Goal: Task Accomplishment & Management: Manage account settings

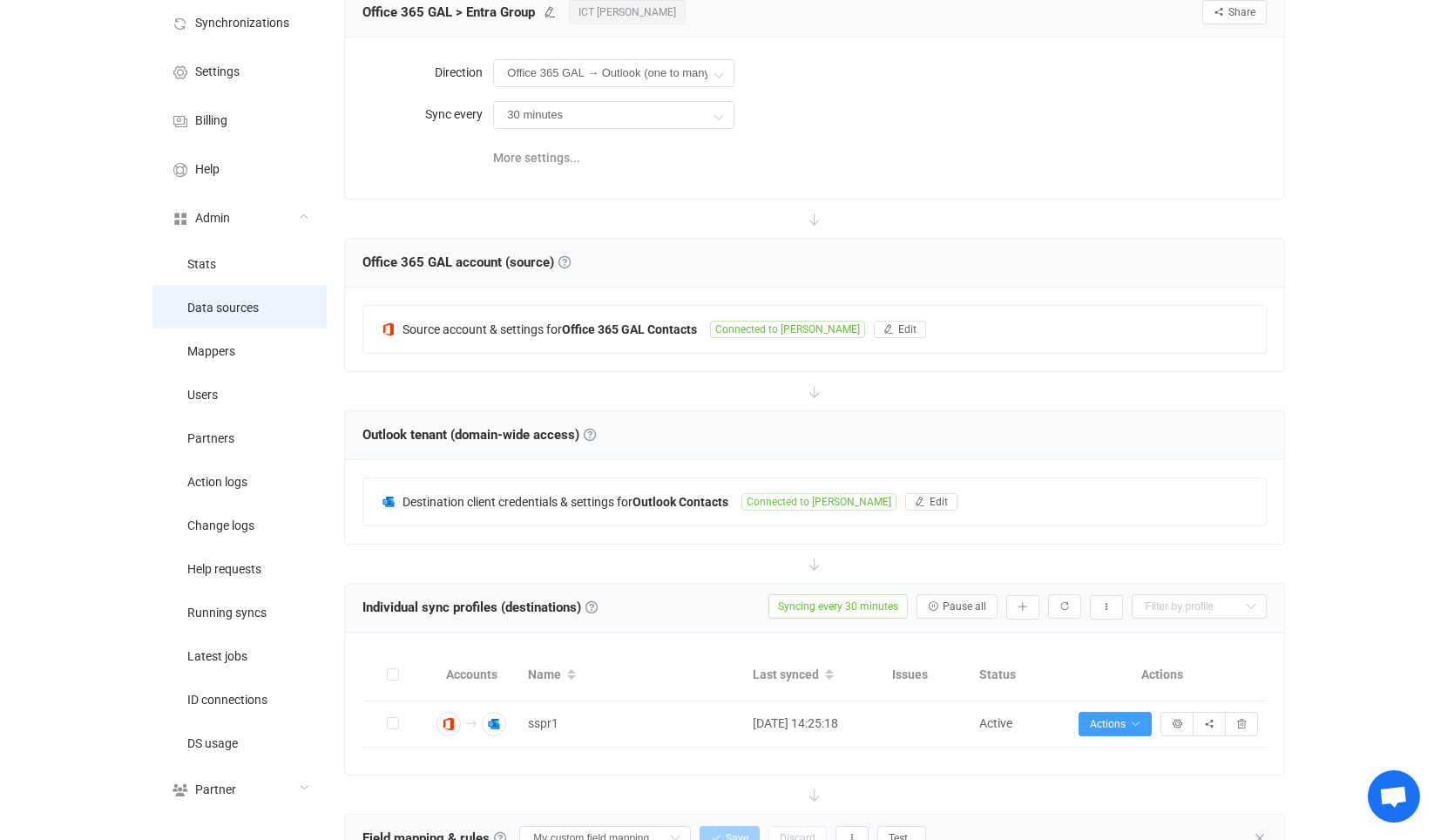
scroll to position [91, 0]
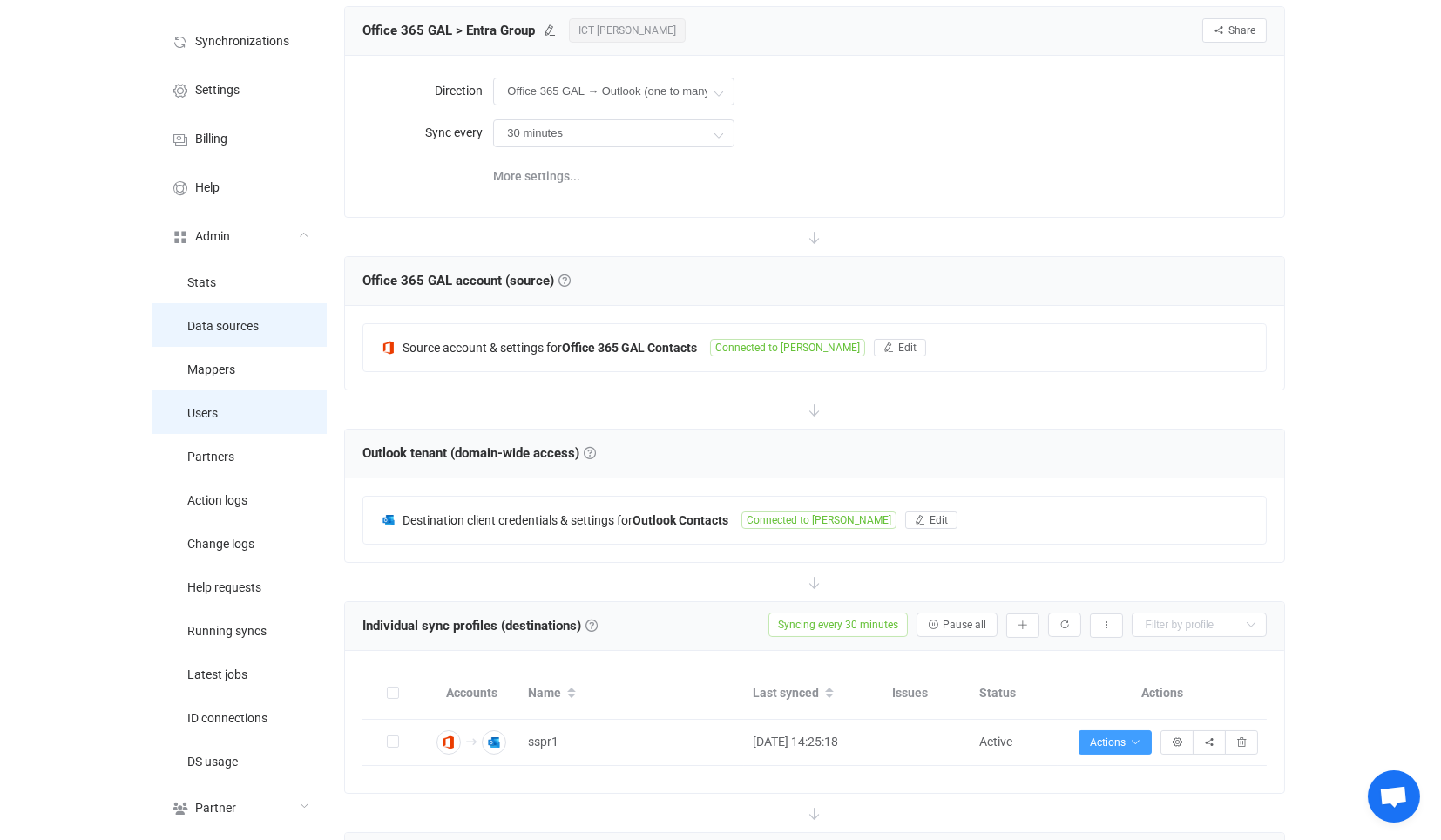
click at [225, 407] on li "Users" at bounding box center [239, 412] width 174 height 44
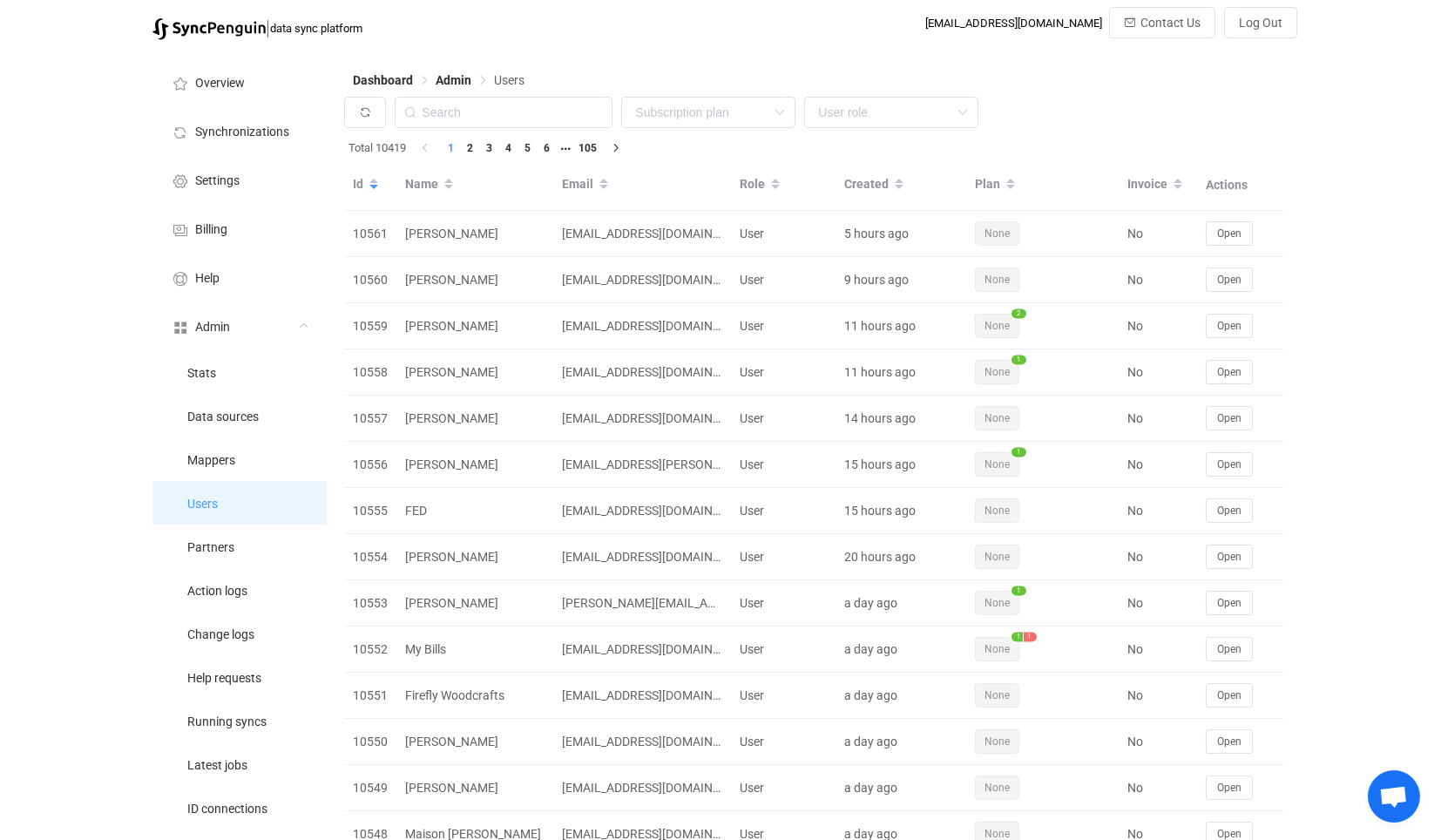
drag, startPoint x: 234, startPoint y: 514, endPoint x: 338, endPoint y: 466, distance: 114.5
click at [234, 514] on li "Users" at bounding box center [239, 502] width 174 height 44
click at [500, 120] on input "text" at bounding box center [504, 111] width 218 height 31
paste input "manda@streamlinegrowth.net"
type input "manda@streamlinegrowth.net"
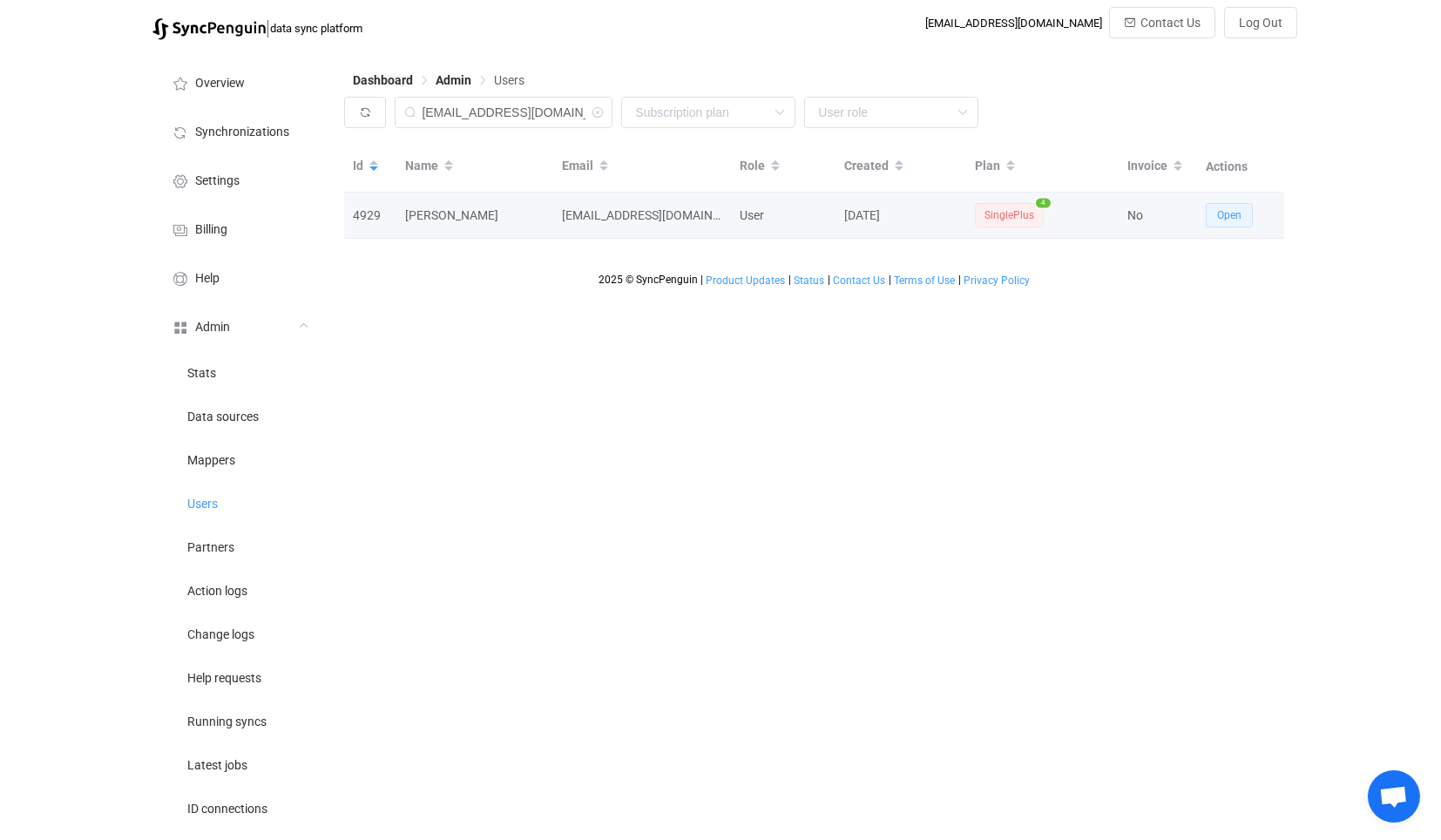
click at [1239, 218] on span "Open" at bounding box center [1229, 215] width 24 height 12
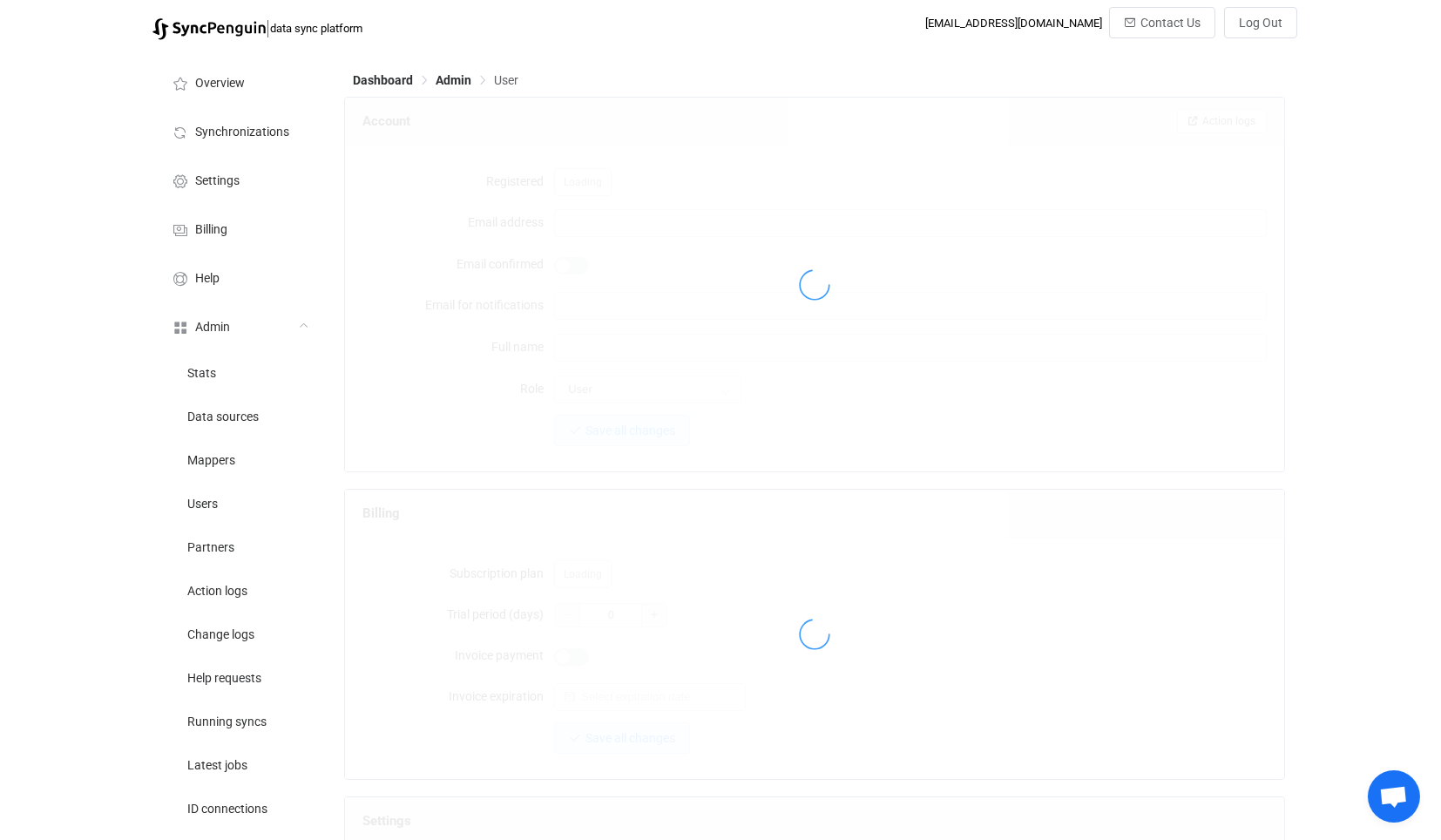
type input "manda@streamlinegrowth.net"
type input "[PERSON_NAME]"
type input "14"
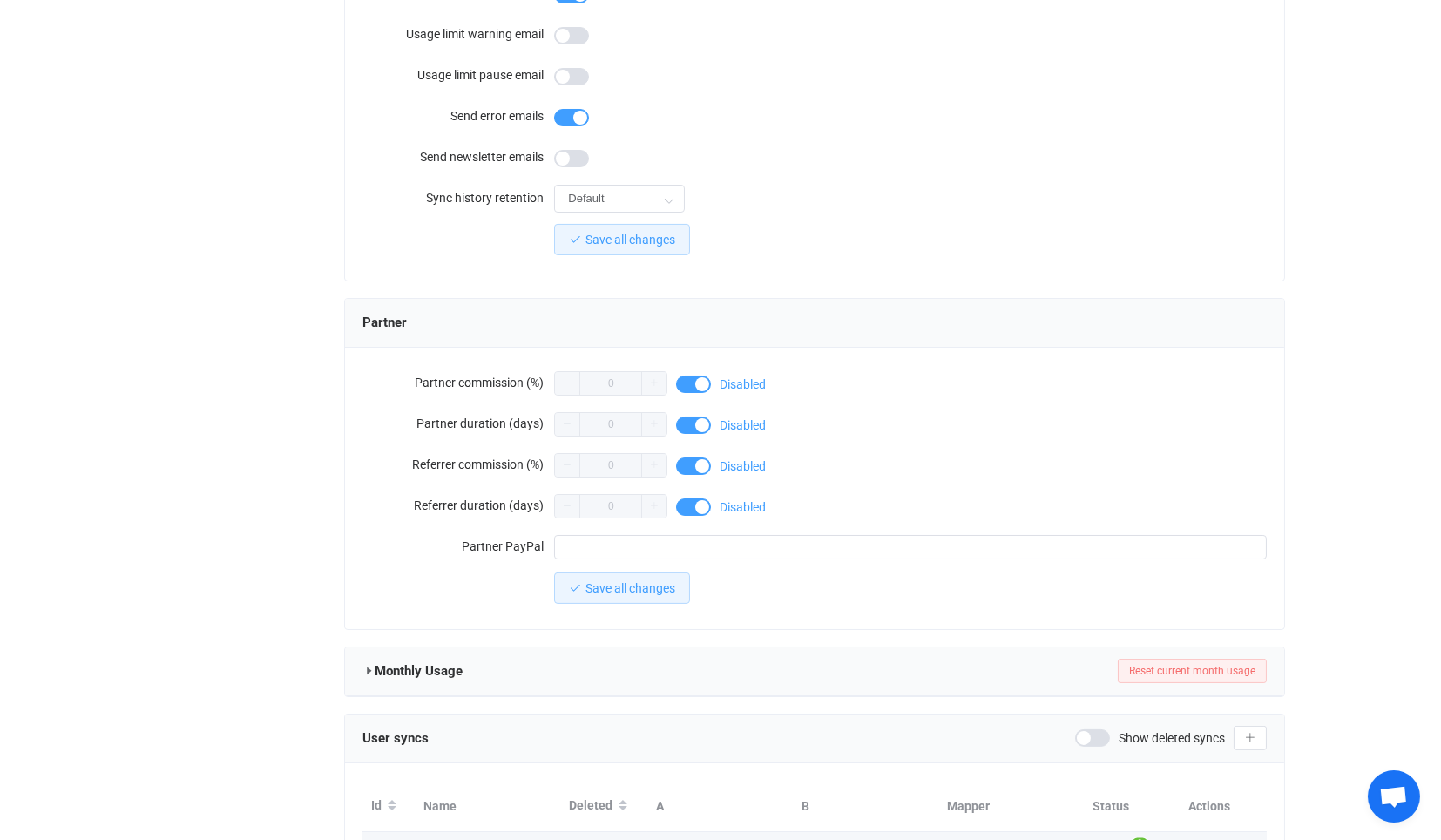
scroll to position [1408, 0]
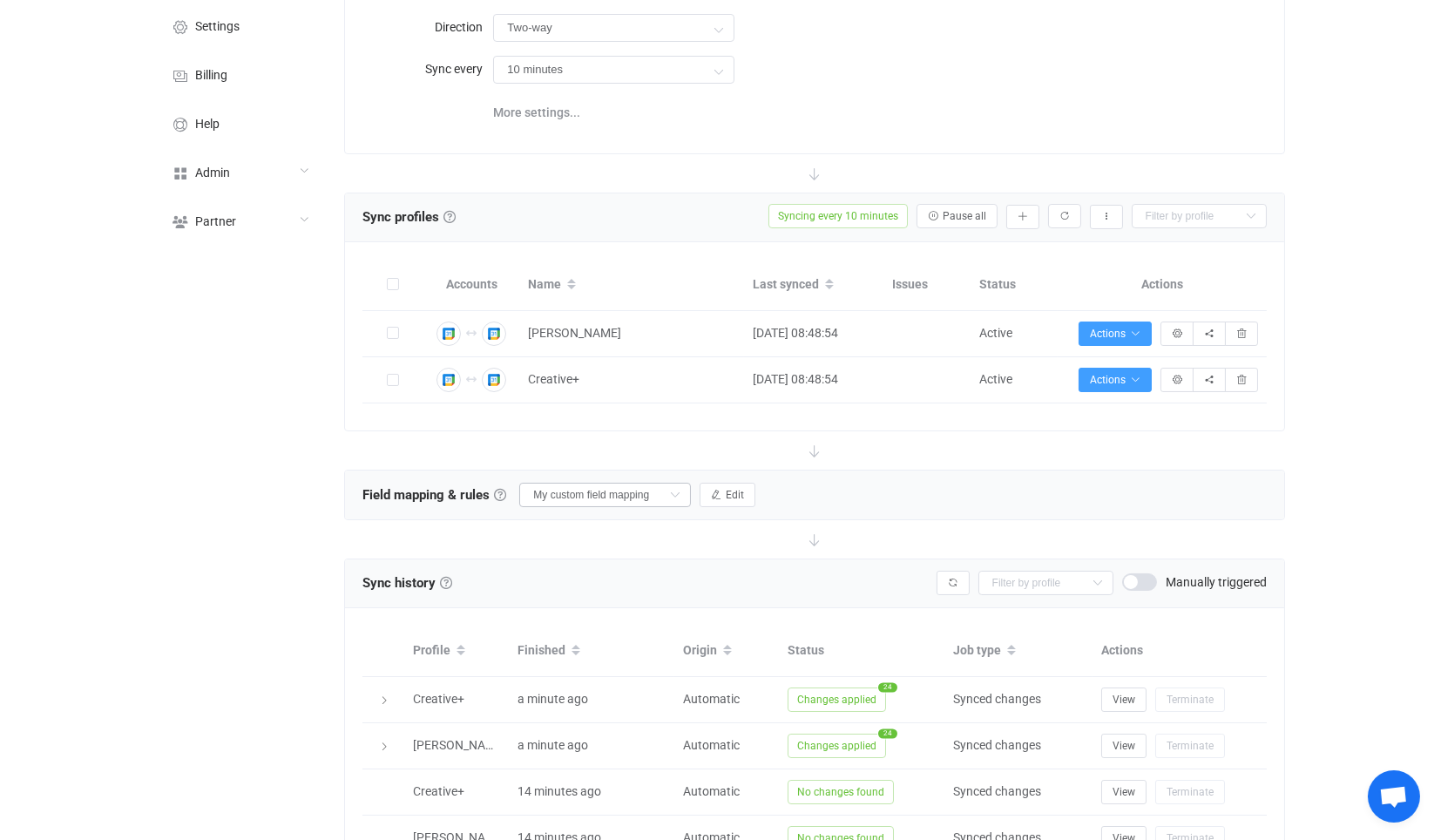
scroll to position [387, 0]
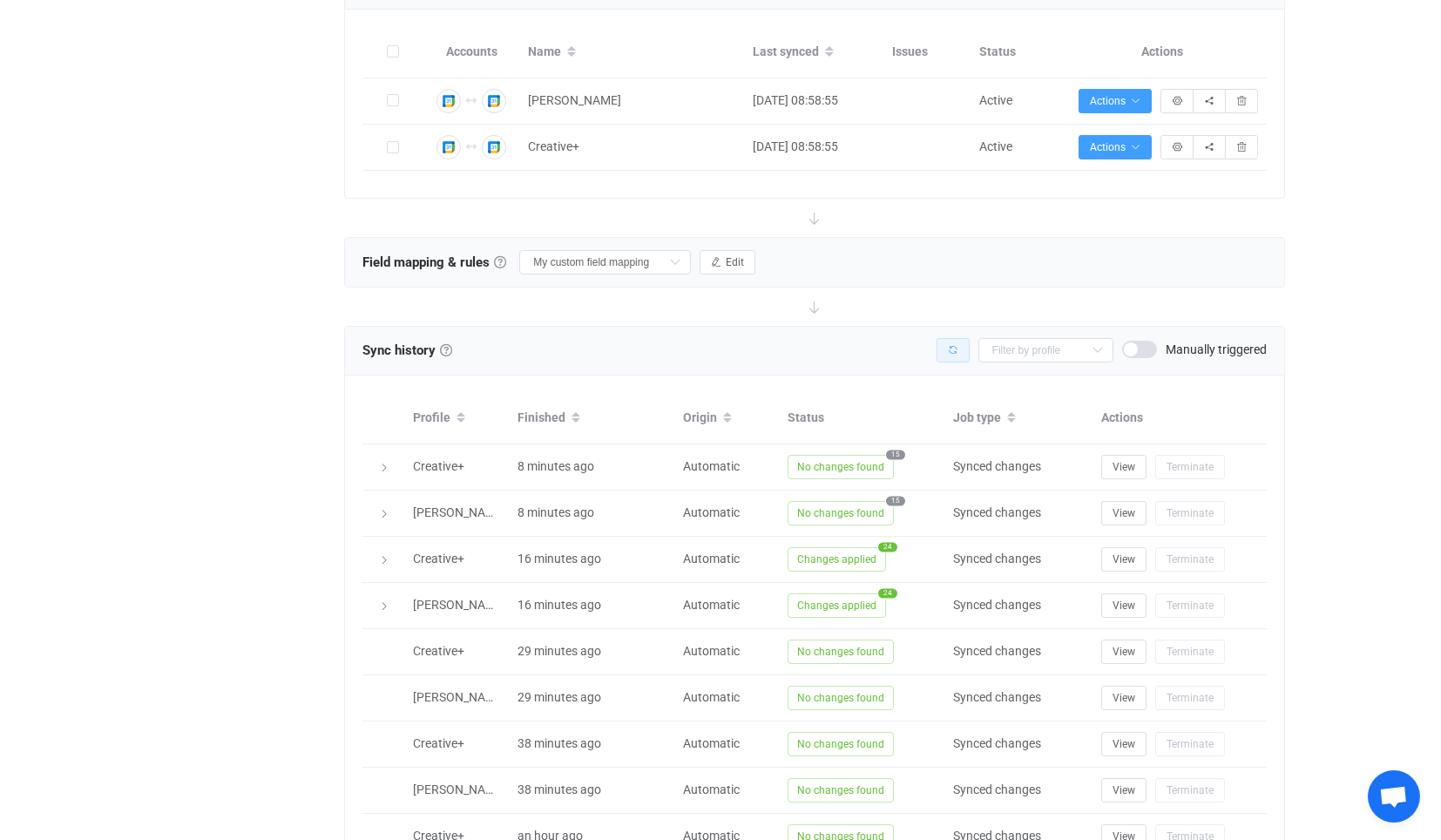
click at [959, 338] on button "button" at bounding box center [952, 350] width 33 height 24
click at [852, 551] on span "Changes applied" at bounding box center [836, 558] width 98 height 24
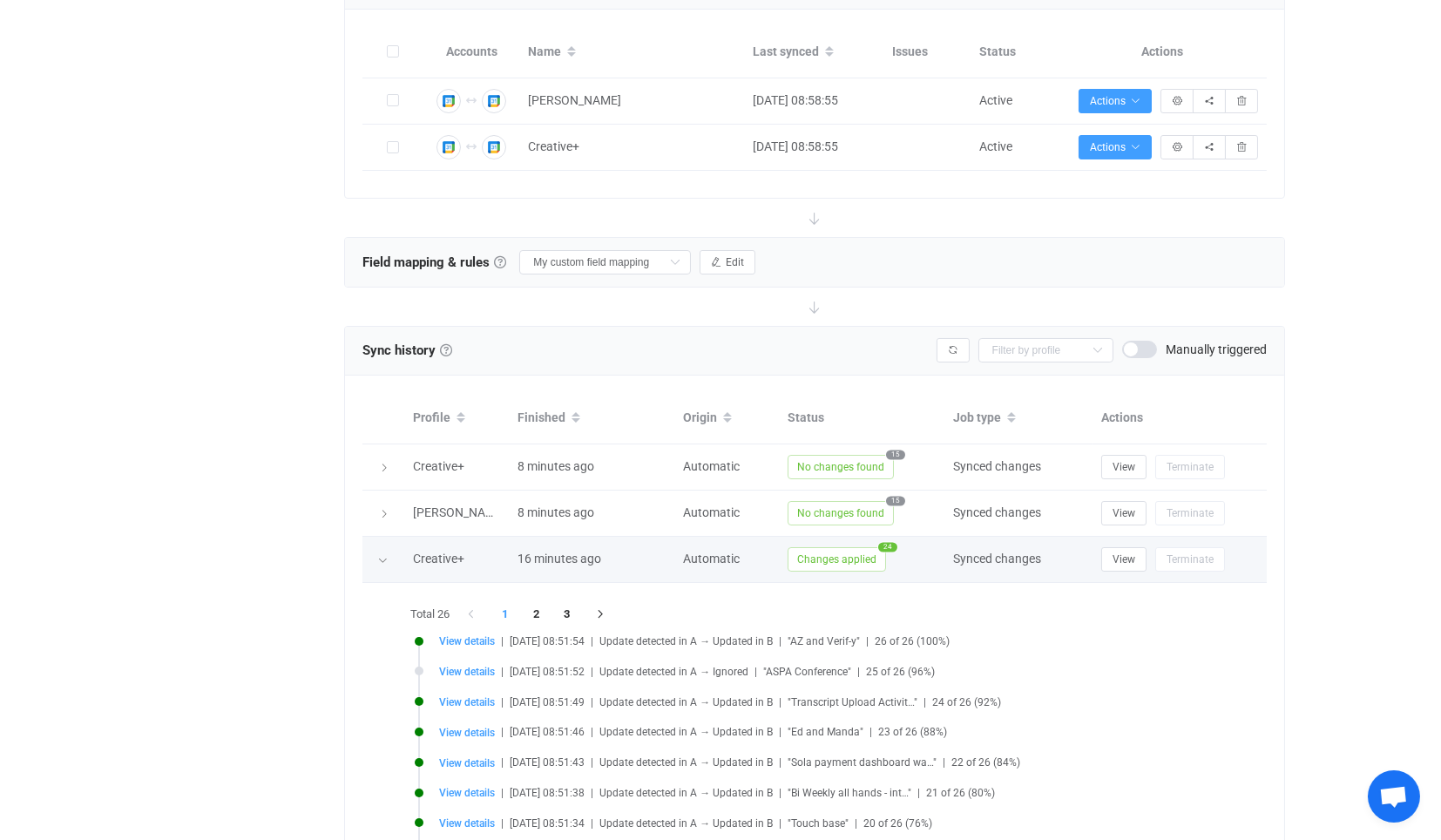
click at [829, 549] on span "Changes applied" at bounding box center [836, 558] width 98 height 24
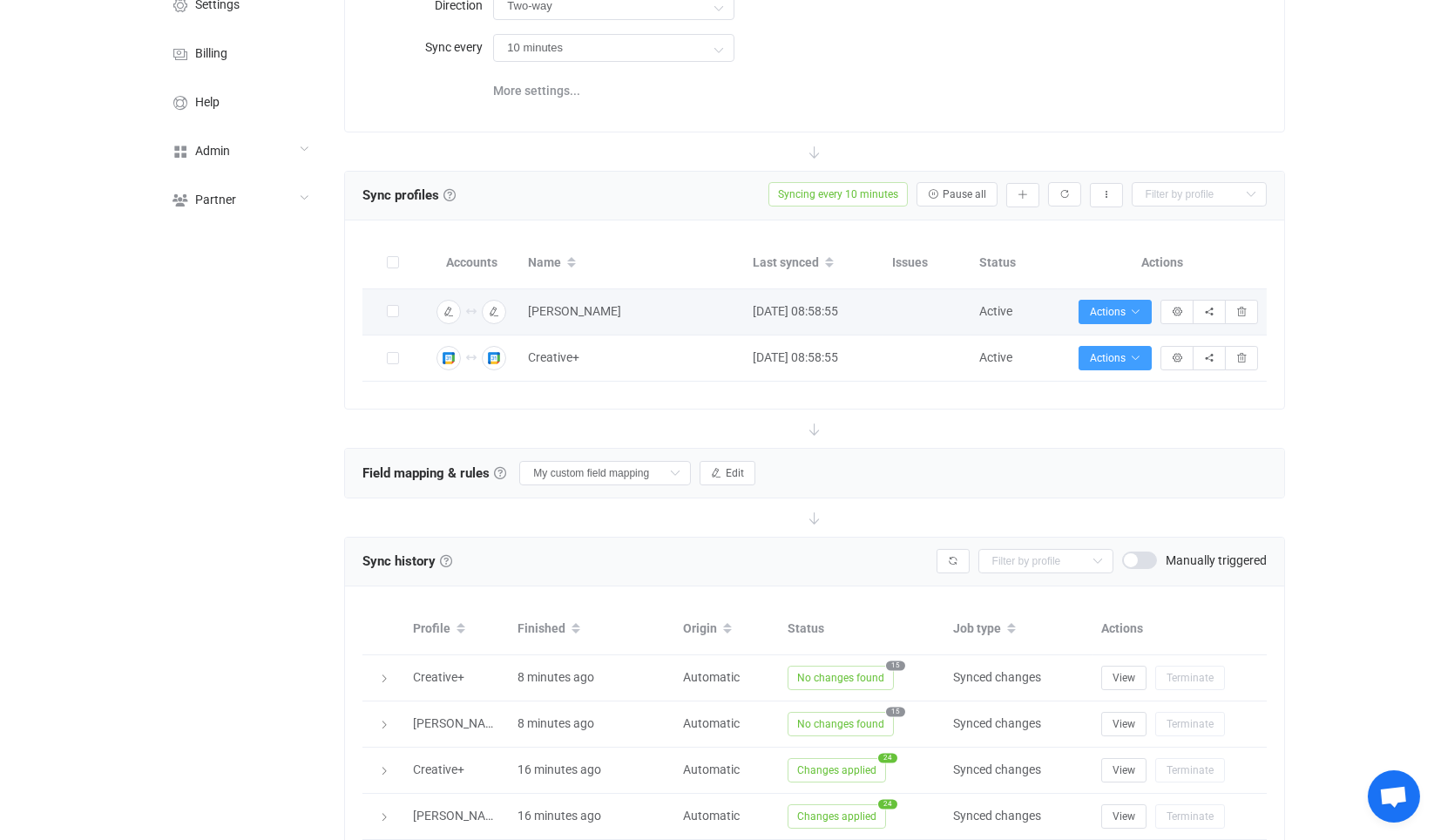
scroll to position [0, 0]
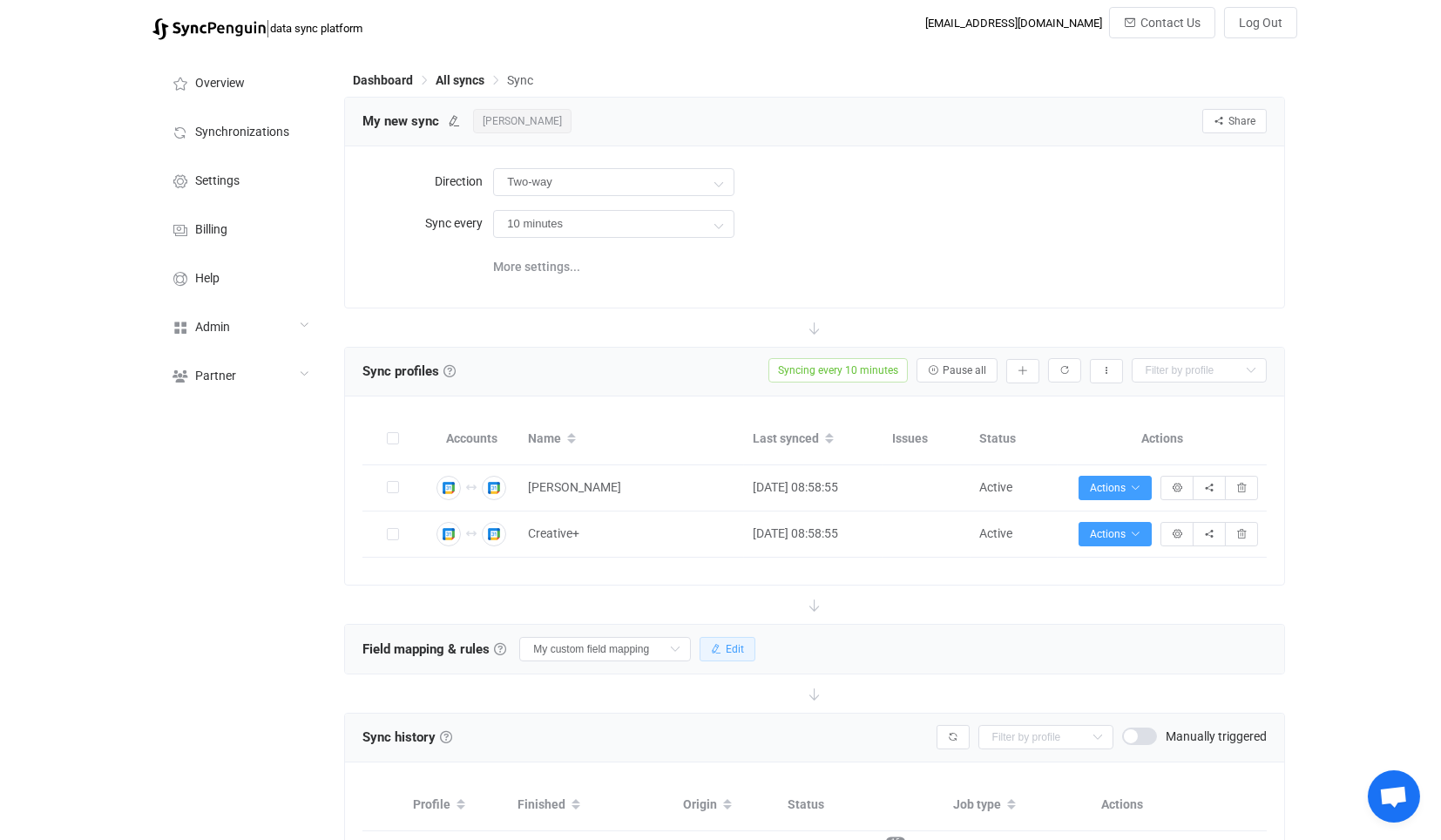
click at [720, 637] on button "Edit" at bounding box center [727, 648] width 56 height 24
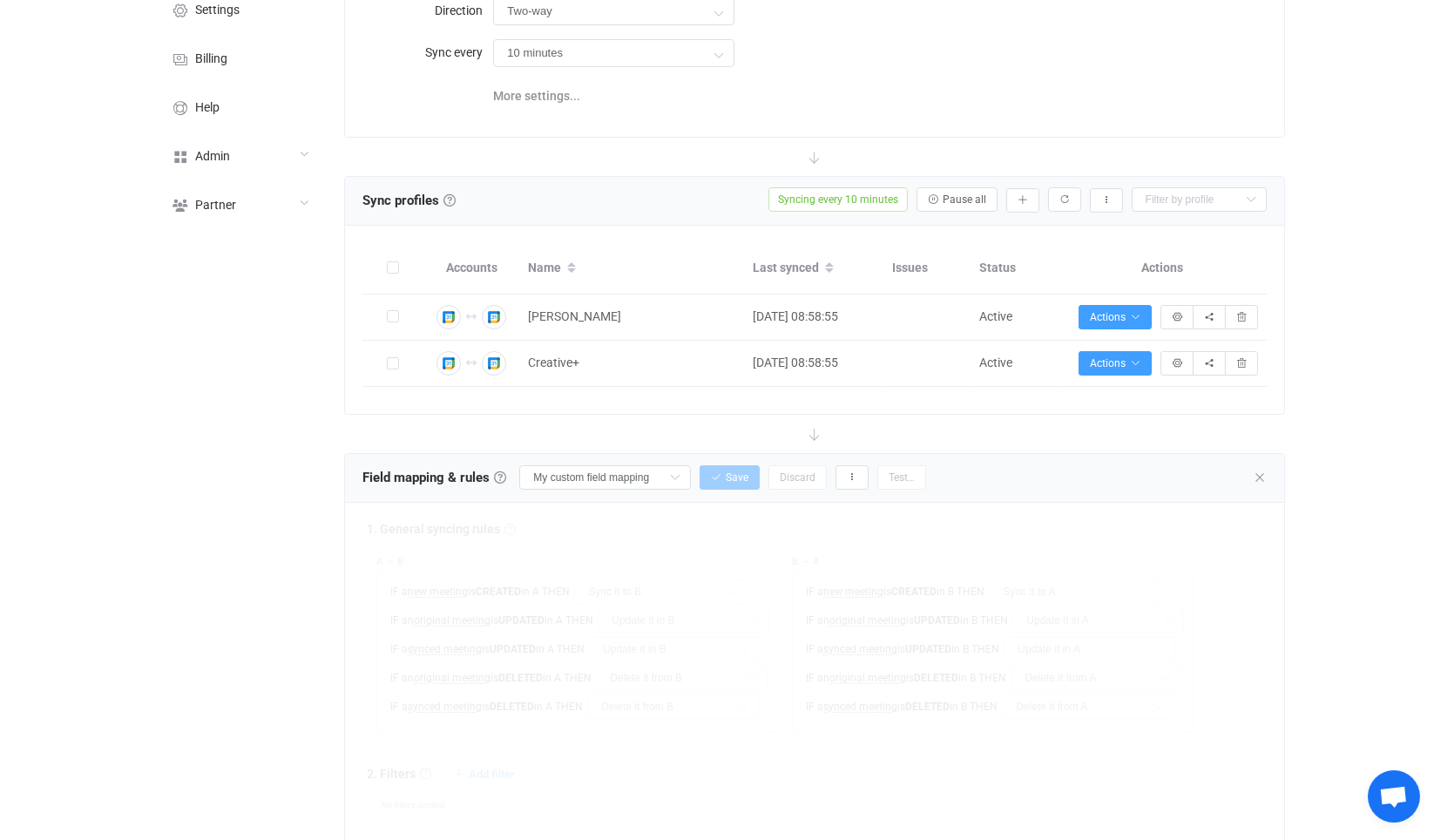
scroll to position [290, 0]
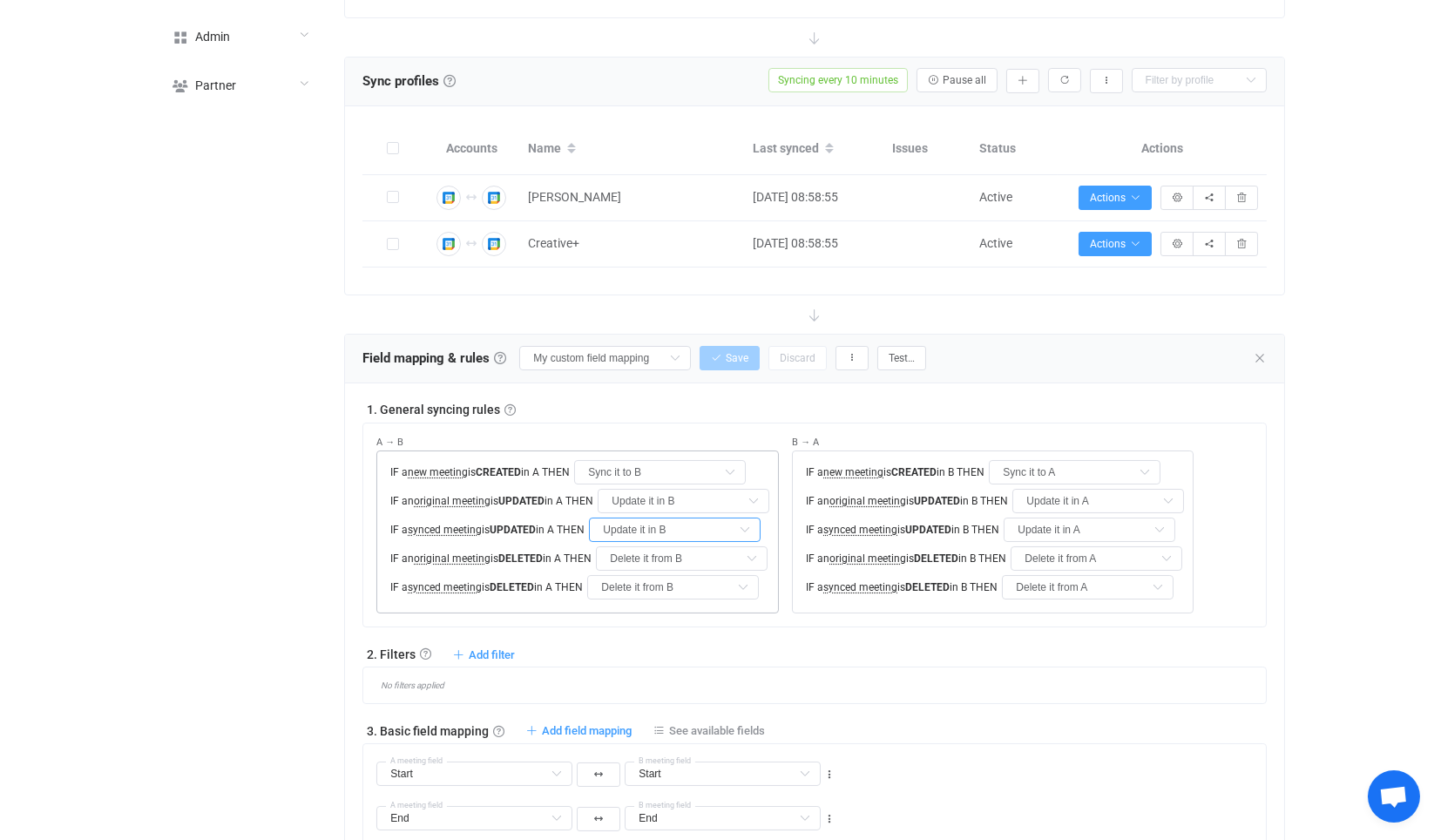
click at [692, 529] on input "Update it in B" at bounding box center [674, 529] width 171 height 24
click at [692, 572] on li "Do nothing" at bounding box center [689, 569] width 180 height 29
type input "Do nothing"
click at [701, 576] on input "Delete it from B" at bounding box center [672, 587] width 171 height 24
click at [690, 617] on li "Do nothing" at bounding box center [687, 627] width 180 height 29
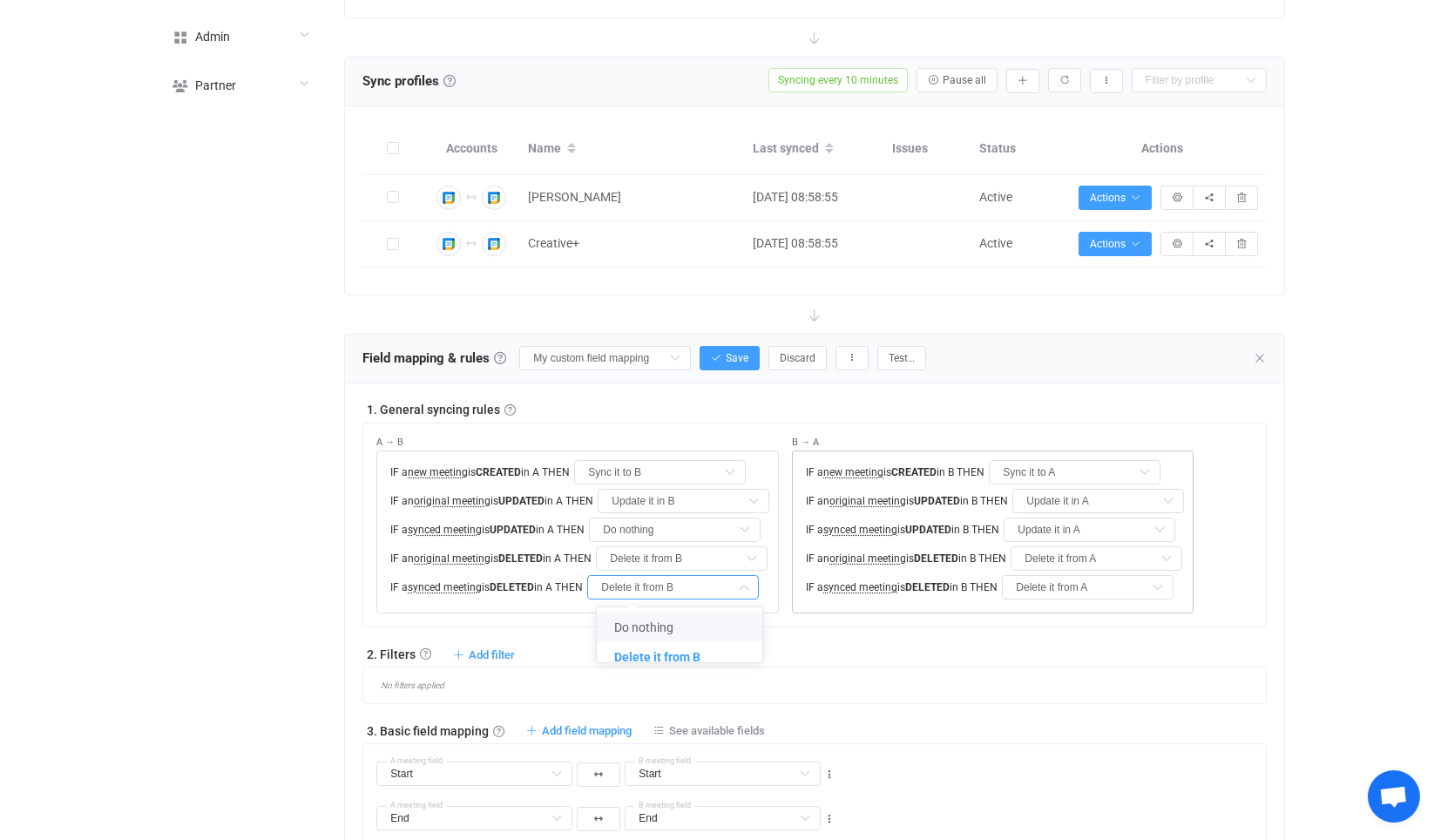
type input "Do nothing"
click at [1039, 531] on input "Update it in A" at bounding box center [1089, 529] width 171 height 24
click at [1045, 563] on span "Do nothing" at bounding box center [1065, 570] width 59 height 14
type input "Do nothing"
click at [1060, 575] on input "Delete it from A" at bounding box center [1087, 587] width 171 height 24
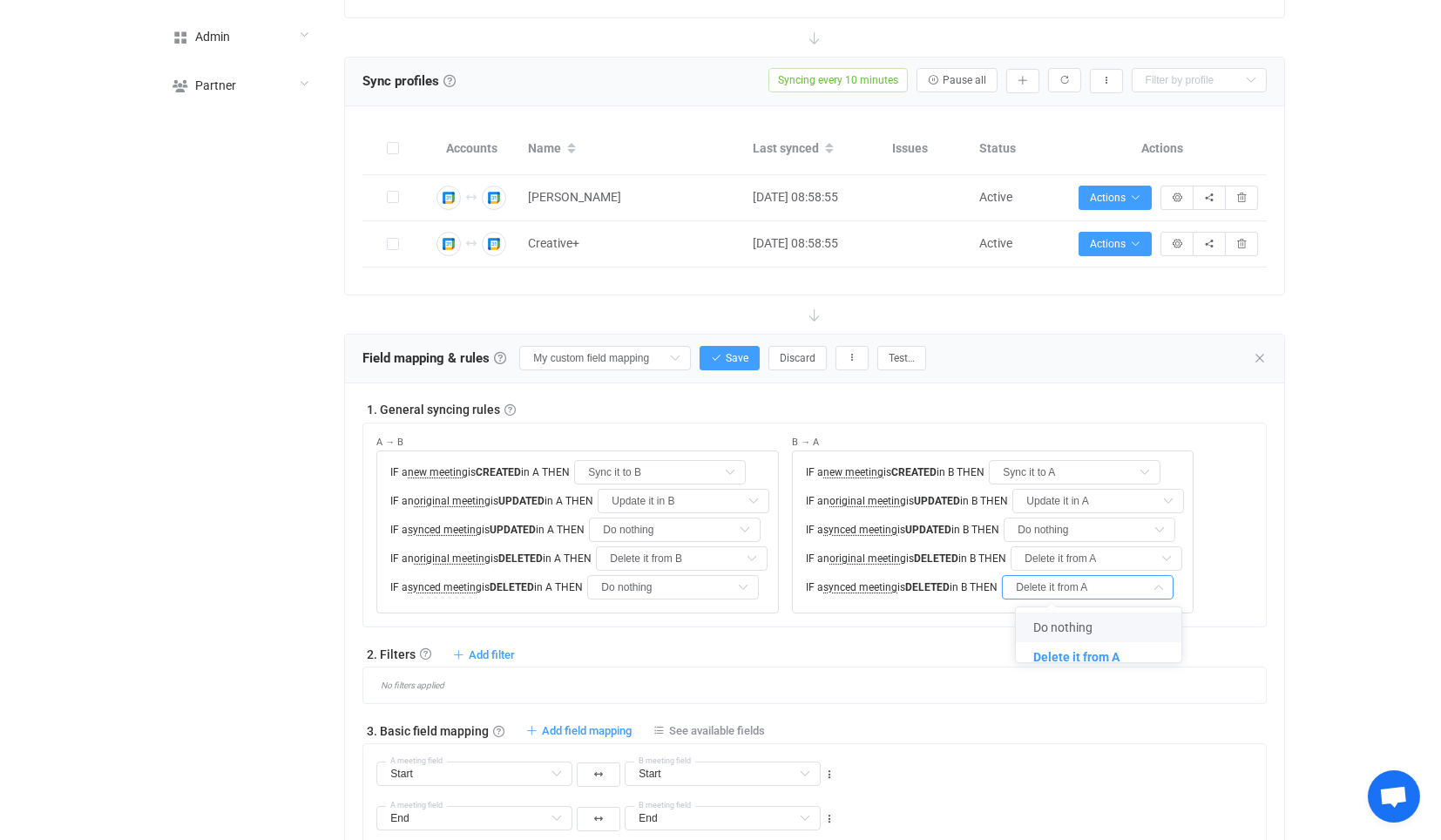
click at [1052, 628] on span "Do nothing" at bounding box center [1063, 628] width 59 height 14
type input "Do nothing"
click at [721, 350] on button "Save" at bounding box center [729, 358] width 60 height 24
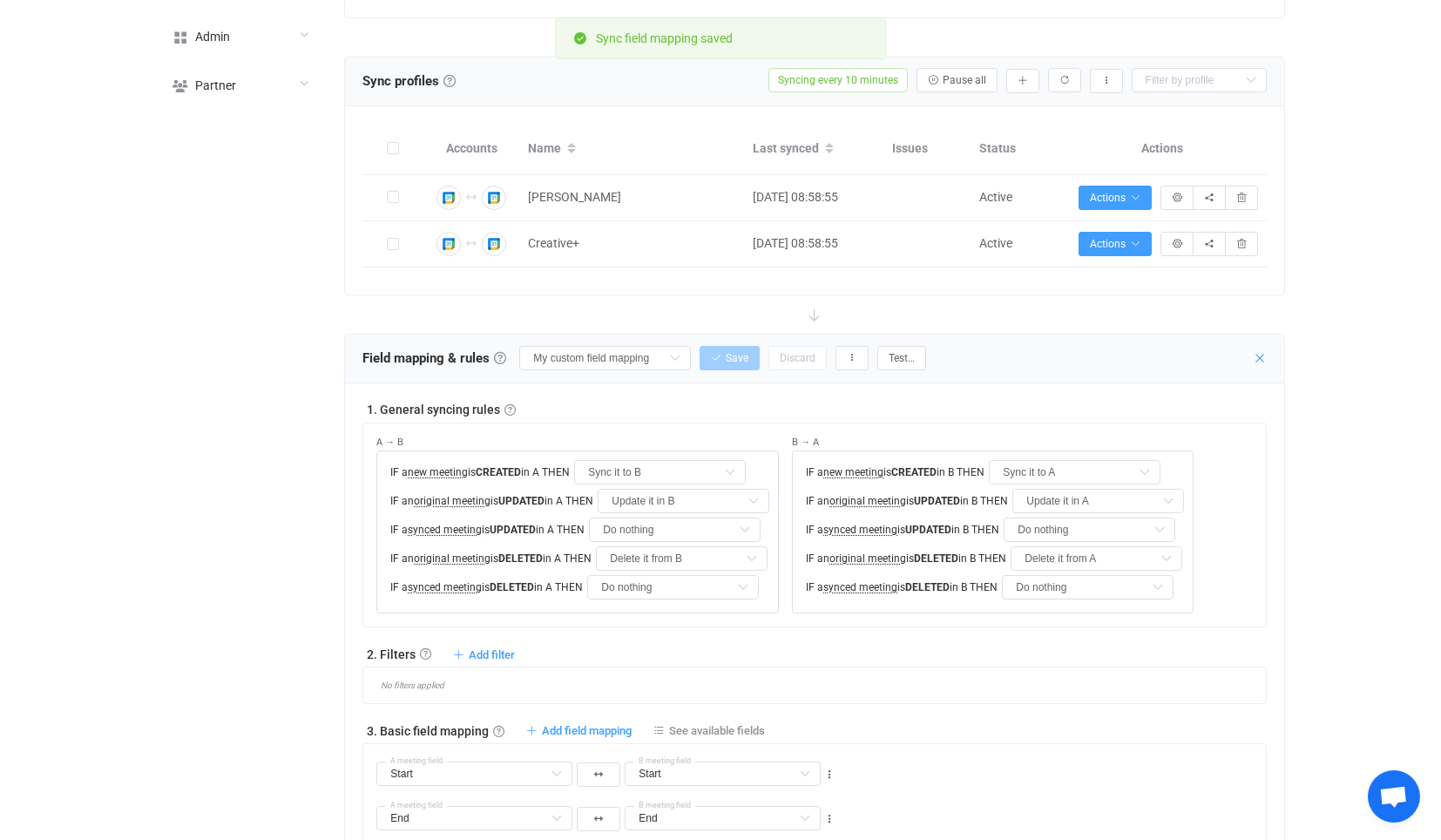
click at [1253, 346] on div "Field mapping & rules Field mapping & rules By default, all meetings of the con…" at bounding box center [814, 358] width 938 height 49
click at [1260, 351] on icon at bounding box center [1260, 358] width 14 height 14
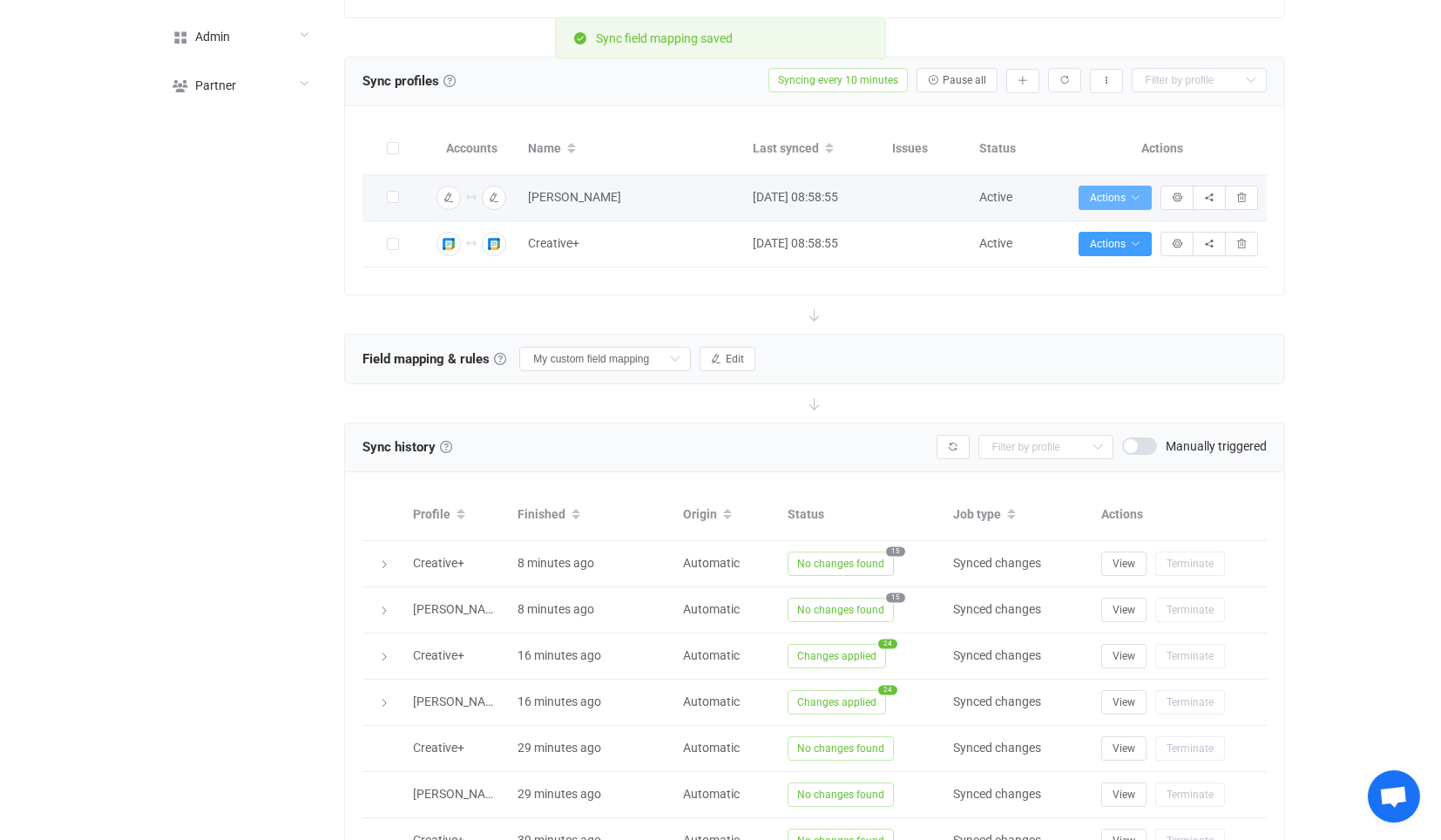
click at [1110, 192] on span "Actions" at bounding box center [1115, 198] width 51 height 12
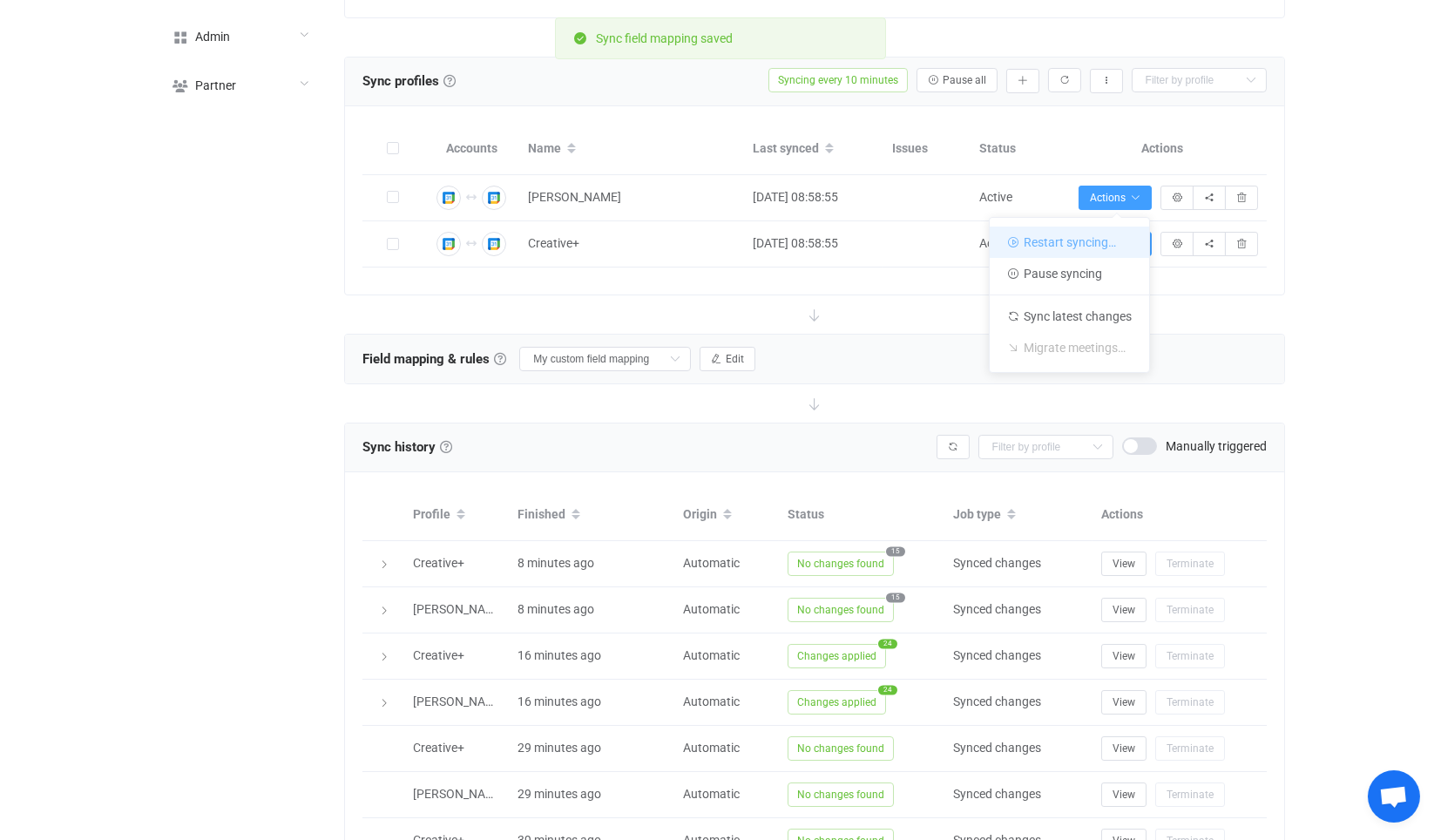
click at [1082, 244] on li "Restart syncing…" at bounding box center [1069, 242] width 160 height 31
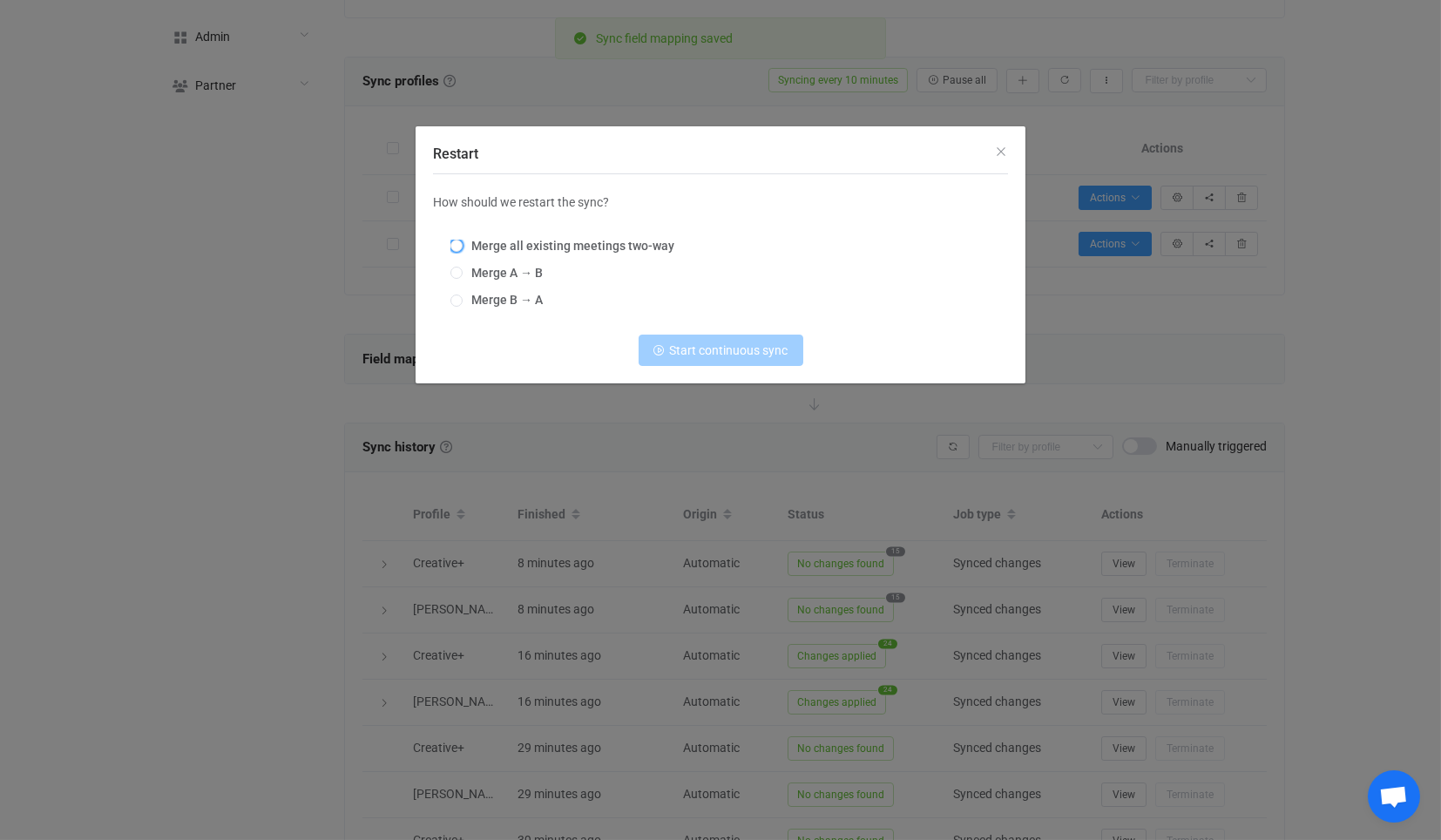
click at [546, 246] on span "Merge all existing meetings two-way" at bounding box center [568, 246] width 211 height 14
click at [463, 246] on input "Merge all existing meetings two-way" at bounding box center [457, 247] width 12 height 14
radio input "true"
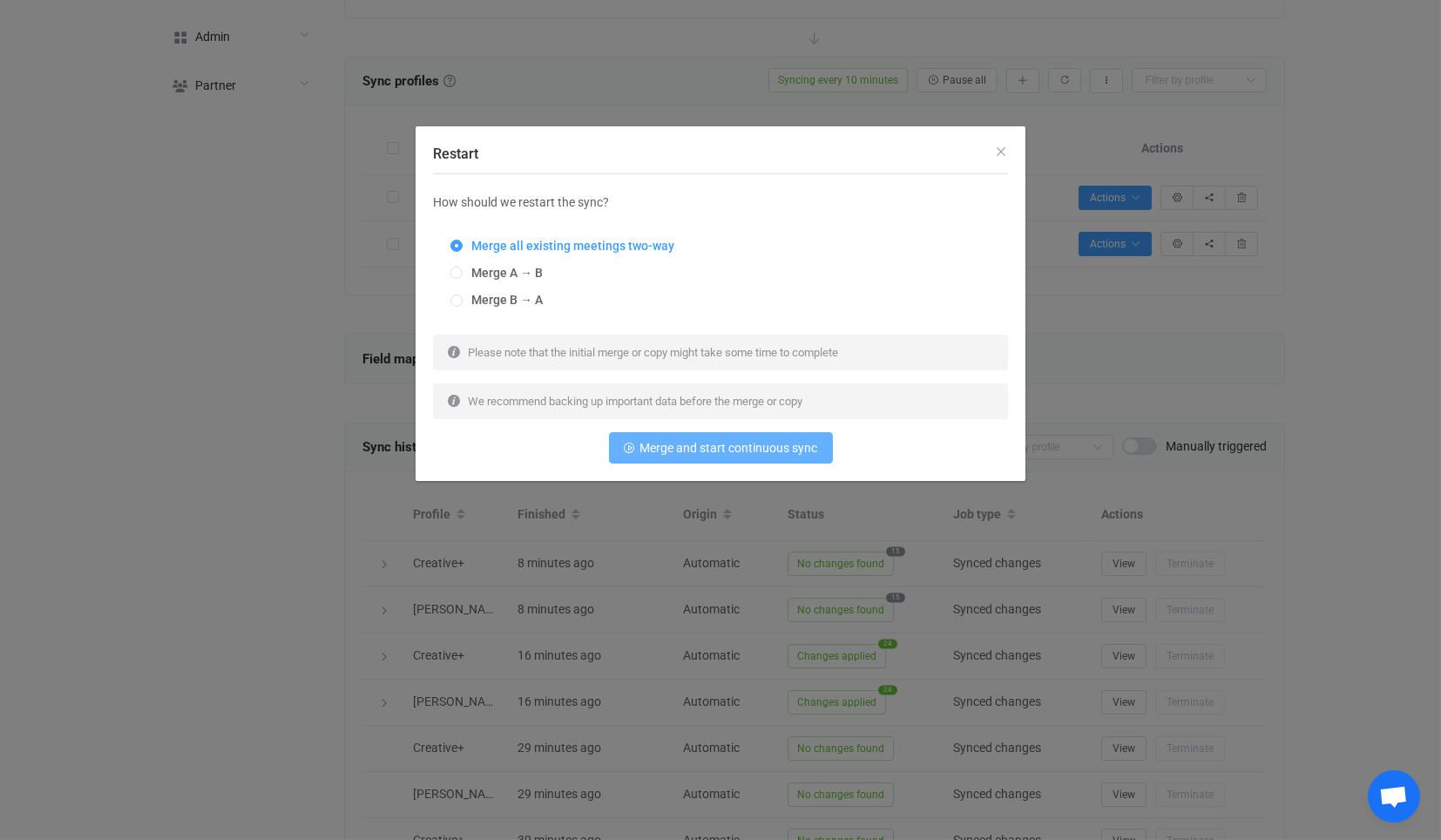
click at [798, 449] on span "Merge and start continuous sync" at bounding box center [729, 448] width 177 height 14
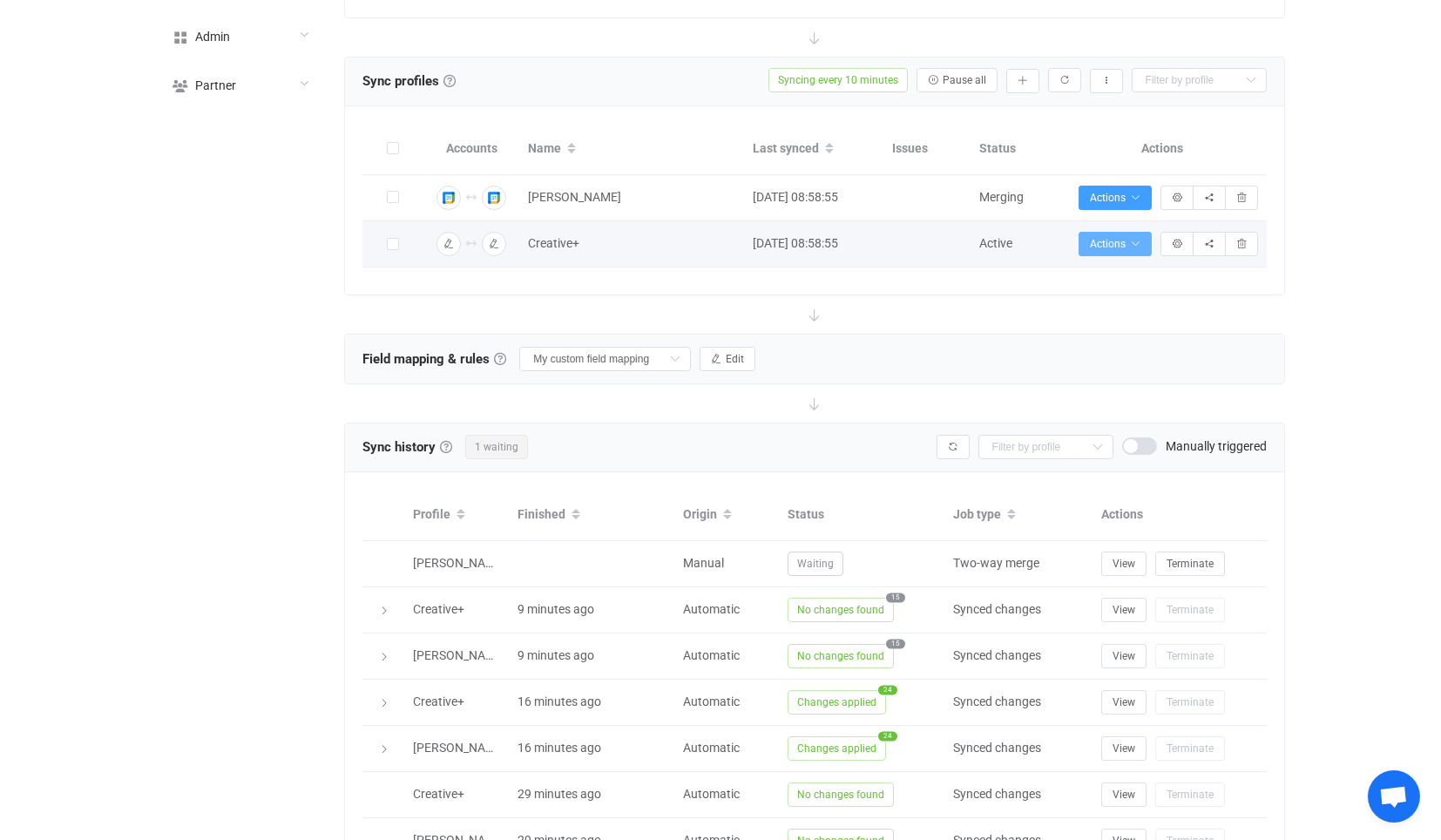
click at [1110, 244] on span "Actions" at bounding box center [1115, 244] width 51 height 12
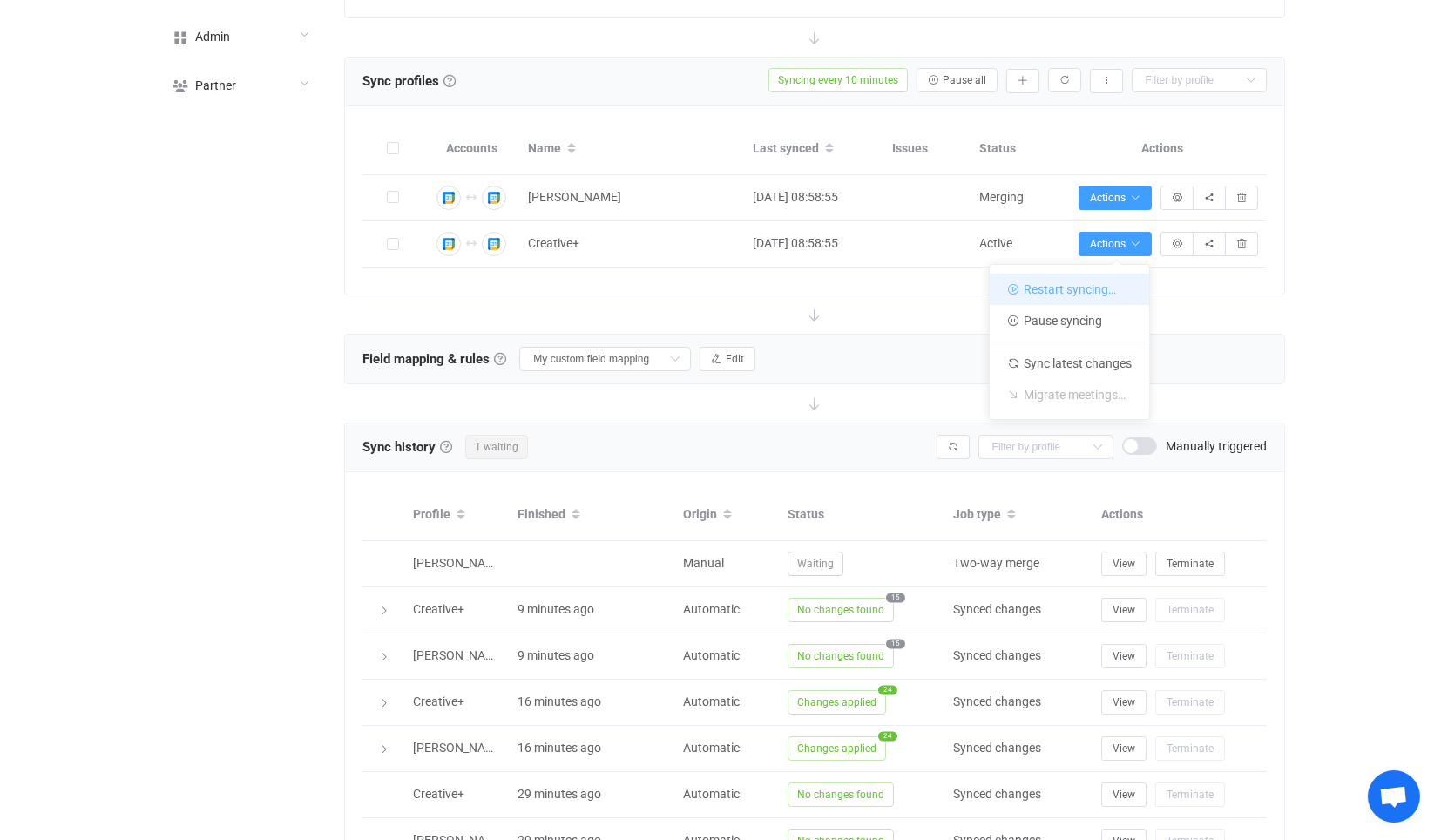
click at [1029, 297] on li "Restart syncing…" at bounding box center [1069, 289] width 160 height 31
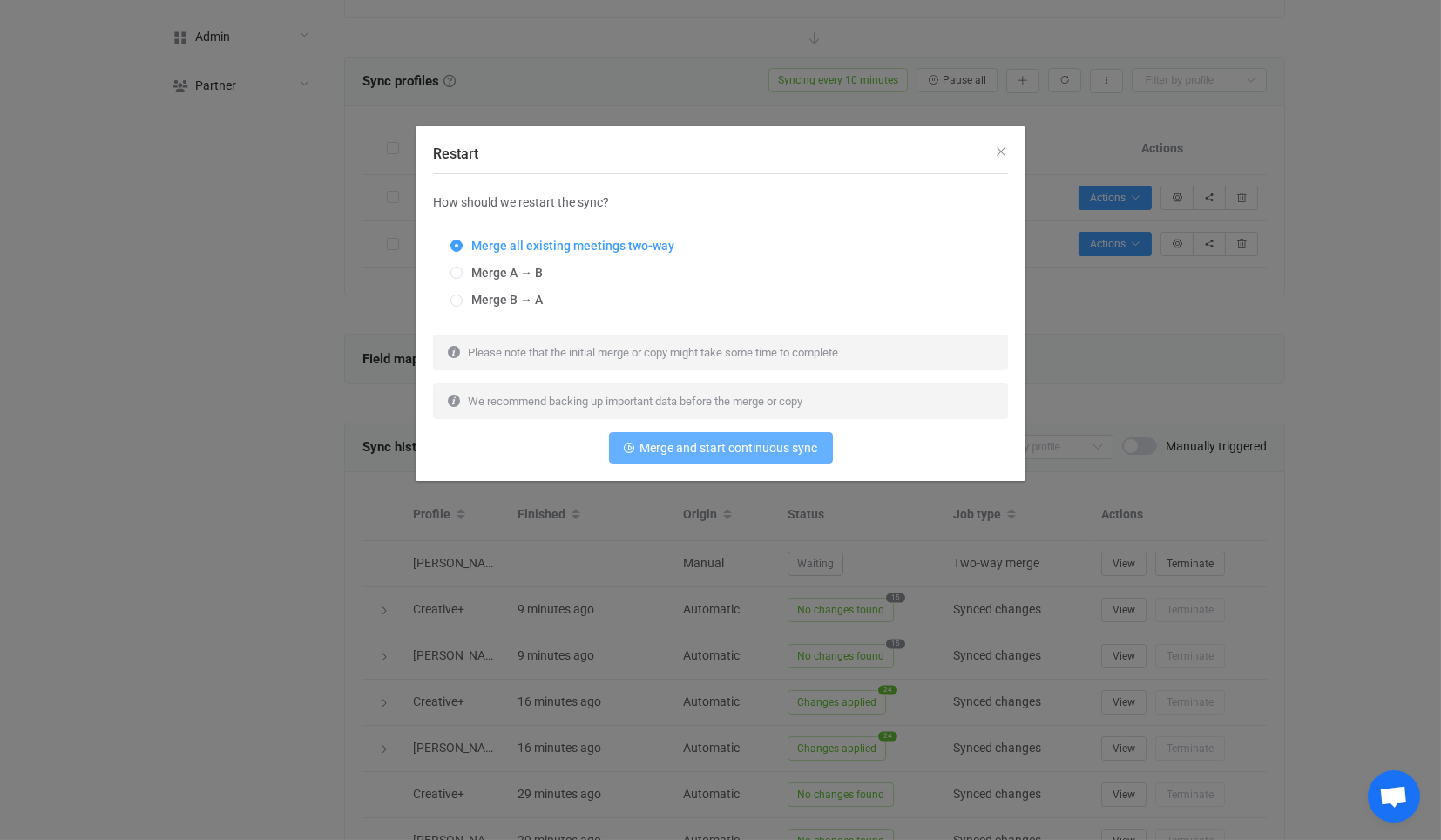
click at [692, 437] on button "Merge and start continuous sync" at bounding box center [720, 448] width 224 height 31
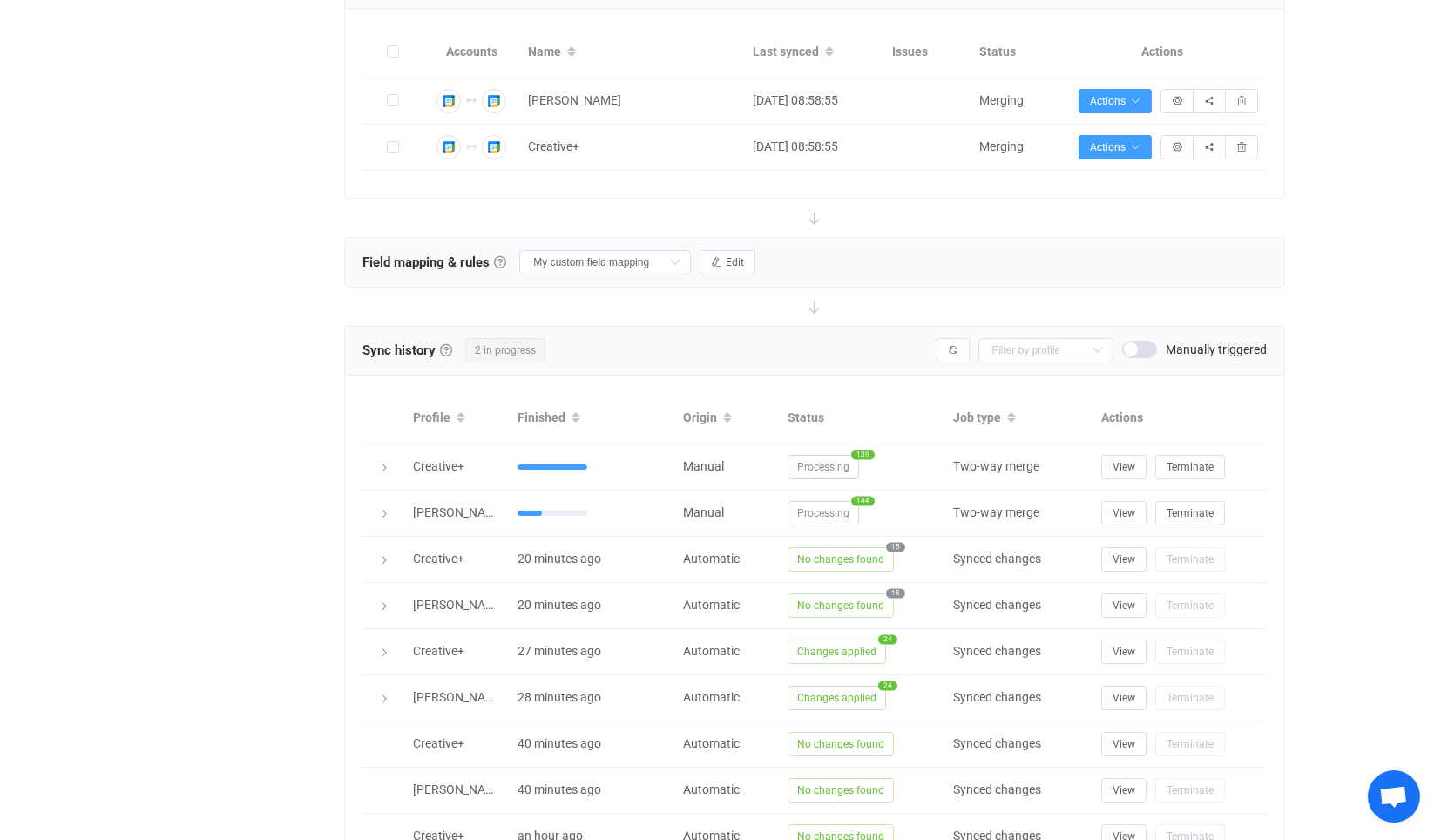
scroll to position [194, 0]
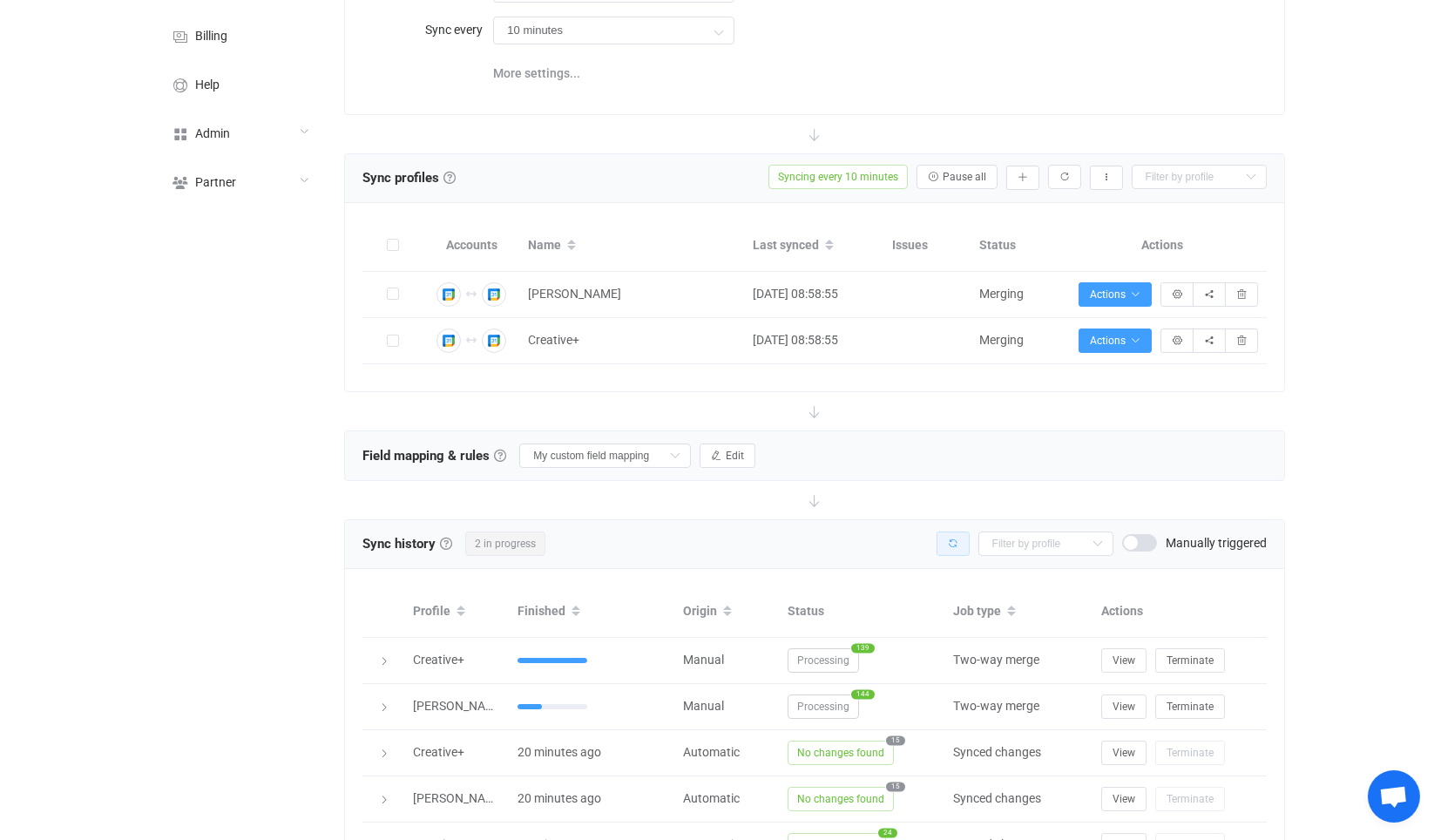
click at [961, 533] on button "button" at bounding box center [952, 543] width 33 height 24
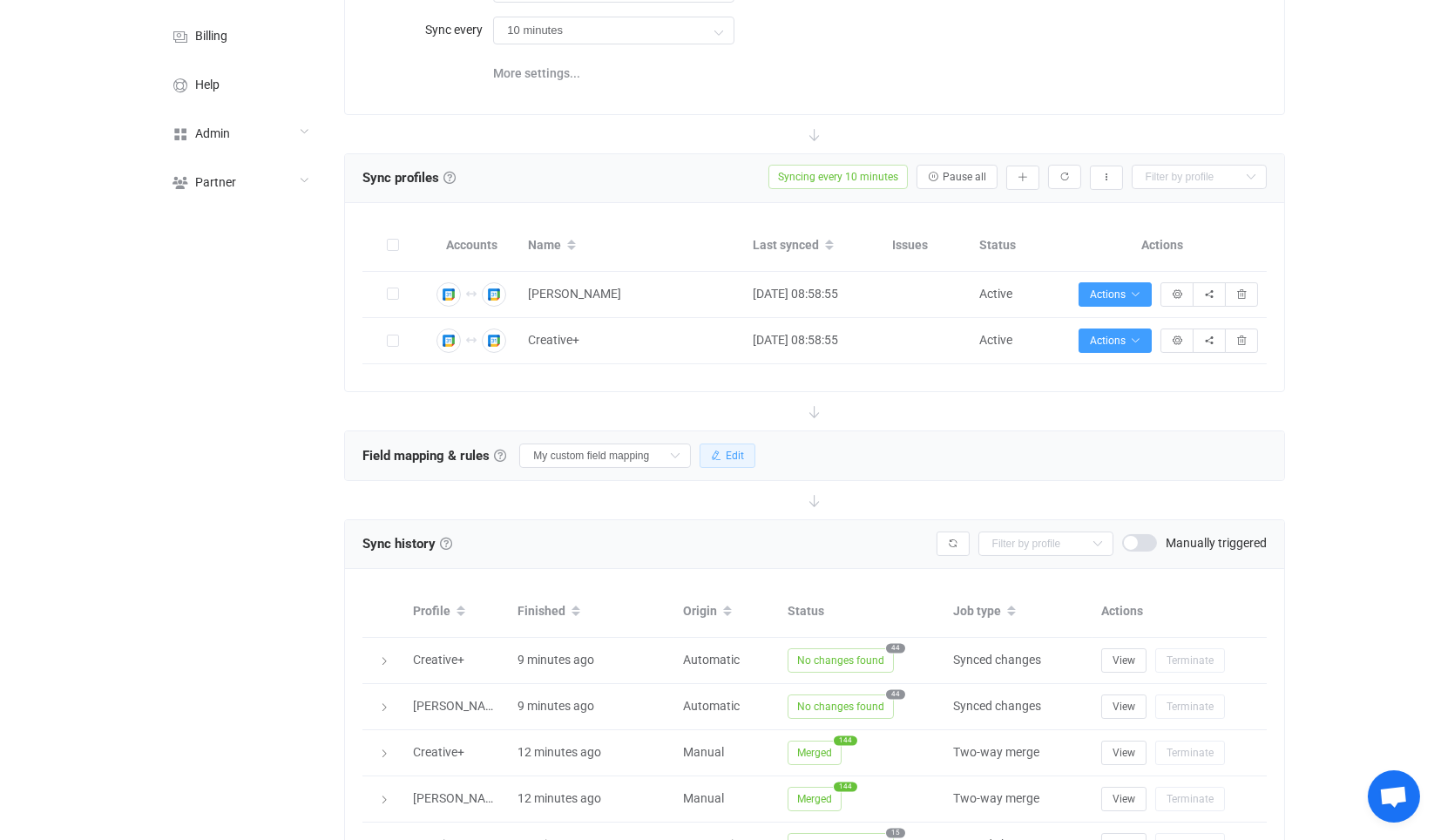
click at [743, 444] on button "Edit" at bounding box center [727, 455] width 56 height 24
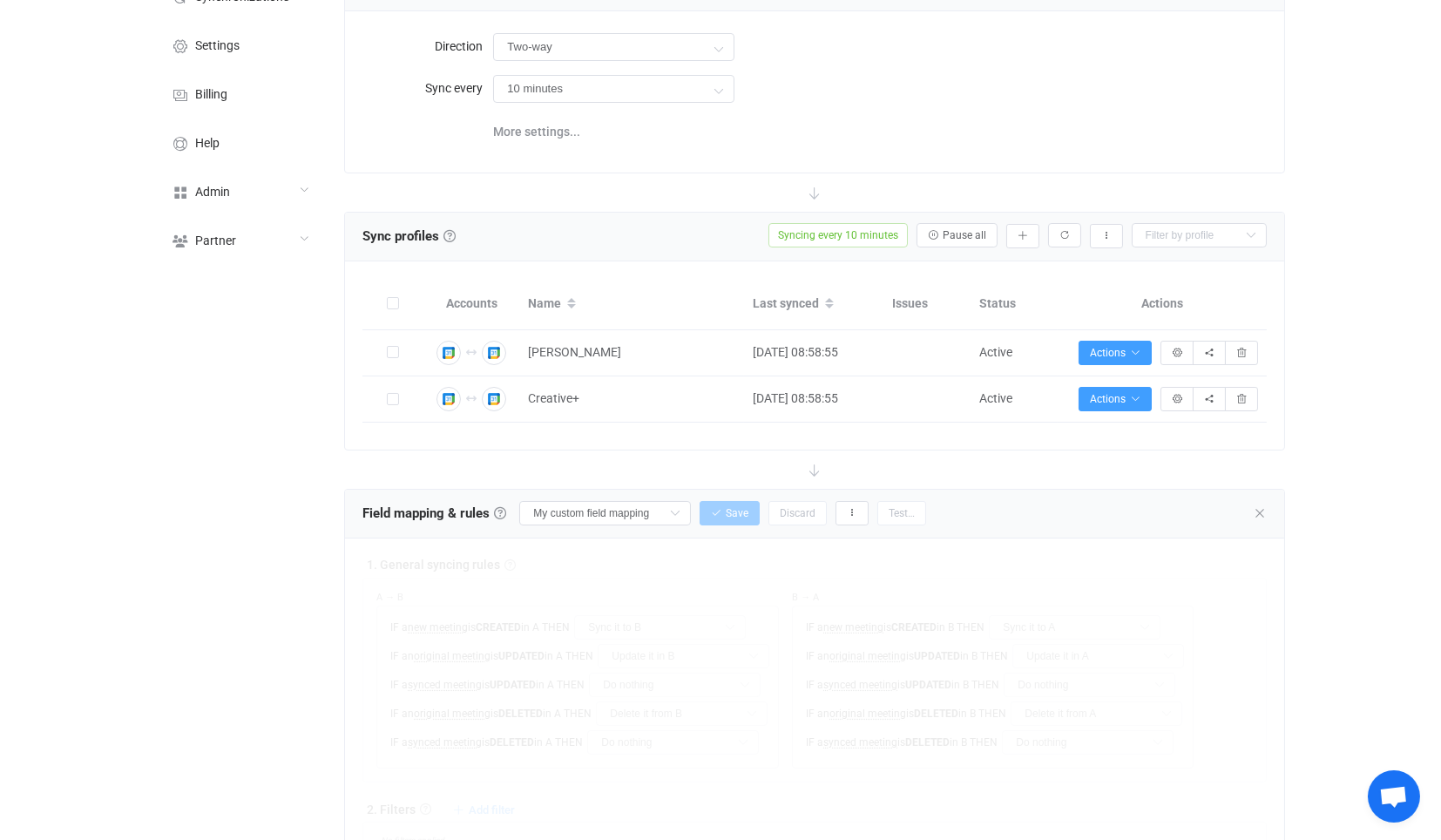
scroll to position [0, 0]
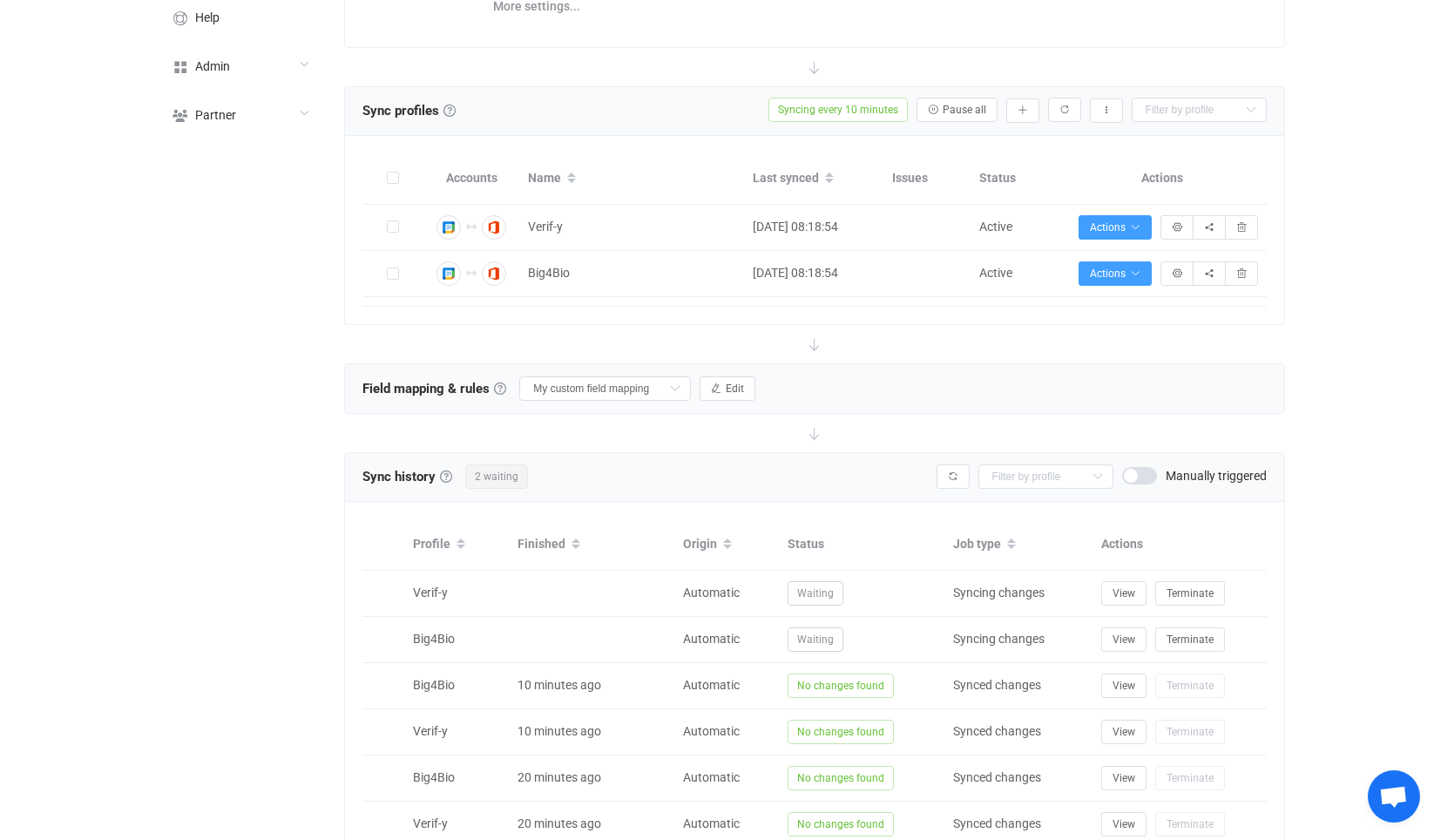
scroll to position [290, 0]
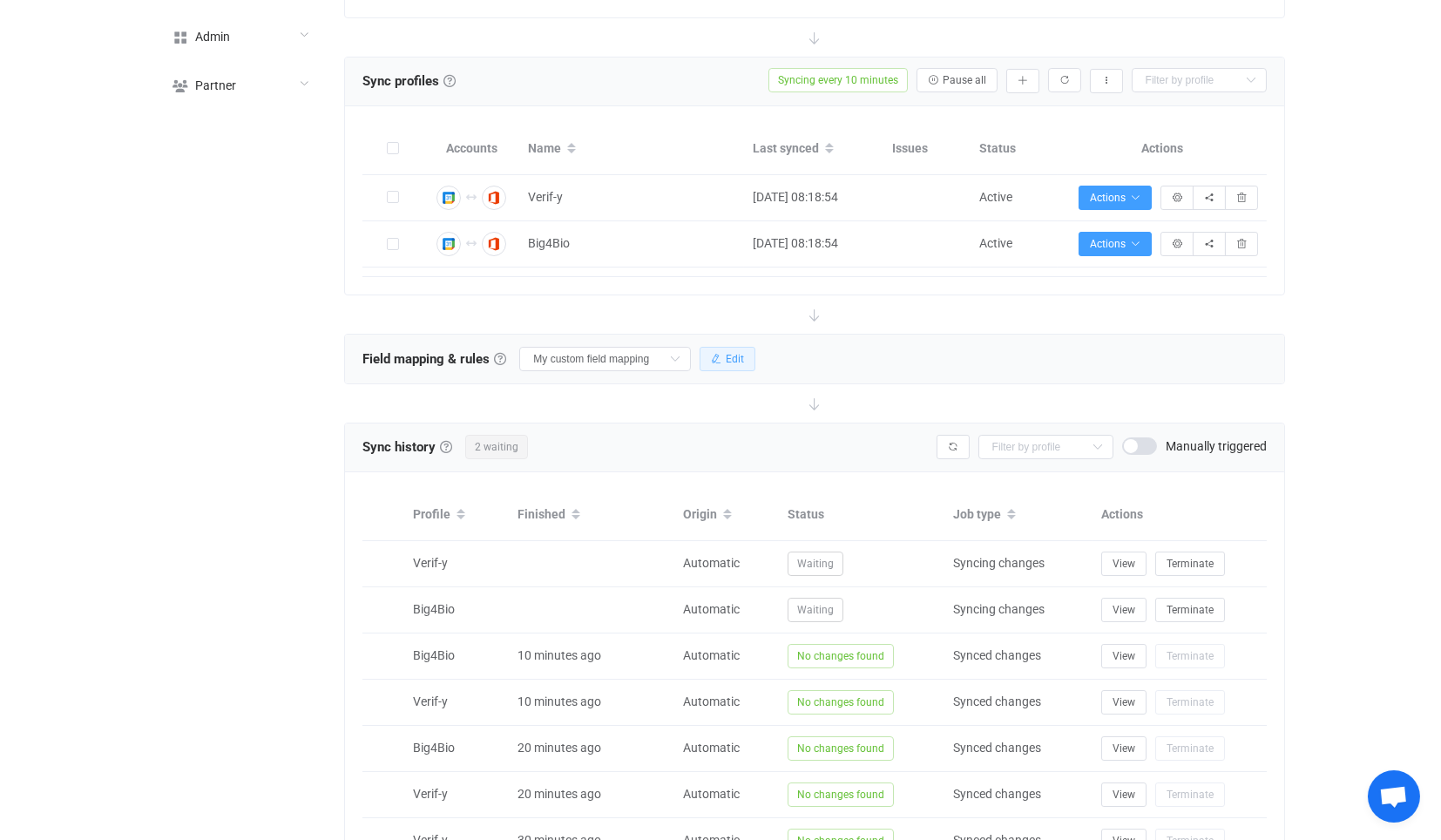
click at [730, 358] on span "Edit" at bounding box center [735, 359] width 19 height 12
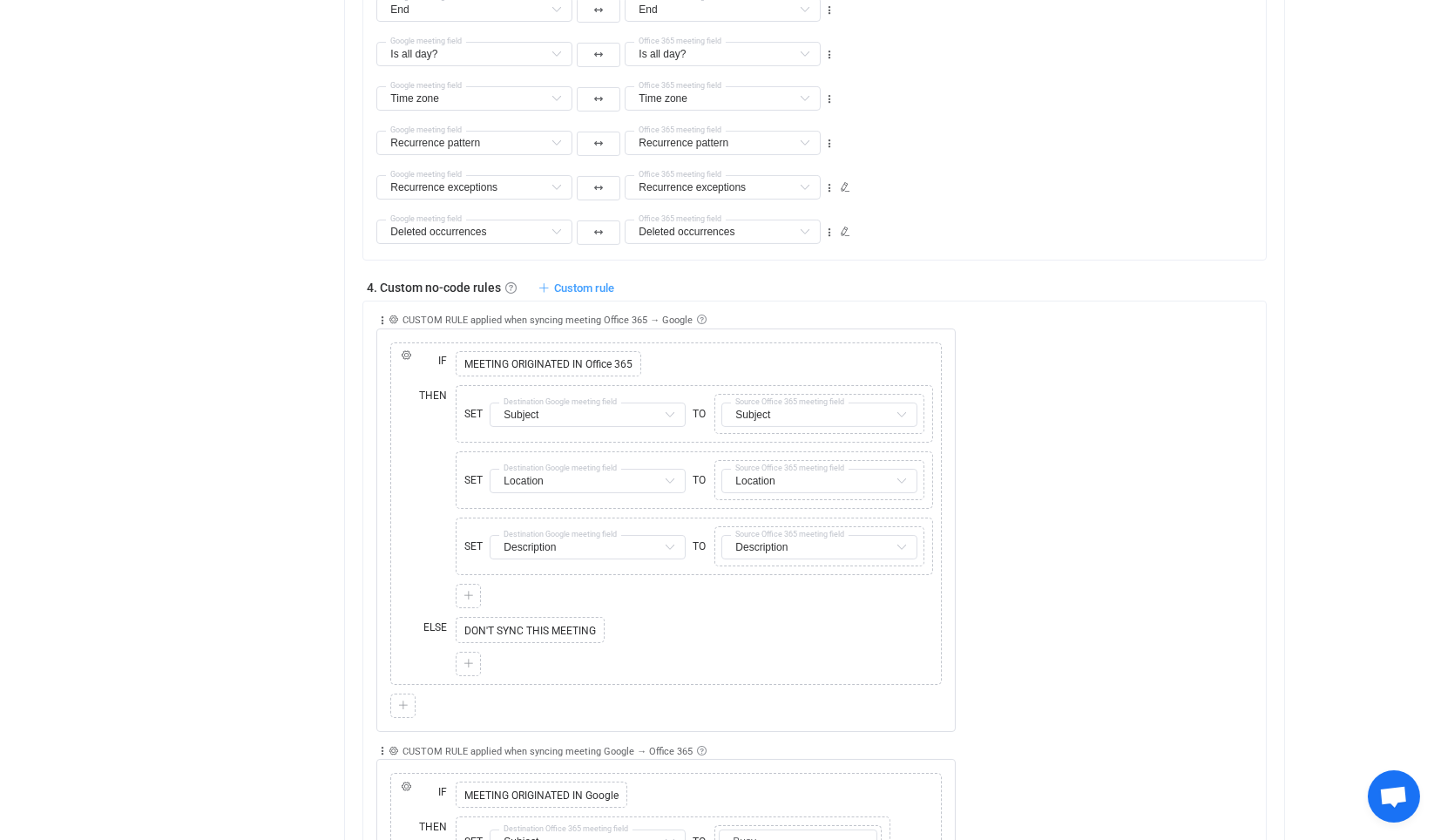
scroll to position [1355, 0]
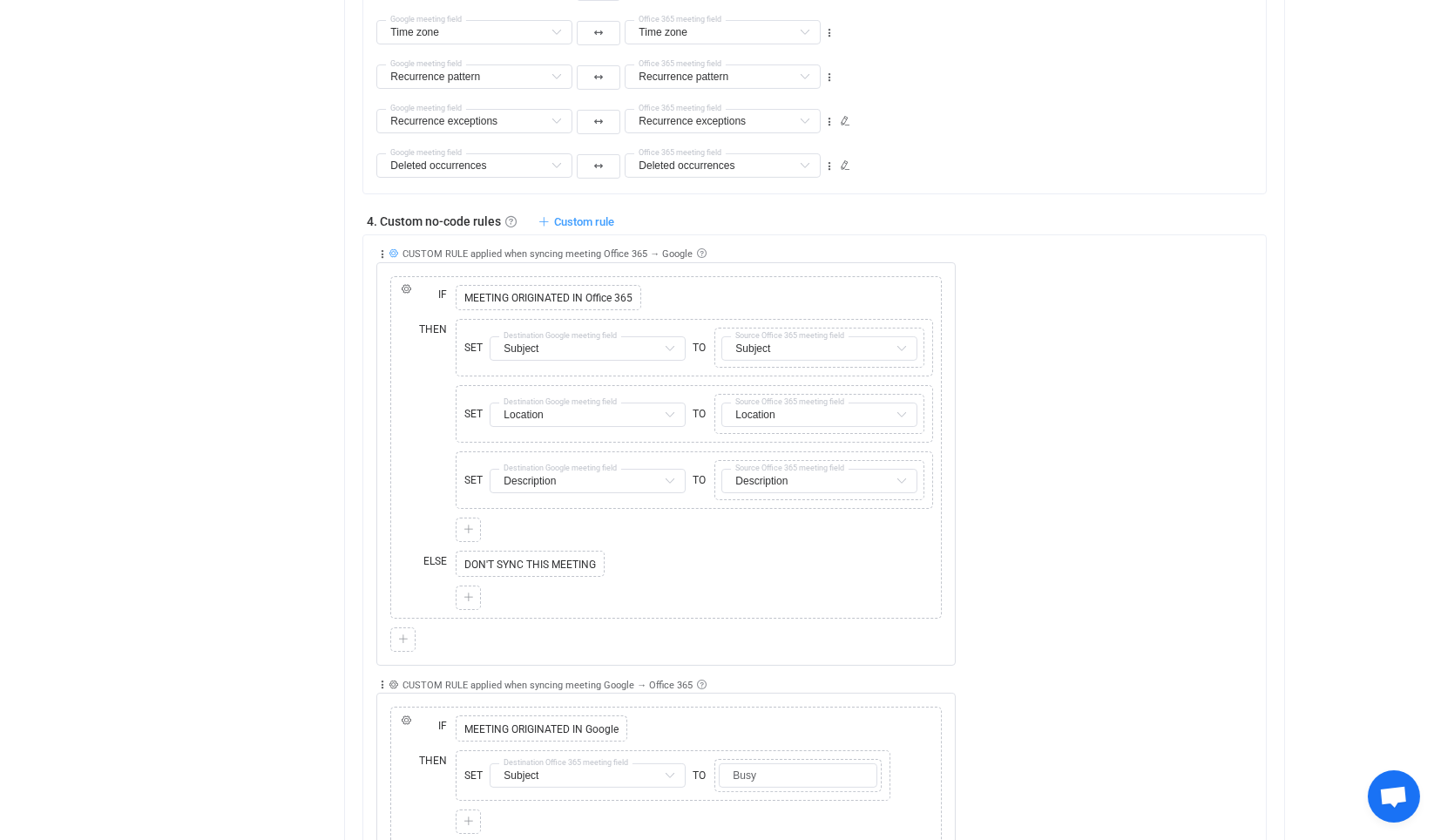
click at [394, 250] on icon at bounding box center [393, 252] width 10 height 10
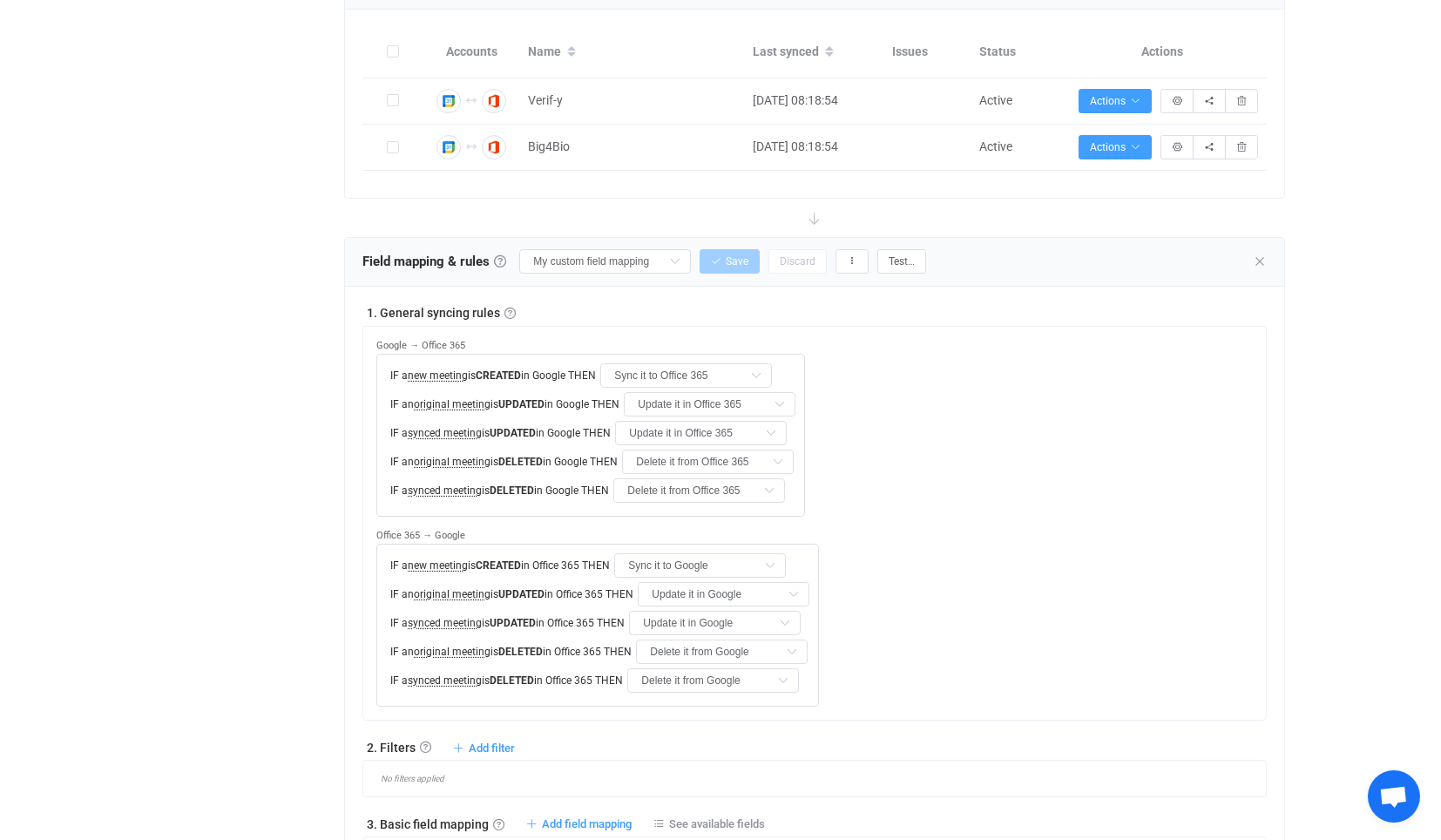
scroll to position [96, 0]
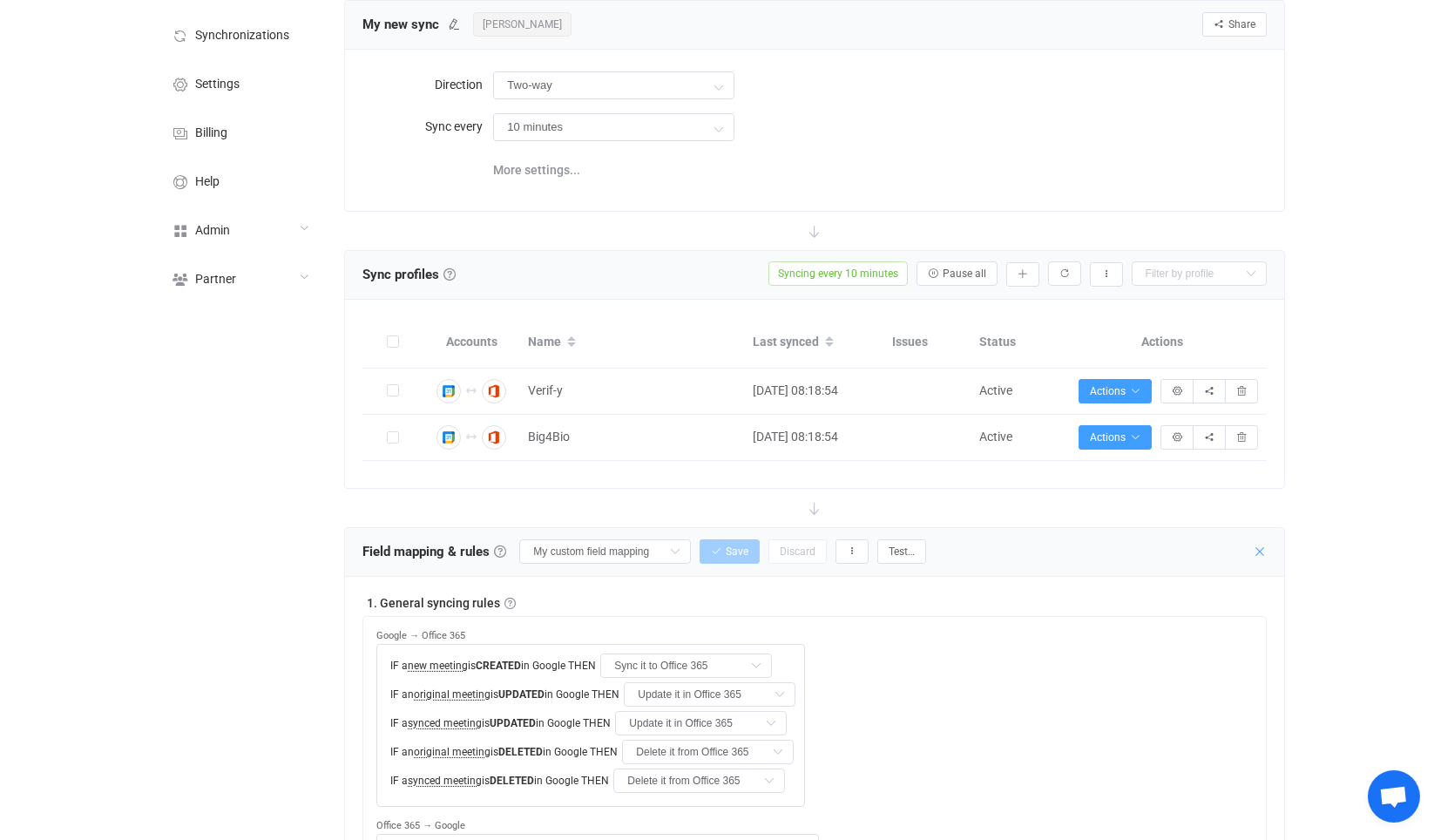
click at [1256, 546] on icon at bounding box center [1260, 552] width 14 height 14
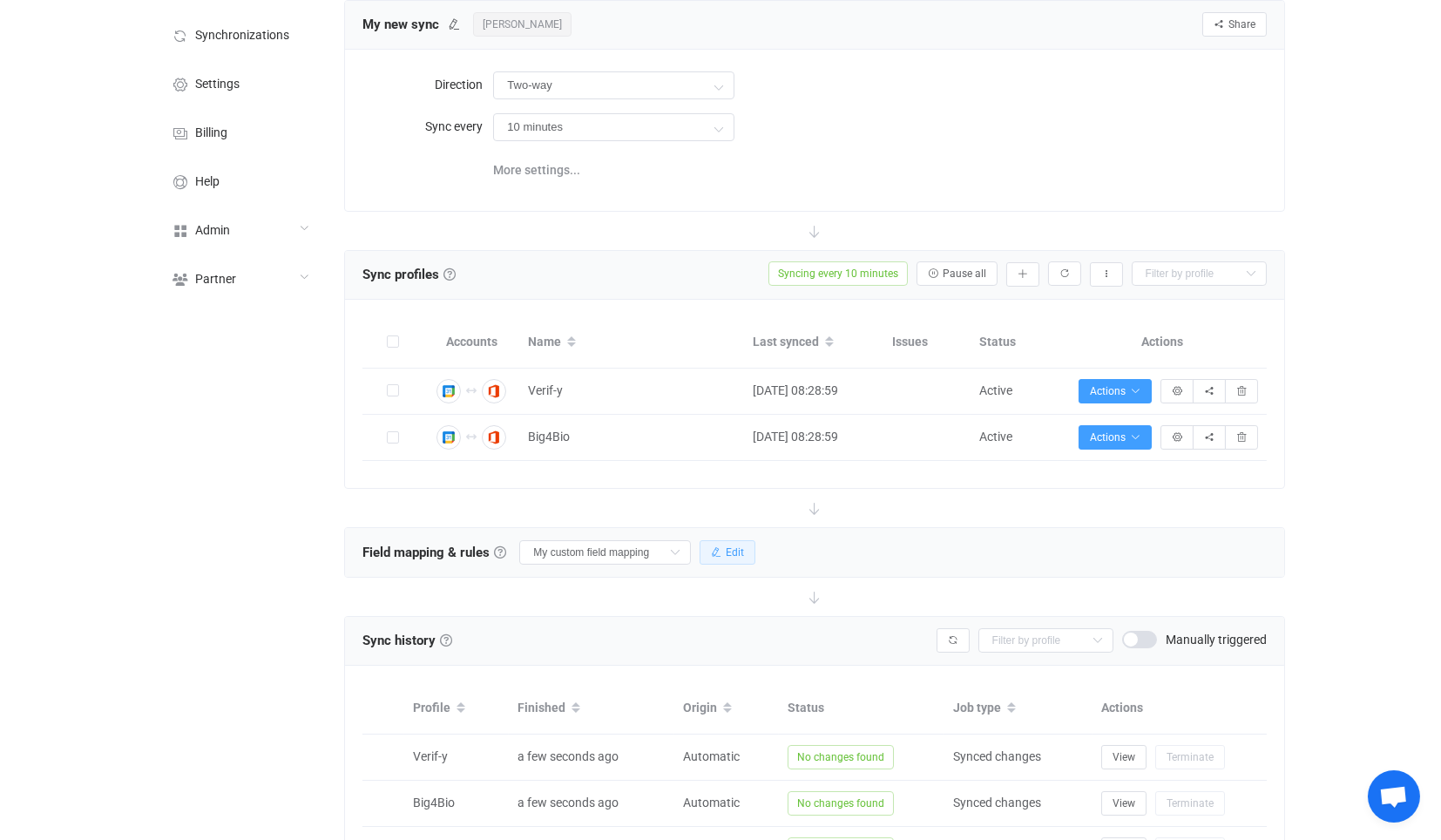
click at [729, 541] on button "Edit" at bounding box center [727, 552] width 56 height 24
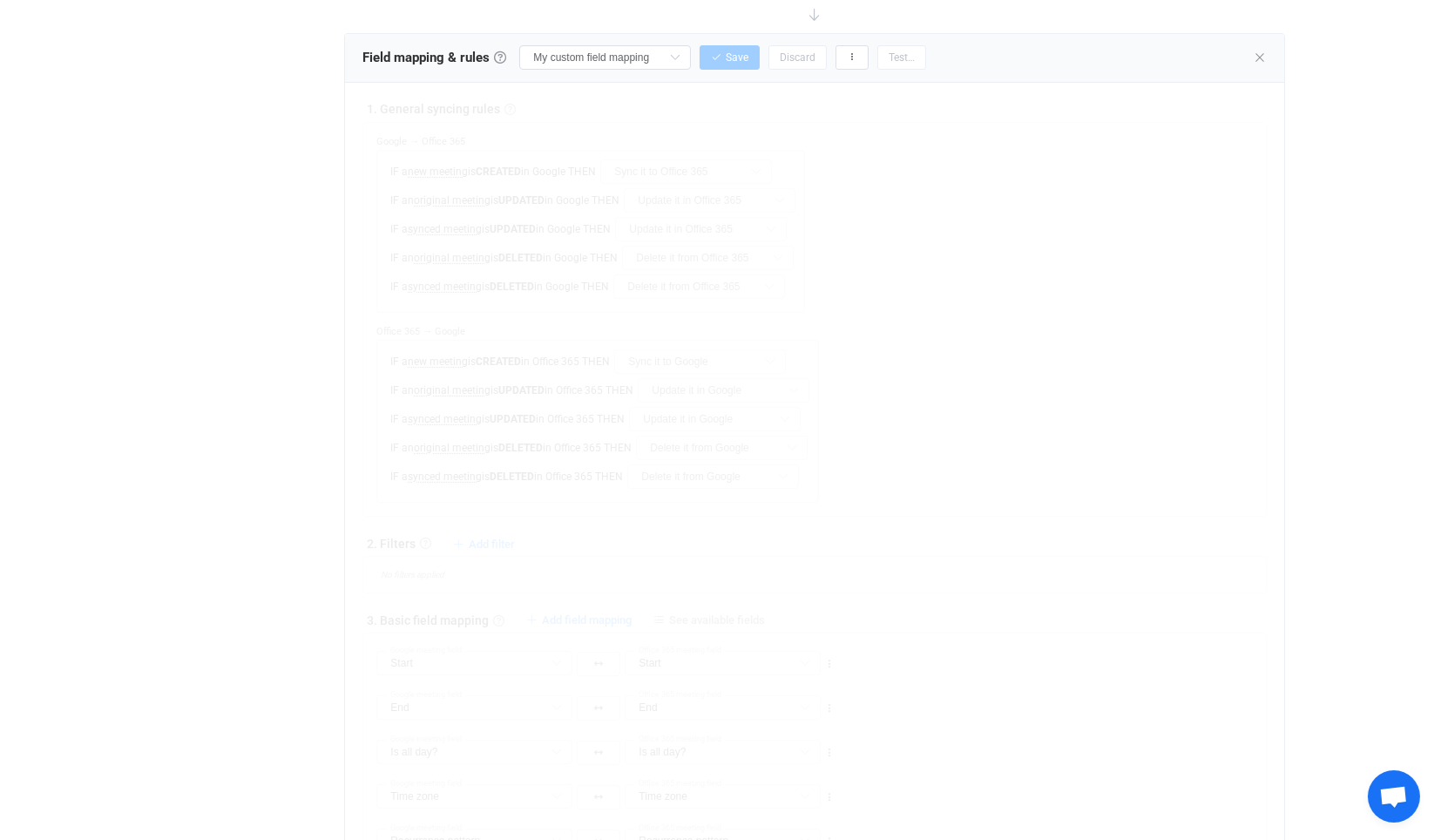
scroll to position [387, 0]
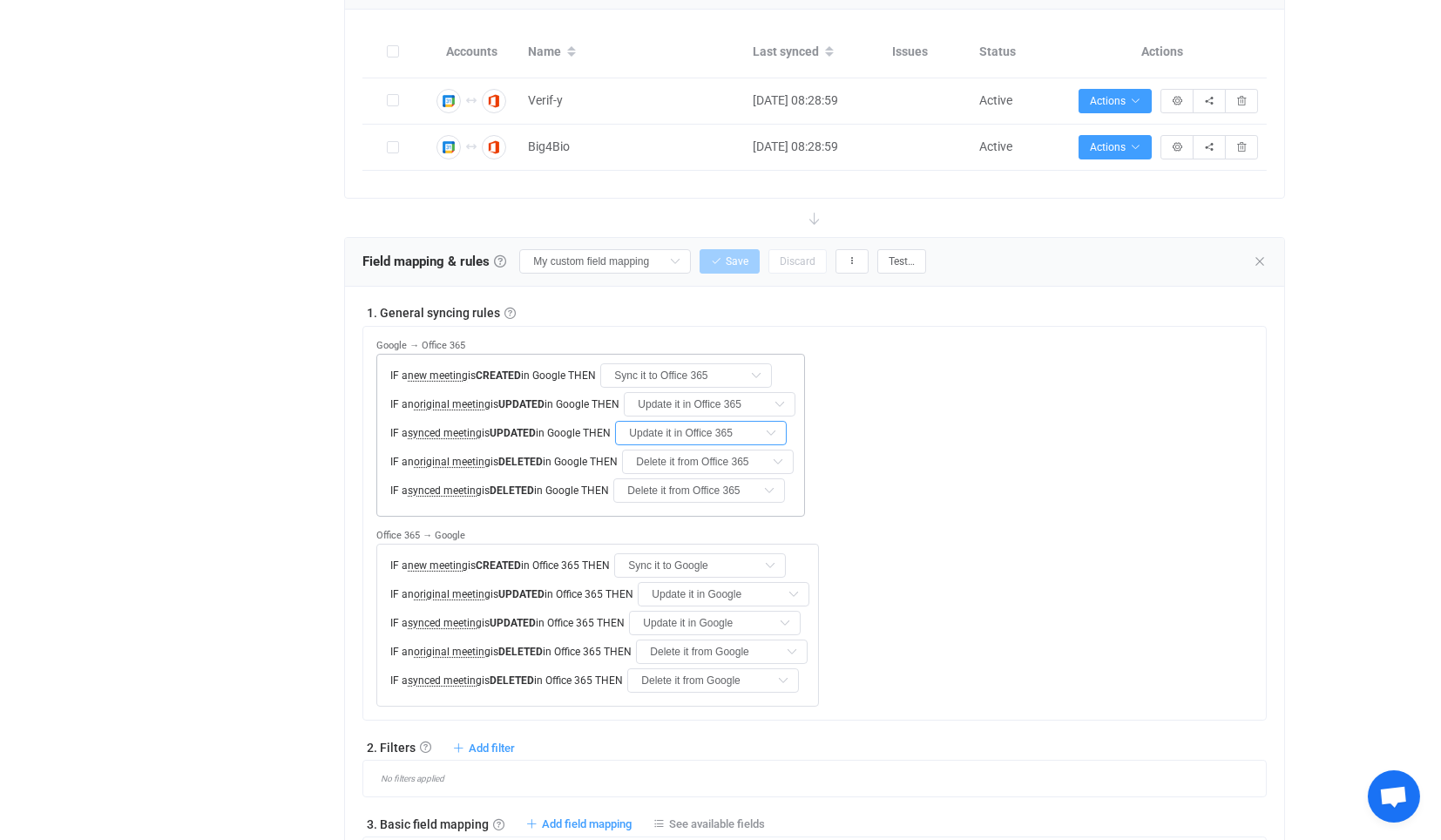
click at [695, 427] on input "Update it in Office 365" at bounding box center [701, 432] width 171 height 24
click at [689, 474] on span "Do nothing" at bounding box center [672, 474] width 59 height 14
type input "Do nothing"
click at [672, 479] on input "Delete it from Office 365" at bounding box center [699, 490] width 171 height 24
click at [677, 526] on span "Do nothing" at bounding box center [670, 531] width 59 height 14
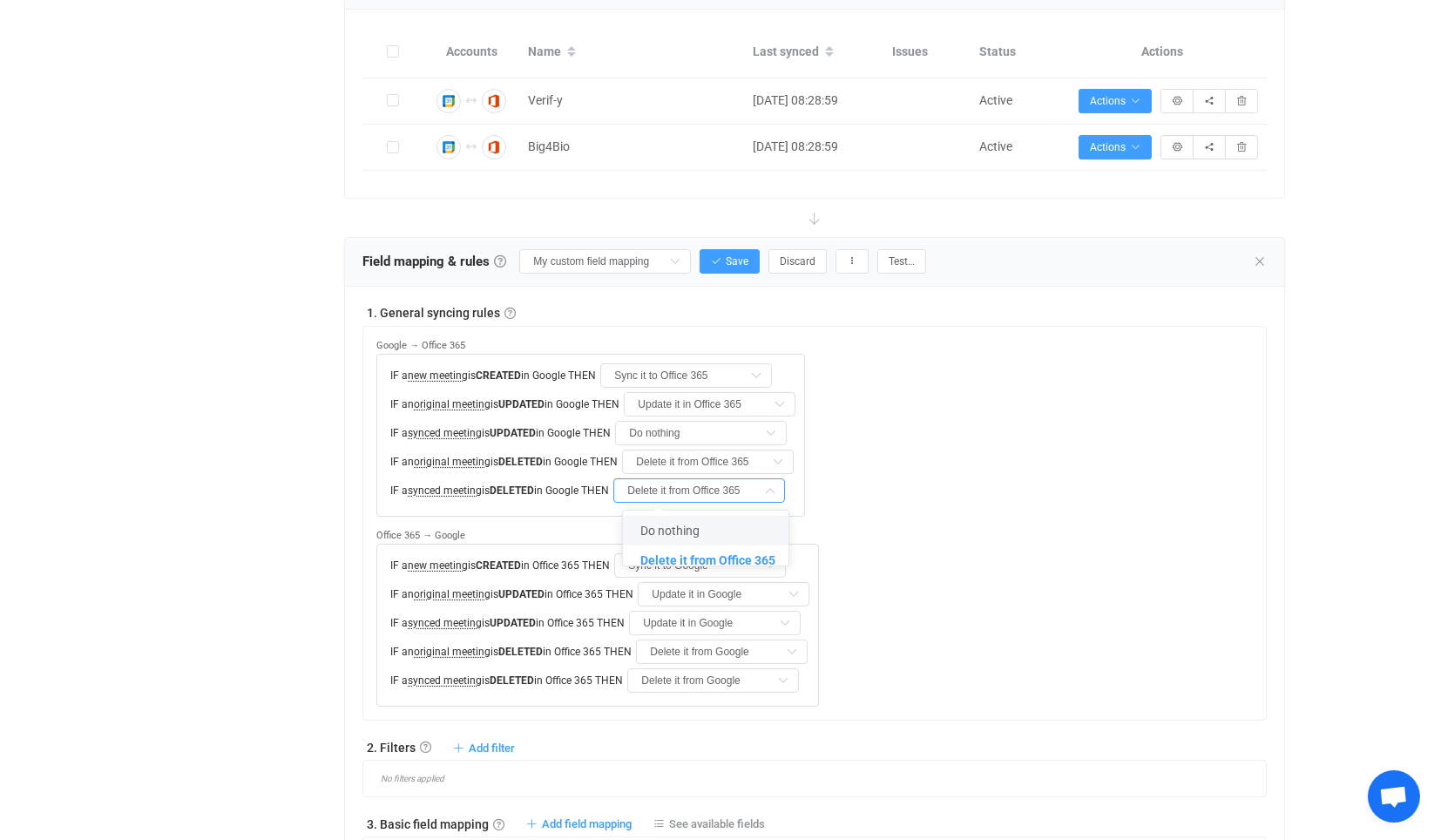
type input "Do nothing"
click at [696, 616] on input "Update it in Google" at bounding box center [714, 622] width 171 height 24
click at [695, 659] on span "Do nothing" at bounding box center [687, 663] width 59 height 14
type input "Do nothing"
click at [694, 670] on input "Delete it from Google" at bounding box center [712, 679] width 171 height 24
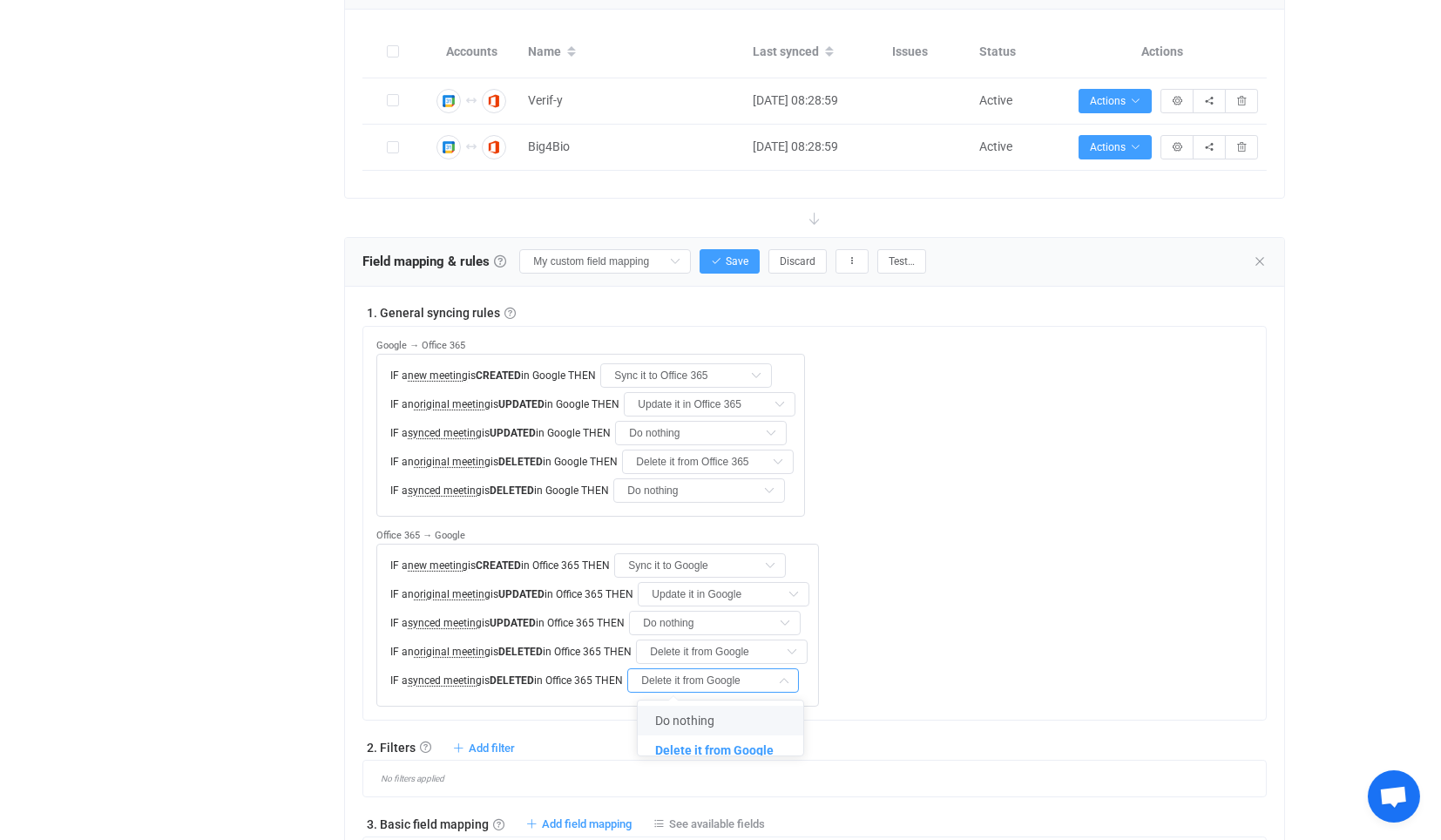
click at [696, 721] on span "Do nothing" at bounding box center [685, 721] width 59 height 14
type input "Do nothing"
click at [734, 255] on span "Save" at bounding box center [737, 261] width 22 height 12
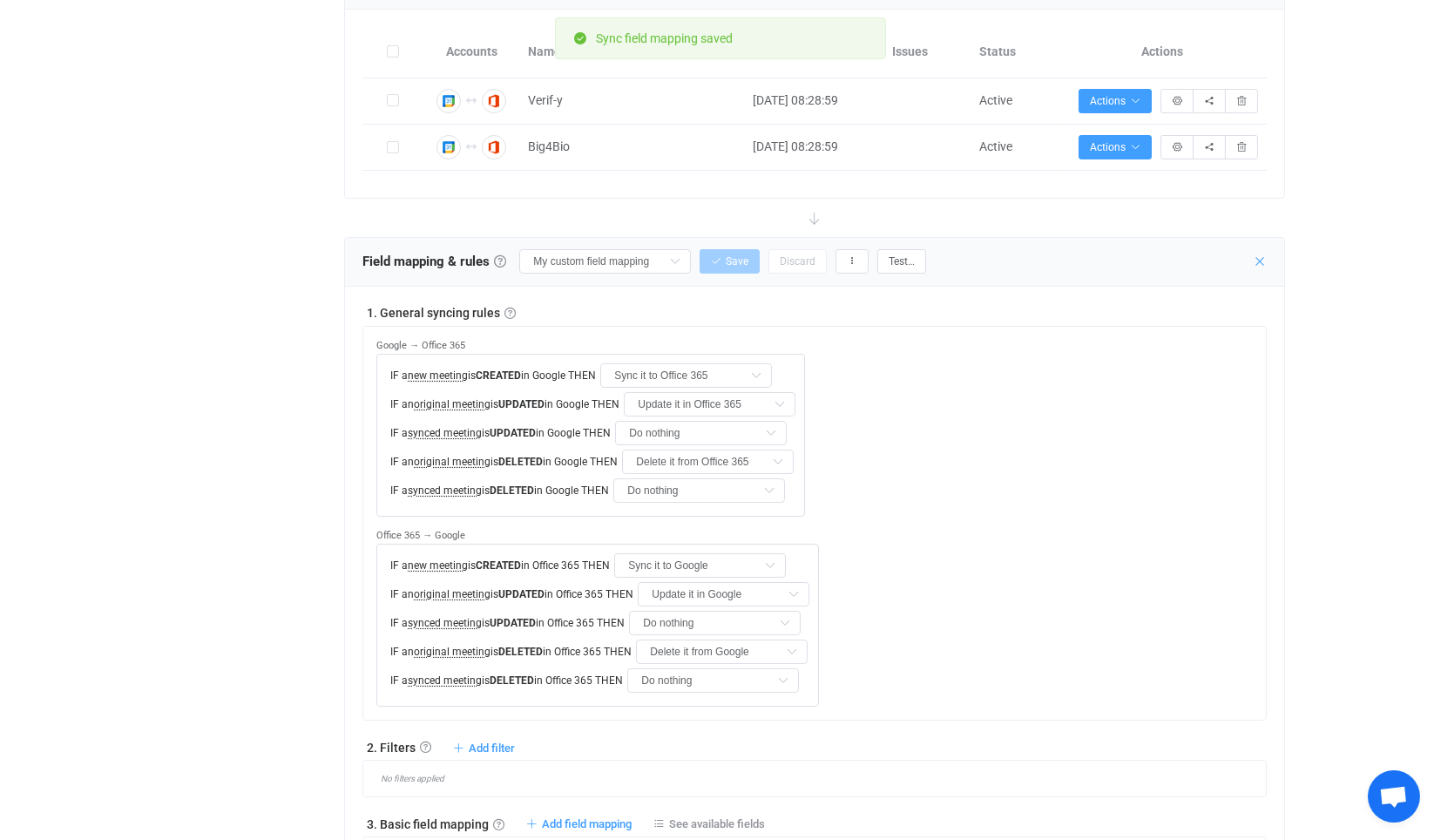
click at [1262, 257] on icon at bounding box center [1260, 261] width 14 height 14
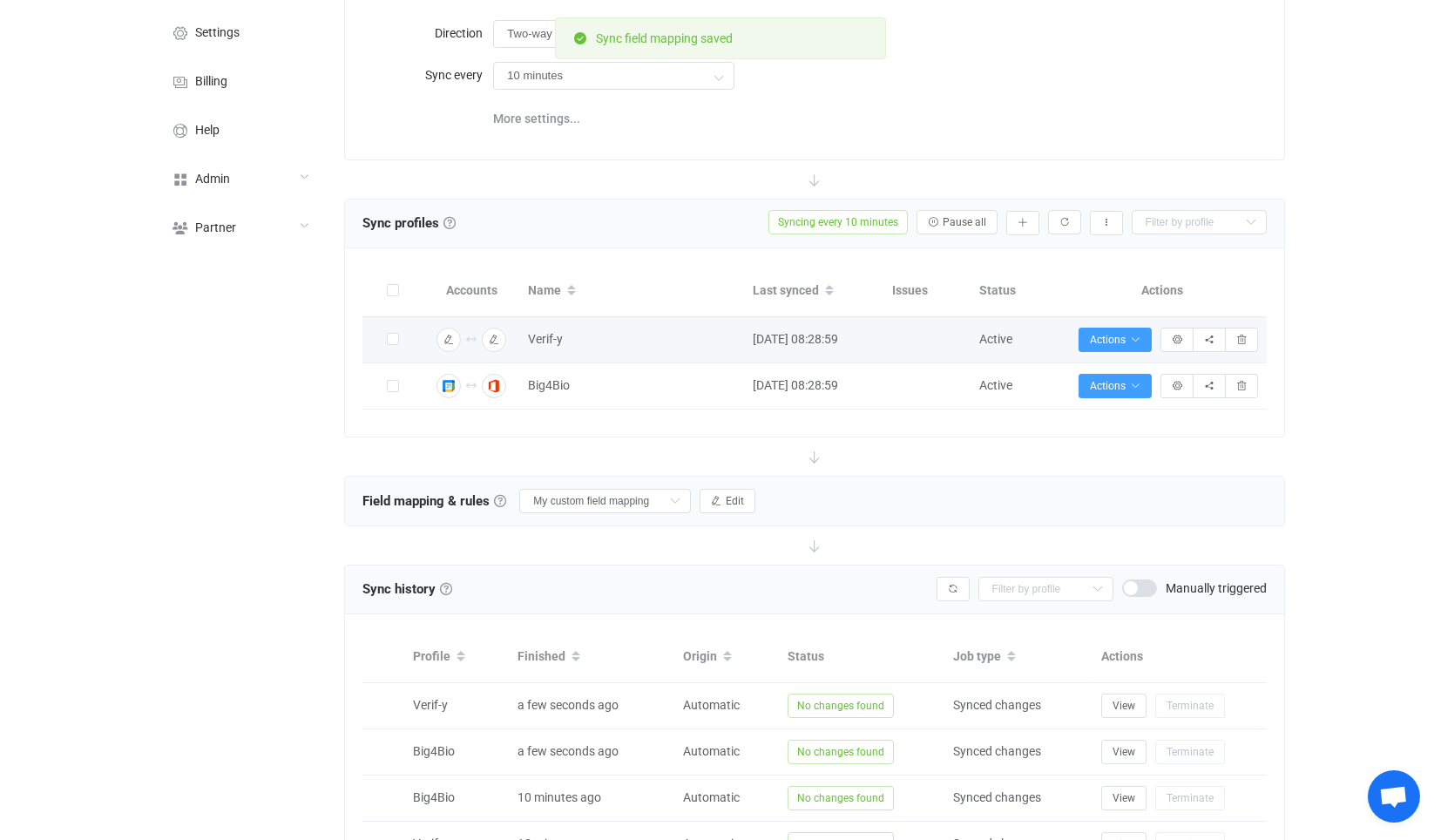
scroll to position [96, 0]
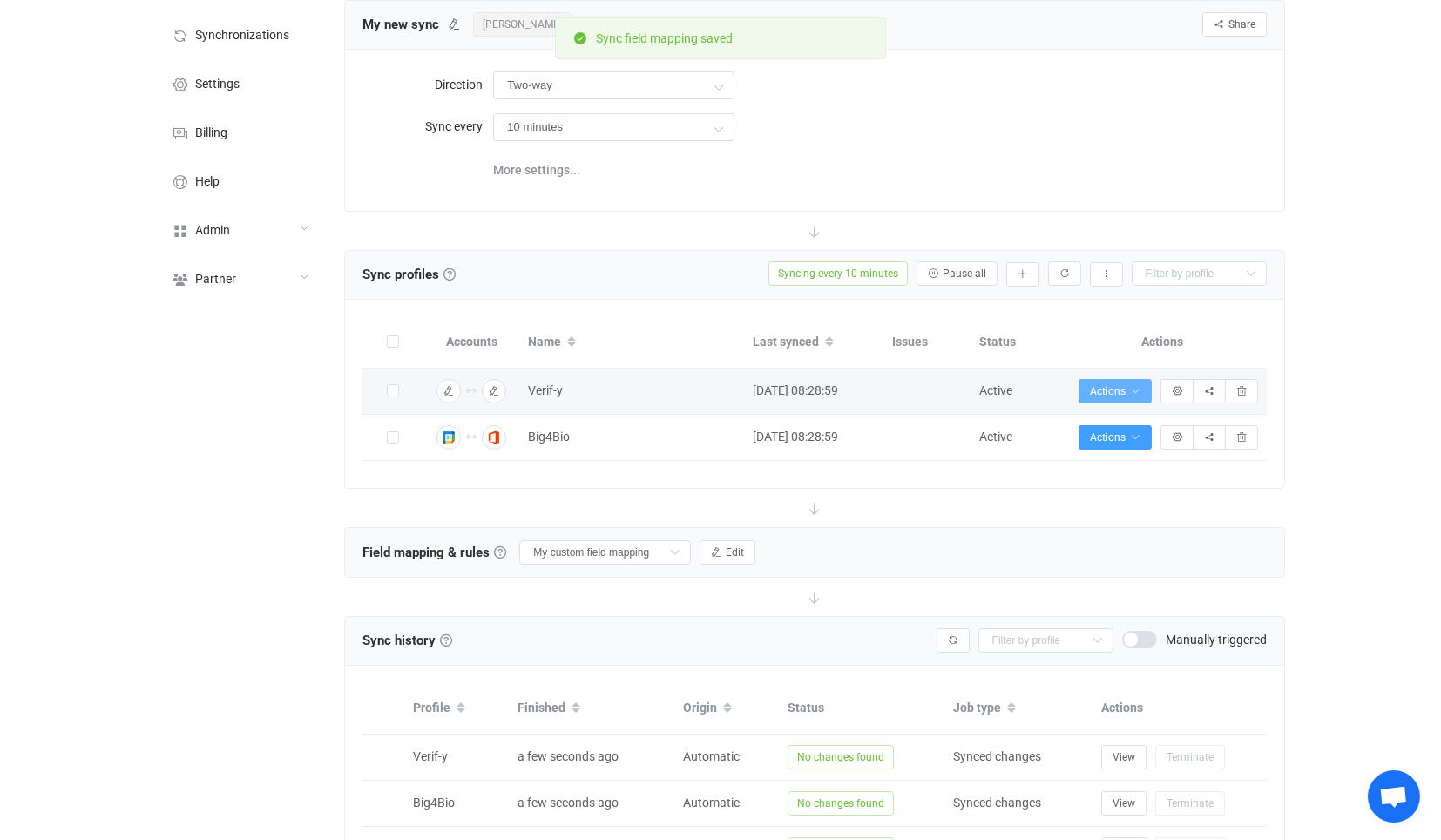
click at [1112, 386] on span "Actions" at bounding box center [1115, 391] width 51 height 12
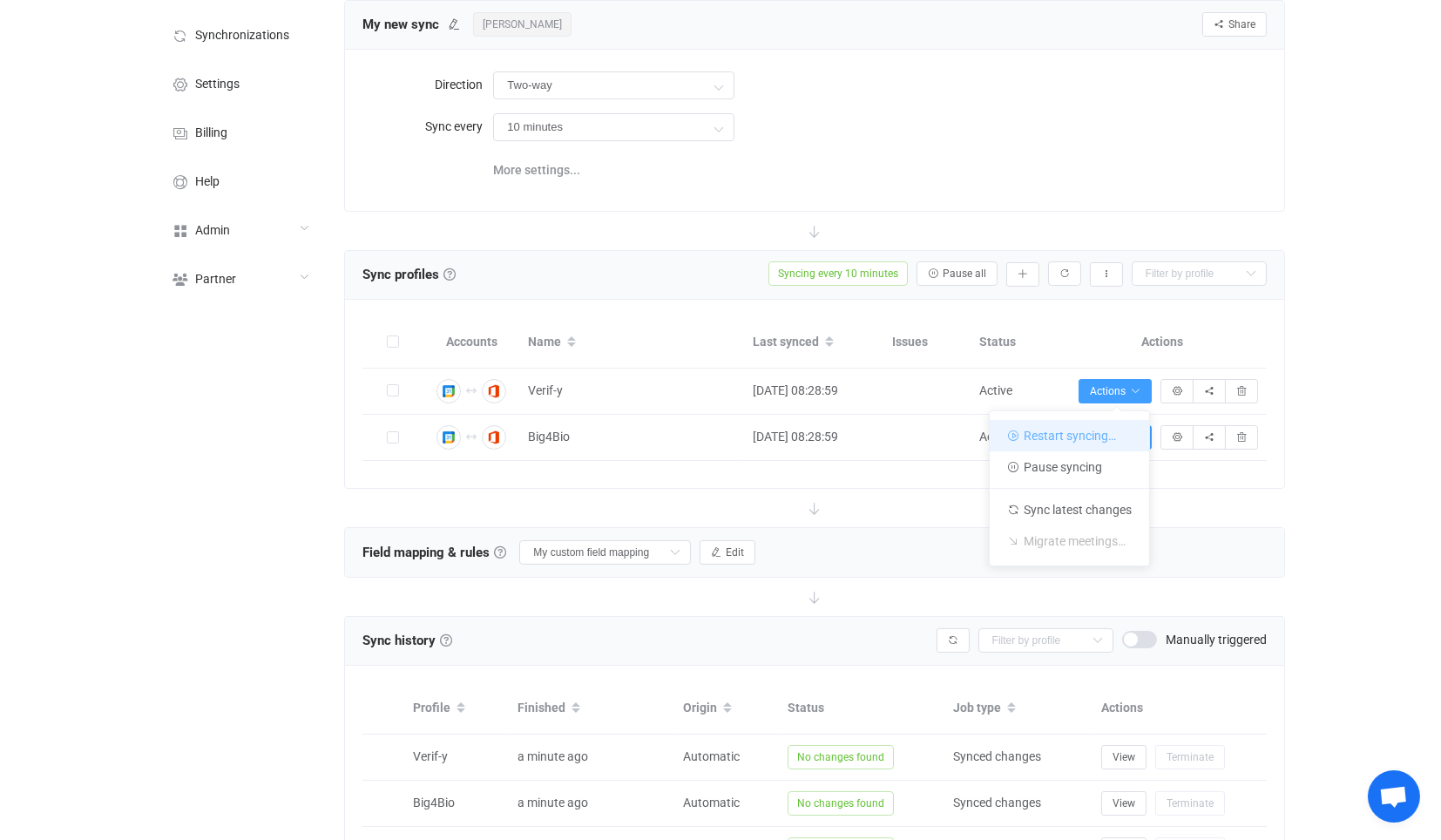
click at [1080, 434] on li "Restart syncing…" at bounding box center [1069, 435] width 160 height 31
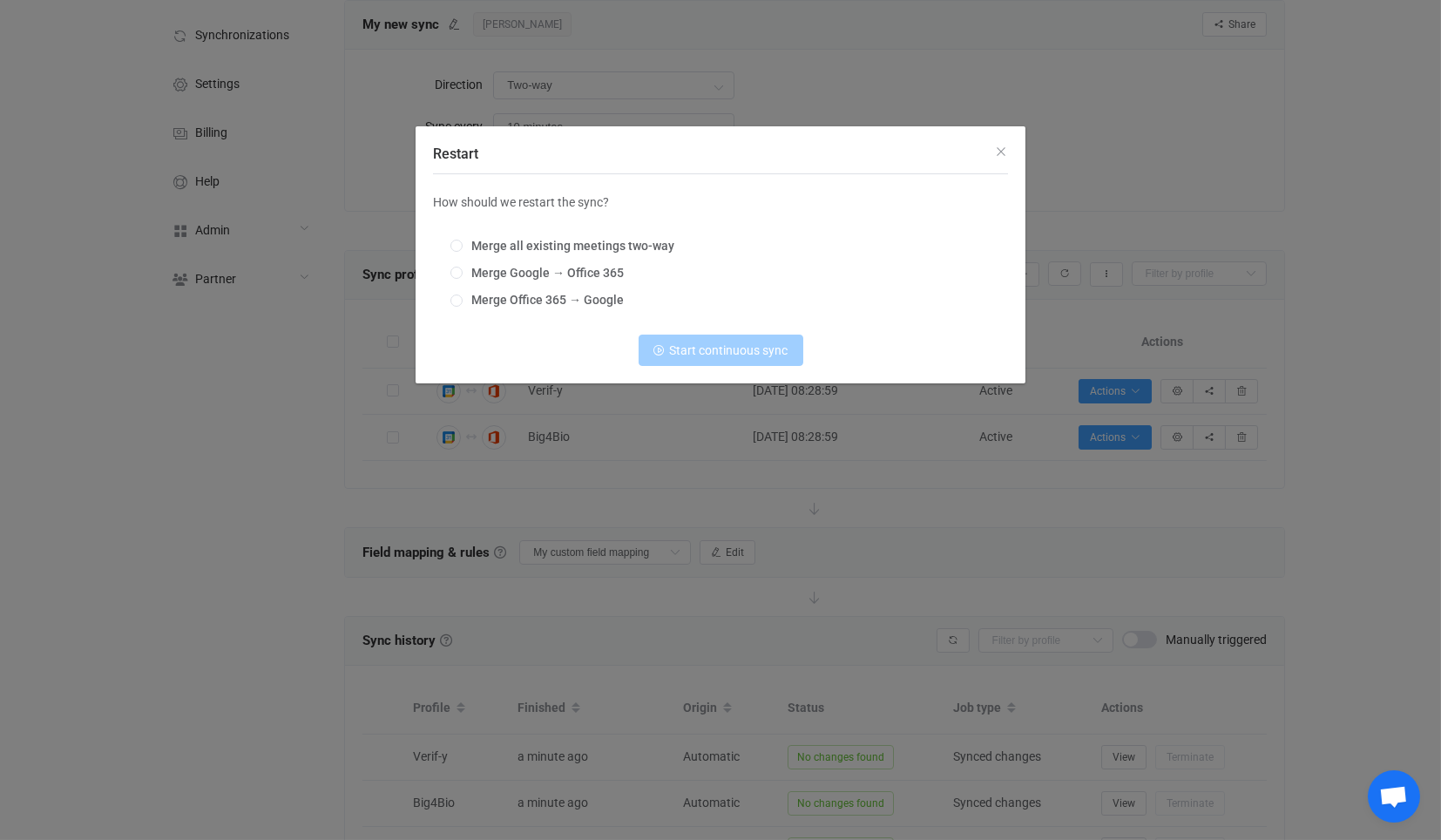
click at [525, 254] on div "Merge all existing meetings two-way Merge Google → Office 365 Merge Office 365 …" at bounding box center [720, 274] width 575 height 95
click at [538, 237] on div "Merge all existing meetings two-way Merge Google → Office 365 Merge Office 365 …" at bounding box center [720, 274] width 575 height 95
click at [538, 252] on span "Merge all existing meetings two-way" at bounding box center [568, 246] width 211 height 14
click at [463, 252] on input "Merge all existing meetings two-way" at bounding box center [457, 247] width 12 height 14
radio input "true"
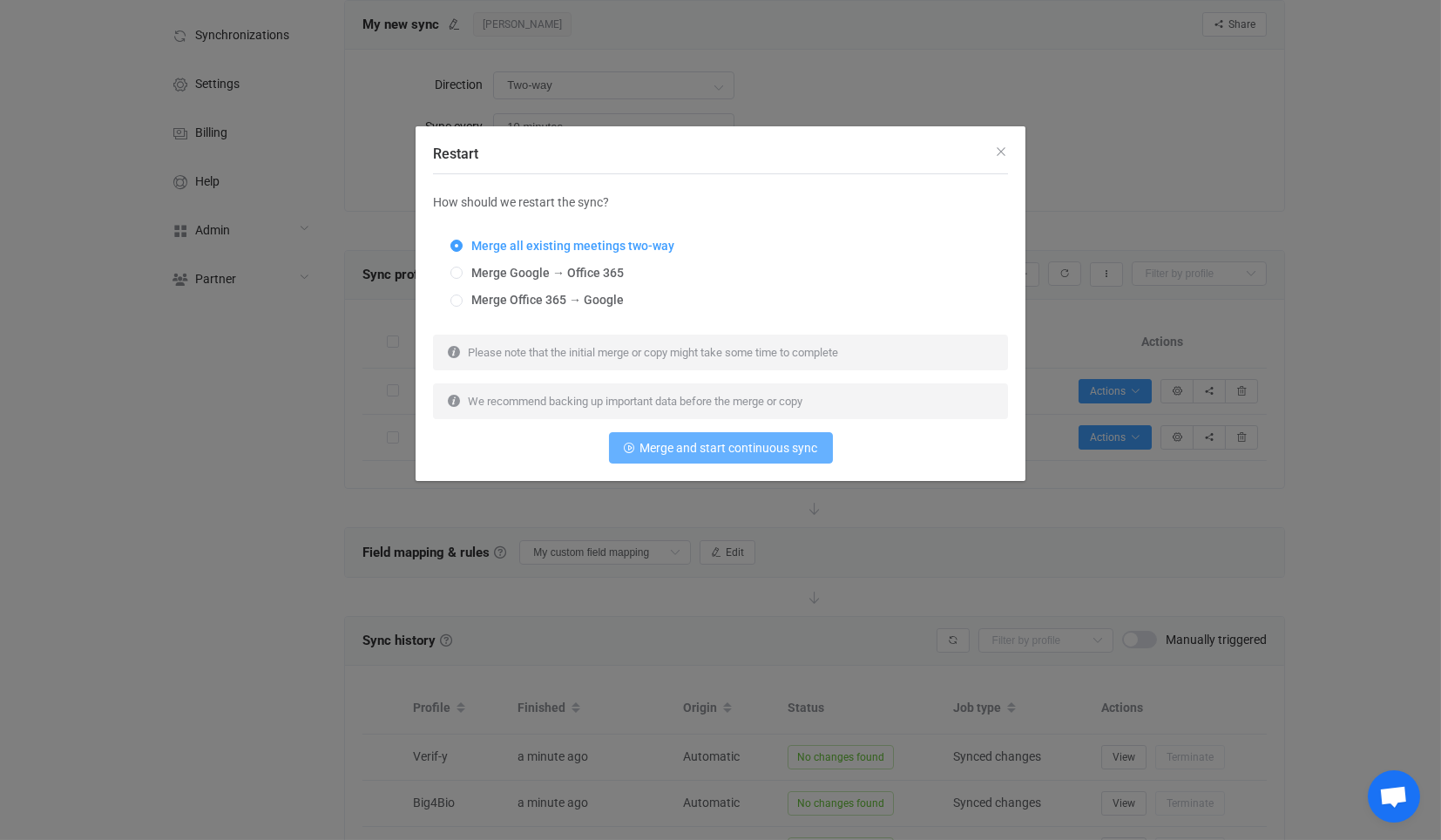
click at [656, 439] on button "Merge and start continuous sync" at bounding box center [720, 448] width 224 height 31
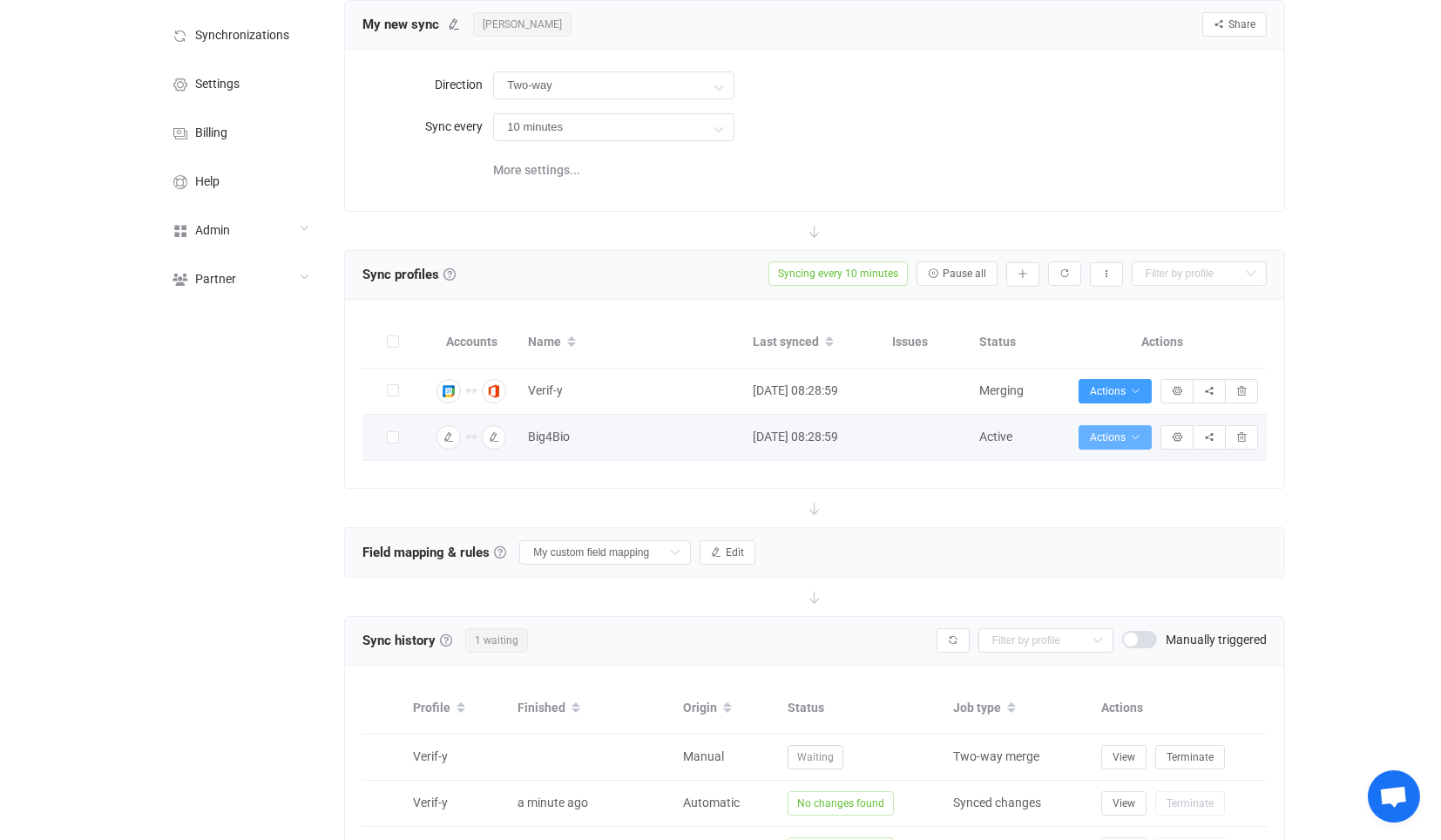
click at [1116, 433] on span "Actions" at bounding box center [1115, 438] width 51 height 12
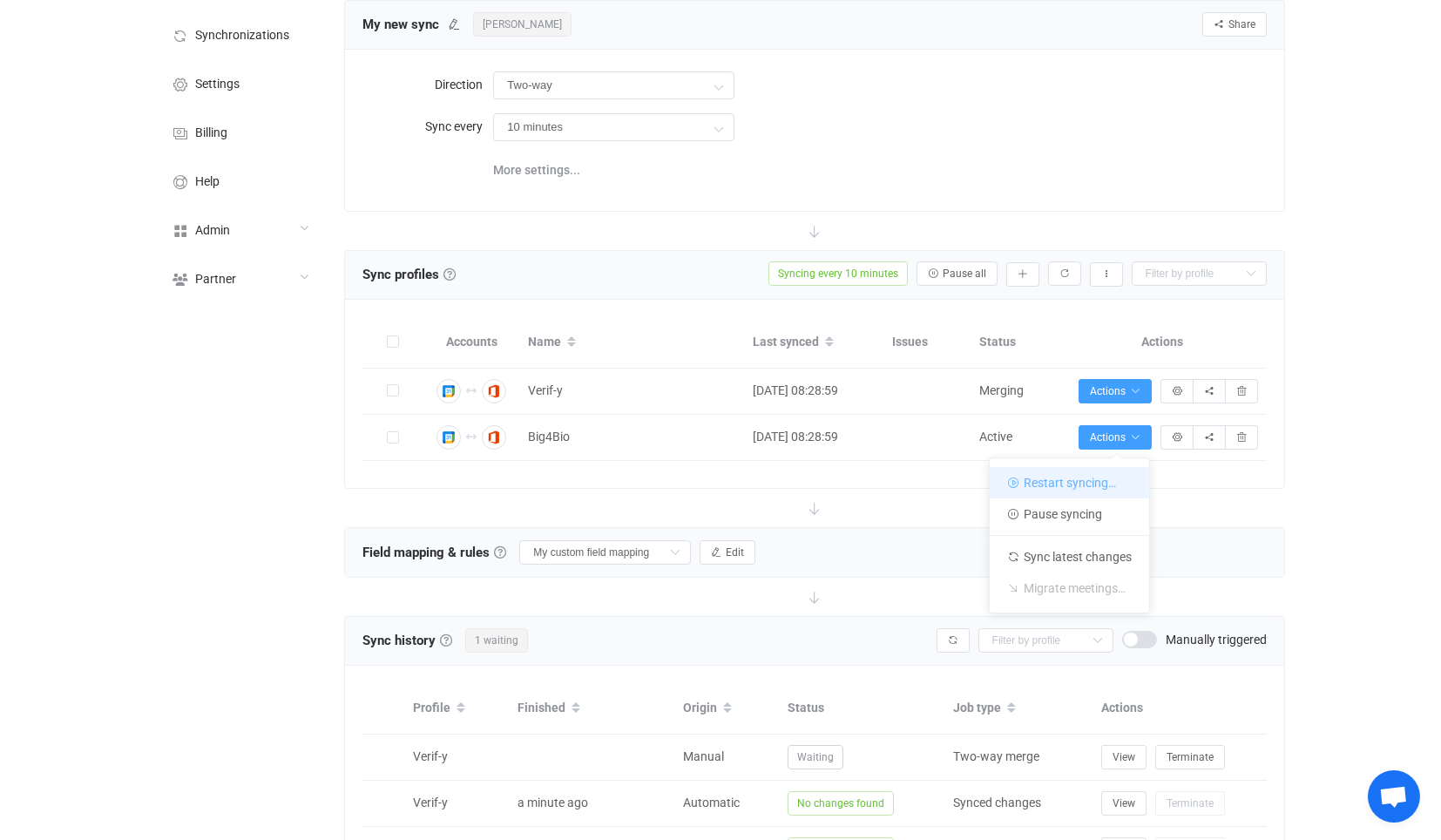
click at [1084, 471] on li "Restart syncing…" at bounding box center [1069, 482] width 160 height 31
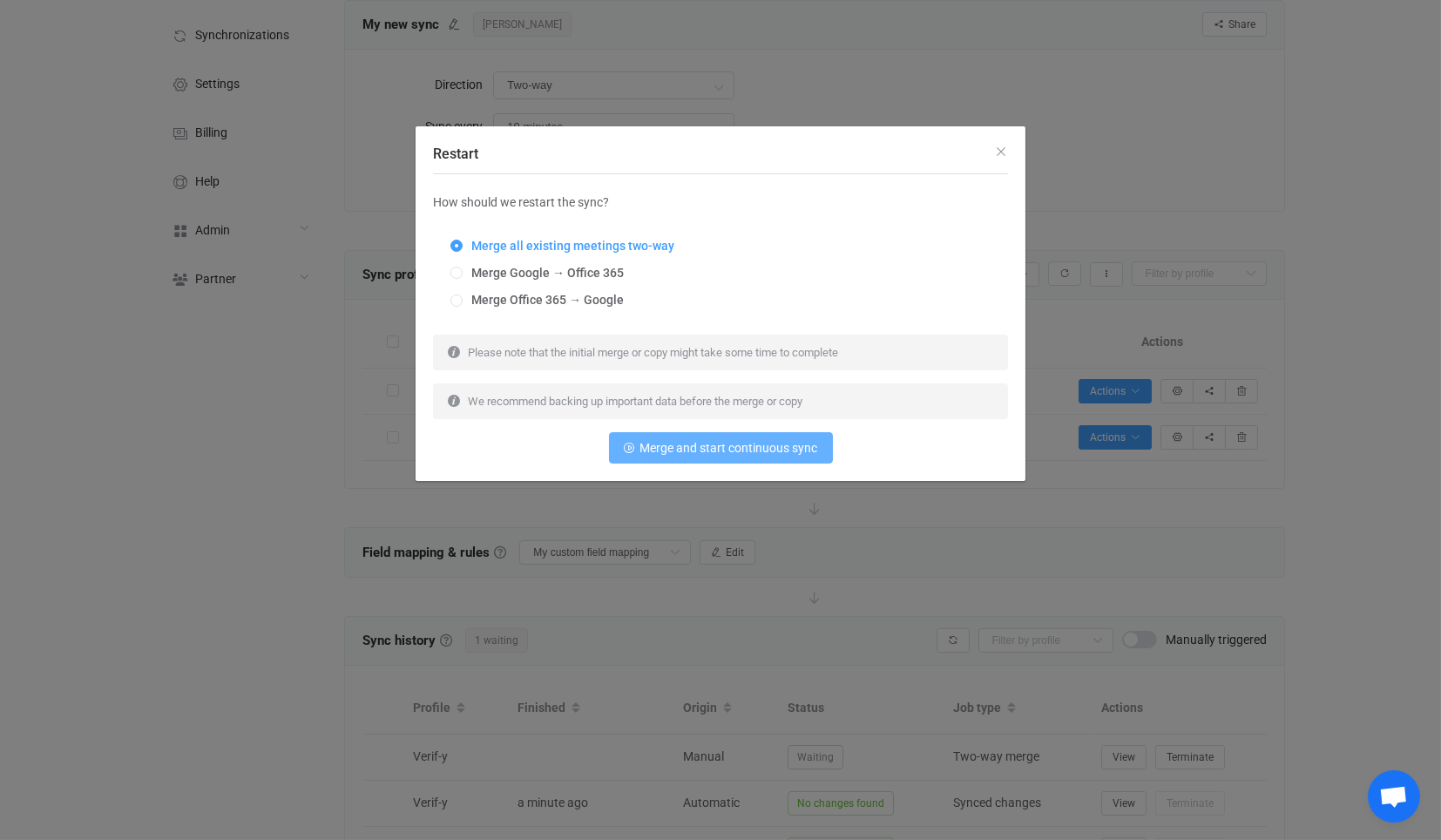
click at [679, 445] on span "Merge and start continuous sync" at bounding box center [729, 448] width 177 height 14
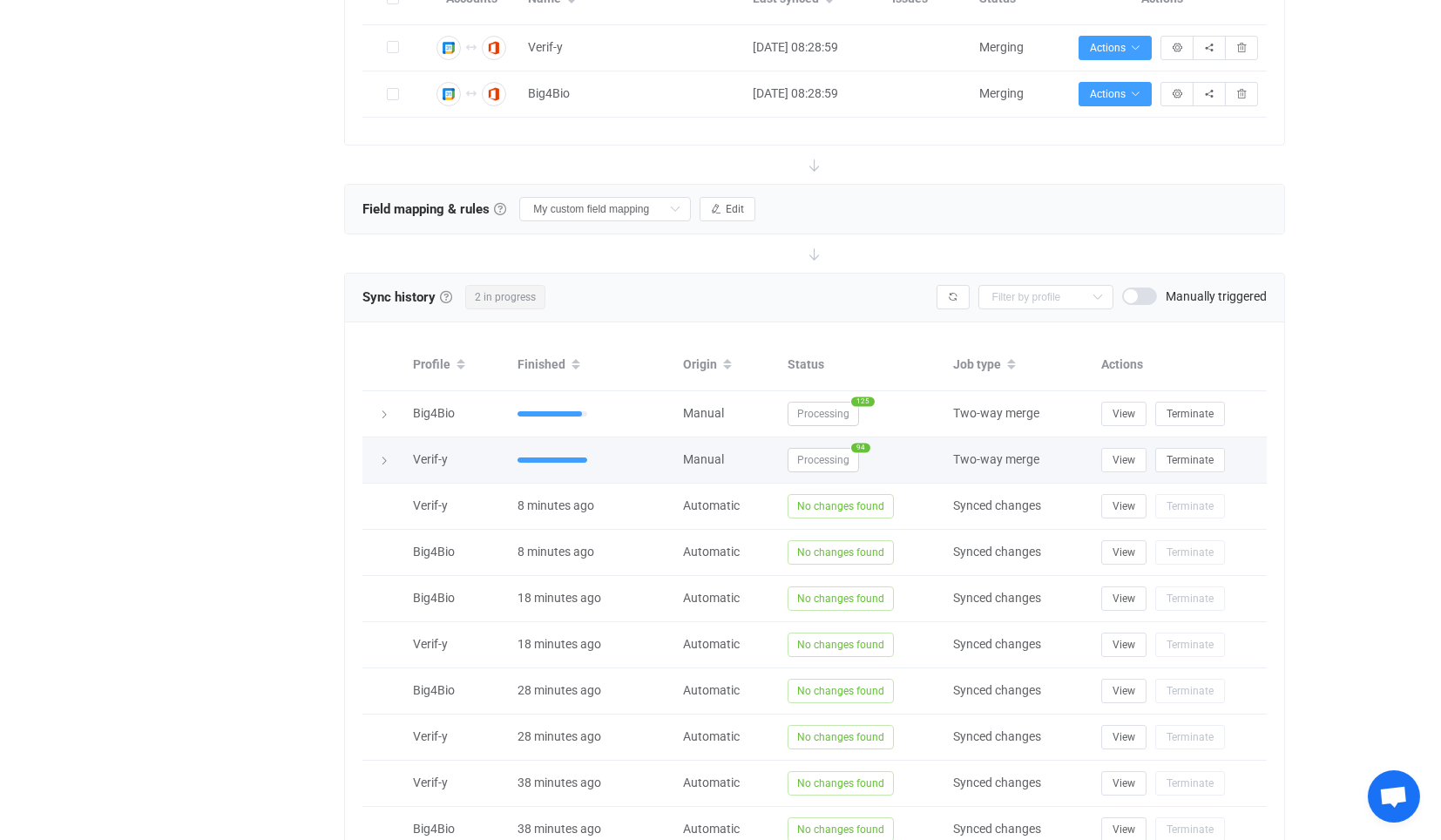
scroll to position [378, 0]
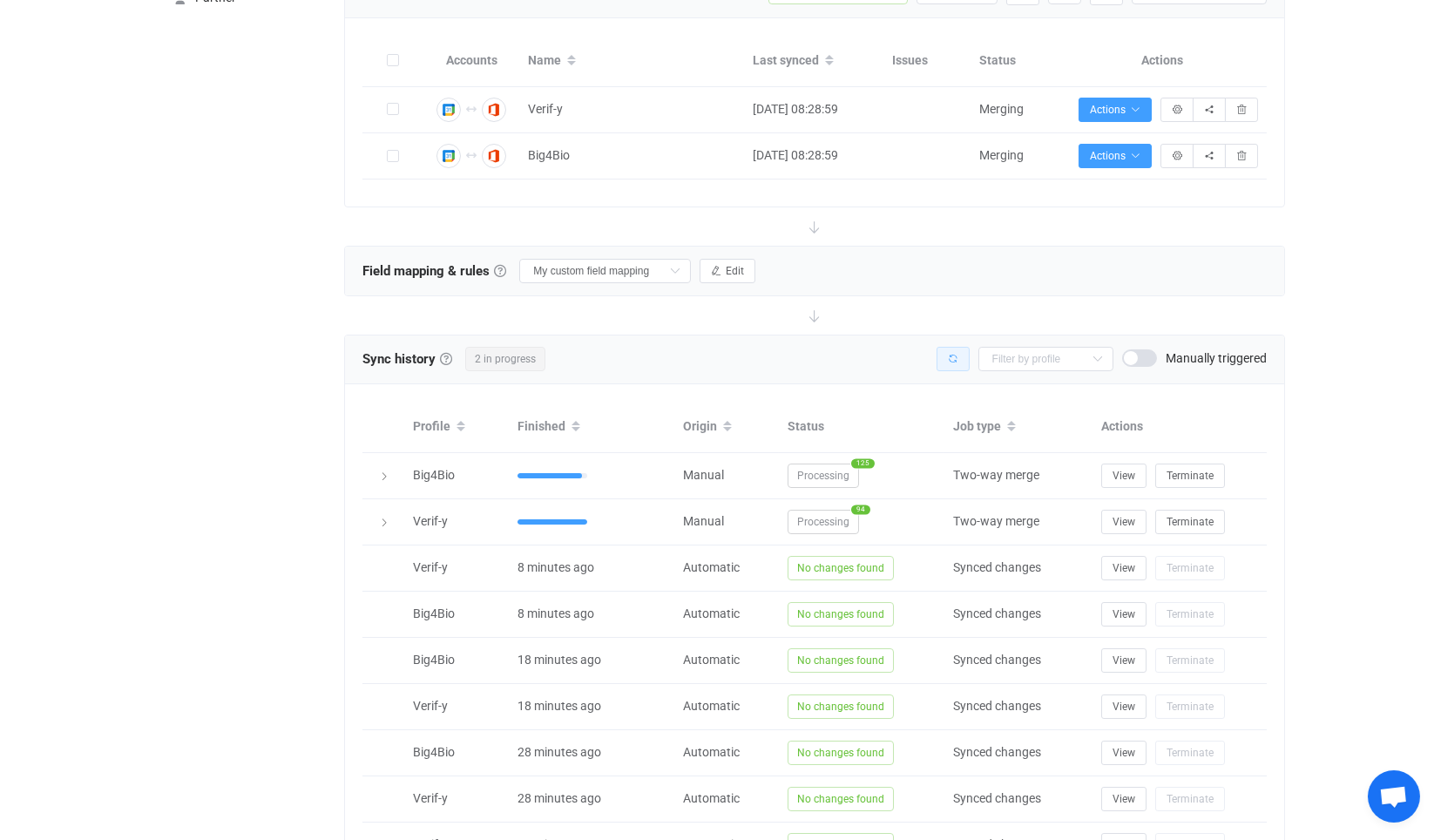
click at [936, 357] on button "button" at bounding box center [952, 358] width 33 height 24
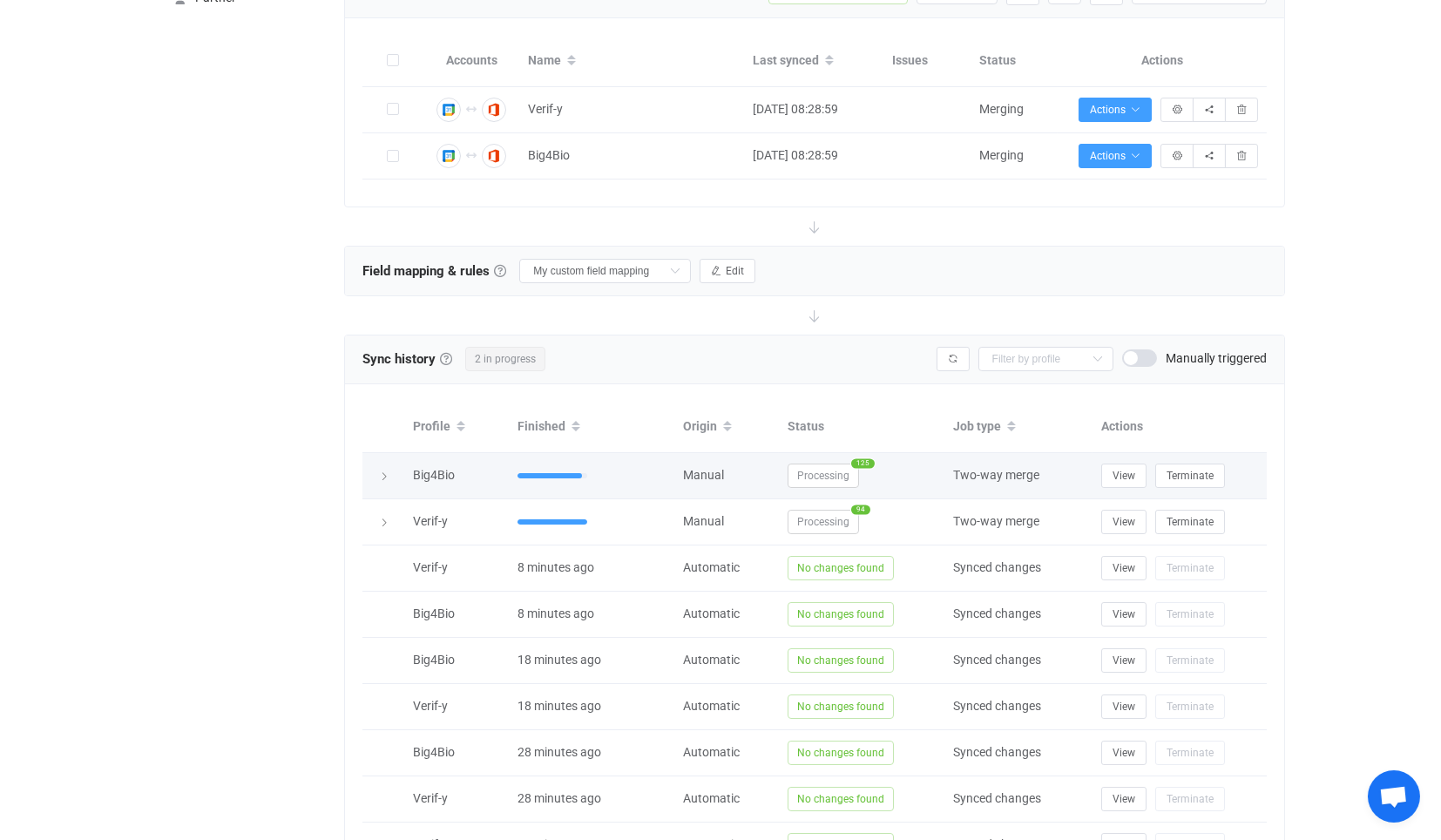
click at [819, 465] on span "Processing" at bounding box center [823, 475] width 71 height 24
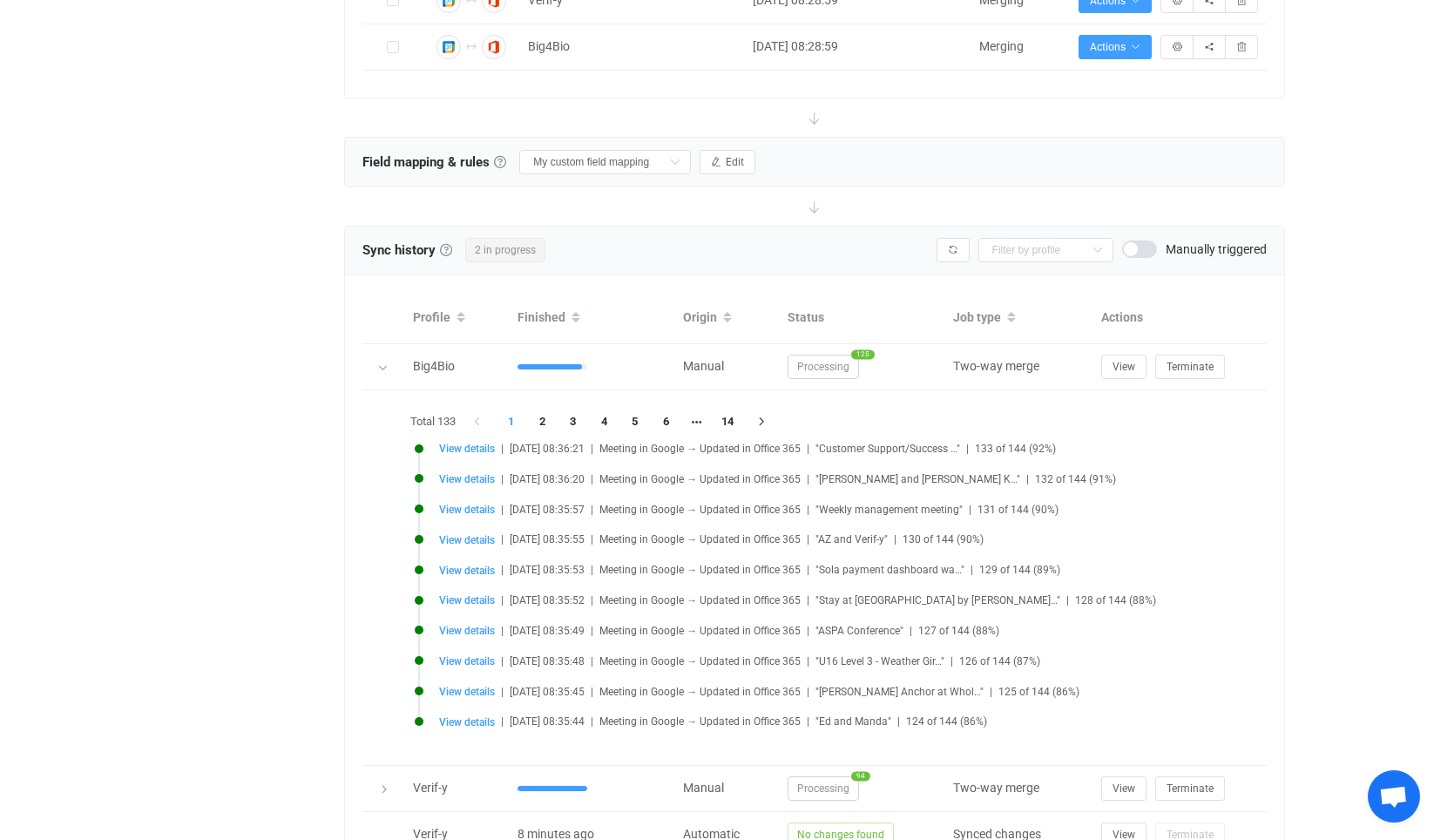
scroll to position [572, 0]
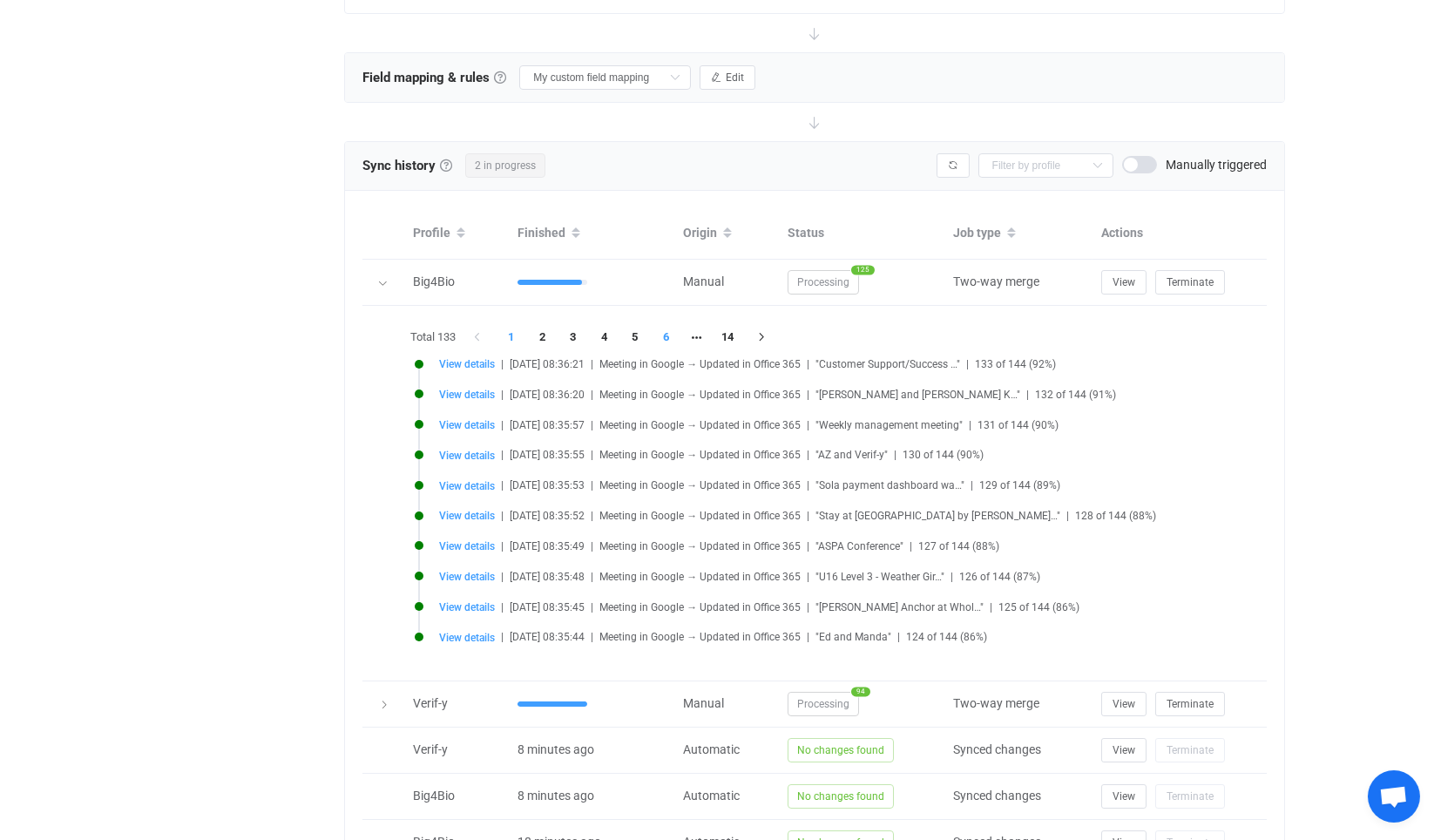
click at [662, 339] on li "6" at bounding box center [665, 336] width 31 height 24
click at [758, 325] on li "14" at bounding box center [758, 336] width 31 height 24
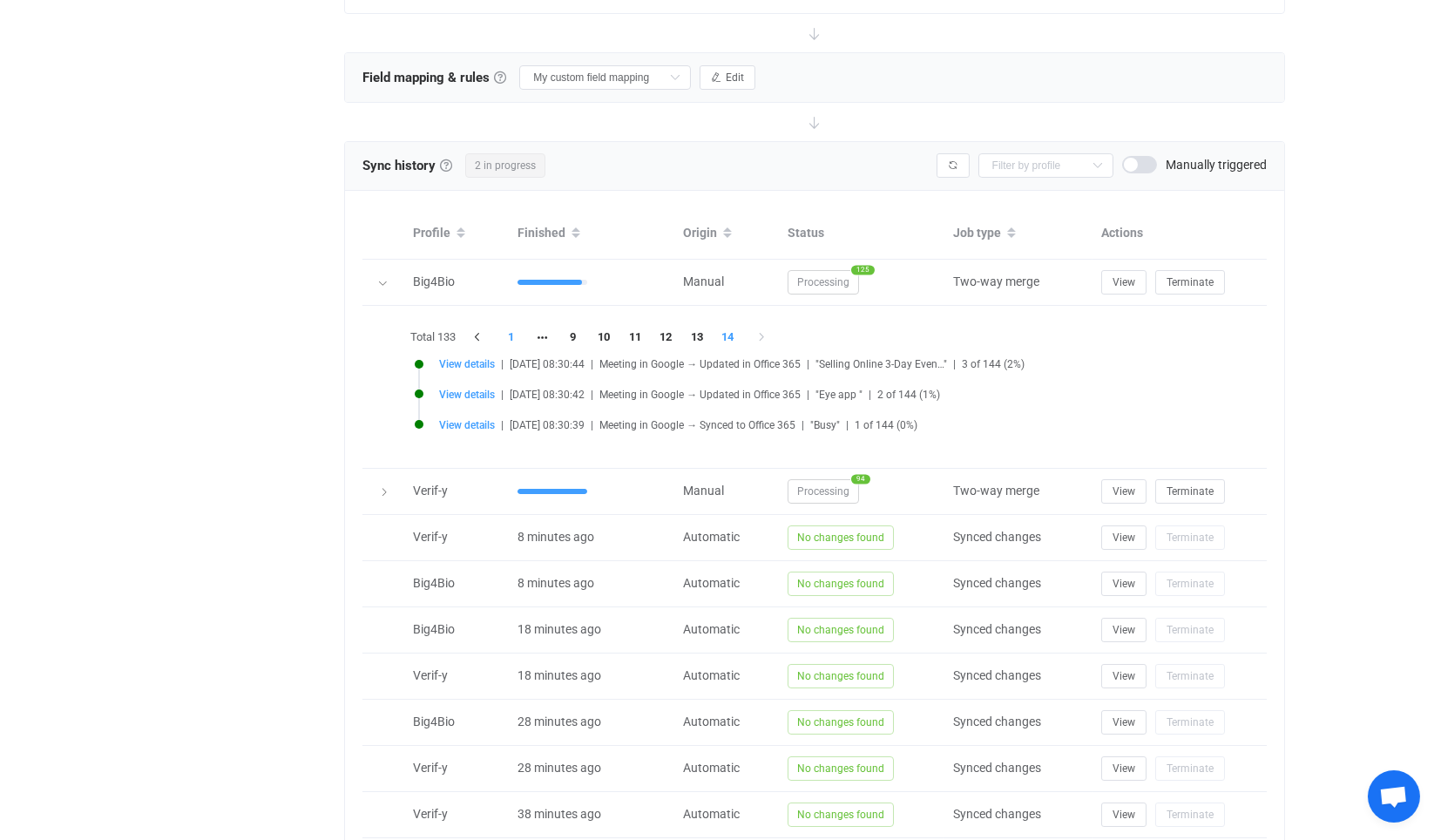
click at [523, 325] on li "1" at bounding box center [511, 336] width 31 height 24
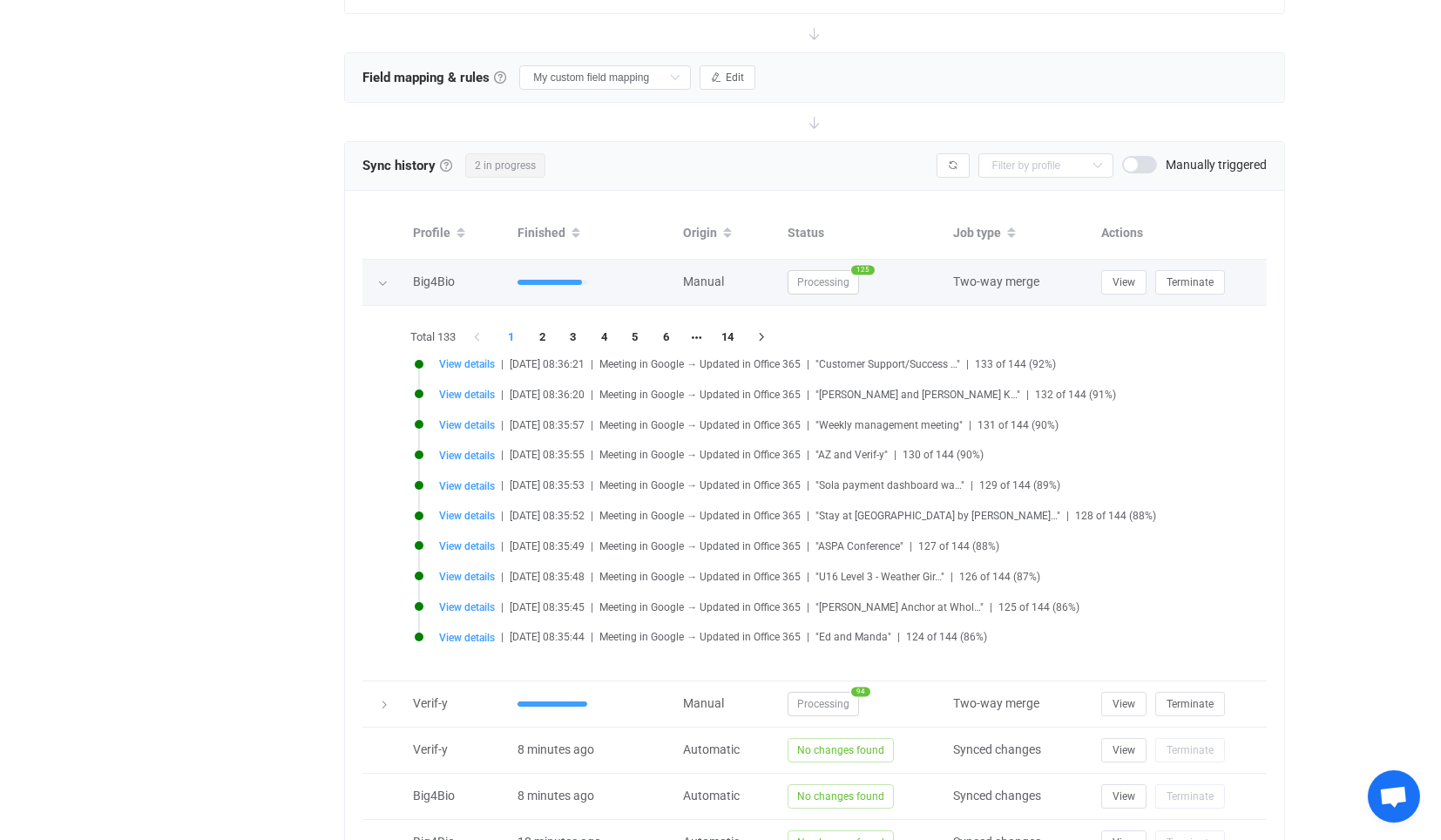
click at [840, 276] on span "Processing" at bounding box center [823, 282] width 71 height 24
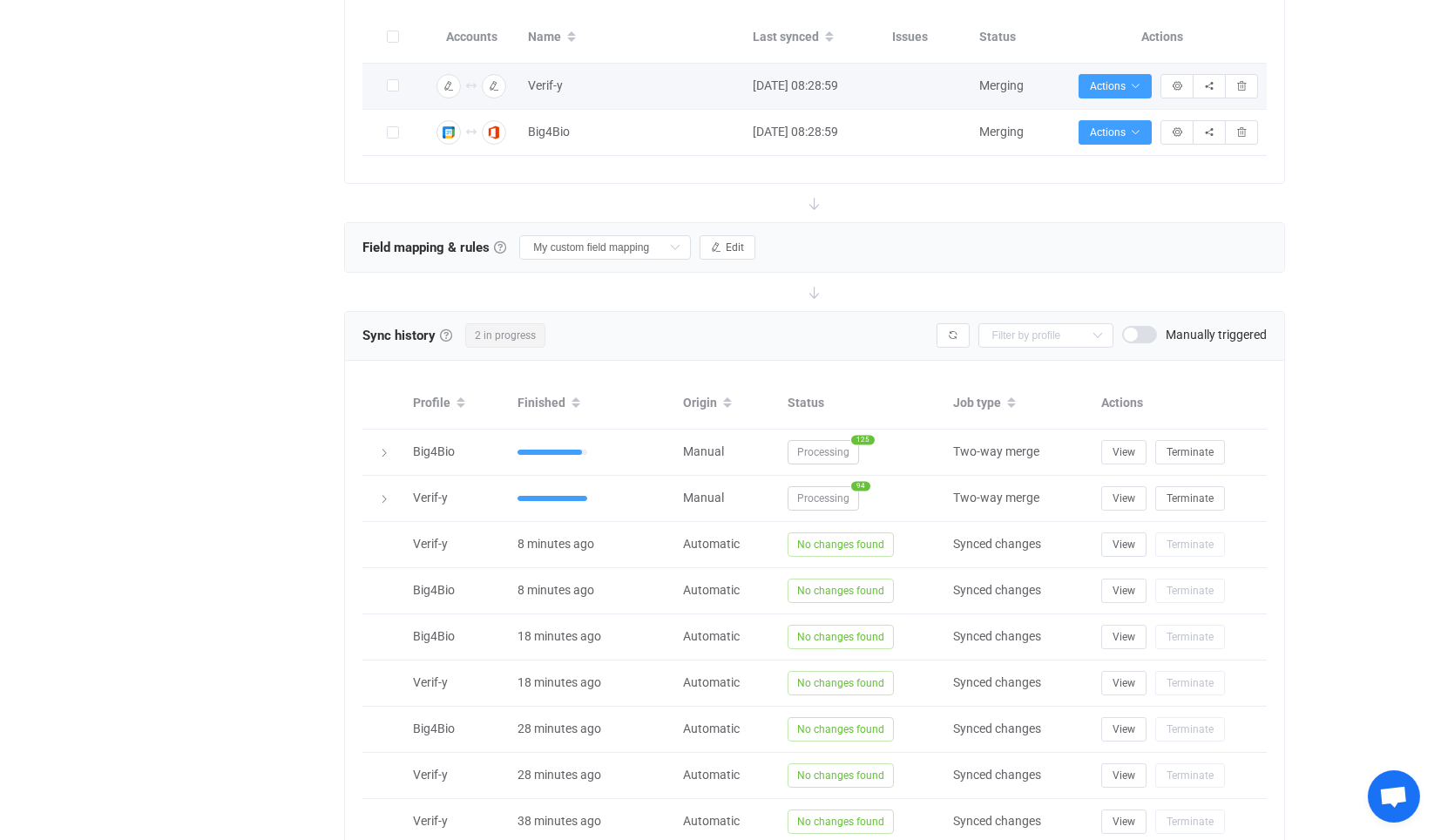
scroll to position [0, 0]
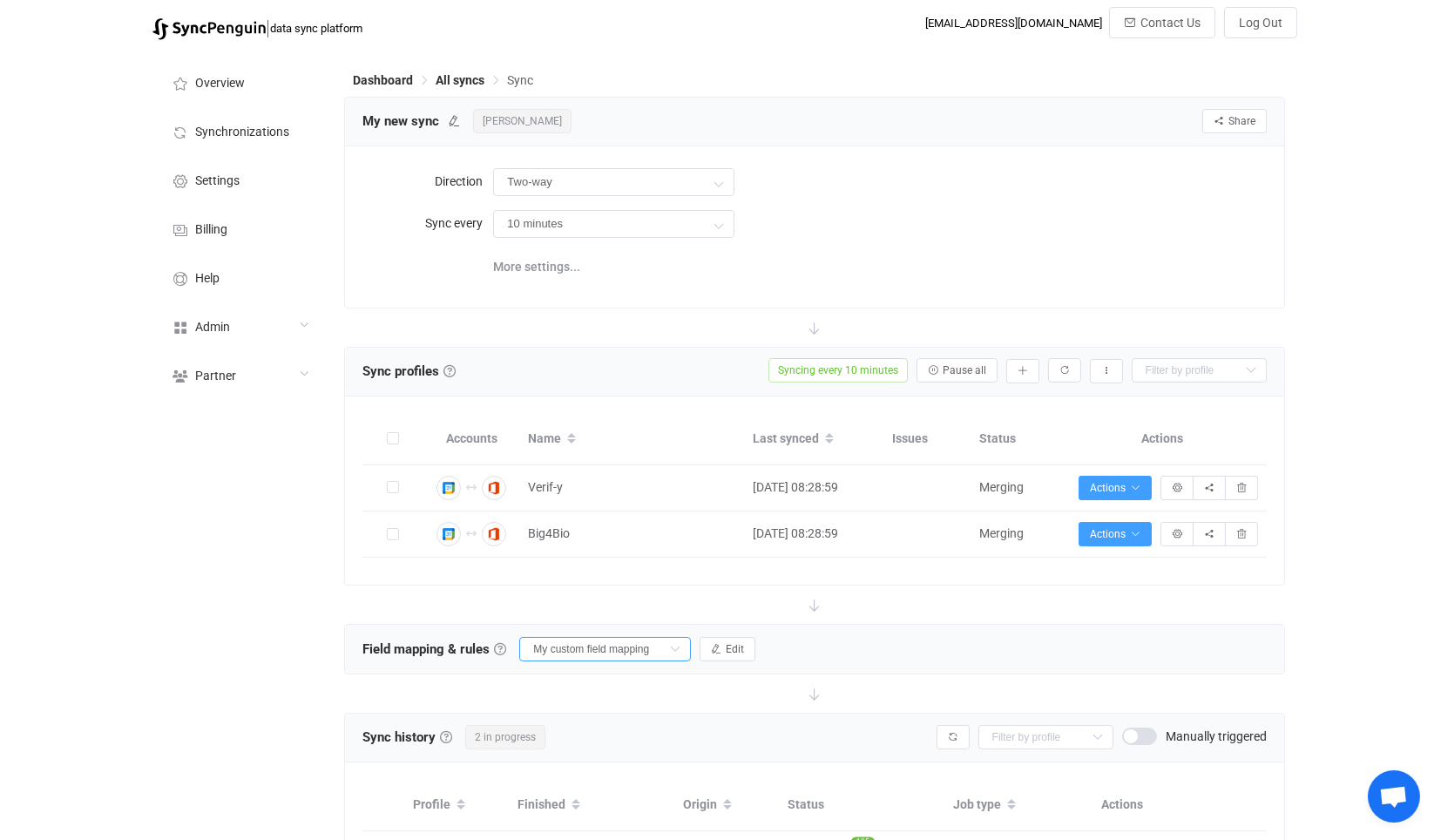
click at [602, 637] on input "My custom field mapping" at bounding box center [605, 648] width 171 height 24
click at [373, 617] on div at bounding box center [814, 604] width 940 height 38
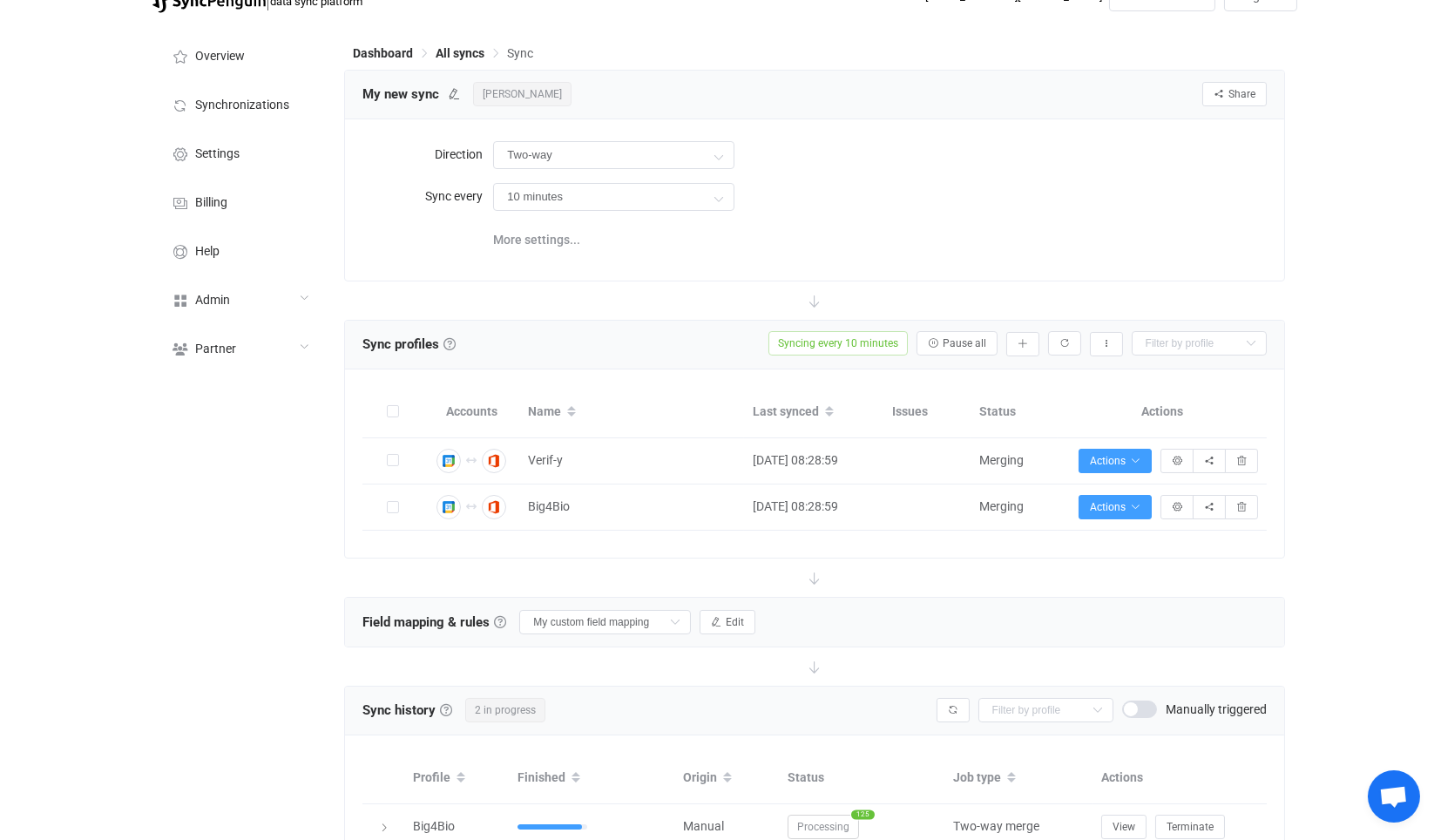
scroll to position [0, 0]
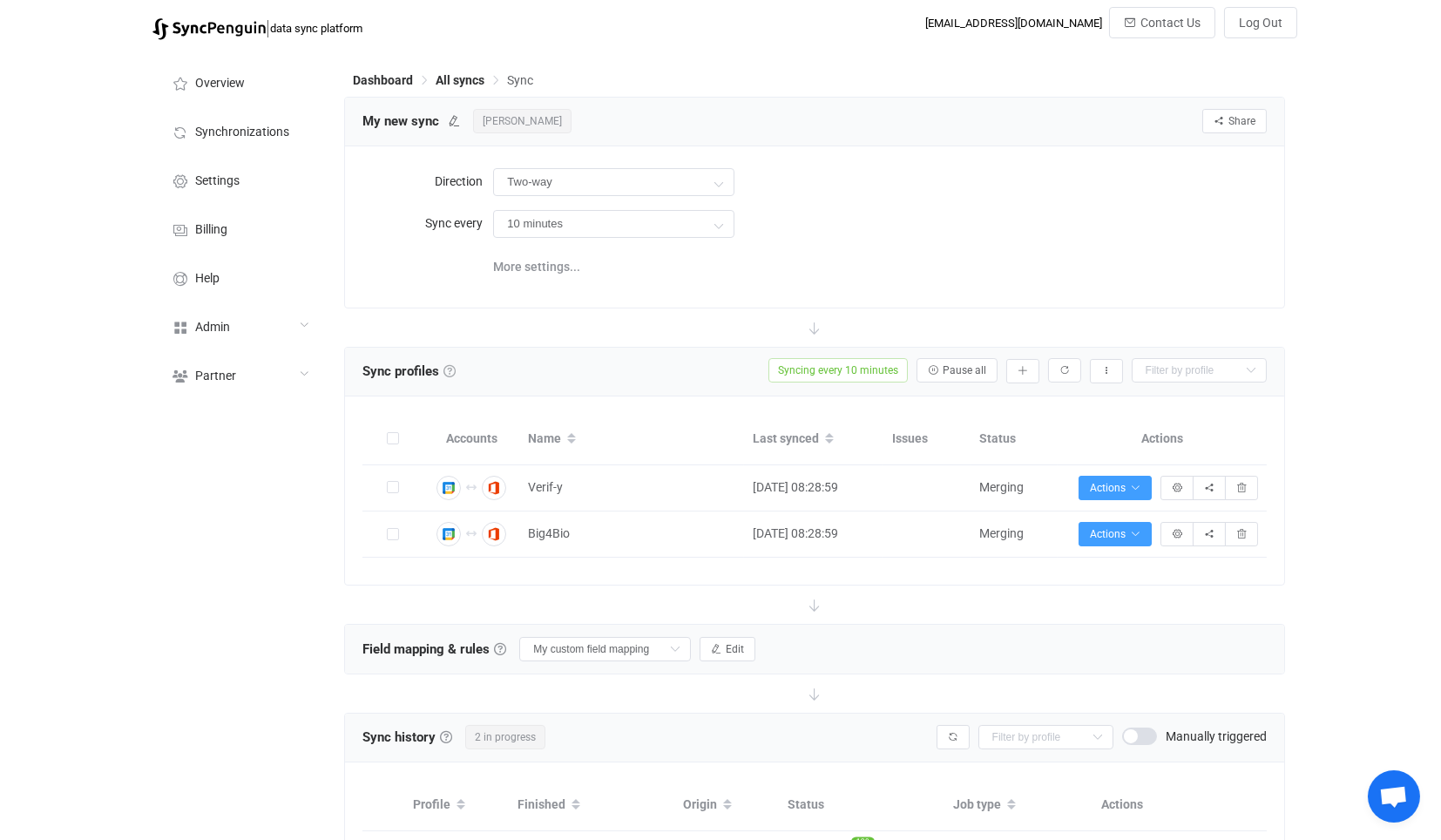
click at [455, 367] on link at bounding box center [449, 371] width 12 height 12
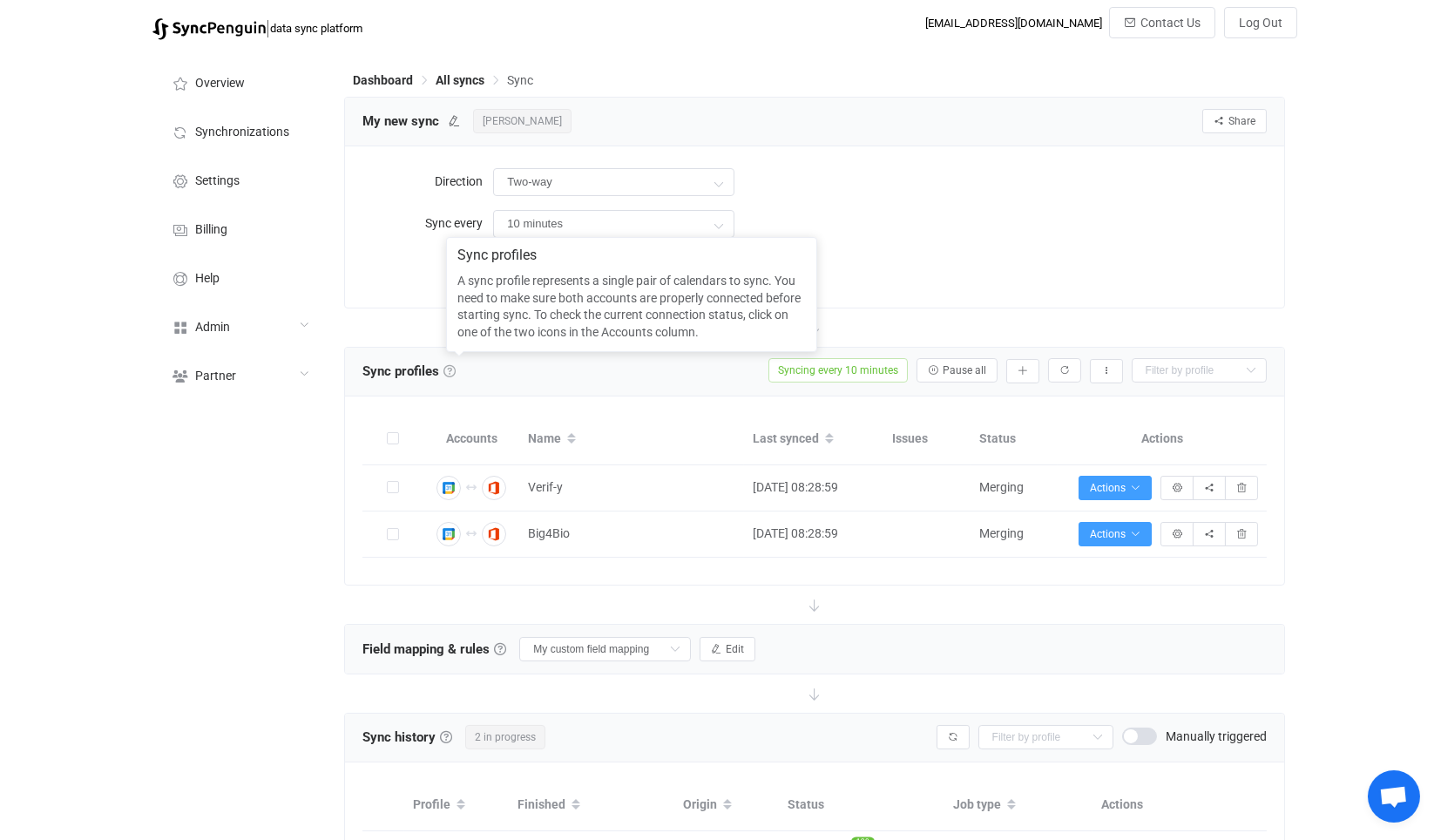
click at [450, 367] on link at bounding box center [449, 371] width 12 height 12
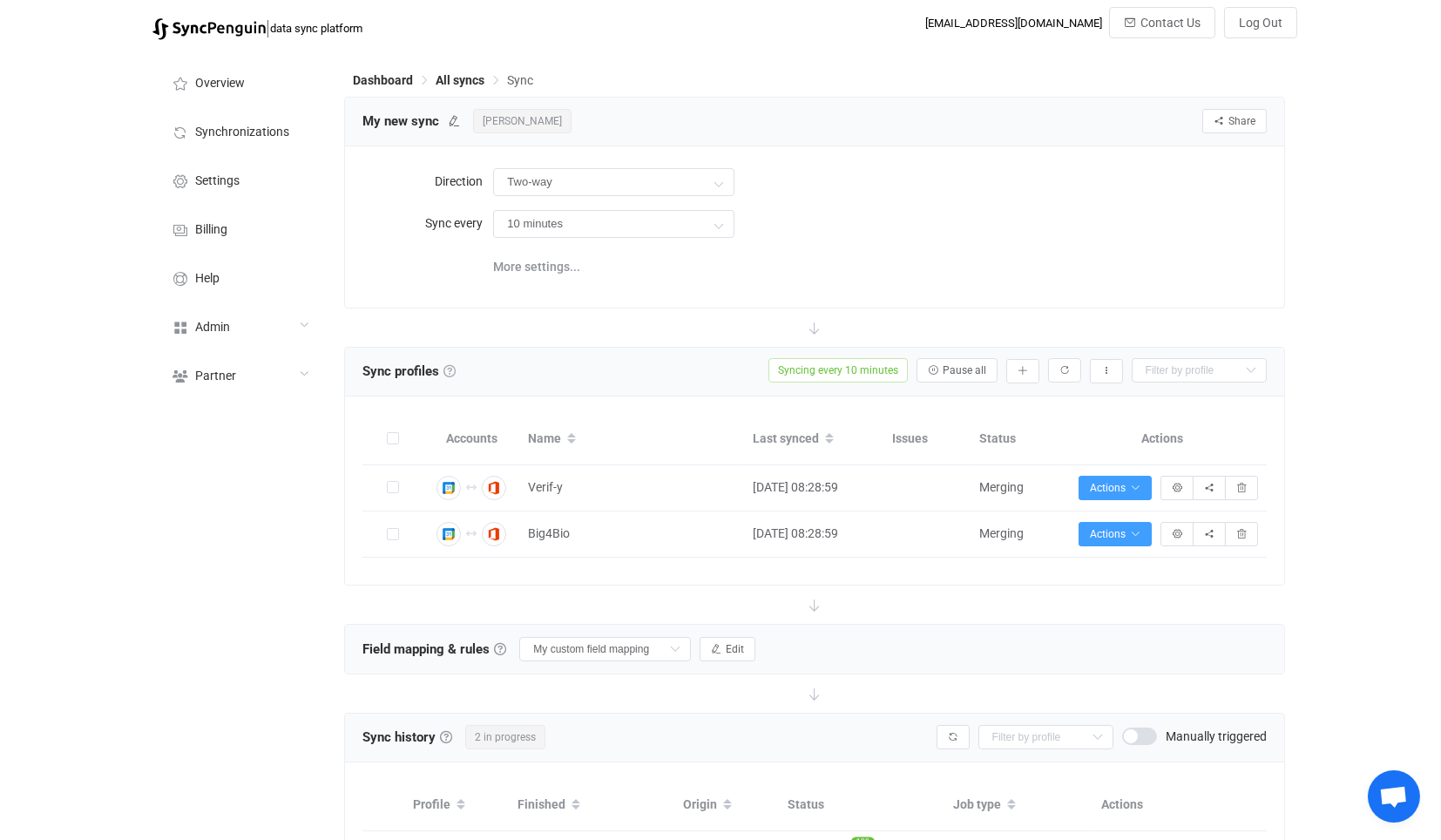
click at [448, 367] on link at bounding box center [449, 371] width 12 height 12
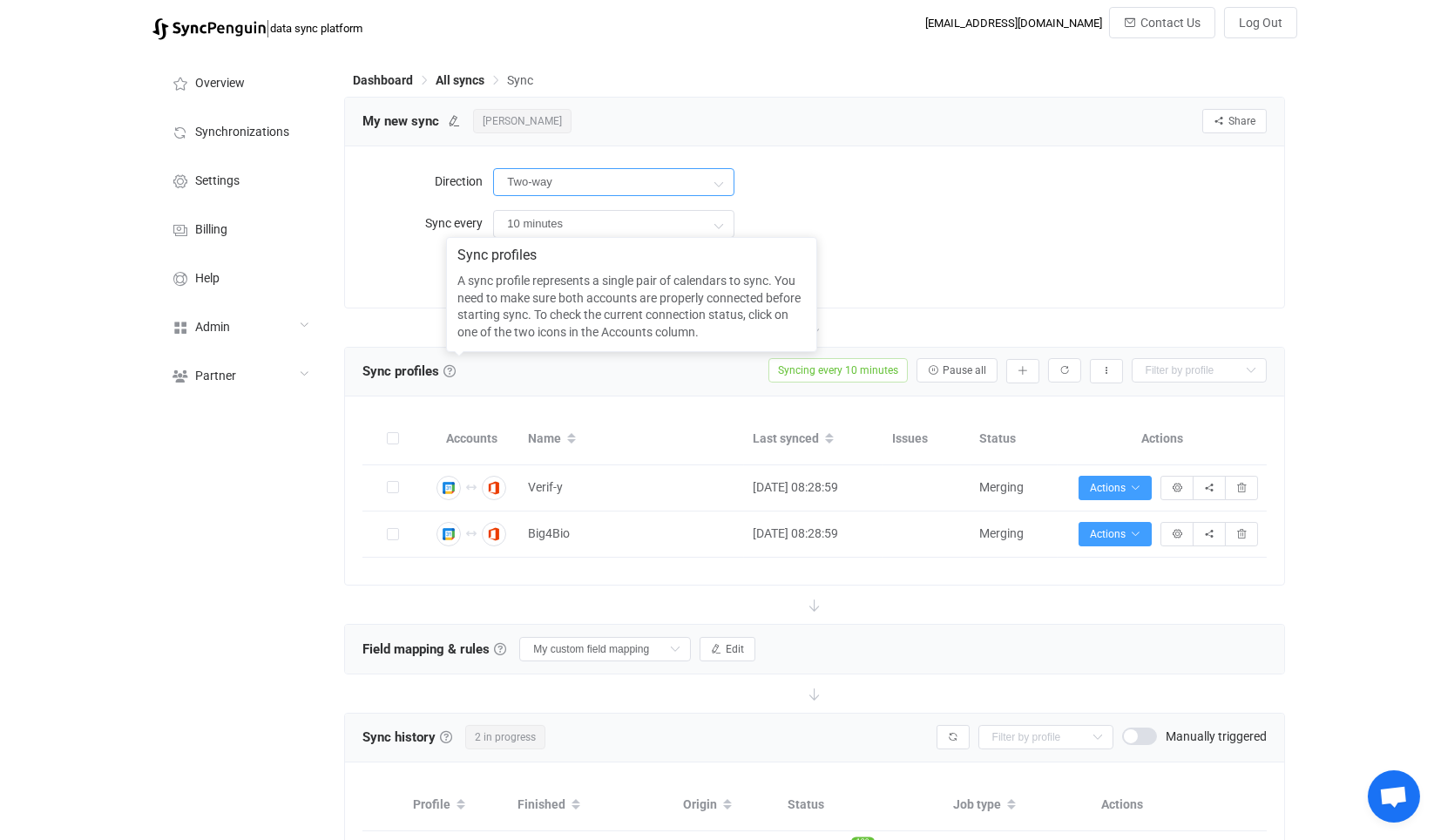
drag, startPoint x: 692, startPoint y: 195, endPoint x: 671, endPoint y: 197, distance: 21.1
click at [692, 194] on input "Two-way" at bounding box center [613, 182] width 242 height 28
click at [881, 115] on div "My new sync Manda Koss Share Sync sharing" at bounding box center [813, 120] width 903 height 26
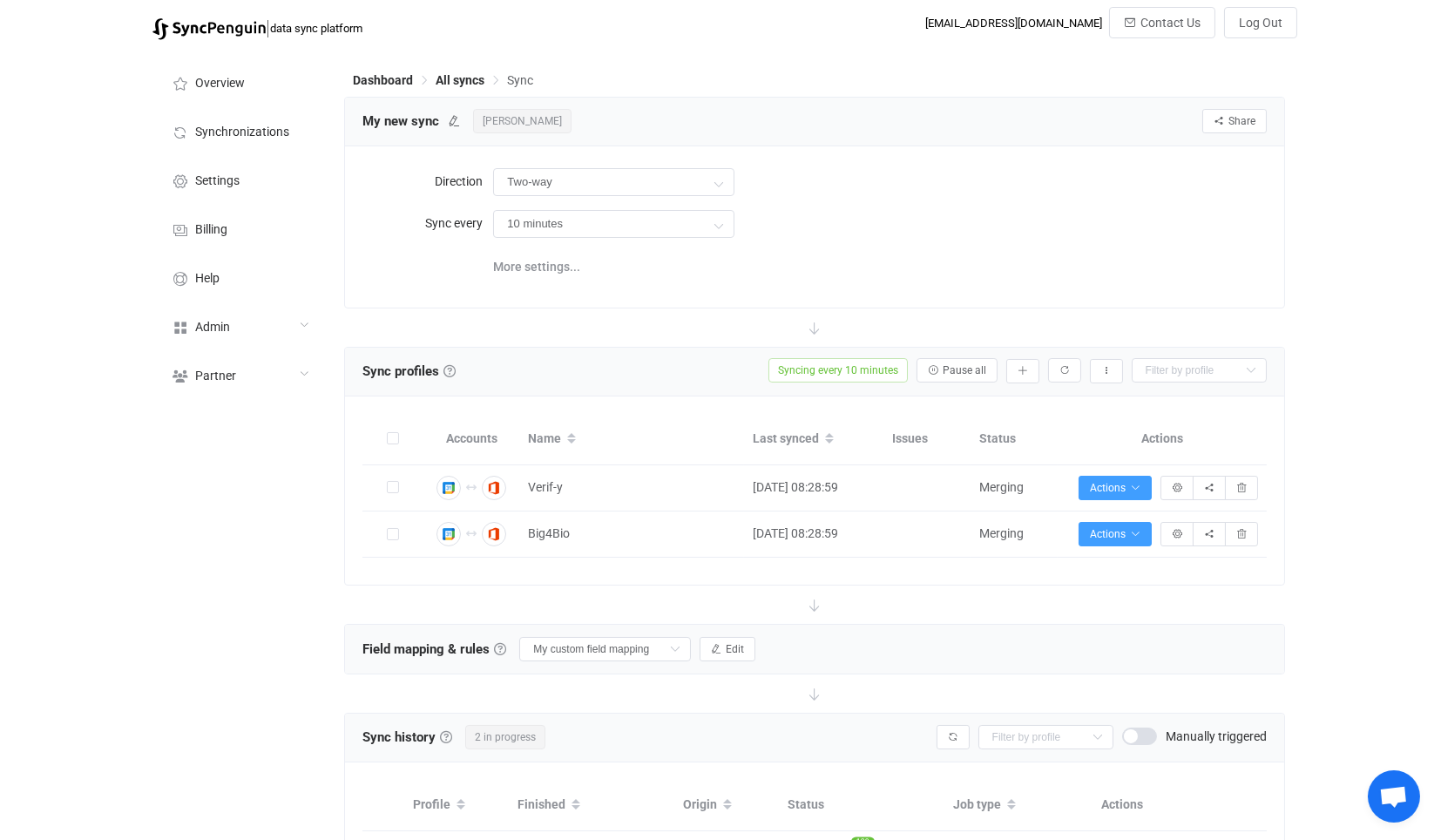
click at [884, 292] on div "Direction Two-way Sync every 10 minutes 10 minutes 15 minutes 30 minutes 1 hour…" at bounding box center [814, 226] width 938 height 161
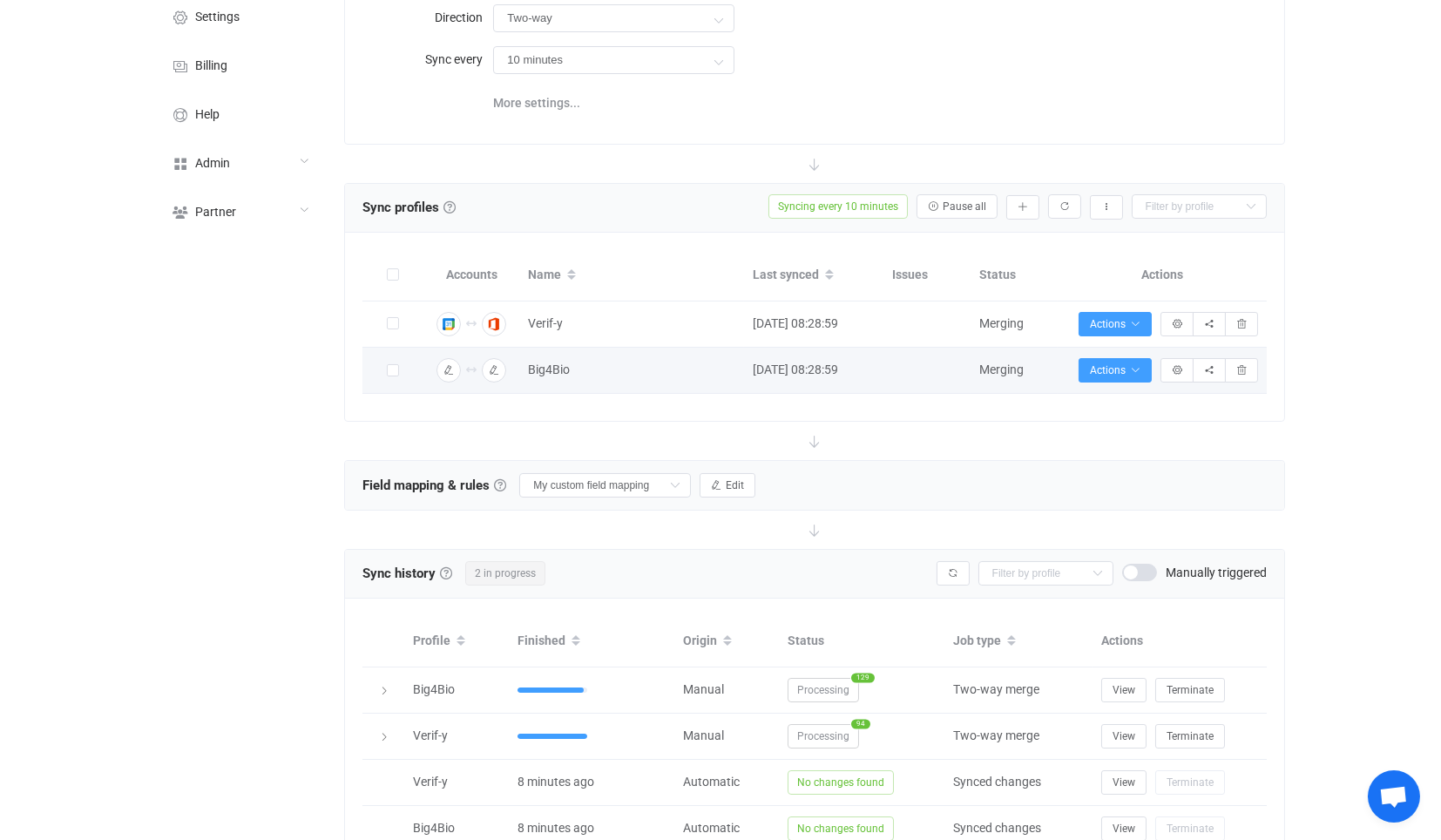
scroll to position [290, 0]
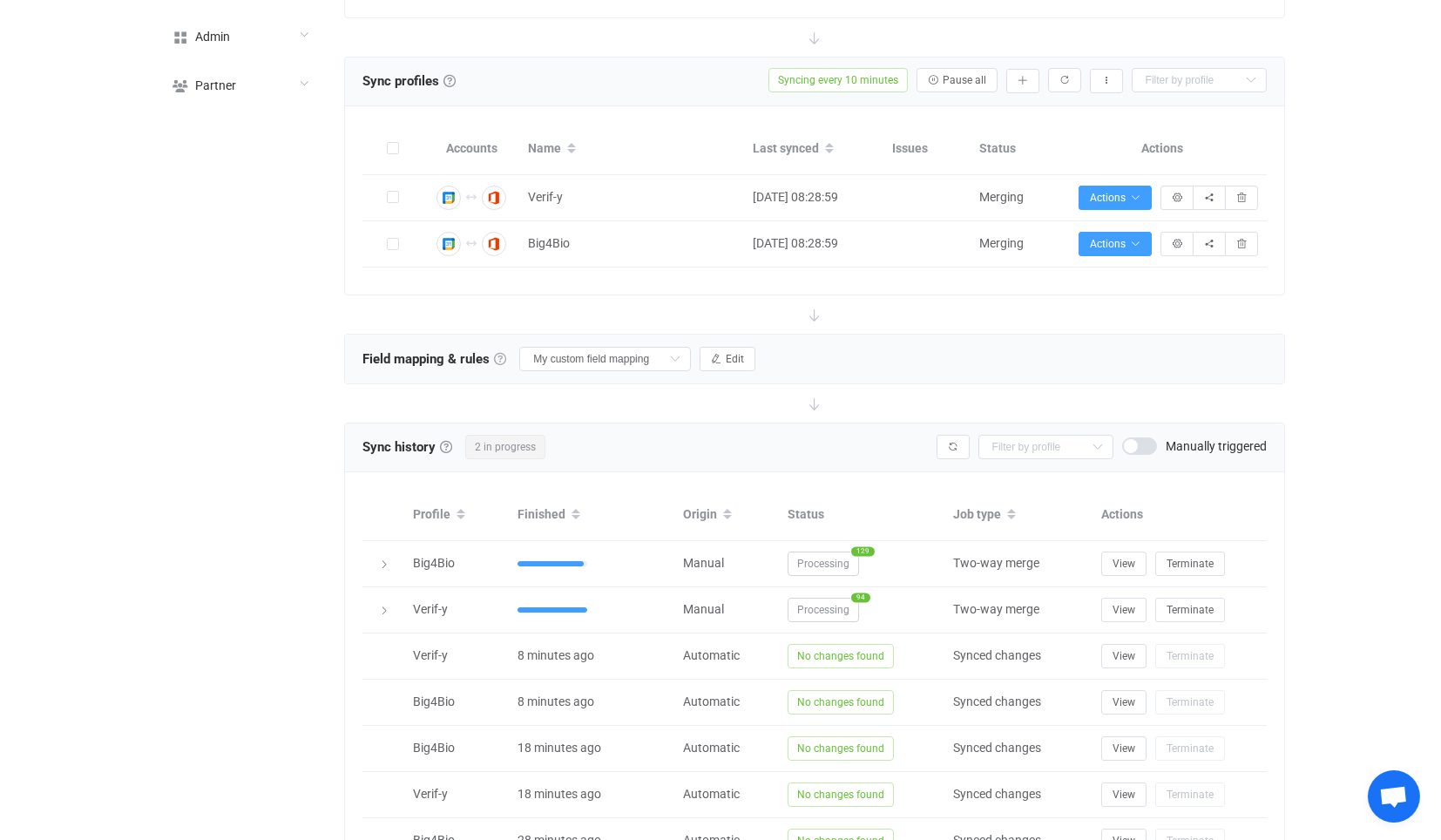
click at [503, 355] on link at bounding box center [500, 359] width 12 height 12
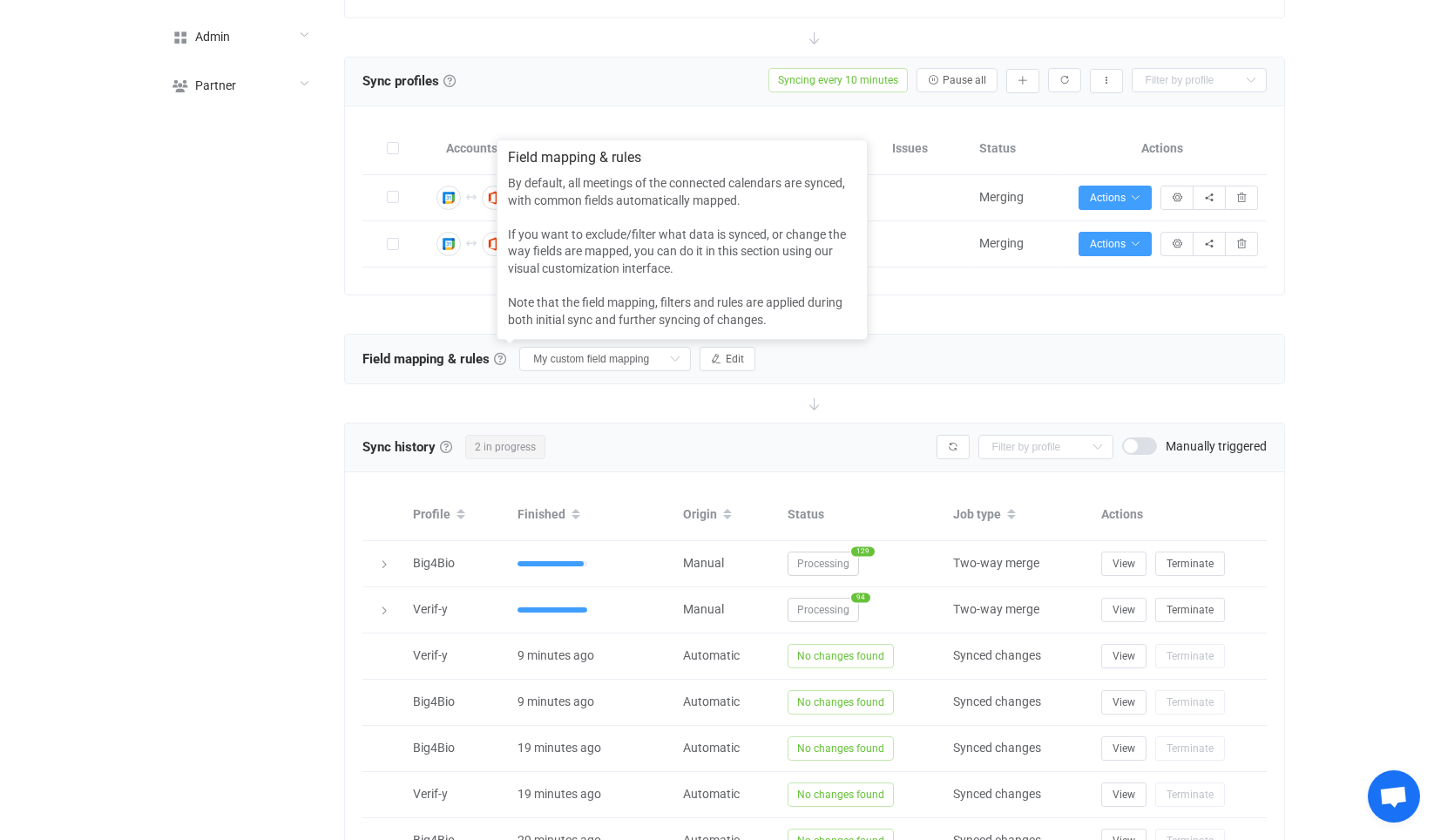
click at [524, 178] on div "By default, all meetings of the connected calendars are synced, with common fie…" at bounding box center [682, 251] width 349 height 153
drag, startPoint x: 524, startPoint y: 179, endPoint x: 687, endPoint y: 202, distance: 164.6
click at [687, 202] on div "By default, all meetings of the connected calendars are synced, with common fie…" at bounding box center [682, 251] width 349 height 153
drag, startPoint x: 687, startPoint y: 202, endPoint x: 567, endPoint y: 185, distance: 121.2
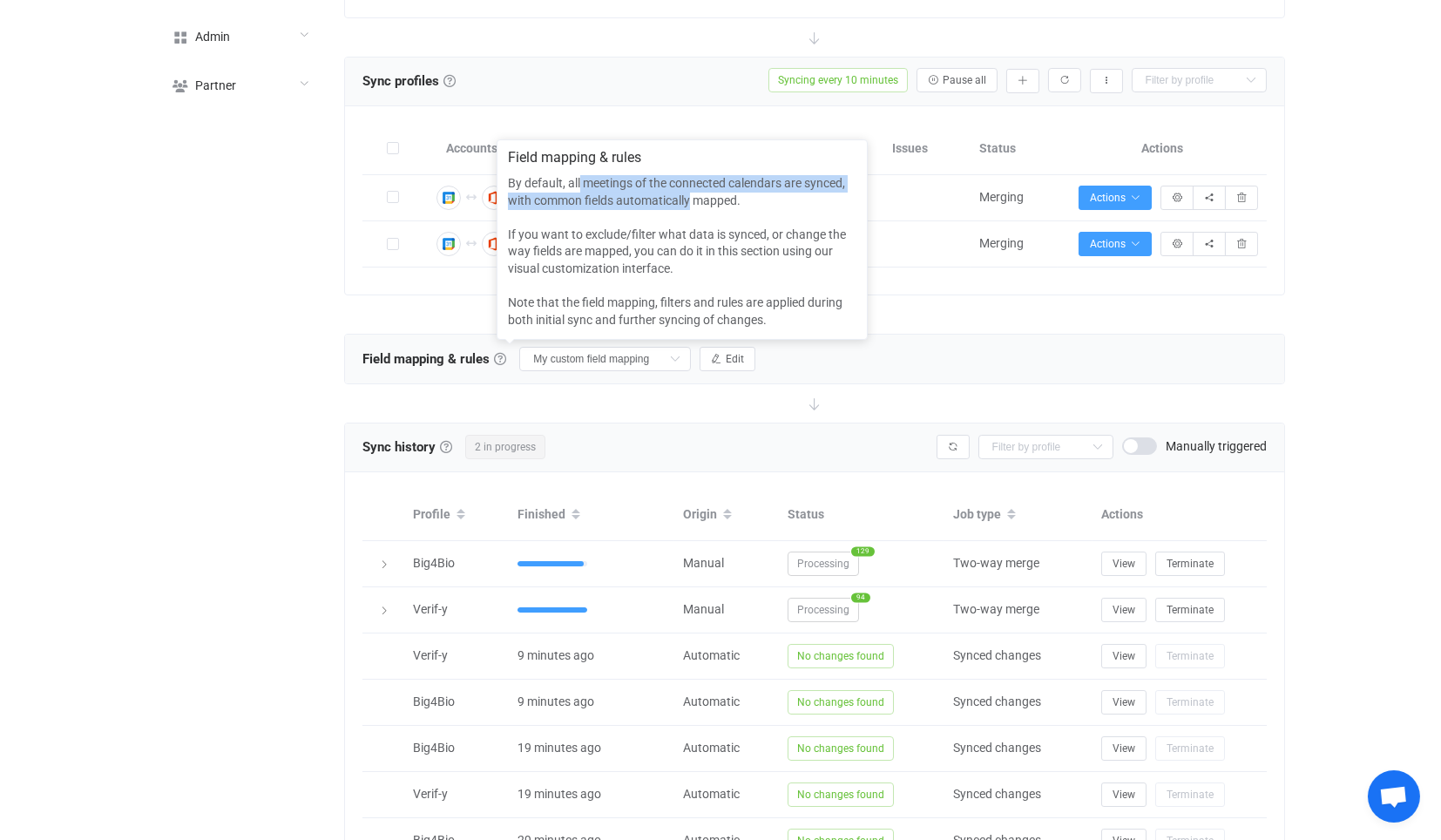
click at [577, 186] on div "By default, all meetings of the connected calendars are synced, with common fie…" at bounding box center [682, 251] width 349 height 153
click at [566, 184] on div "By default, all meetings of the connected calendars are synced, with common fie…" at bounding box center [682, 251] width 349 height 153
drag, startPoint x: 566, startPoint y: 184, endPoint x: 689, endPoint y: 195, distance: 123.5
click at [687, 195] on div "By default, all meetings of the connected calendars are synced, with common fie…" at bounding box center [682, 251] width 349 height 153
click at [689, 195] on div "By default, all meetings of the connected calendars are synced, with common fie…" at bounding box center [682, 251] width 349 height 153
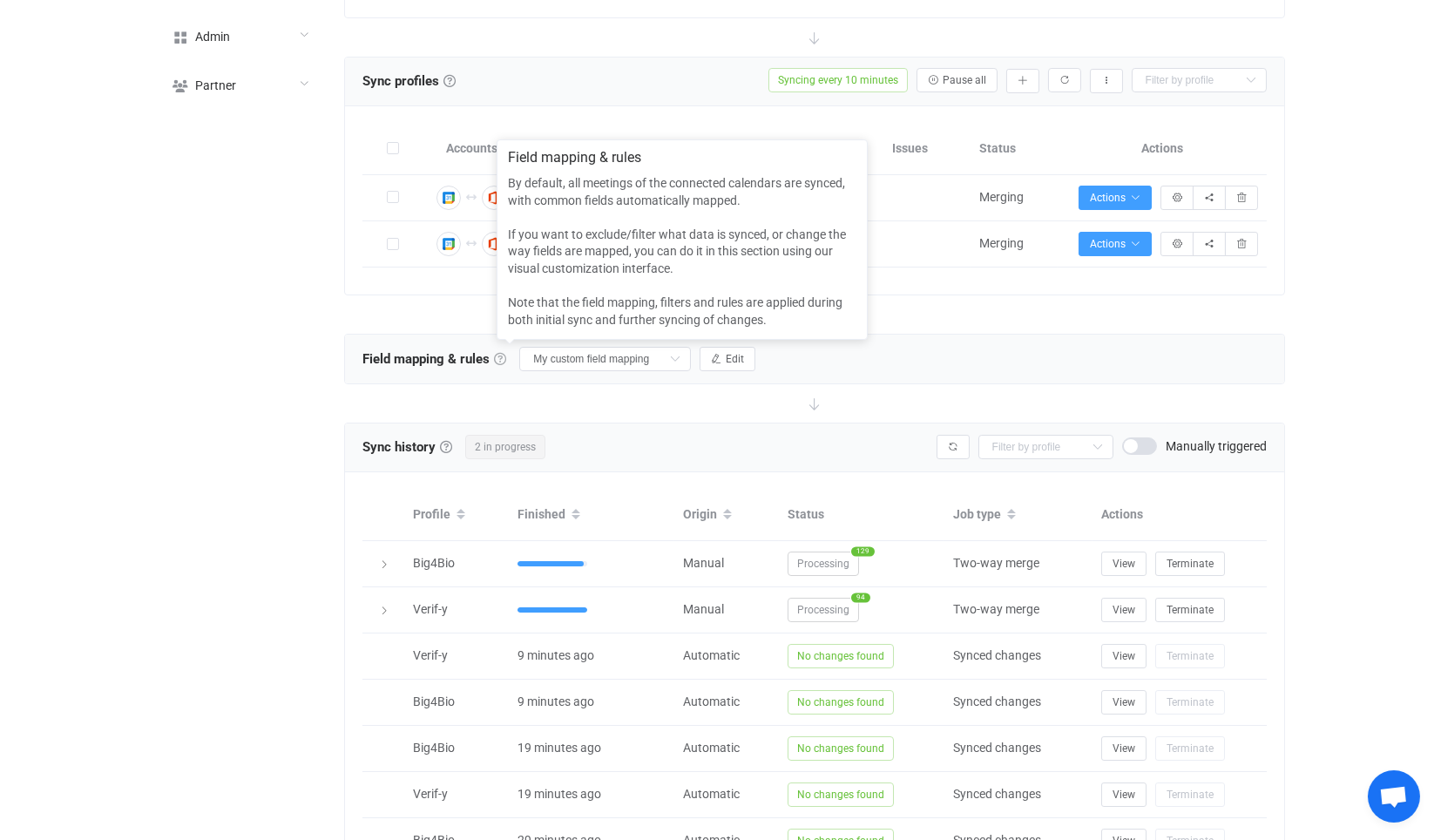
click at [499, 353] on link at bounding box center [500, 359] width 12 height 12
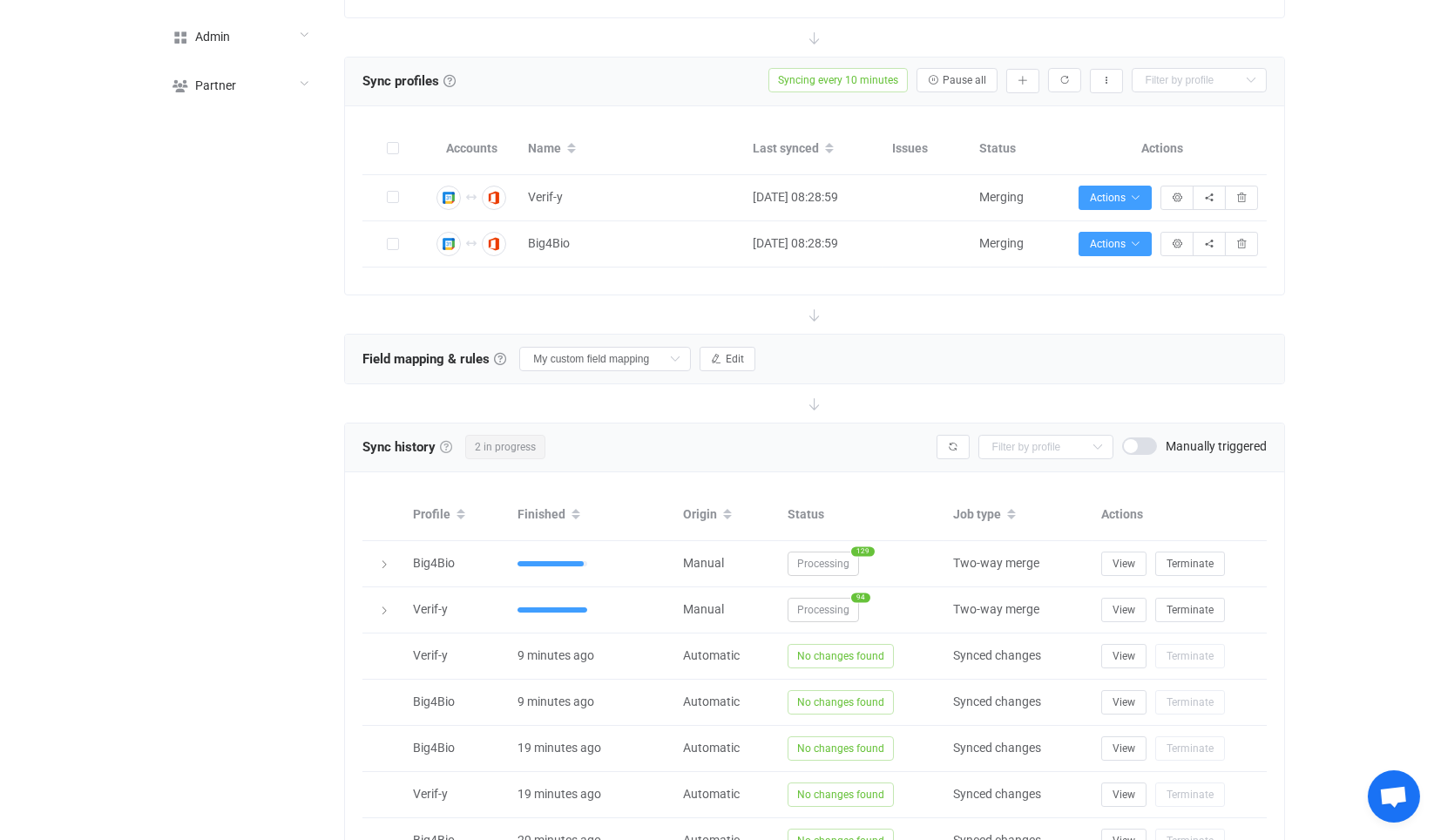
click at [449, 444] on link at bounding box center [446, 447] width 12 height 12
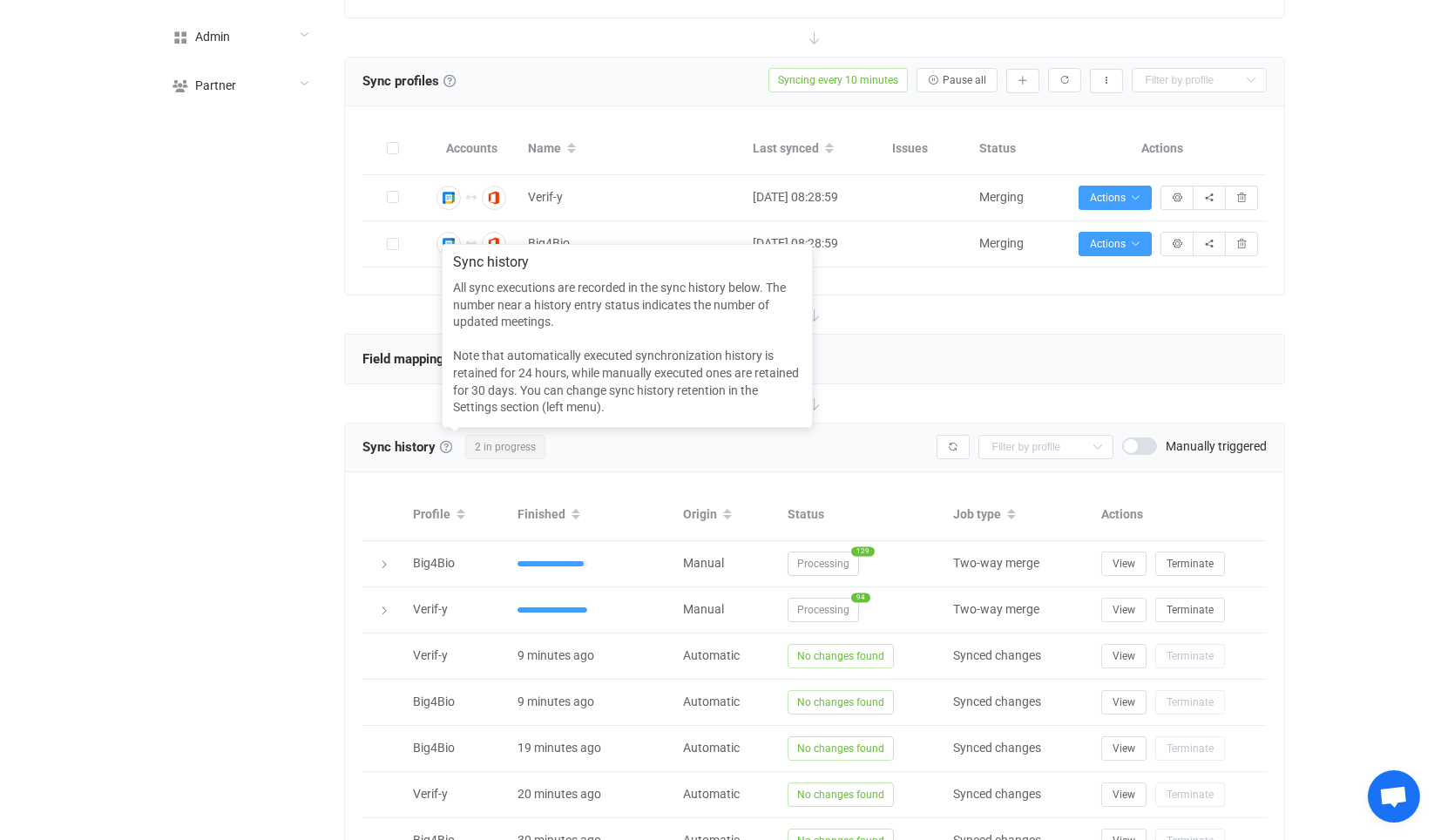
click at [631, 447] on div "Sync history History 2 in progress Verif-y Big4Bio Manually triggered" at bounding box center [813, 446] width 903 height 26
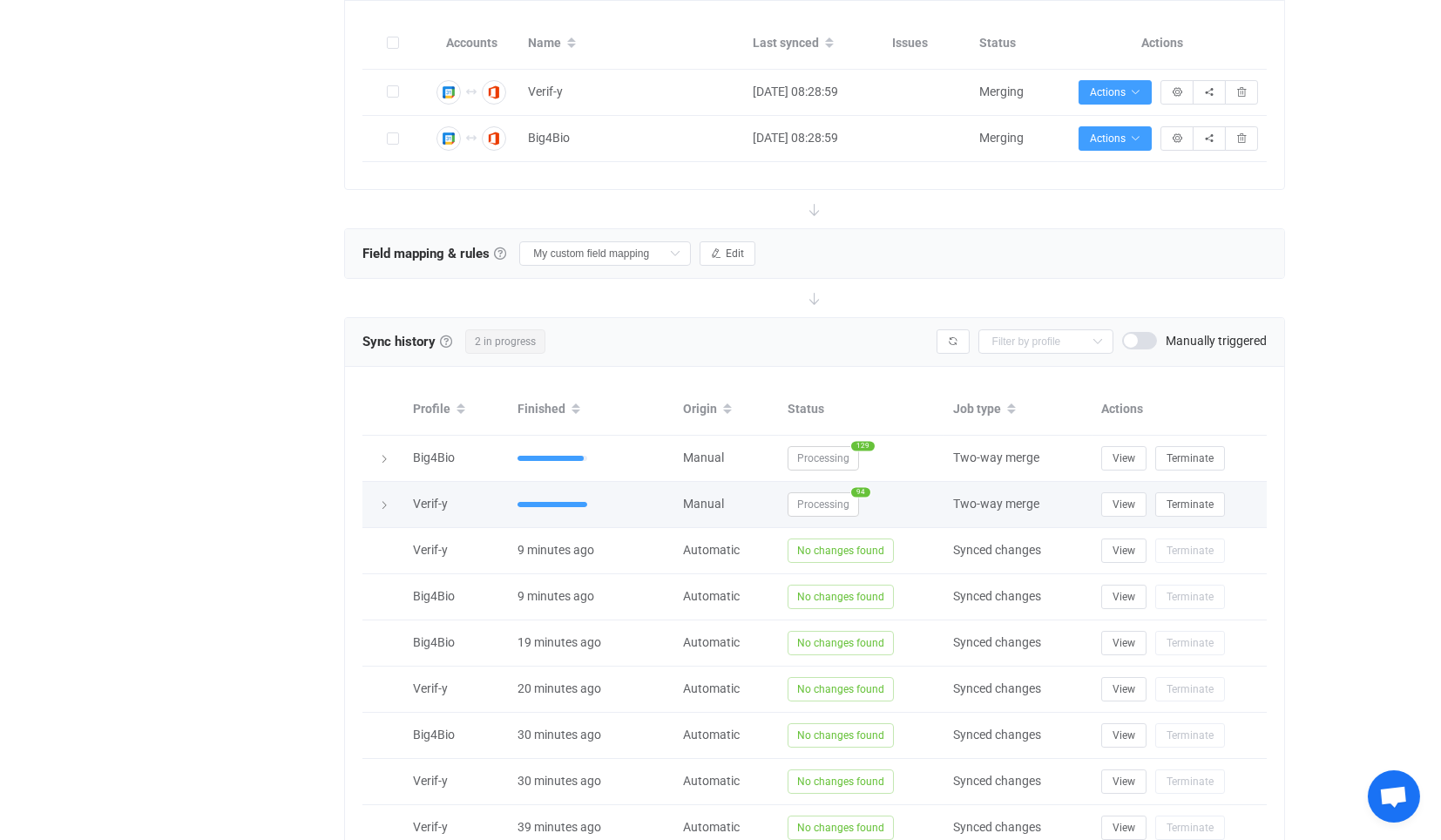
scroll to position [483, 0]
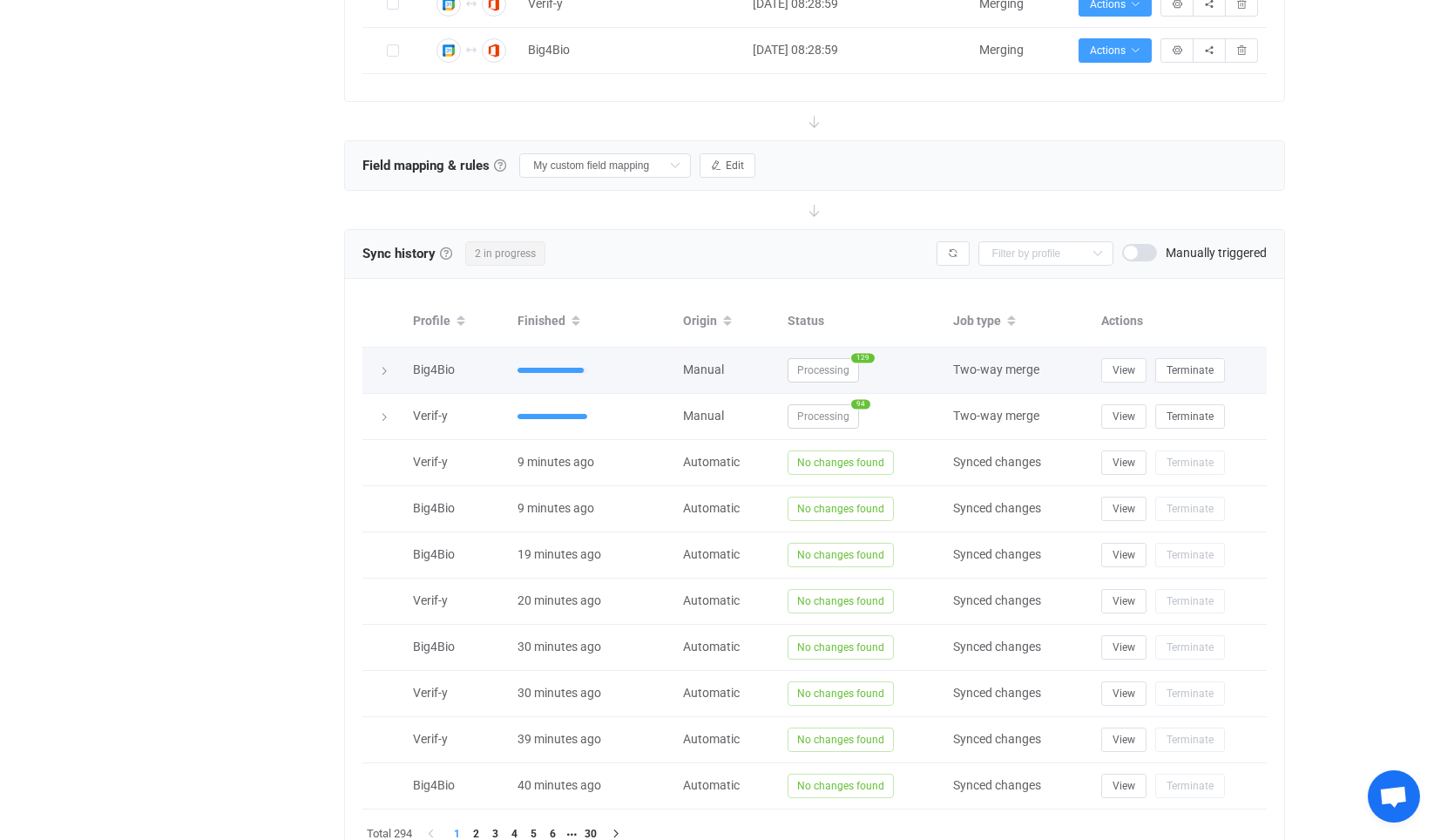
click at [839, 375] on span "Processing" at bounding box center [823, 369] width 71 height 24
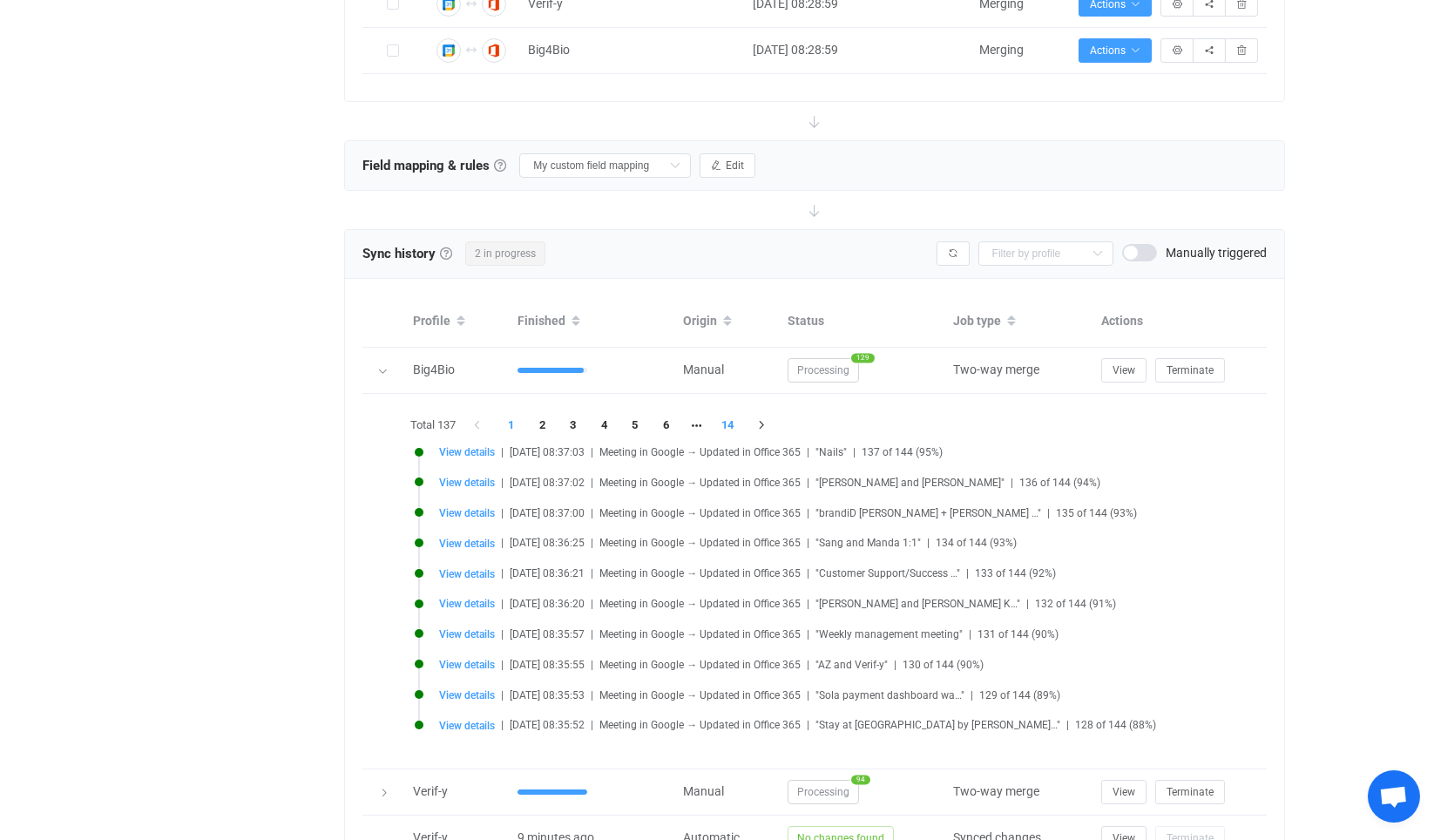
click at [730, 419] on li "14" at bounding box center [727, 424] width 31 height 24
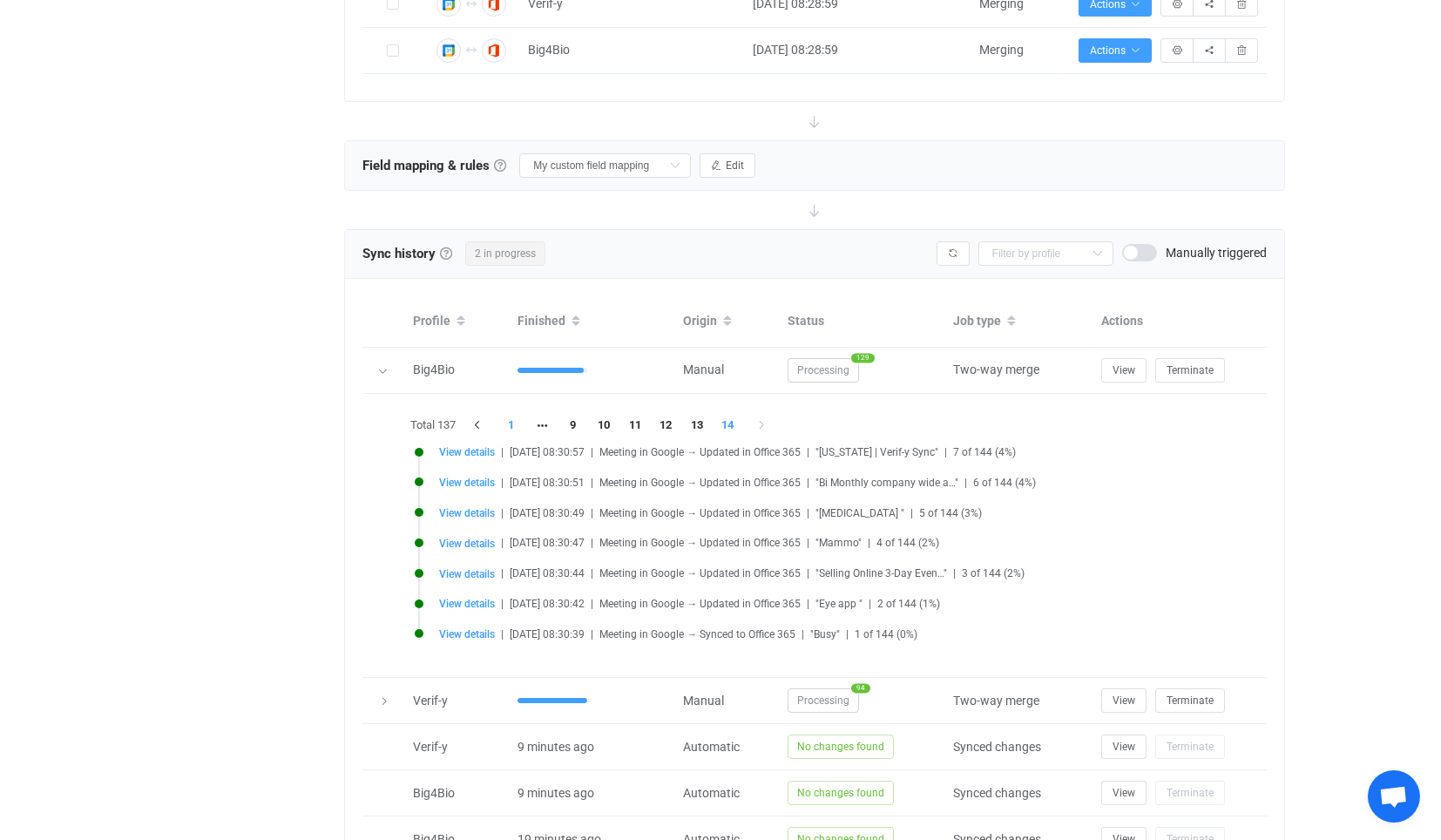
click at [509, 417] on li "1" at bounding box center [511, 424] width 31 height 24
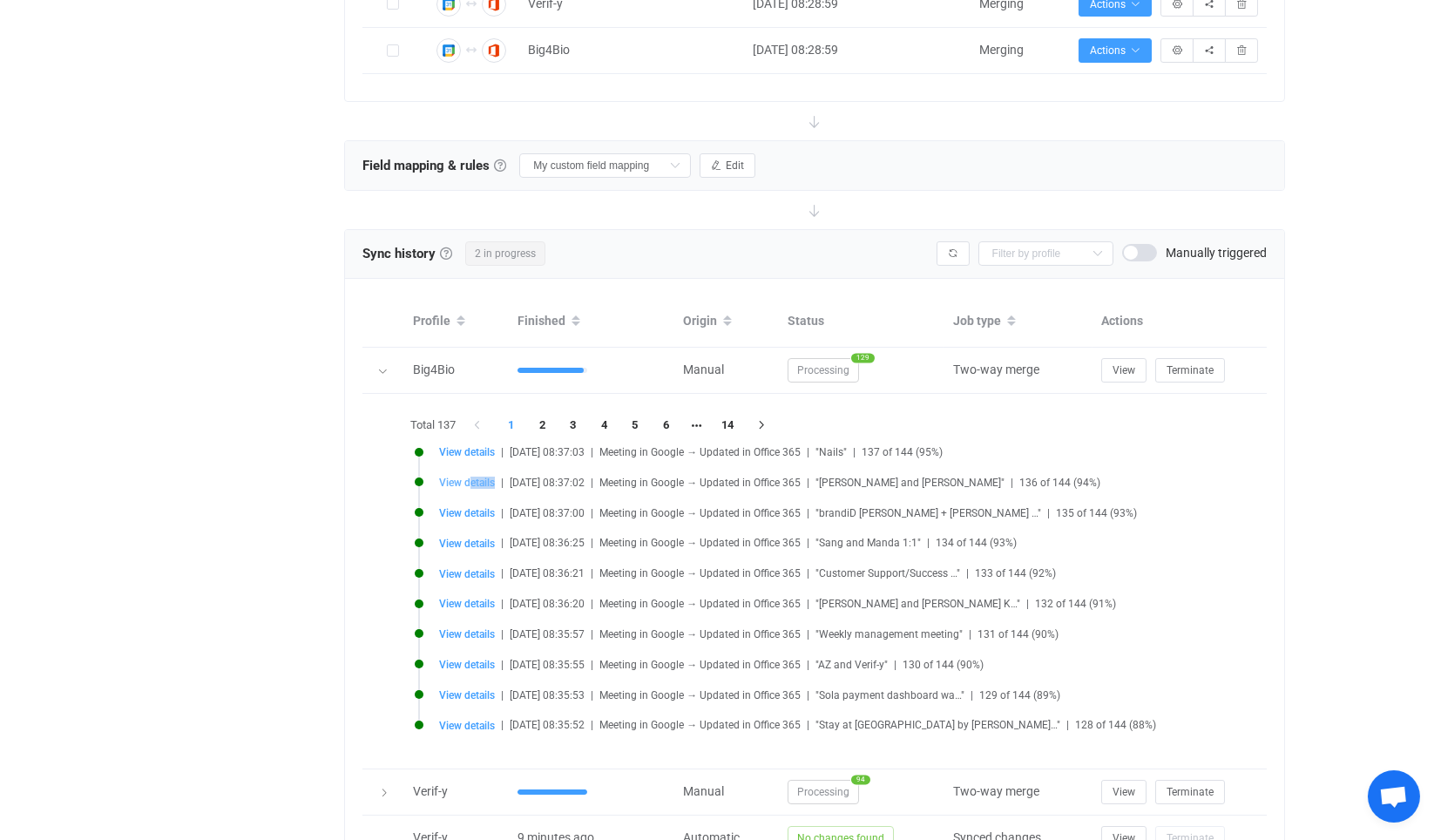
drag, startPoint x: 472, startPoint y: 474, endPoint x: 477, endPoint y: 482, distance: 9.4
click at [477, 483] on li "View details | 2025-10-09 08:37:02 | Meeting in Google → Updated in Office 365 …" at bounding box center [828, 492] width 828 height 30
click at [471, 476] on span "View details" at bounding box center [466, 482] width 56 height 12
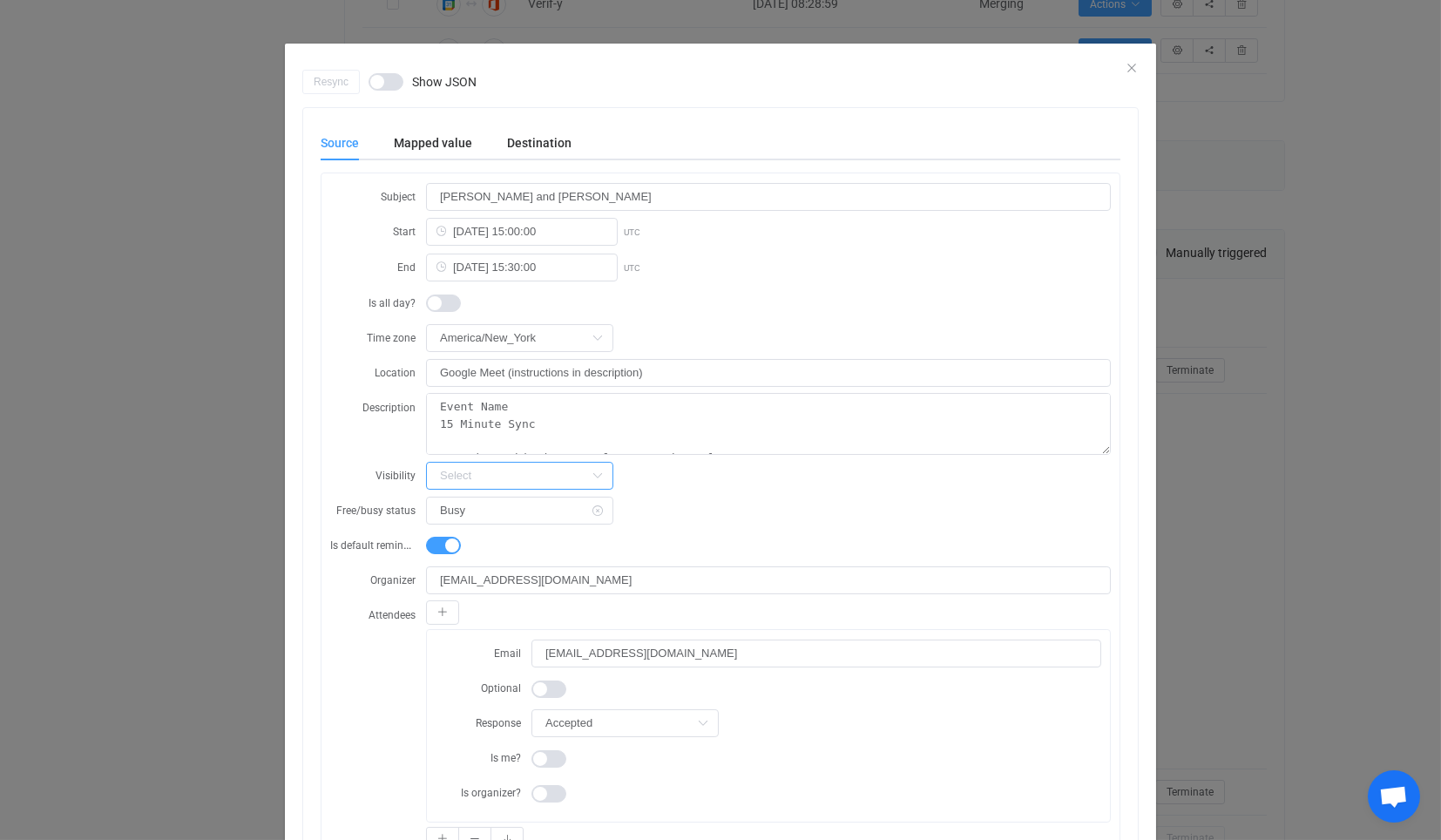
click at [468, 474] on input "dialog" at bounding box center [520, 475] width 187 height 28
click at [207, 379] on div "Resync Show JSON Source Mapped value Destination Subject Hope Shea and Manda Ko…" at bounding box center [720, 420] width 1441 height 840
type input "Default"
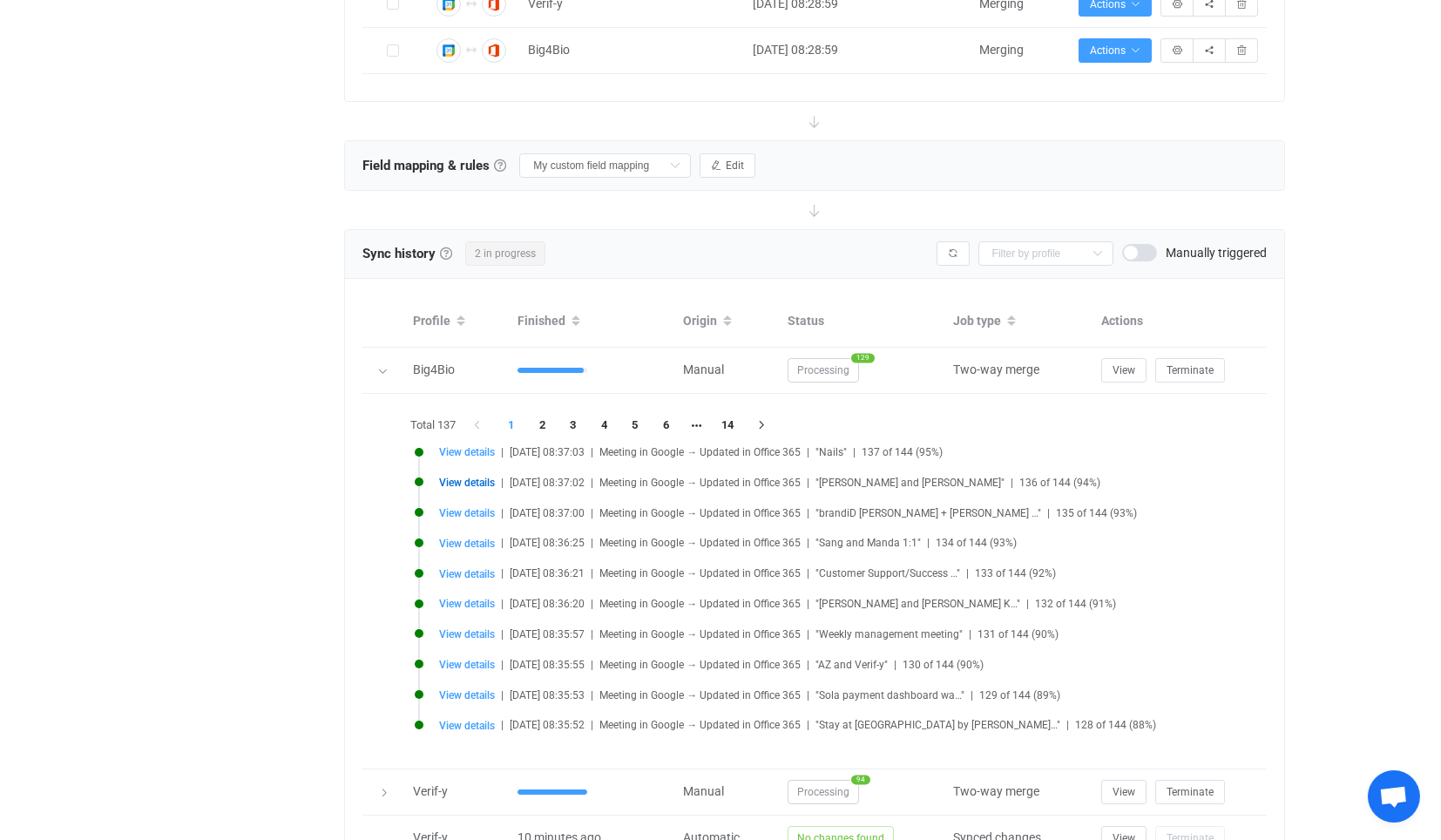
click at [477, 446] on span "View details" at bounding box center [466, 452] width 56 height 12
type input "Nails"
type input "2025-10-23 15:30:00"
type input "2025-10-23 17:30:00"
type input "https://www.google.com/calendar/event?eid=XzhrcjQ4aDIyNzRzajRiOWs3MG80NmI5azc0c…"
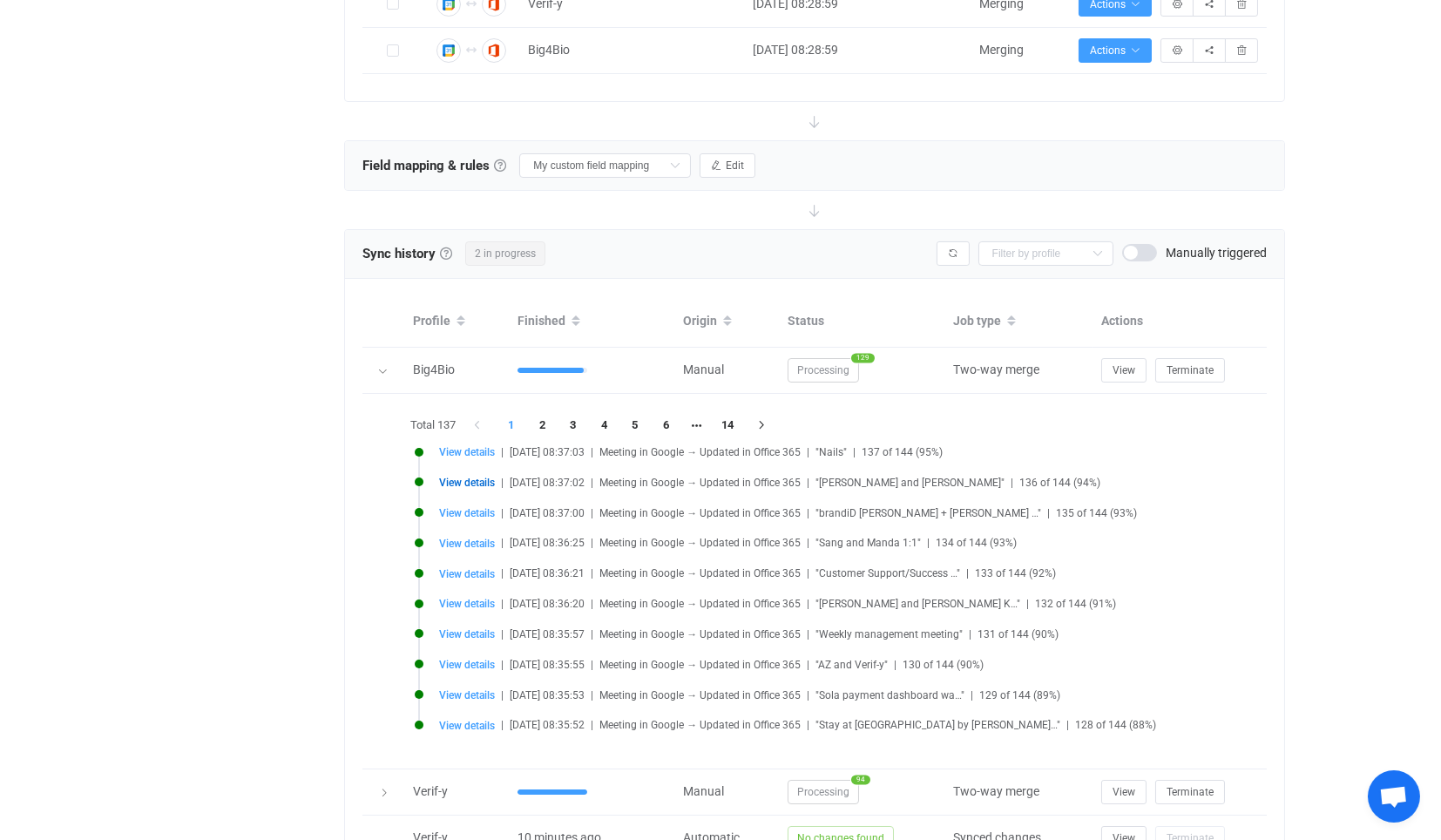
type input "Organizer"
type input "E6DDB992-480C-4937-9925-4D82FD6CBB56"
type input "_8kr48h2274sj4b9k70o46b9k74pjeb9p74p3ab9k8gs34hi46p1k4ghl6o"
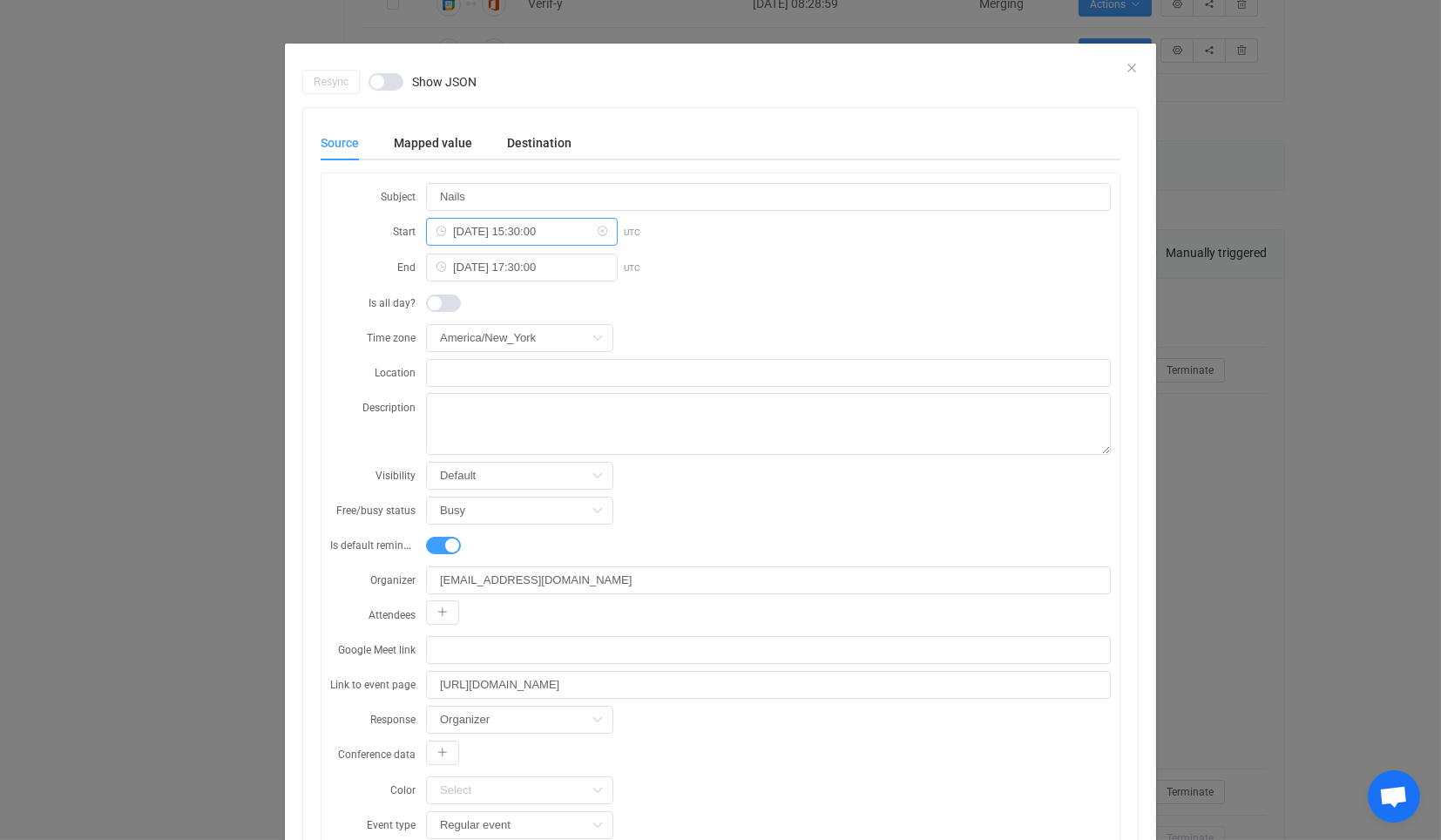
click at [470, 231] on input "2025-10-23 15:30:00" at bounding box center [522, 231] width 192 height 28
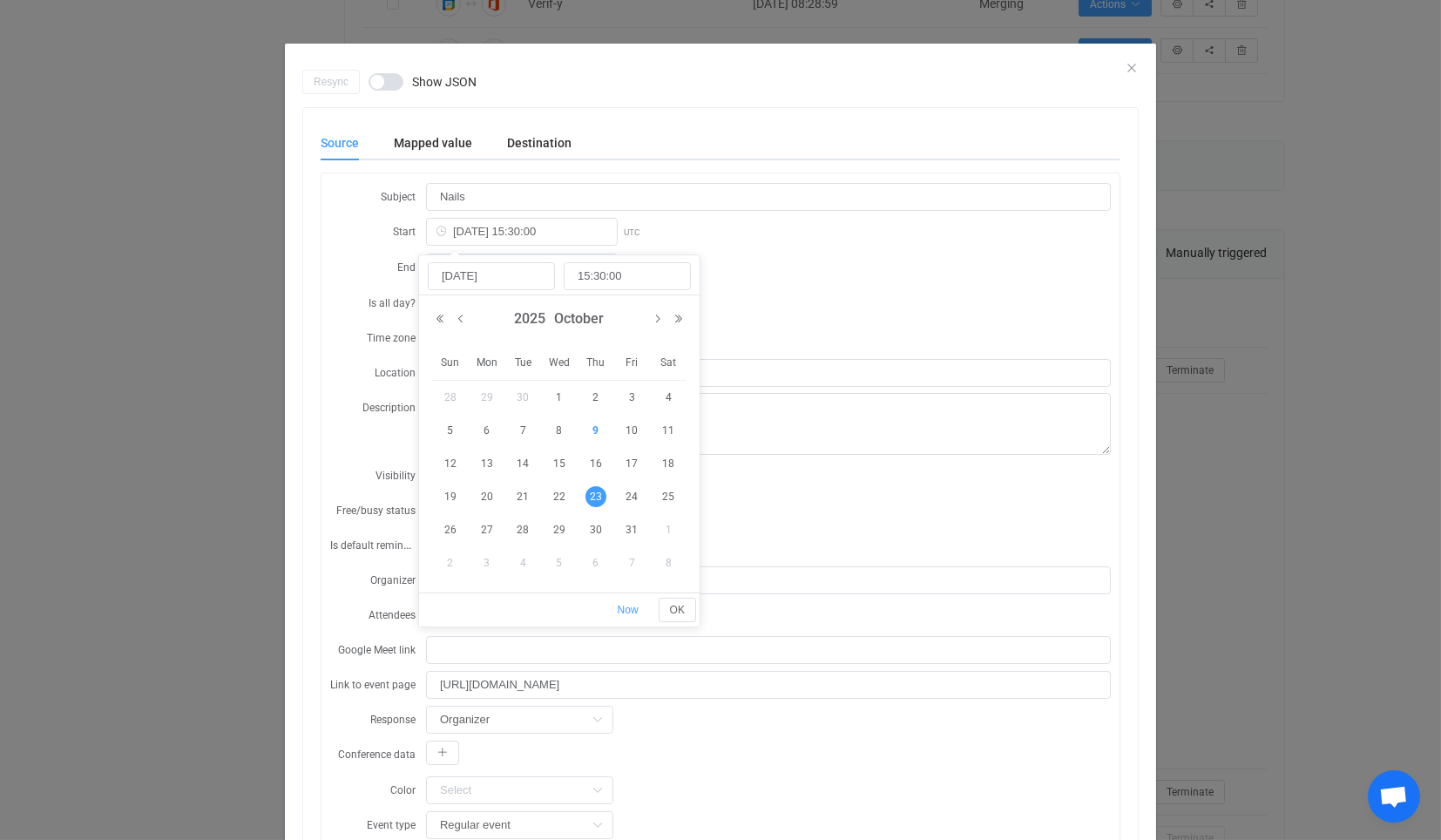
click at [330, 250] on form "Subject Nails Start 2025-10-23 15:30:00 UTC End 2025-10-23 17:30:00 UTC Is all …" at bounding box center [720, 615] width 780 height 868
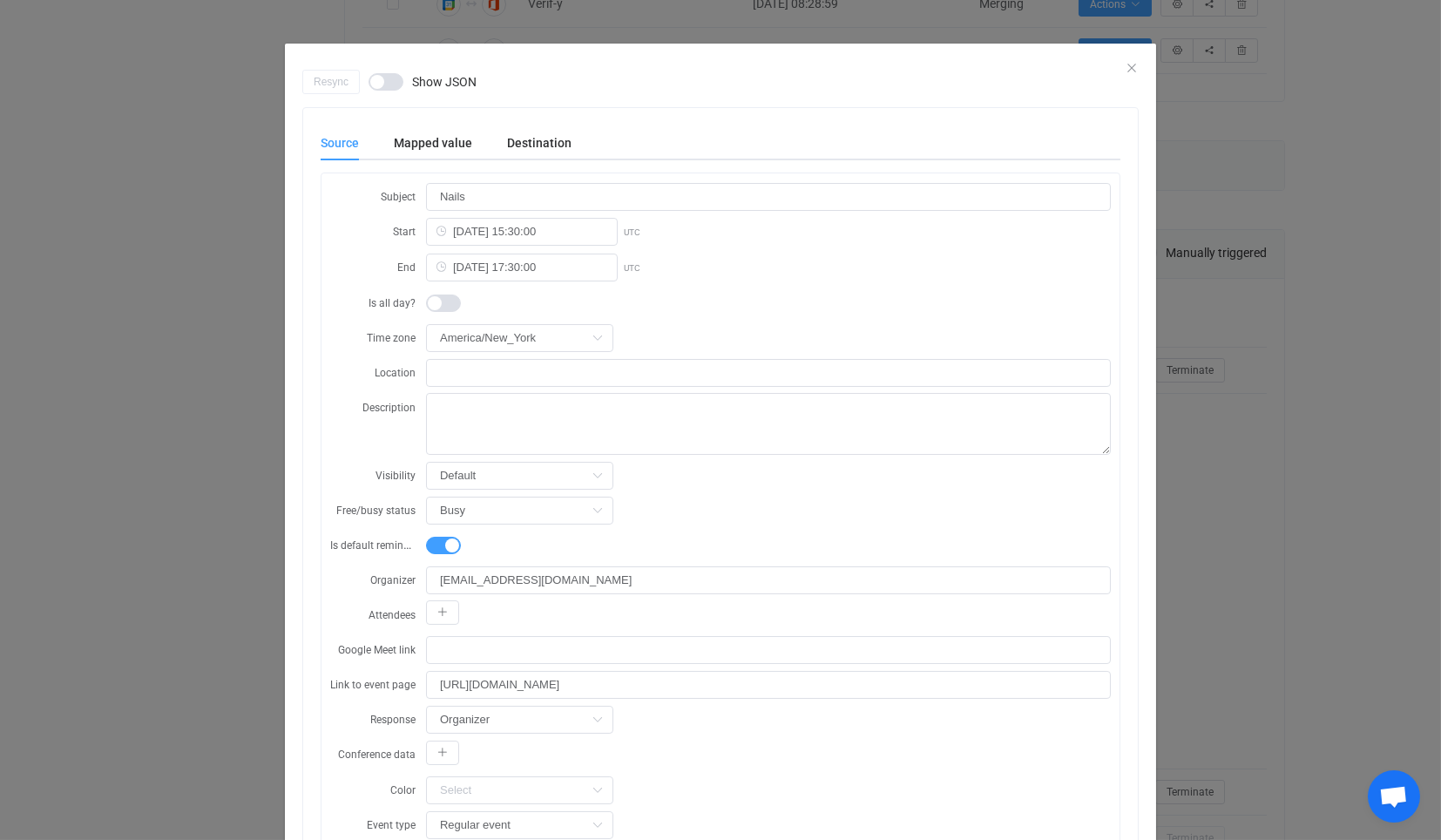
click at [1363, 71] on div "Resync Show JSON Source Mapped value Destination Subject Nails Start 2025-10-23…" at bounding box center [720, 420] width 1441 height 840
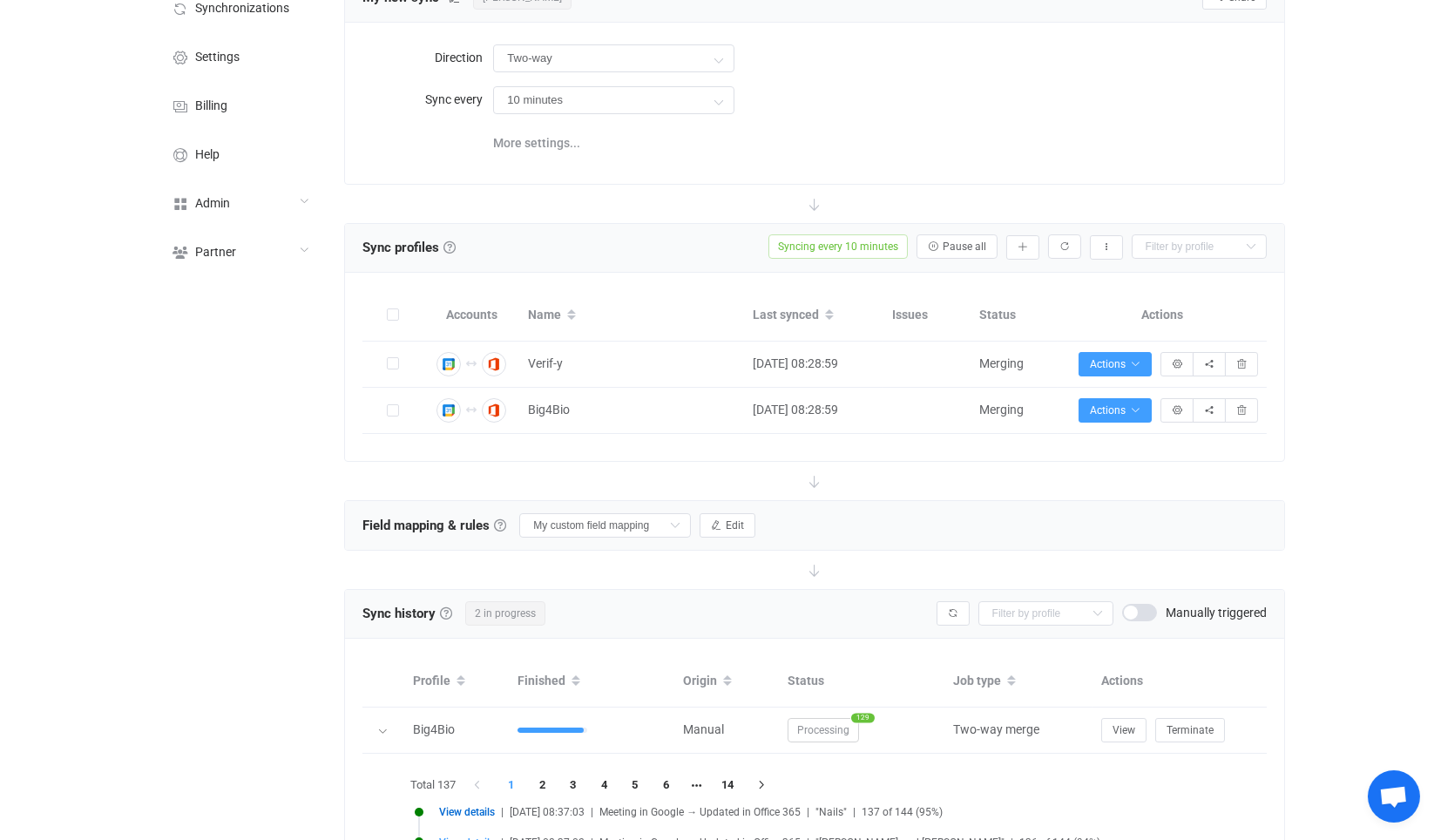
scroll to position [194, 0]
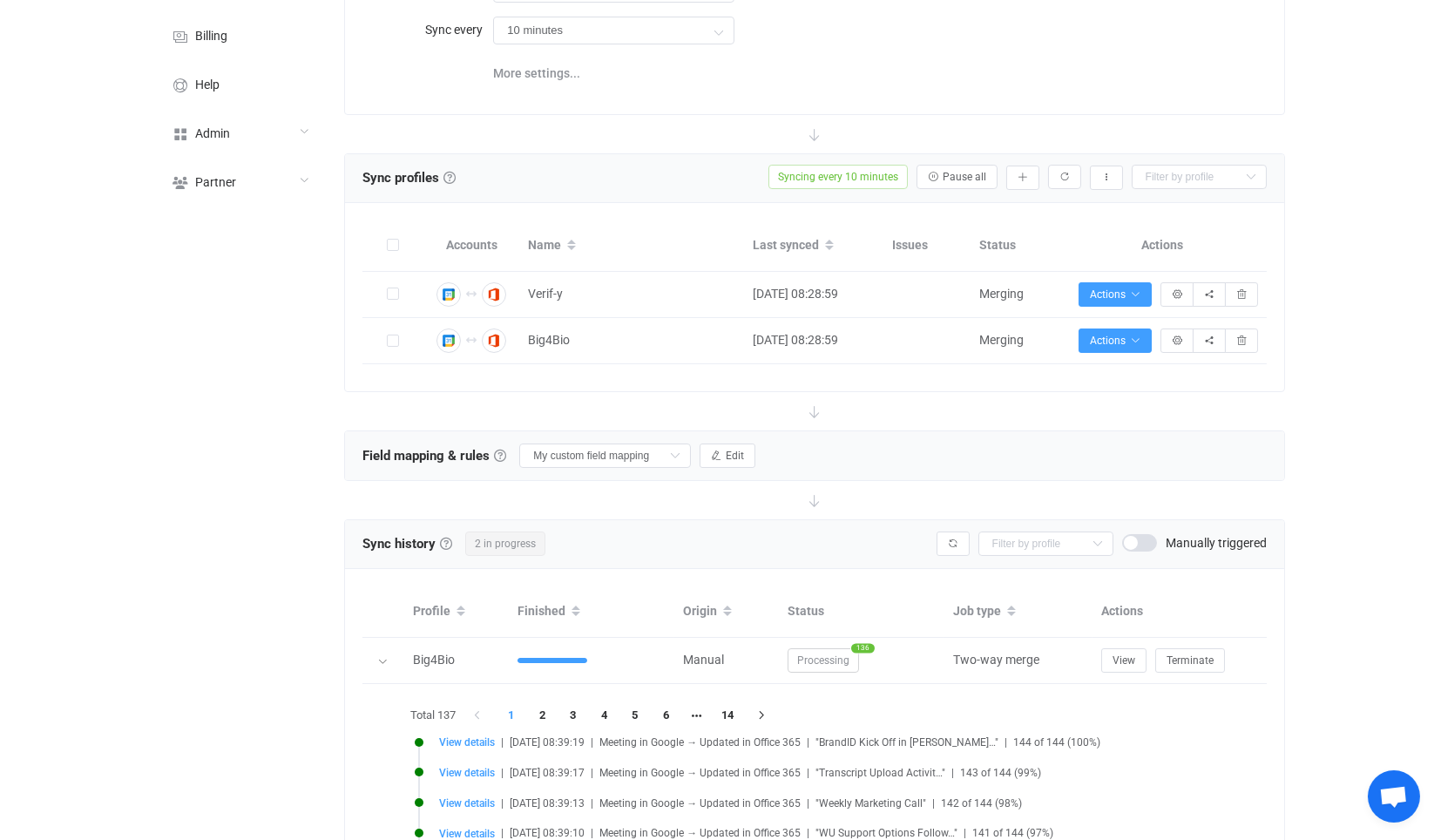
click at [957, 520] on div "Sync history History 2 in progress Verif-y Big4Bio Manually triggered" at bounding box center [814, 544] width 938 height 49
click at [956, 531] on button "button" at bounding box center [952, 543] width 33 height 24
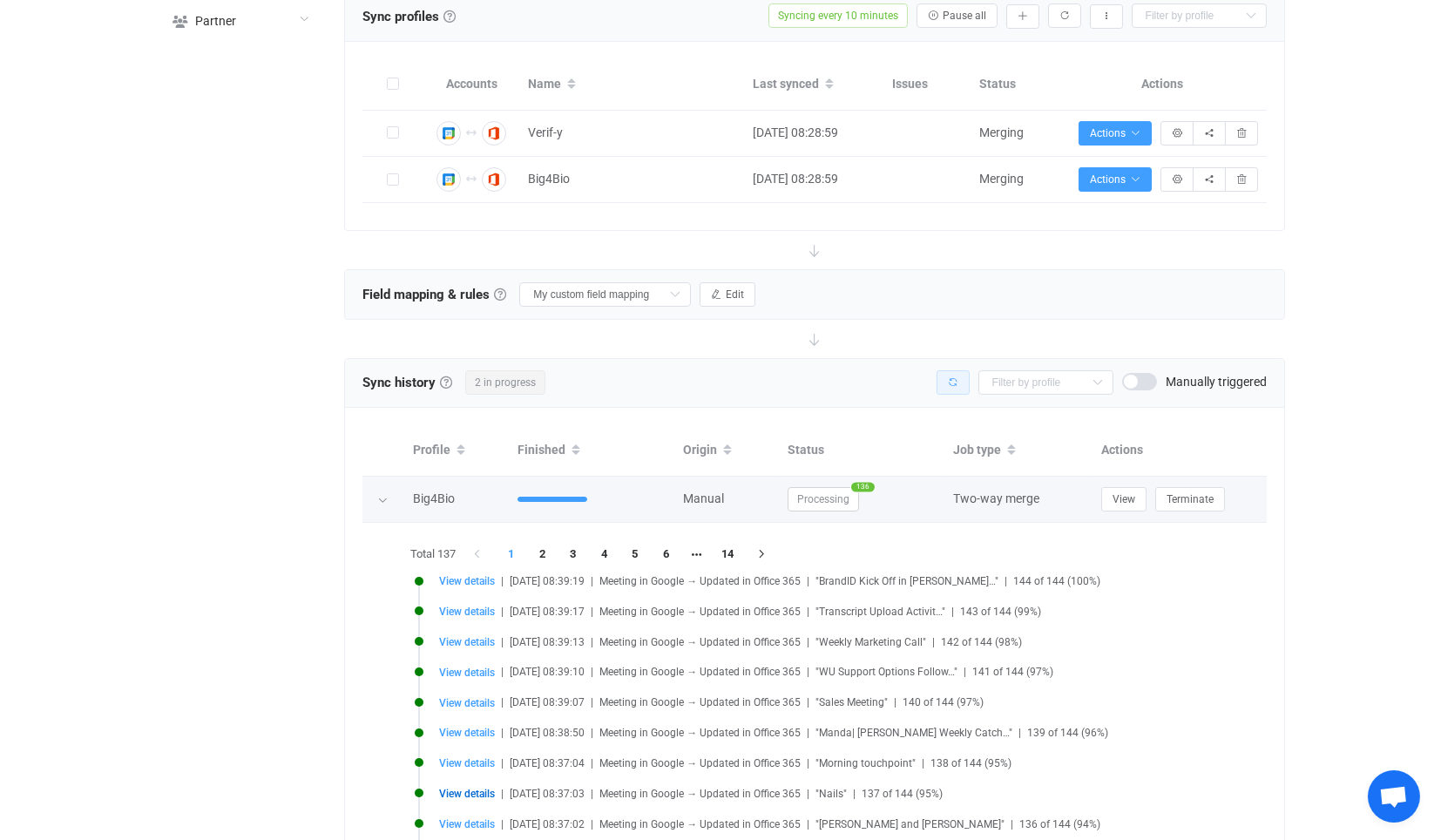
scroll to position [387, 0]
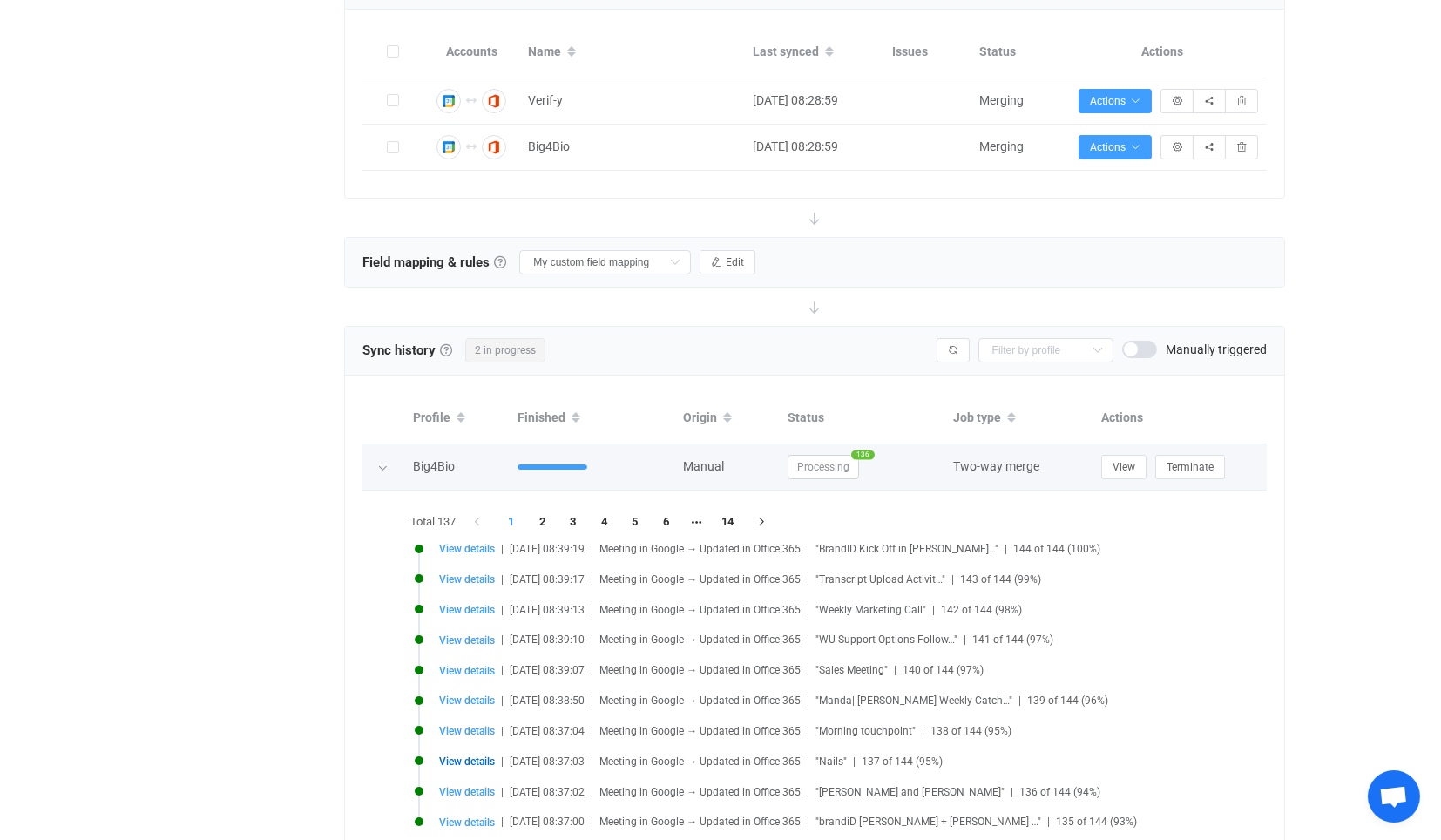
click at [382, 465] on icon at bounding box center [383, 468] width 11 height 11
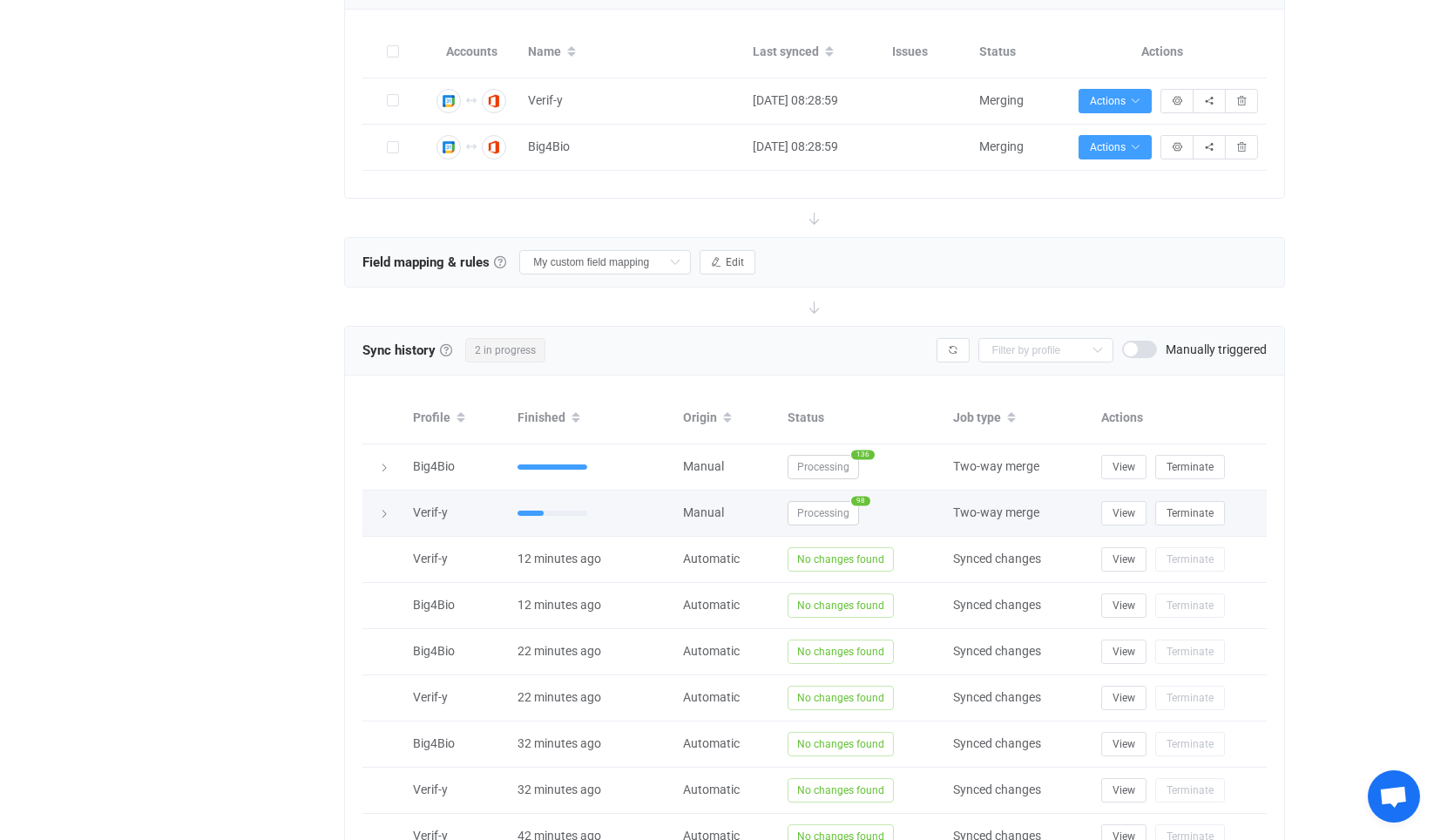
click at [840, 514] on span "Processing" at bounding box center [823, 513] width 71 height 24
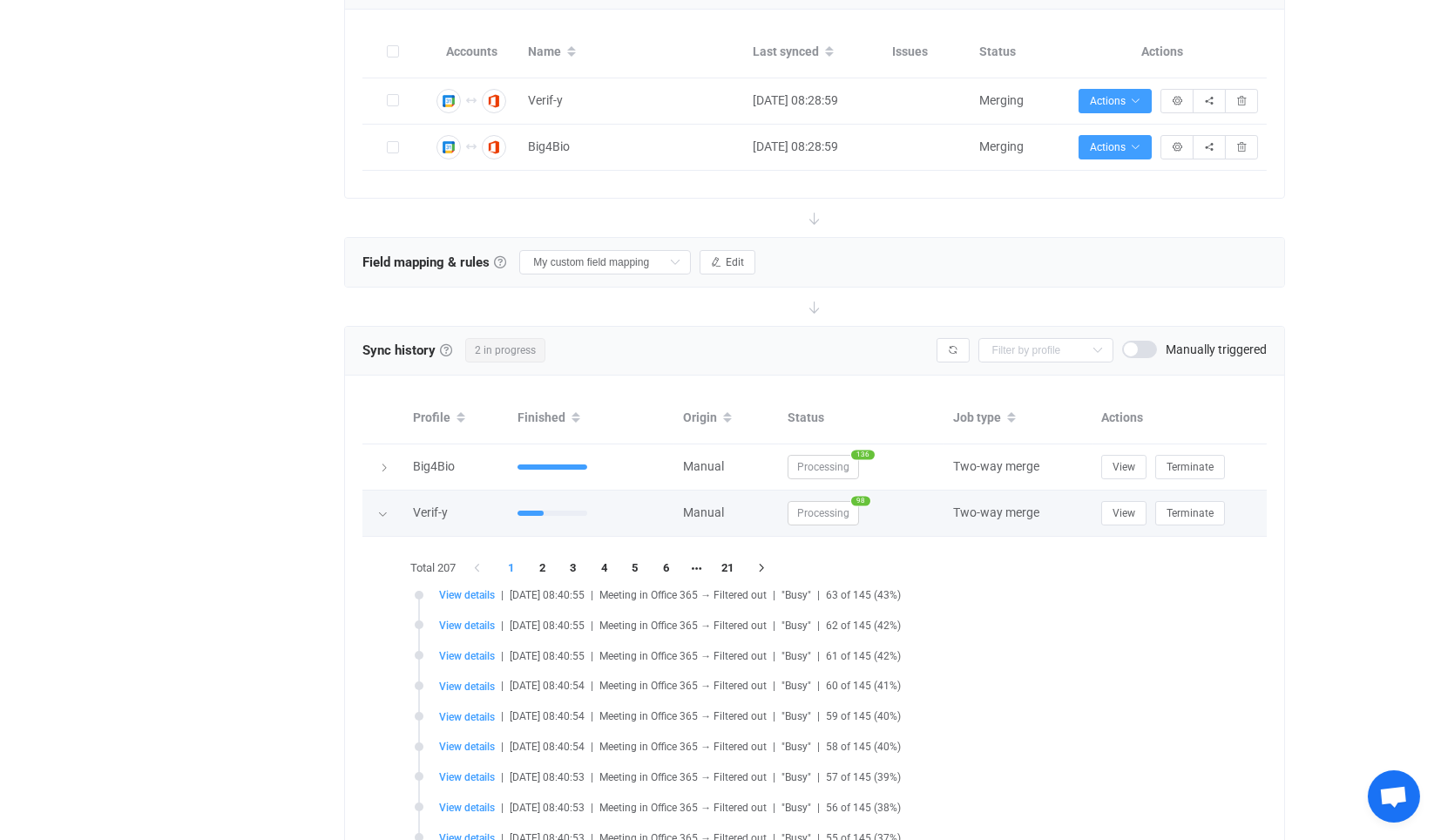
click at [818, 507] on span "Processing" at bounding box center [823, 513] width 71 height 24
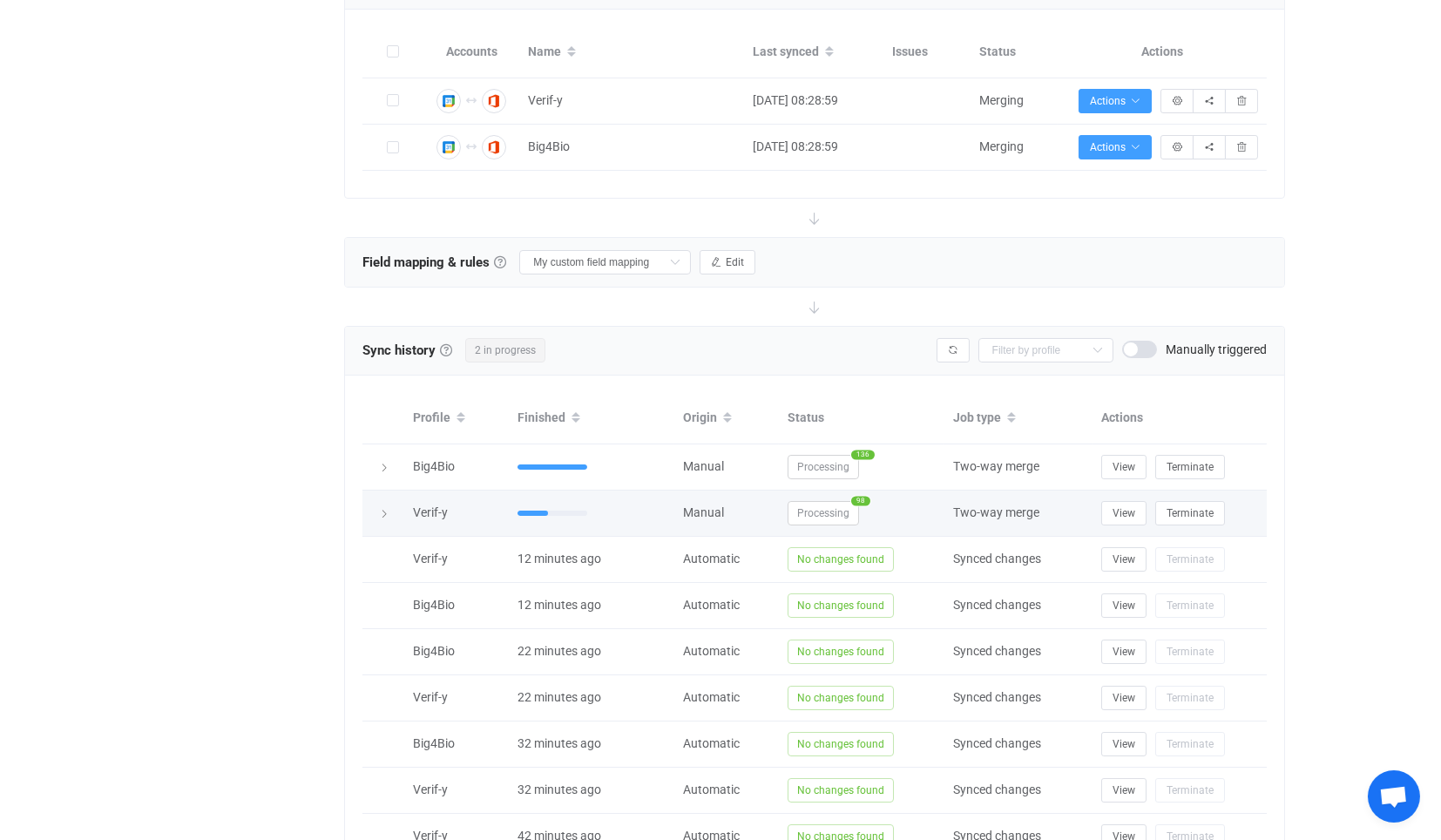
click at [802, 507] on span "Processing" at bounding box center [823, 513] width 71 height 24
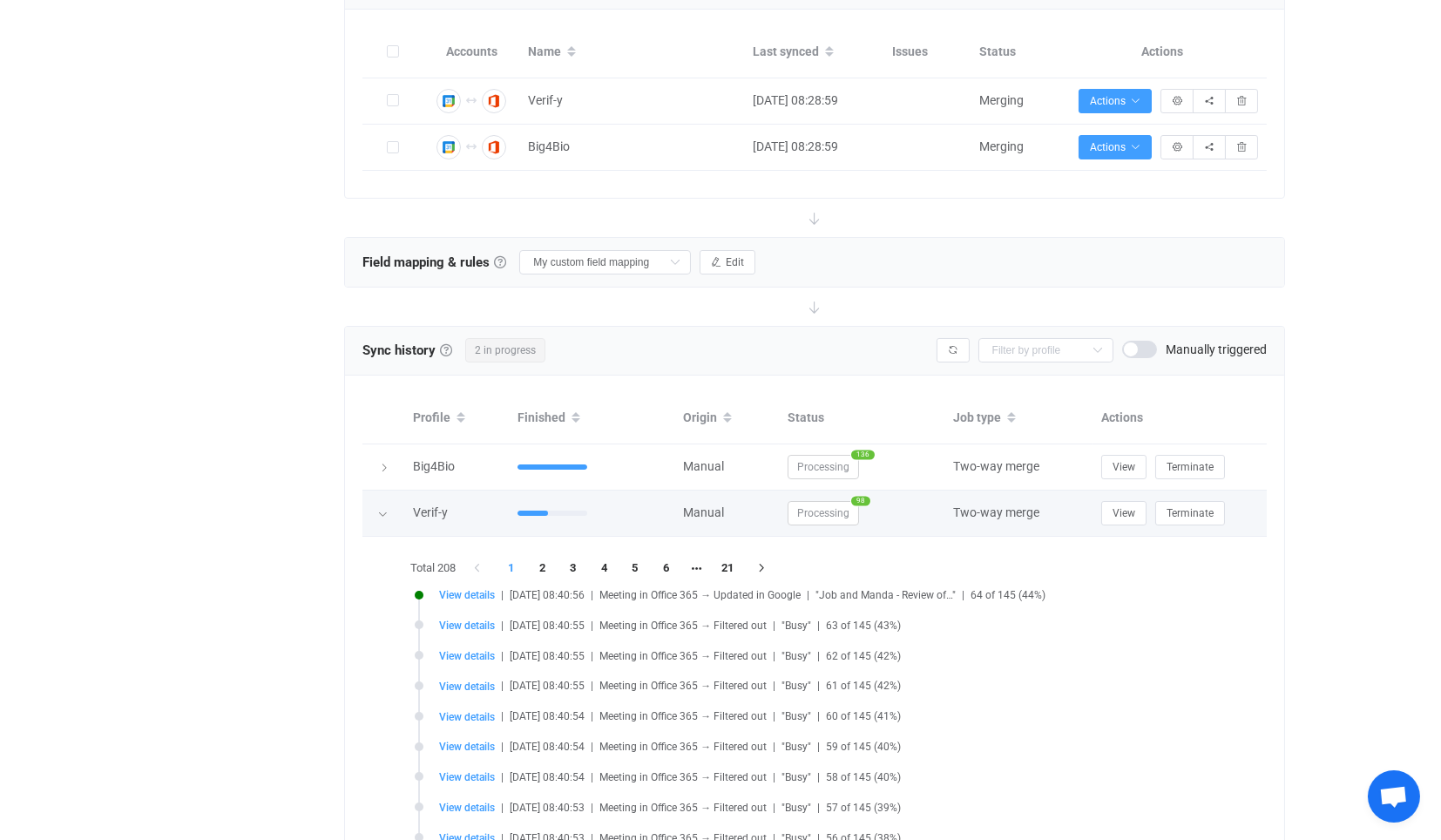
click at [802, 506] on span "Processing" at bounding box center [823, 513] width 71 height 24
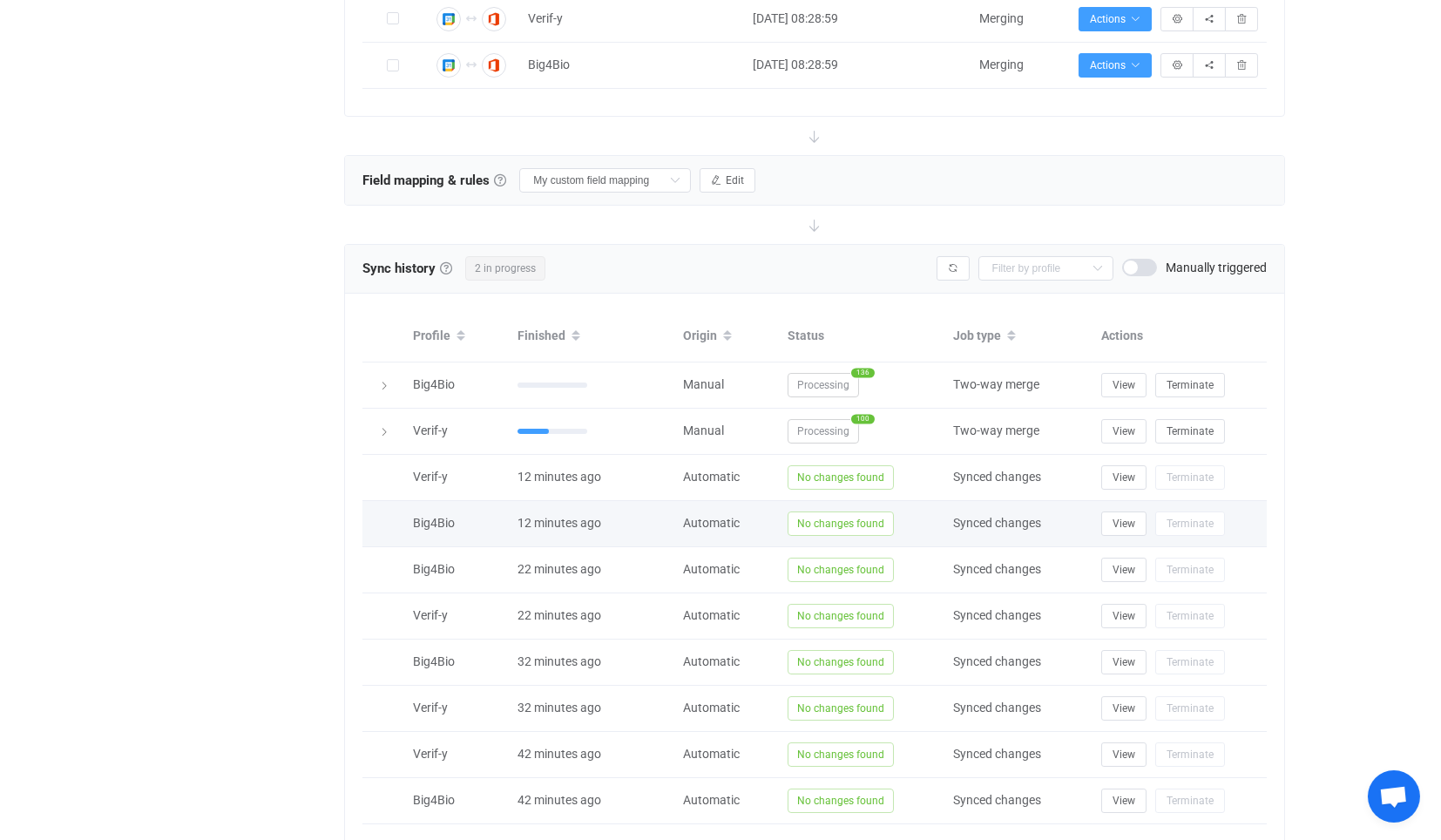
scroll to position [483, 0]
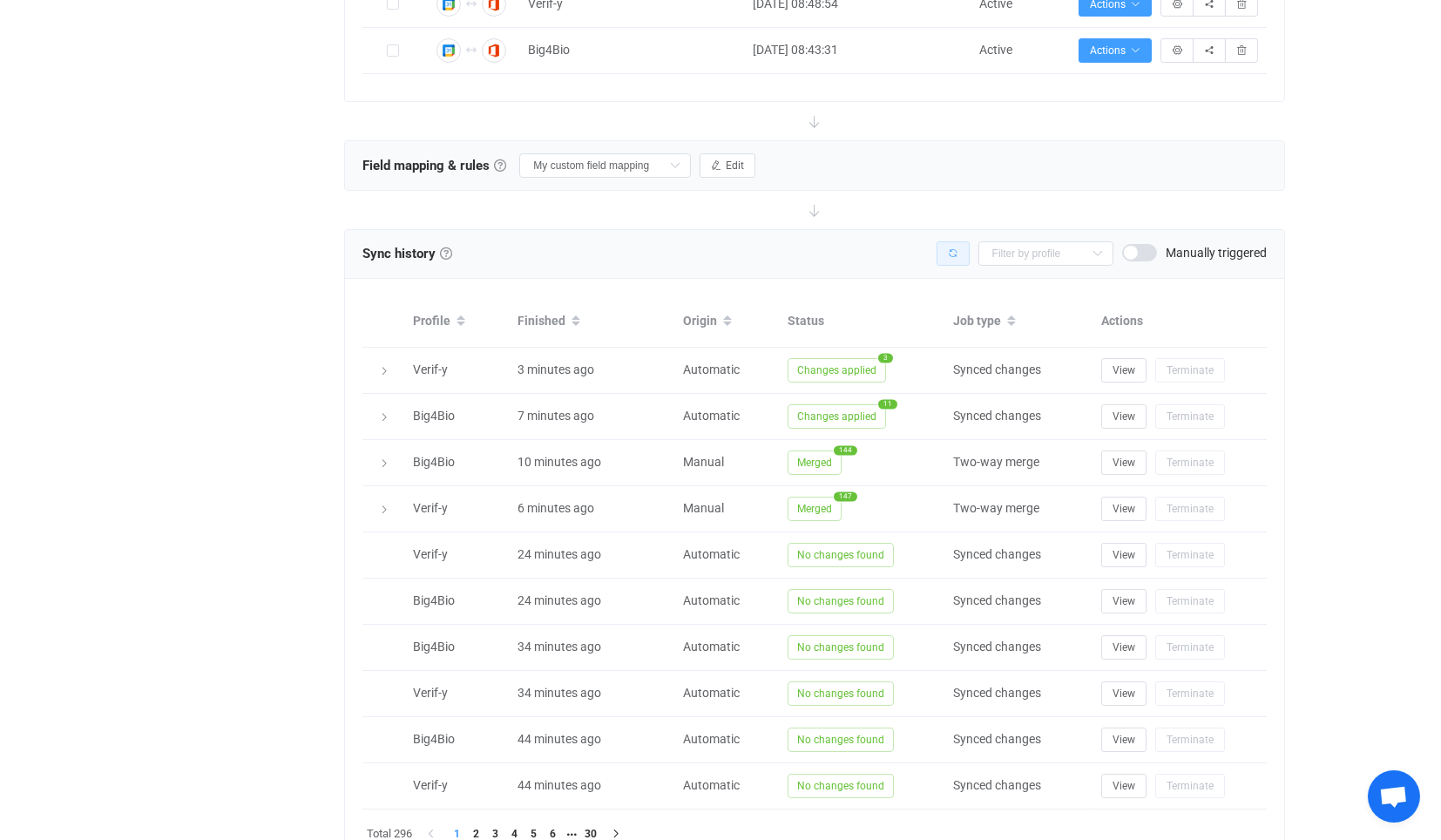
click at [959, 248] on icon "button" at bounding box center [953, 253] width 11 height 11
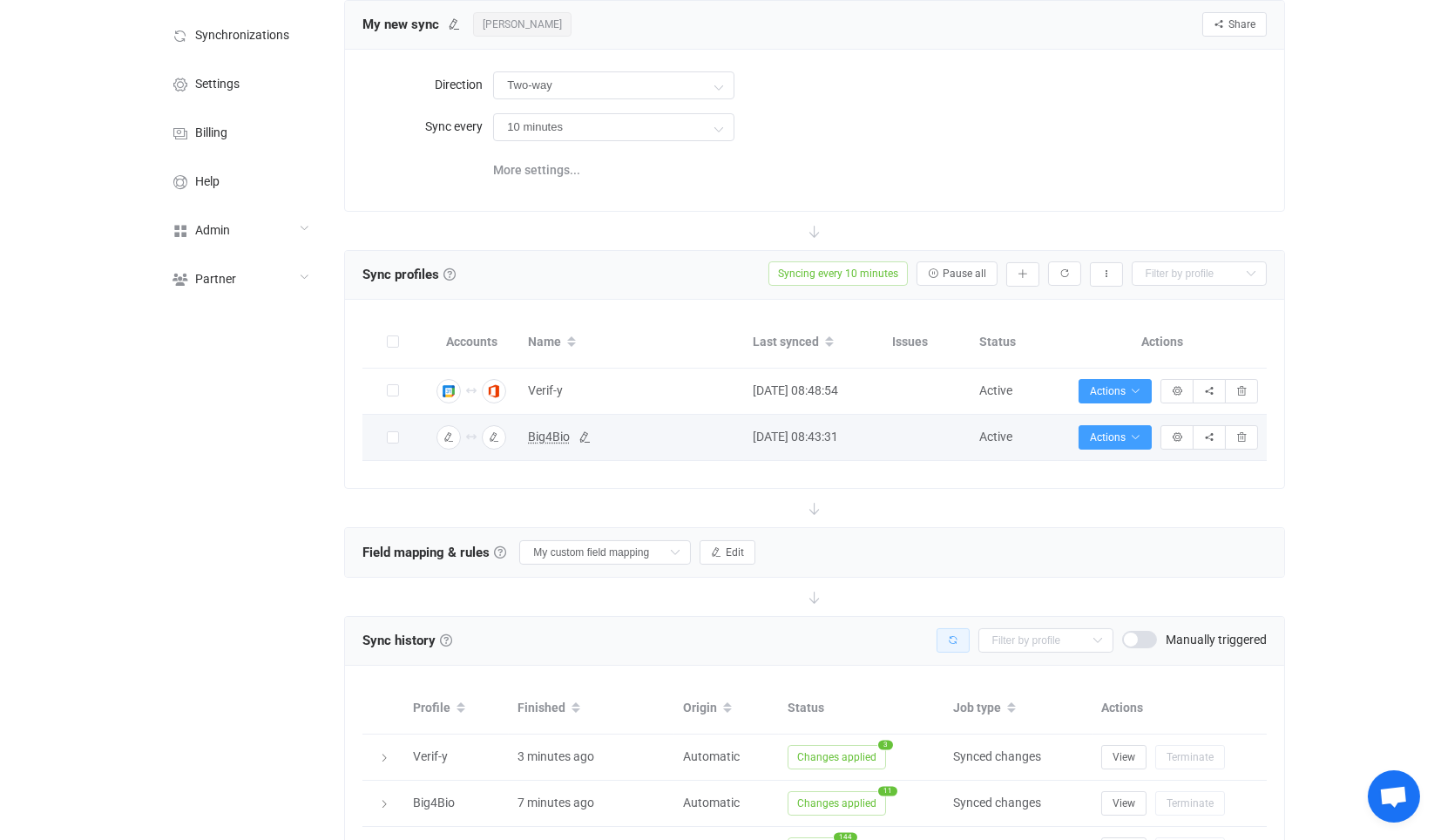
scroll to position [96, 0]
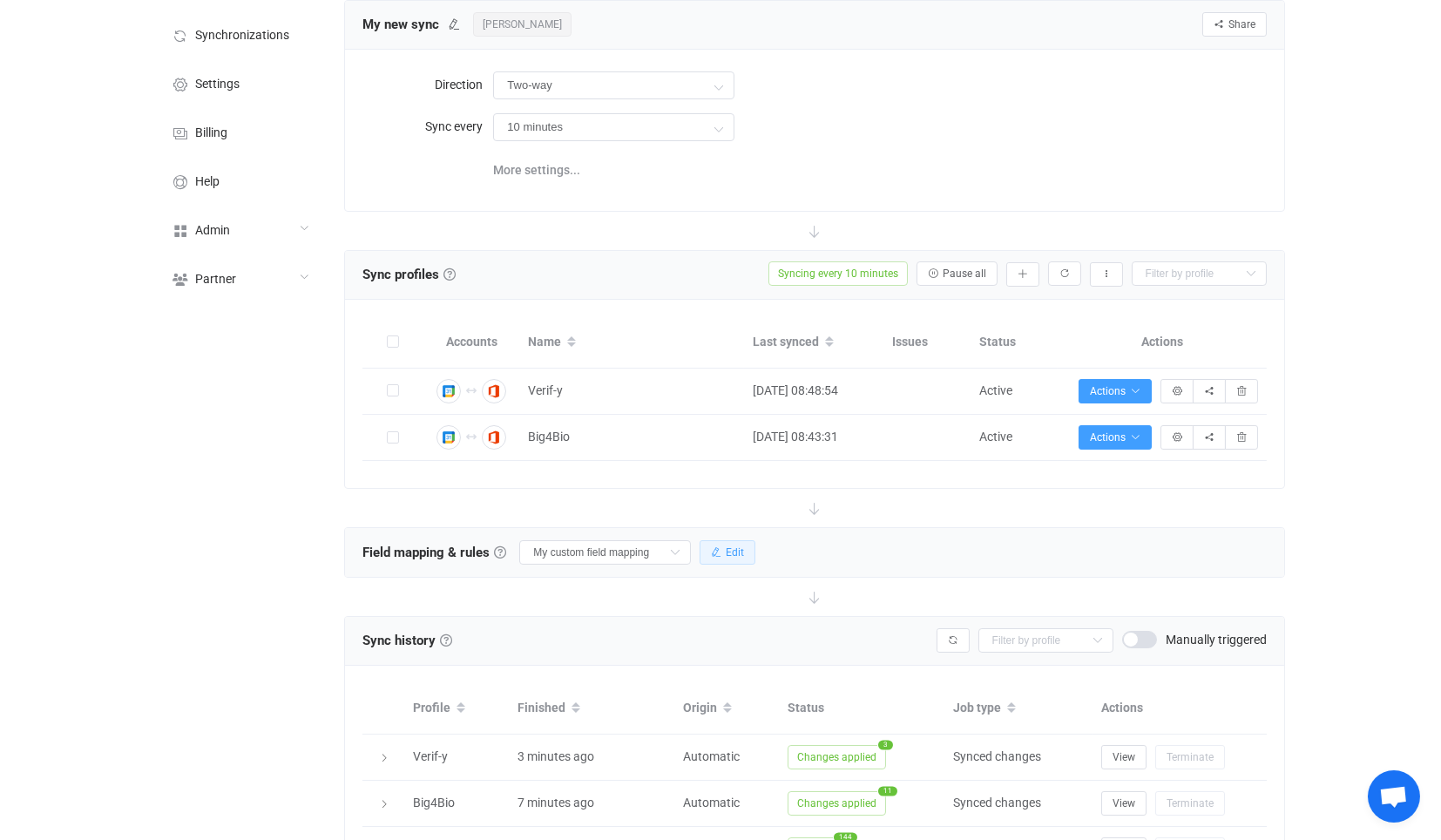
click at [720, 553] on button "Edit" at bounding box center [727, 552] width 56 height 24
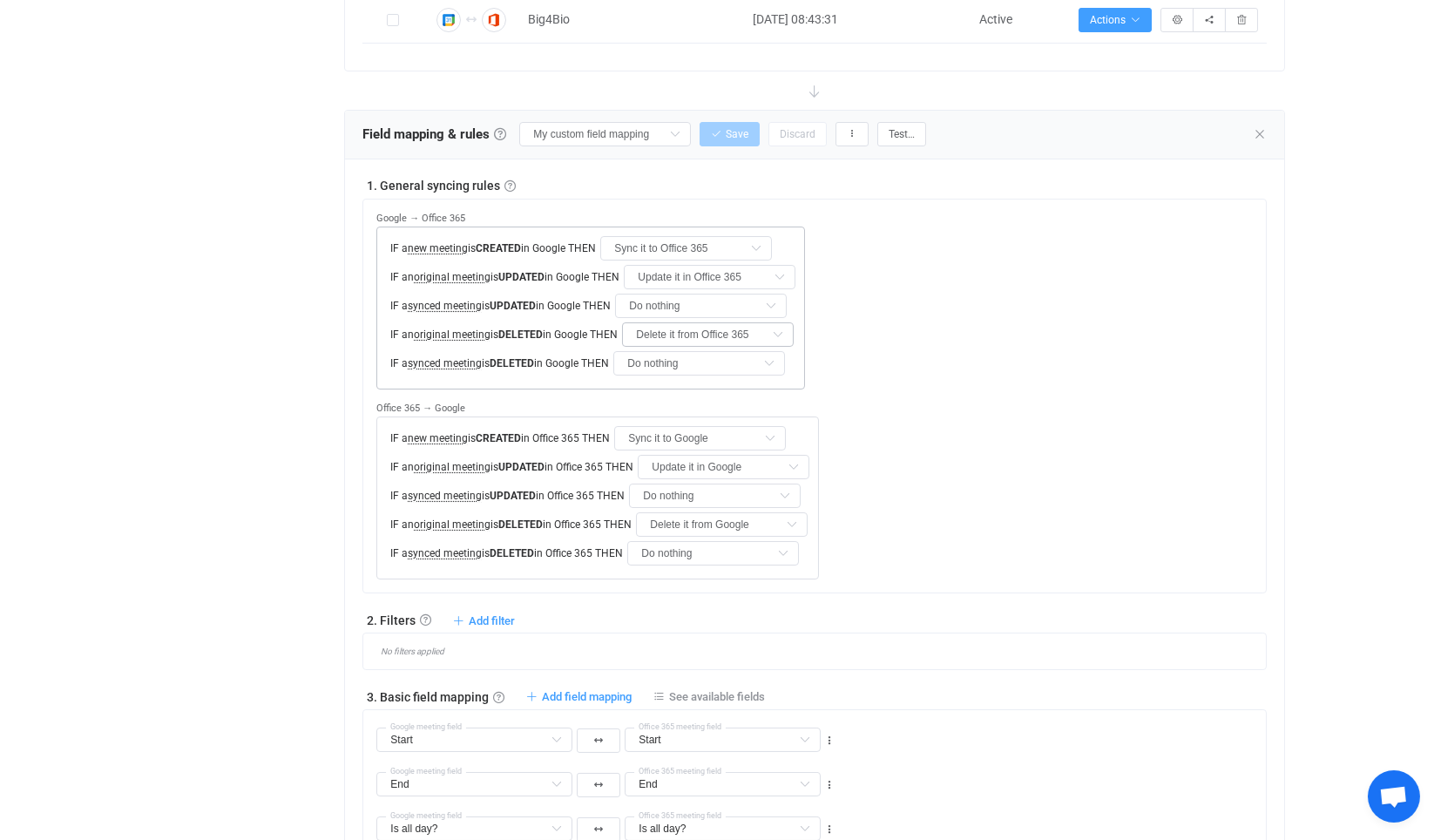
scroll to position [483, 0]
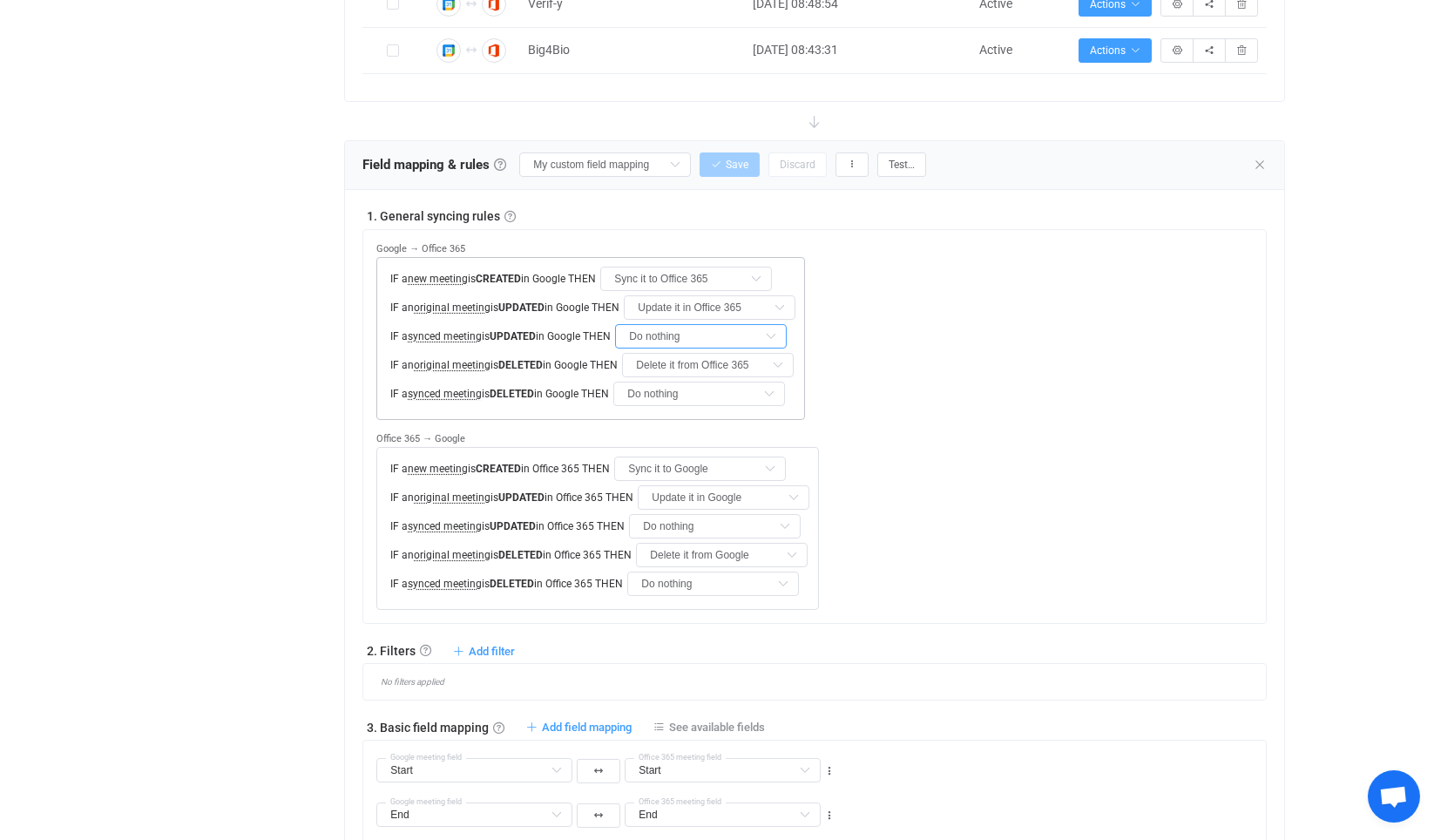
click at [692, 329] on input "Do nothing" at bounding box center [701, 335] width 171 height 24
click at [709, 409] on div at bounding box center [708, 407] width 162 height 5
click at [704, 408] on span "Update it in Office 365" at bounding box center [702, 406] width 119 height 14
type input "Update it in Office 365"
click at [688, 382] on input "Do nothing" at bounding box center [699, 393] width 171 height 24
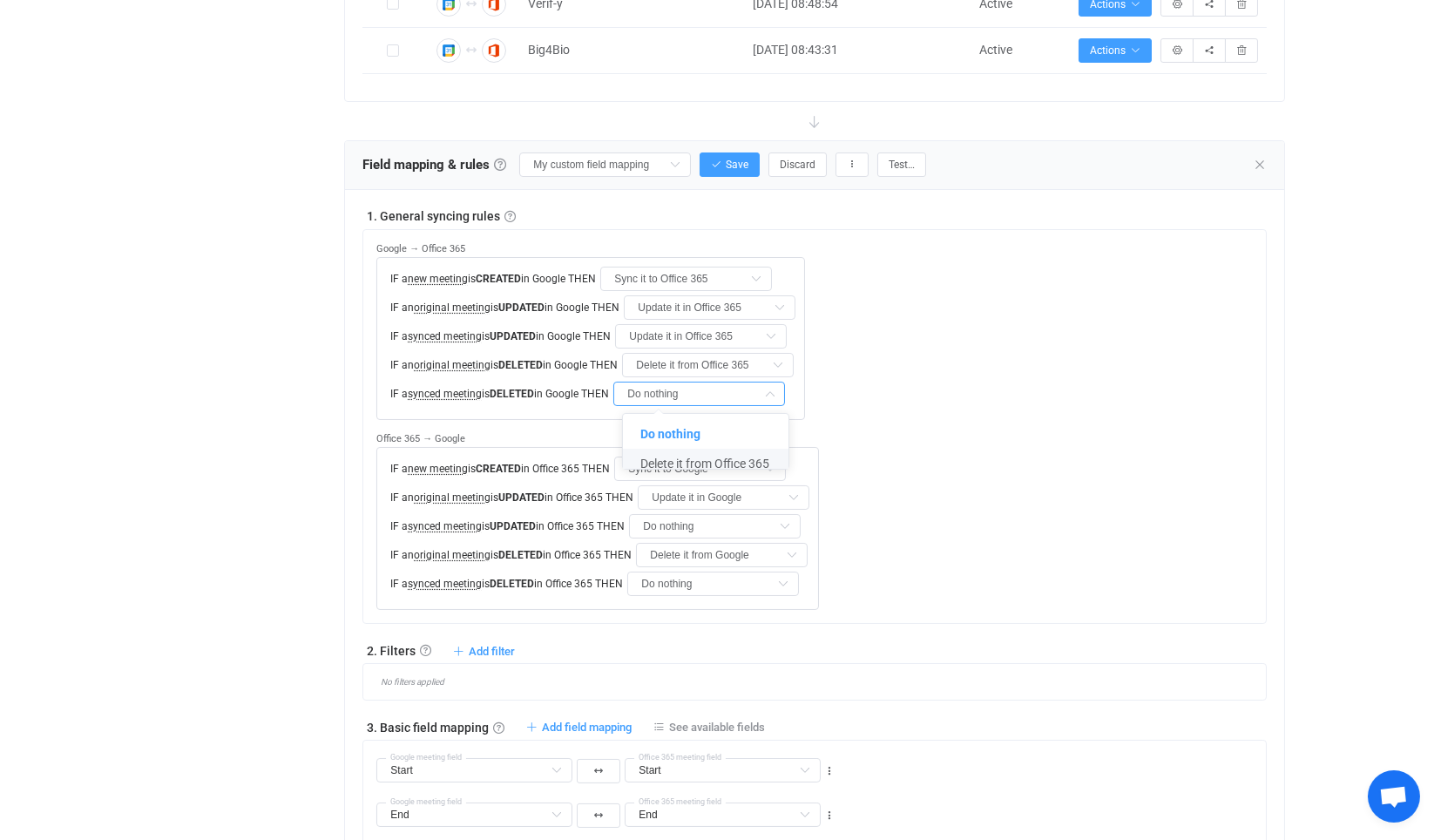
click at [701, 454] on li "Delete it from Office 365" at bounding box center [712, 463] width 180 height 29
type input "Delete it from Office 365"
click at [709, 523] on input "Do nothing" at bounding box center [714, 525] width 171 height 24
click at [726, 596] on span "Update it in Google" at bounding box center [708, 596] width 102 height 14
type input "Update it in Google"
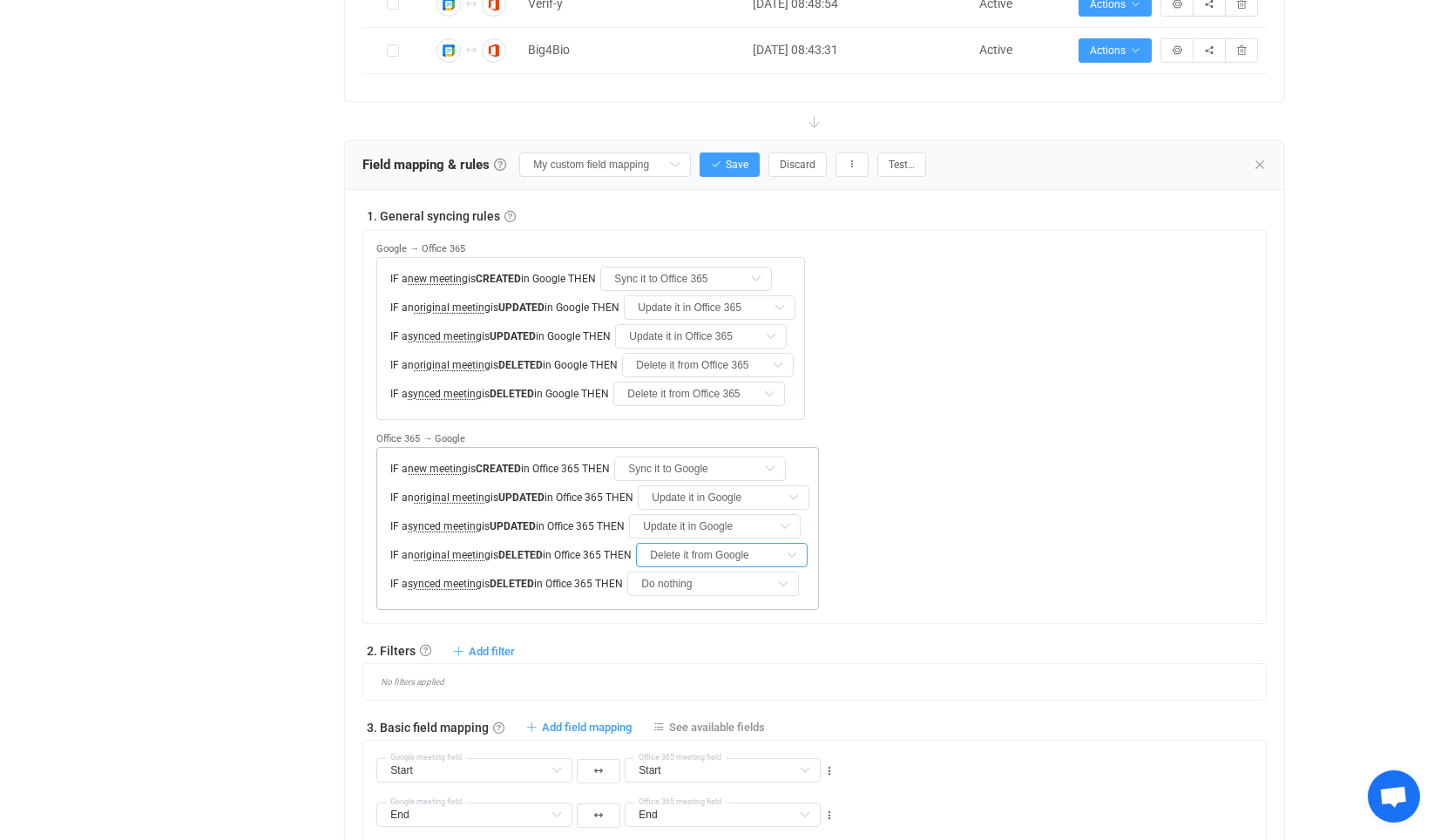
click at [704, 557] on input "Delete it from Google" at bounding box center [721, 555] width 171 height 24
drag, startPoint x: 625, startPoint y: 561, endPoint x: 657, endPoint y: 573, distance: 34.2
click at [624, 562] on div "IF an original meeting is DELETED in Office 365 THEN Delete it from Google" at bounding box center [597, 555] width 424 height 24
click at [687, 585] on input "Do nothing" at bounding box center [712, 583] width 171 height 24
click at [707, 641] on li "Delete it from Google" at bounding box center [728, 653] width 180 height 29
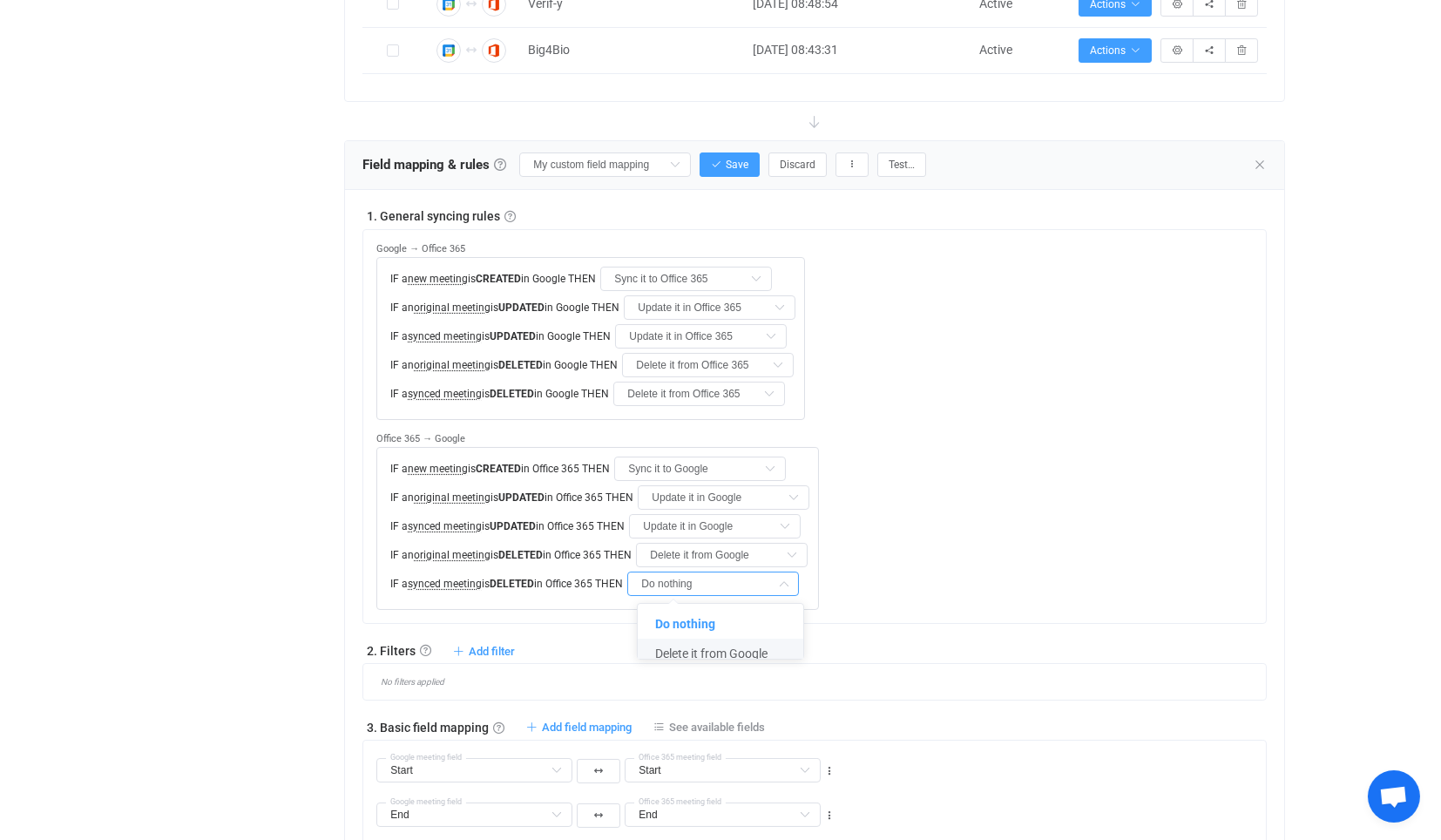
type input "Delete it from Google"
click at [735, 165] on span "Save" at bounding box center [737, 165] width 22 height 12
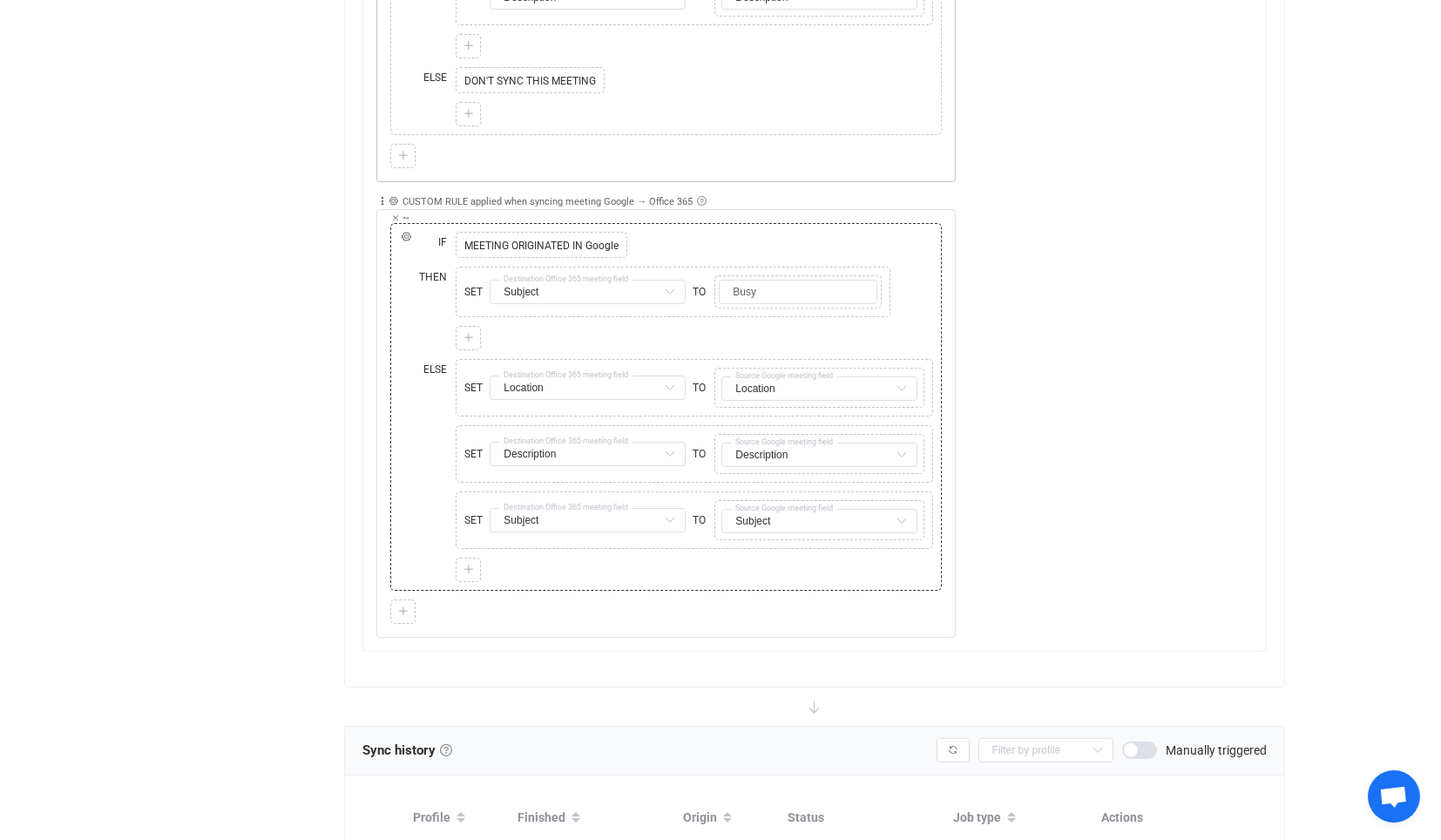
scroll to position [1839, 0]
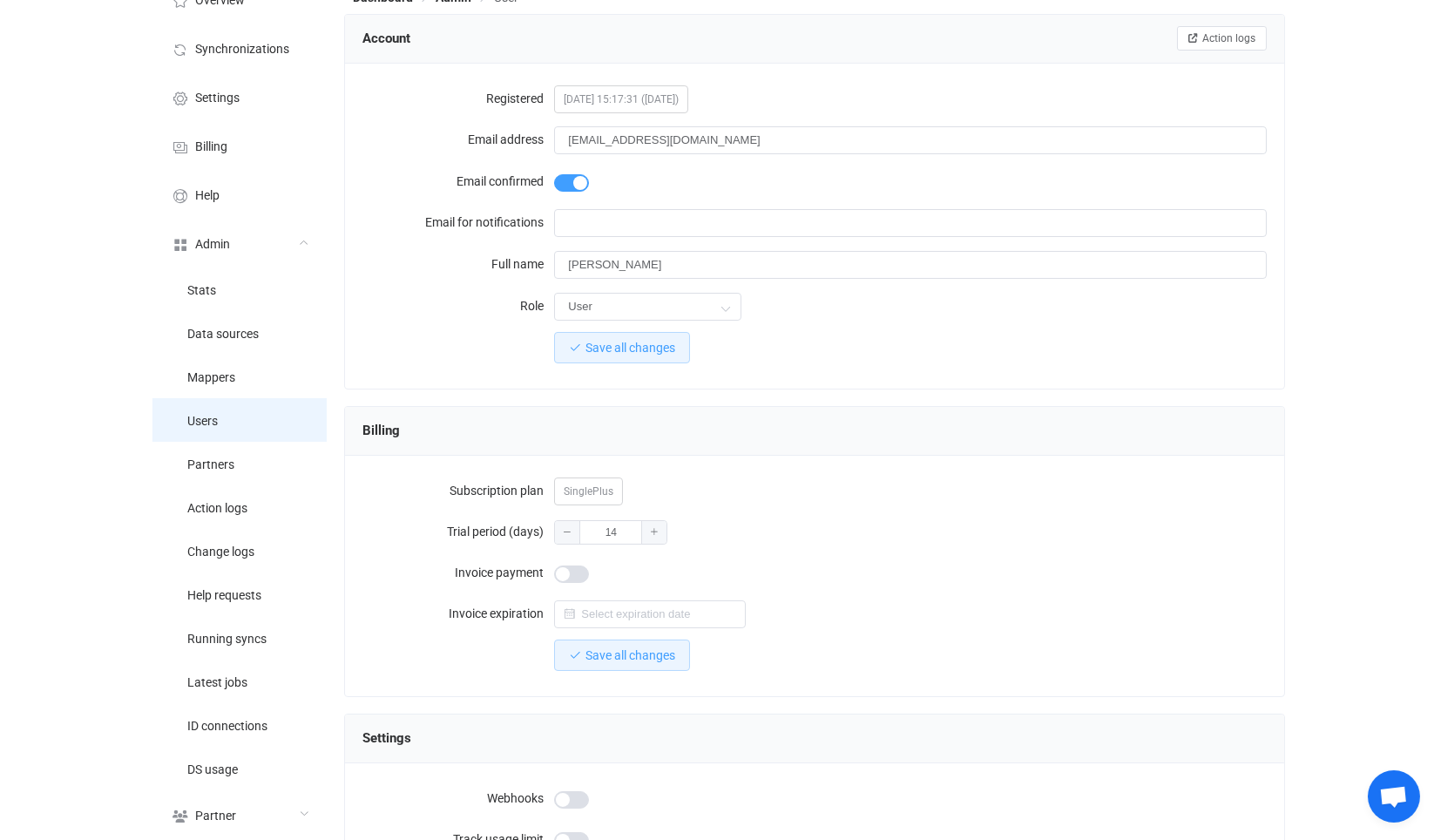
scroll to position [53, 0]
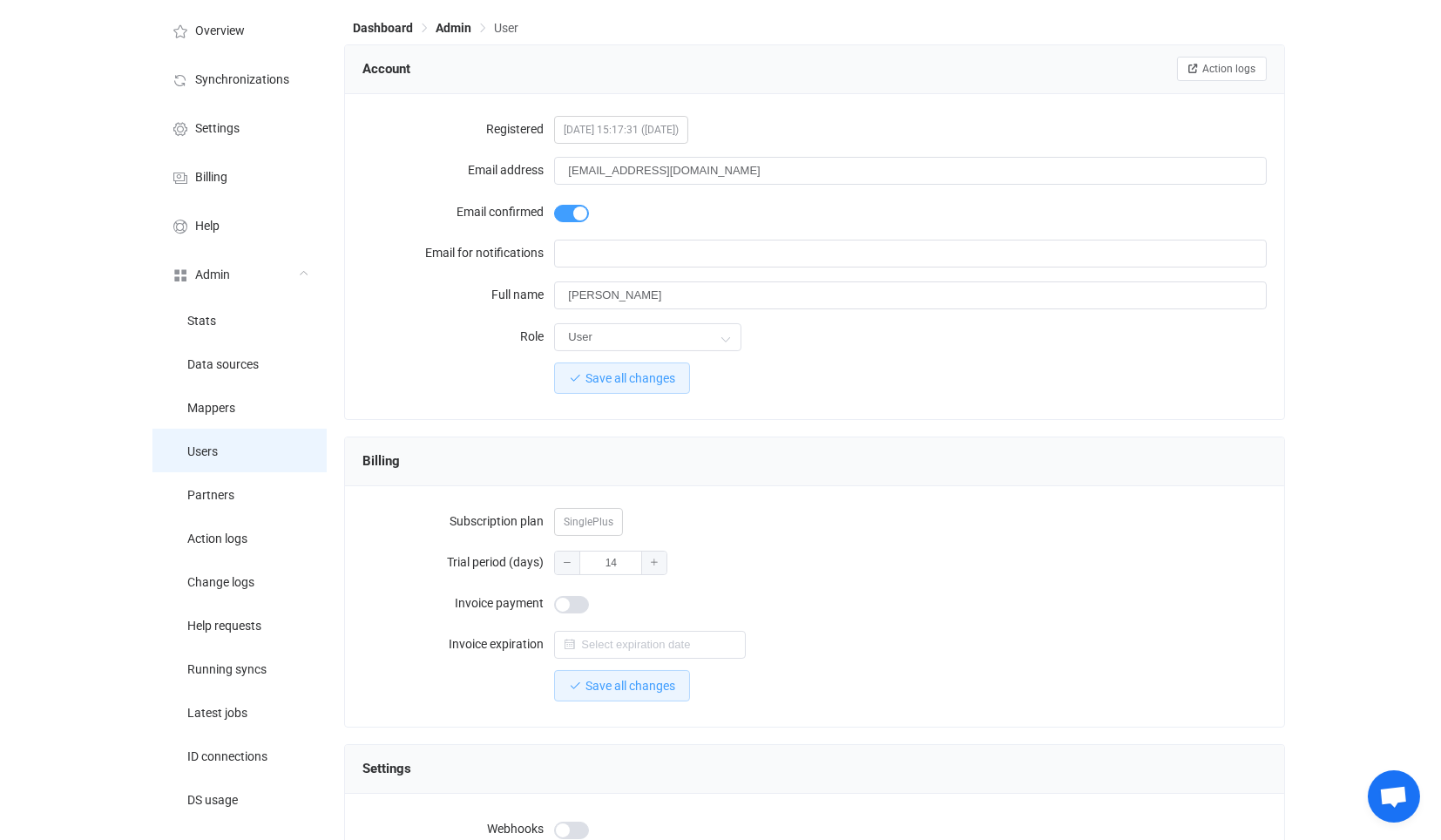
click at [283, 451] on li "Users" at bounding box center [239, 450] width 174 height 44
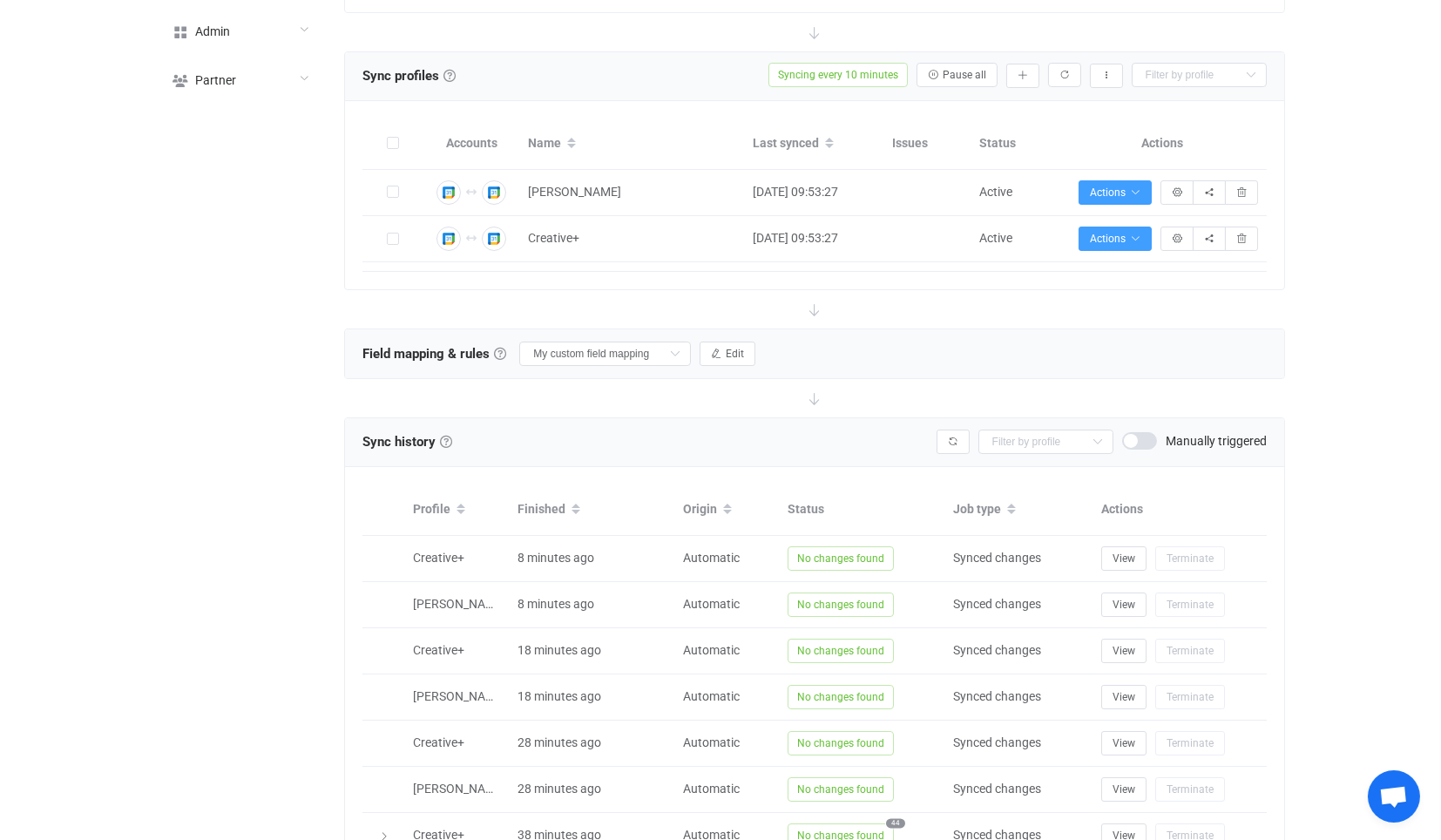
scroll to position [290, 0]
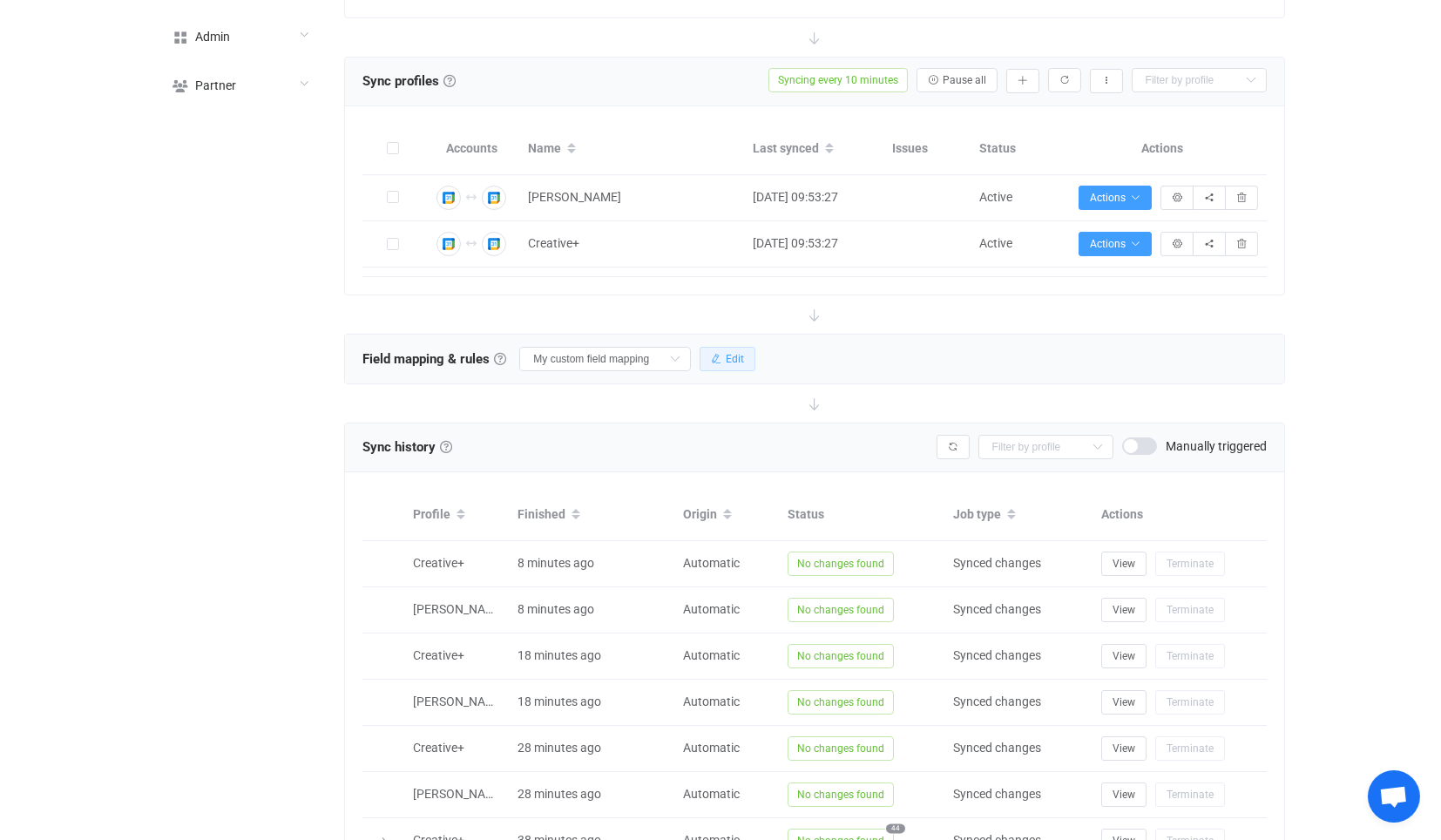
click at [730, 353] on span "Edit" at bounding box center [735, 359] width 19 height 12
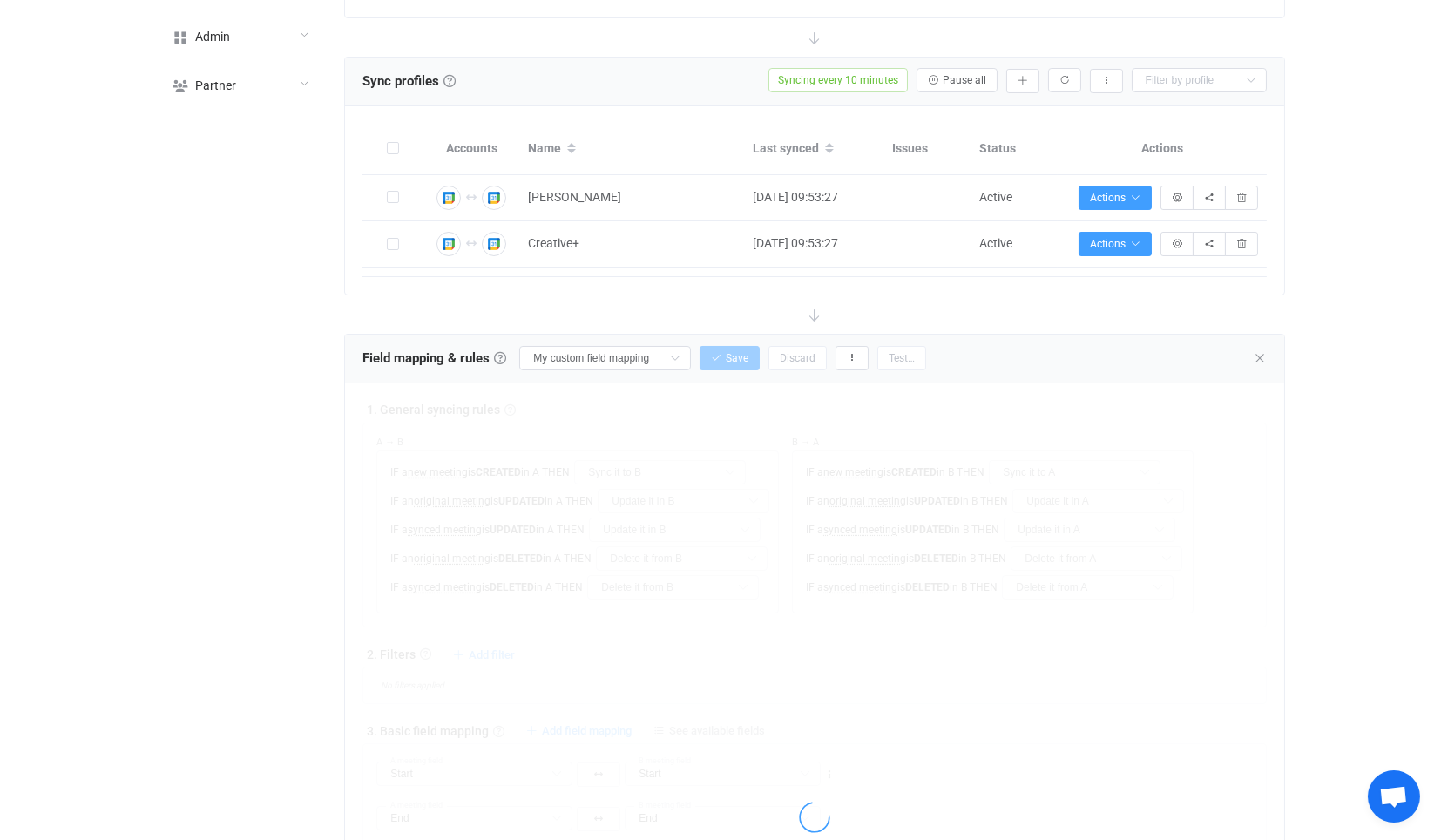
type input "Do nothing"
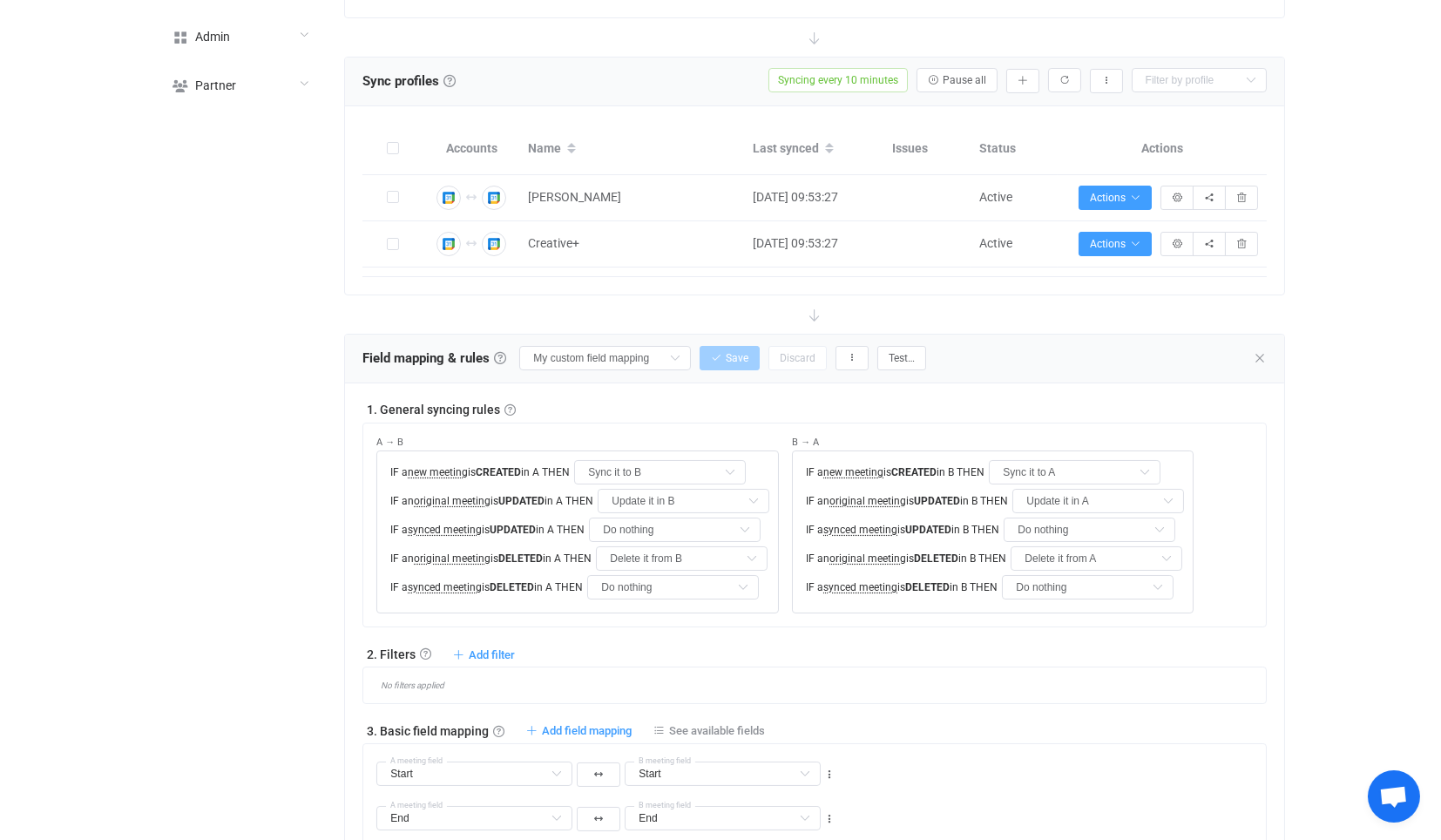
scroll to position [387, 0]
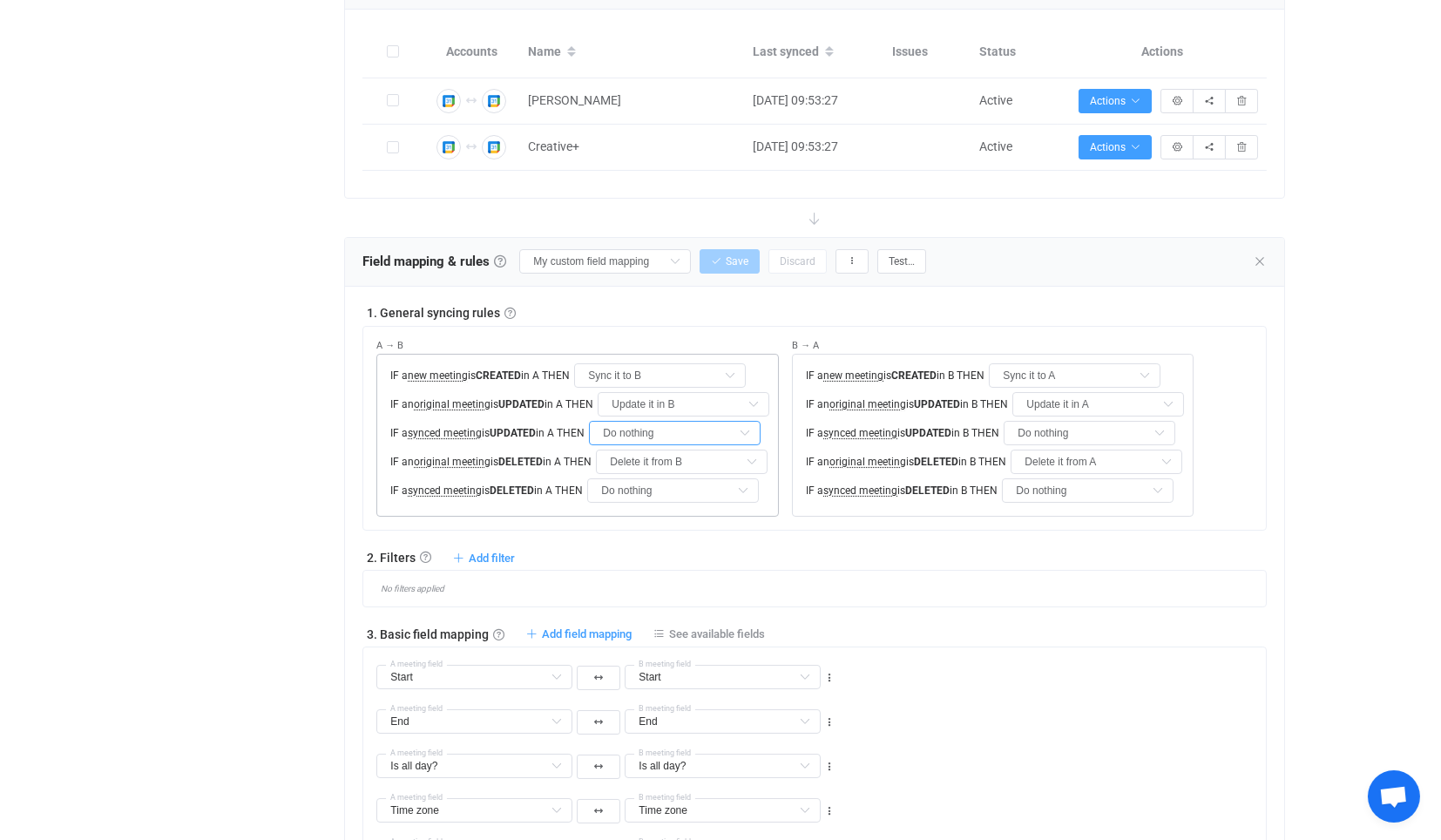
click at [692, 424] on input "Do nothing" at bounding box center [674, 432] width 171 height 24
click at [687, 501] on span "Update it in B" at bounding box center [653, 503] width 71 height 14
type input "Update it in B"
click at [687, 488] on input "Do nothing" at bounding box center [672, 490] width 171 height 24
click at [692, 559] on span "Delete it from B" at bounding box center [655, 560] width 82 height 14
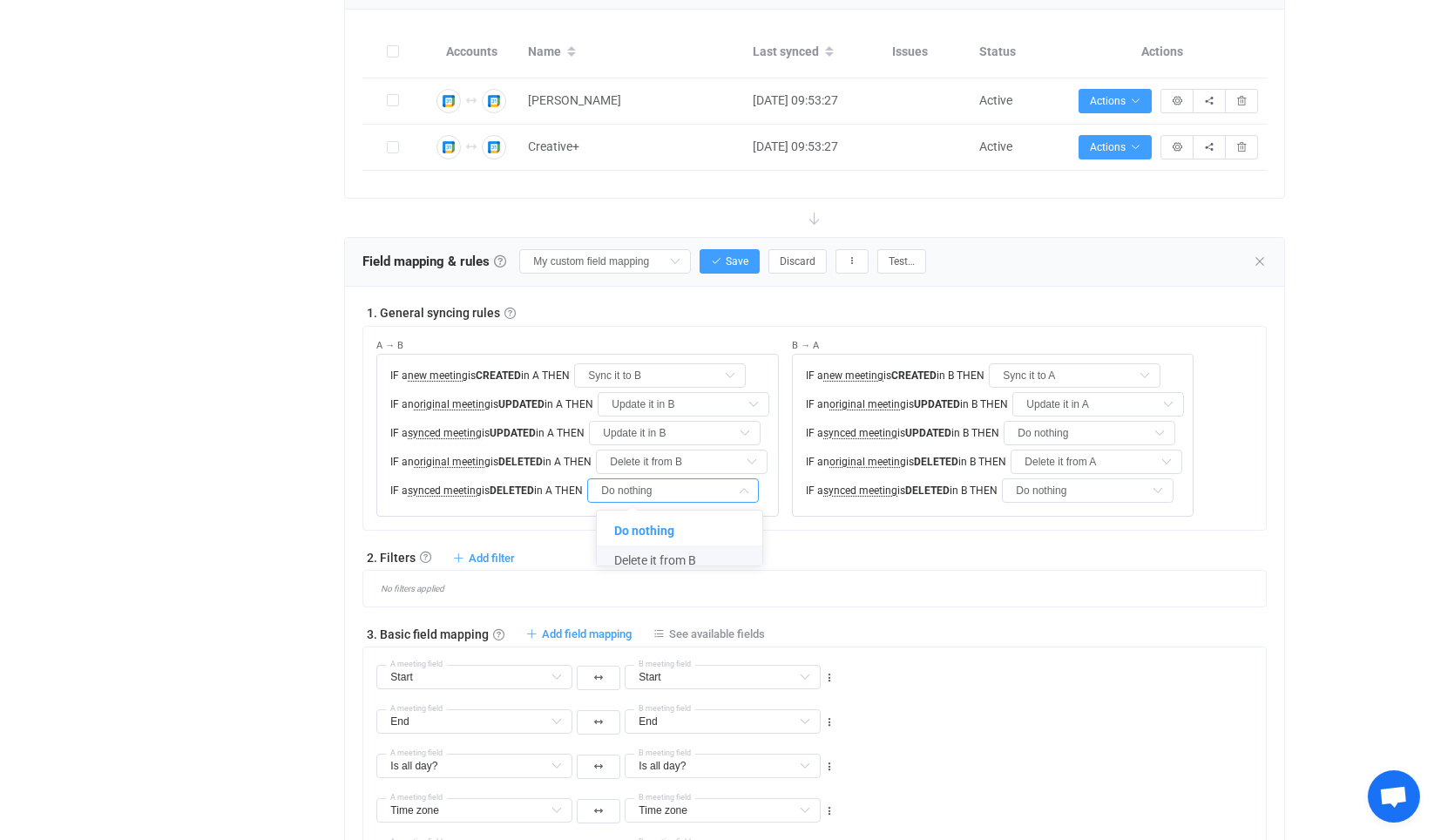
type input "Delete it from B"
click at [1007, 449] on div "IF an original meeting is DELETED in B THEN Delete it from A Do nothing Delete …" at bounding box center [992, 461] width 383 height 24
click at [1060, 429] on input "Do nothing" at bounding box center [1089, 432] width 171 height 24
click at [1081, 509] on li "Update it in A" at bounding box center [1108, 502] width 180 height 29
type input "Update it in A"
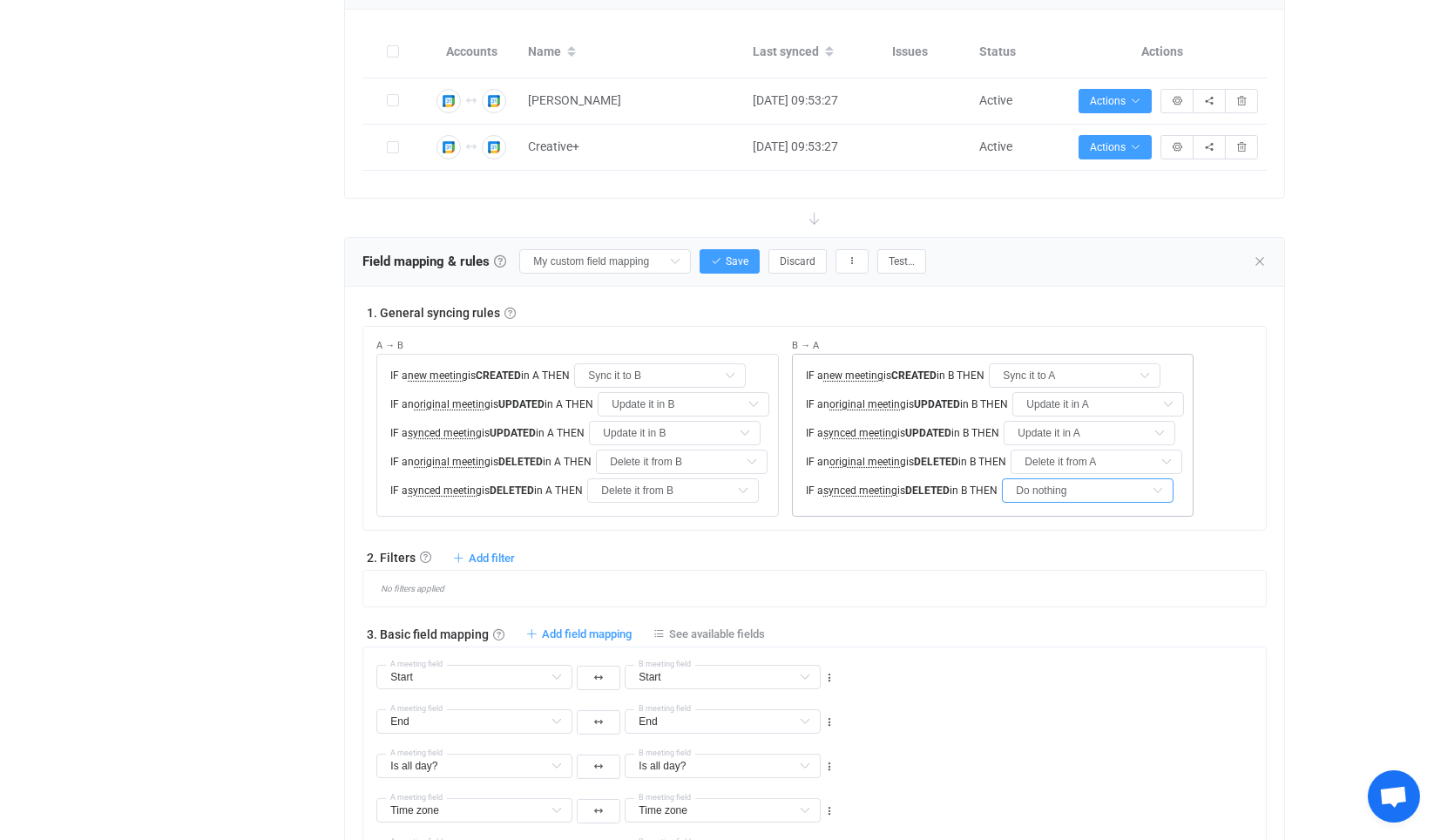
click at [1079, 489] on input "Do nothing" at bounding box center [1087, 490] width 171 height 24
click at [1073, 549] on li "Delete it from A" at bounding box center [1106, 560] width 180 height 29
type input "Delete it from A"
click at [721, 262] on button "Save" at bounding box center [729, 260] width 60 height 24
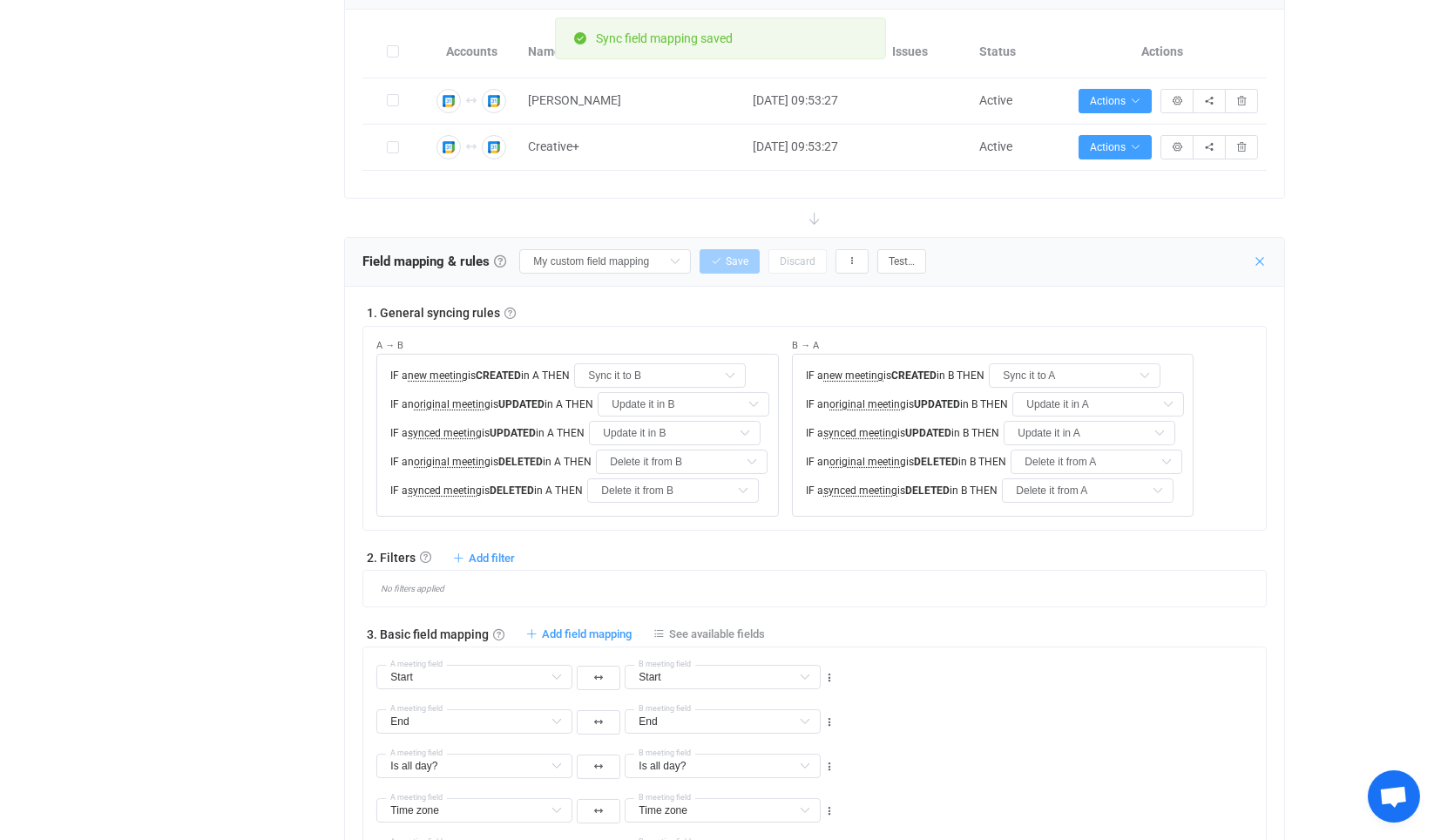
click at [1261, 255] on icon at bounding box center [1260, 261] width 14 height 14
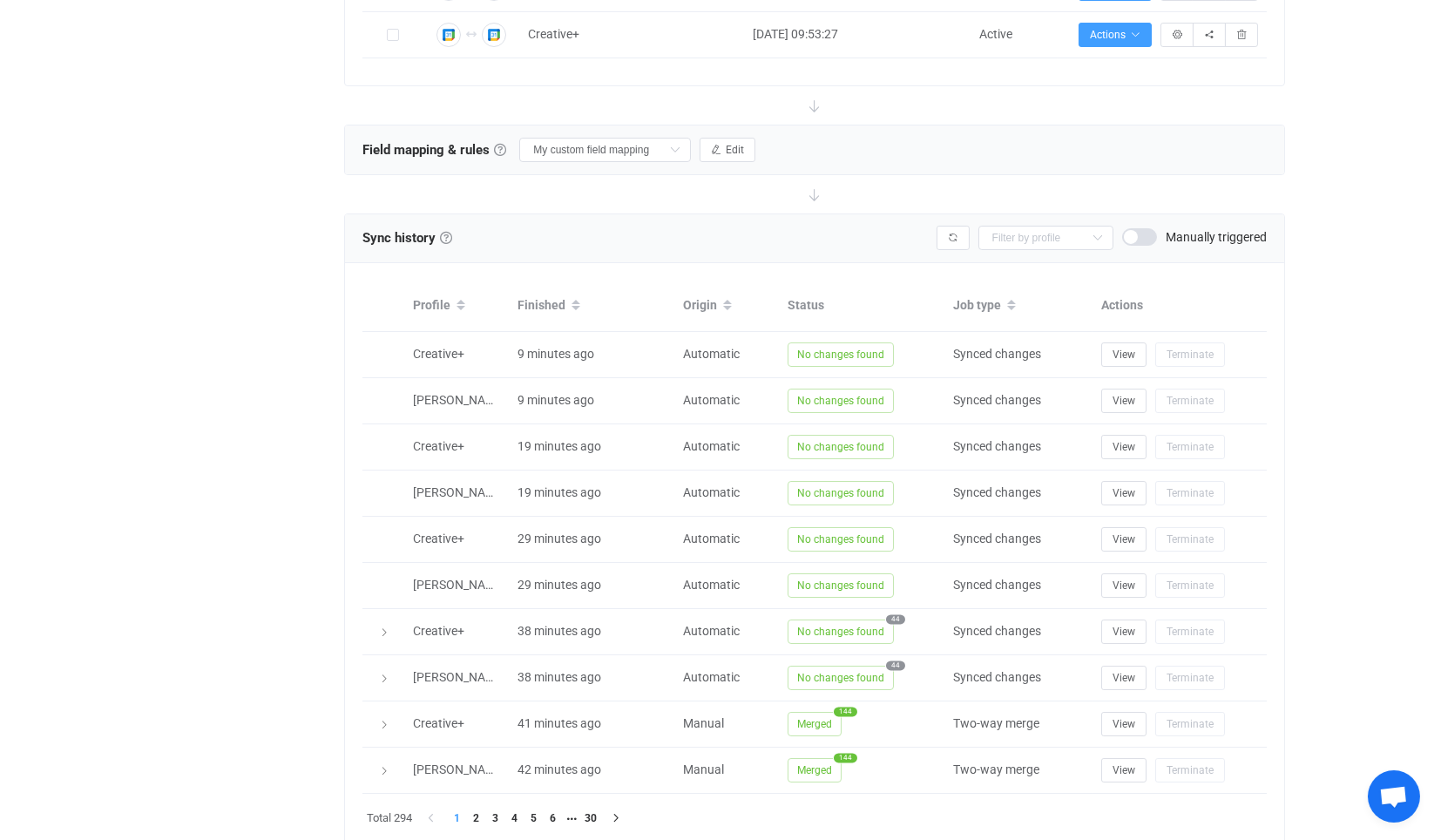
scroll to position [281, 0]
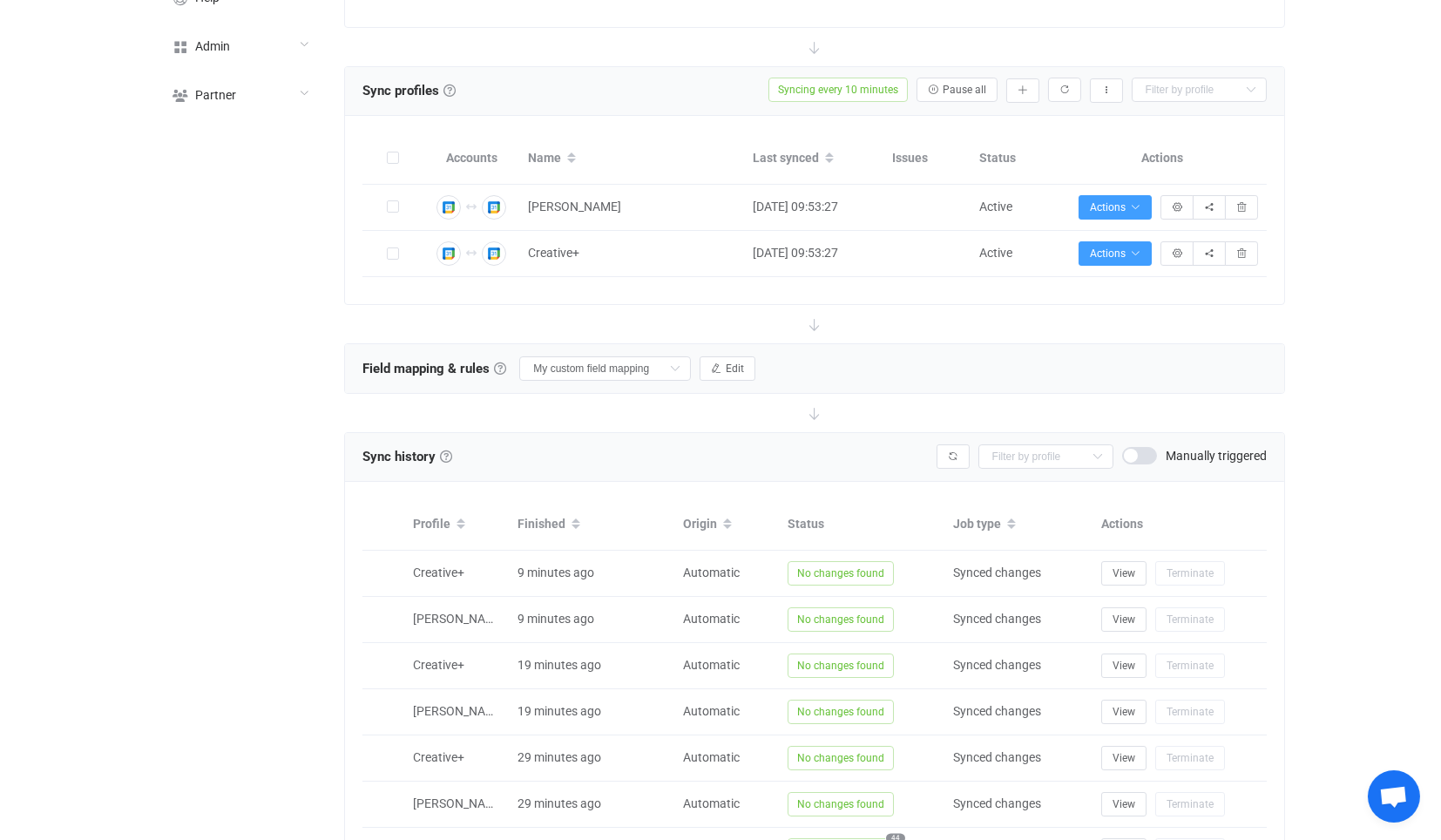
click at [649, 317] on div at bounding box center [814, 324] width 940 height 38
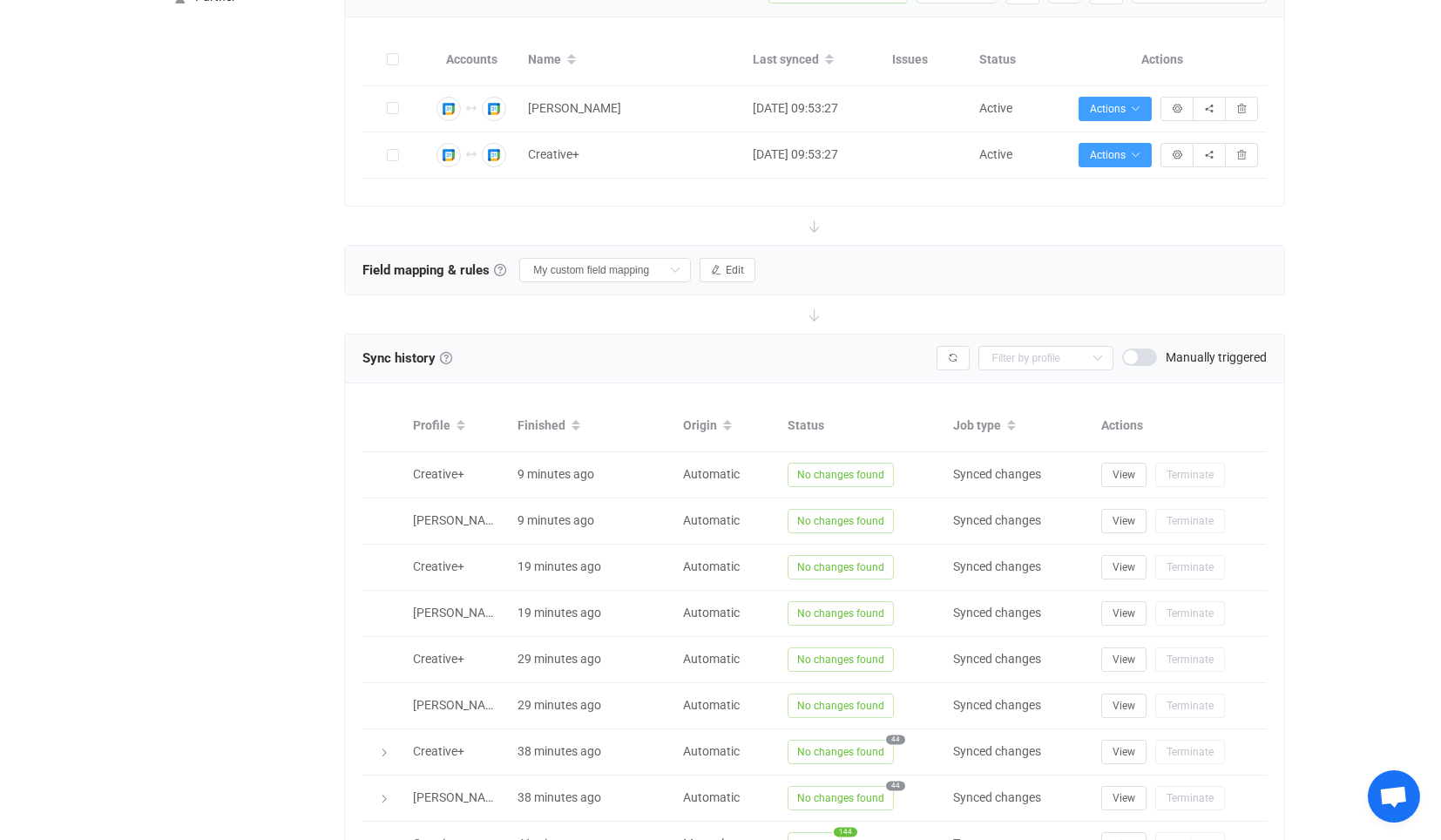
scroll to position [572, 0]
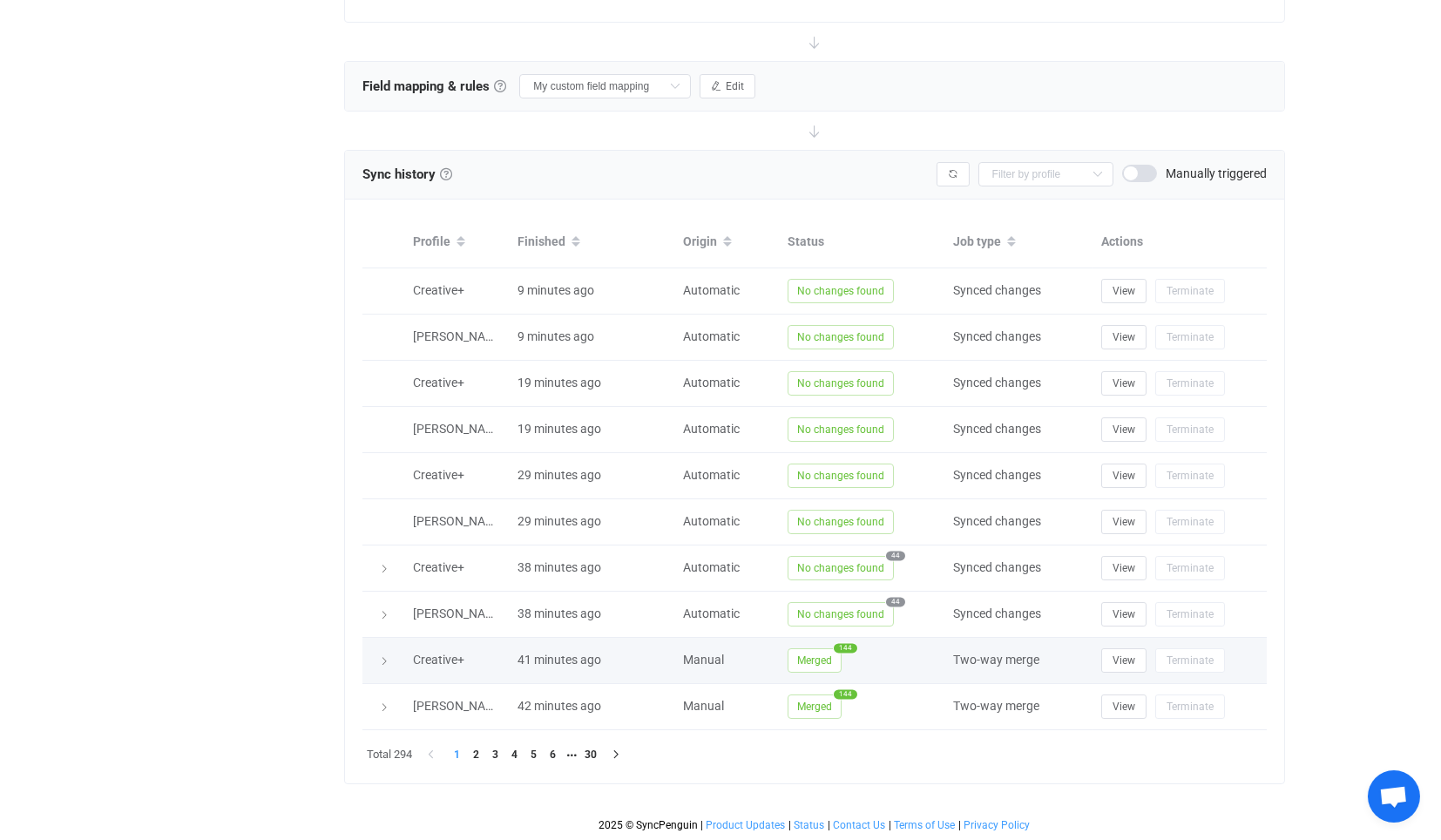
click at [831, 648] on span "Merged" at bounding box center [814, 660] width 54 height 24
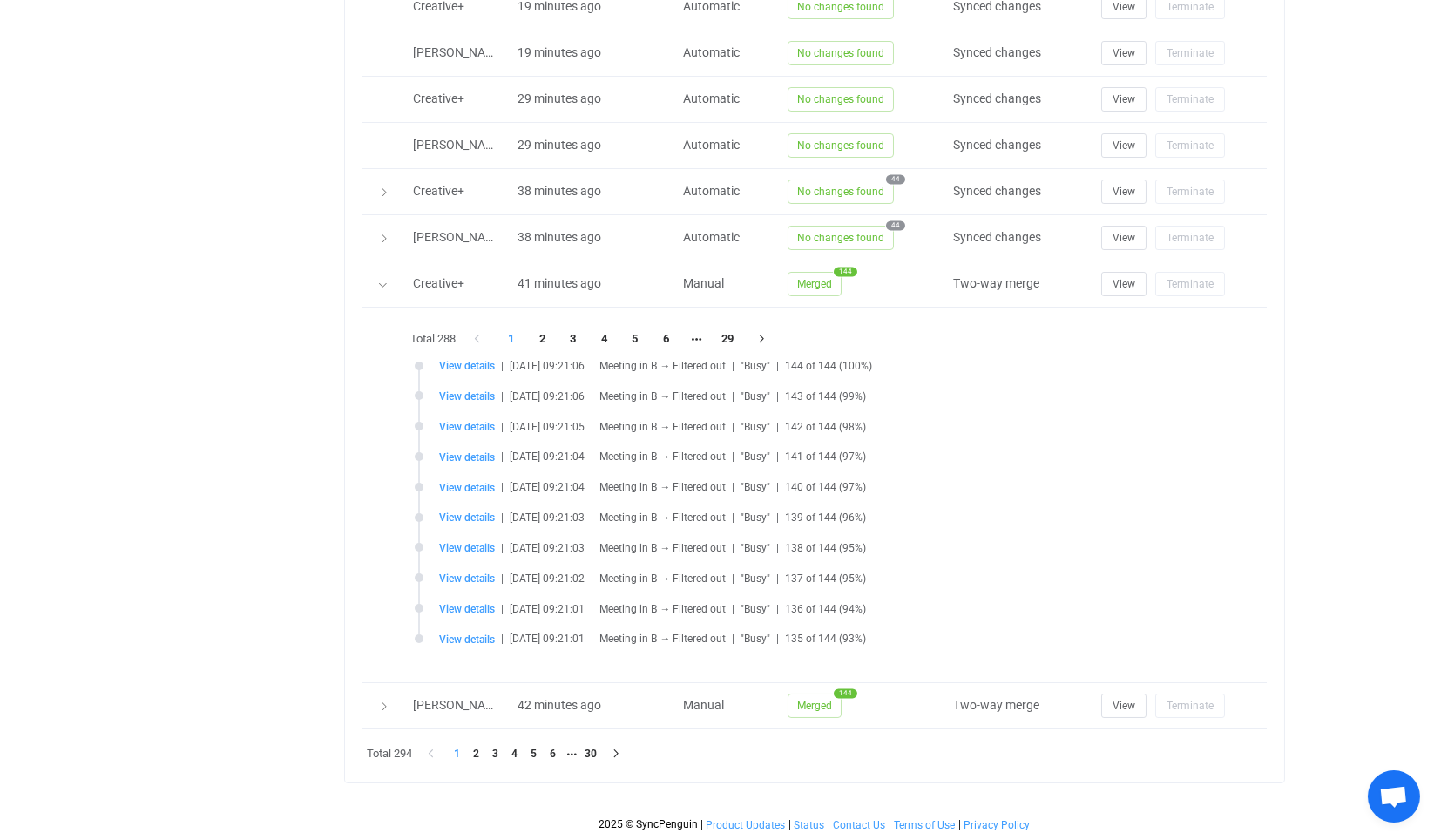
scroll to position [956, 0]
click at [648, 326] on li "5" at bounding box center [635, 338] width 31 height 24
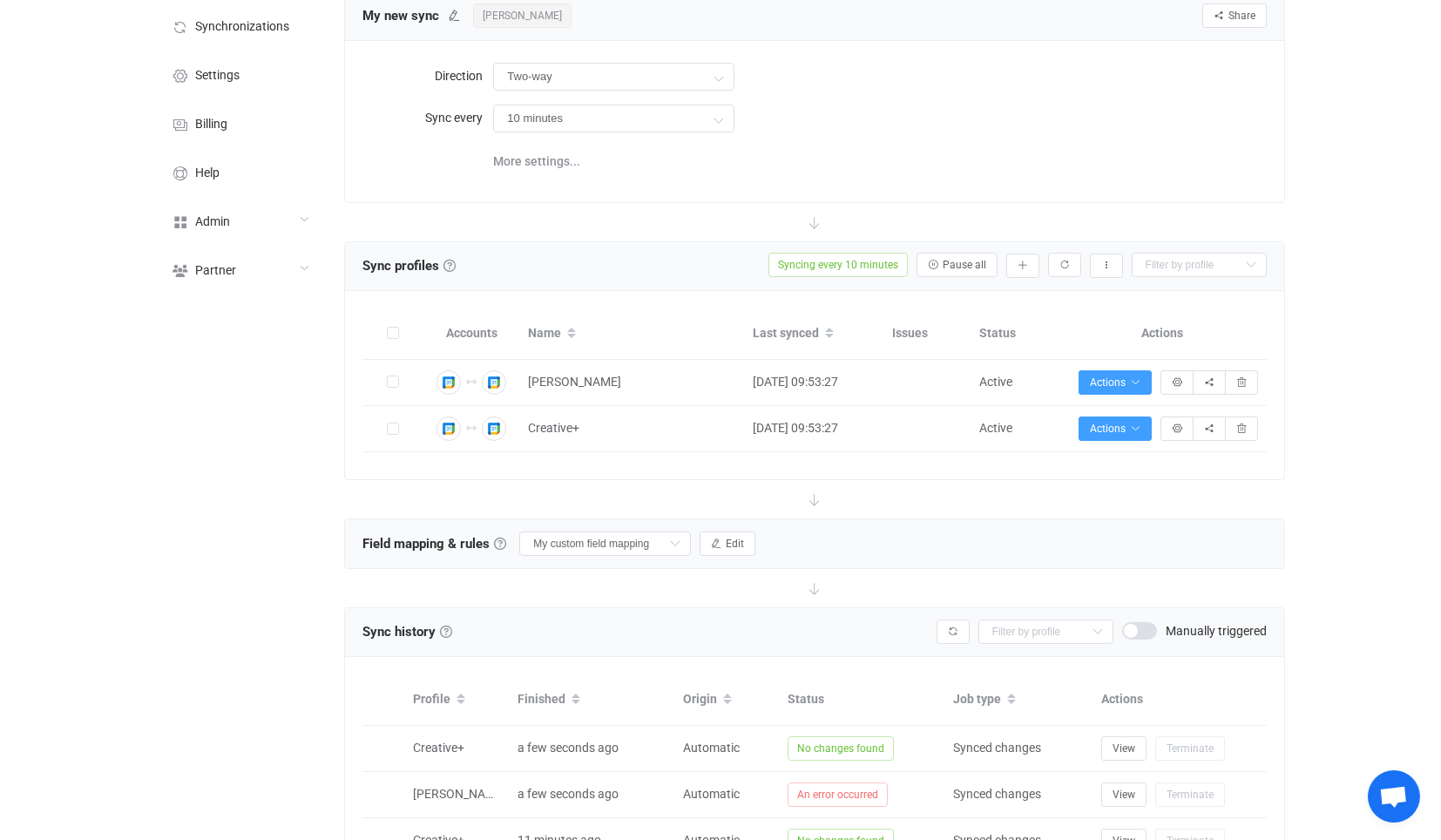
scroll to position [87, 0]
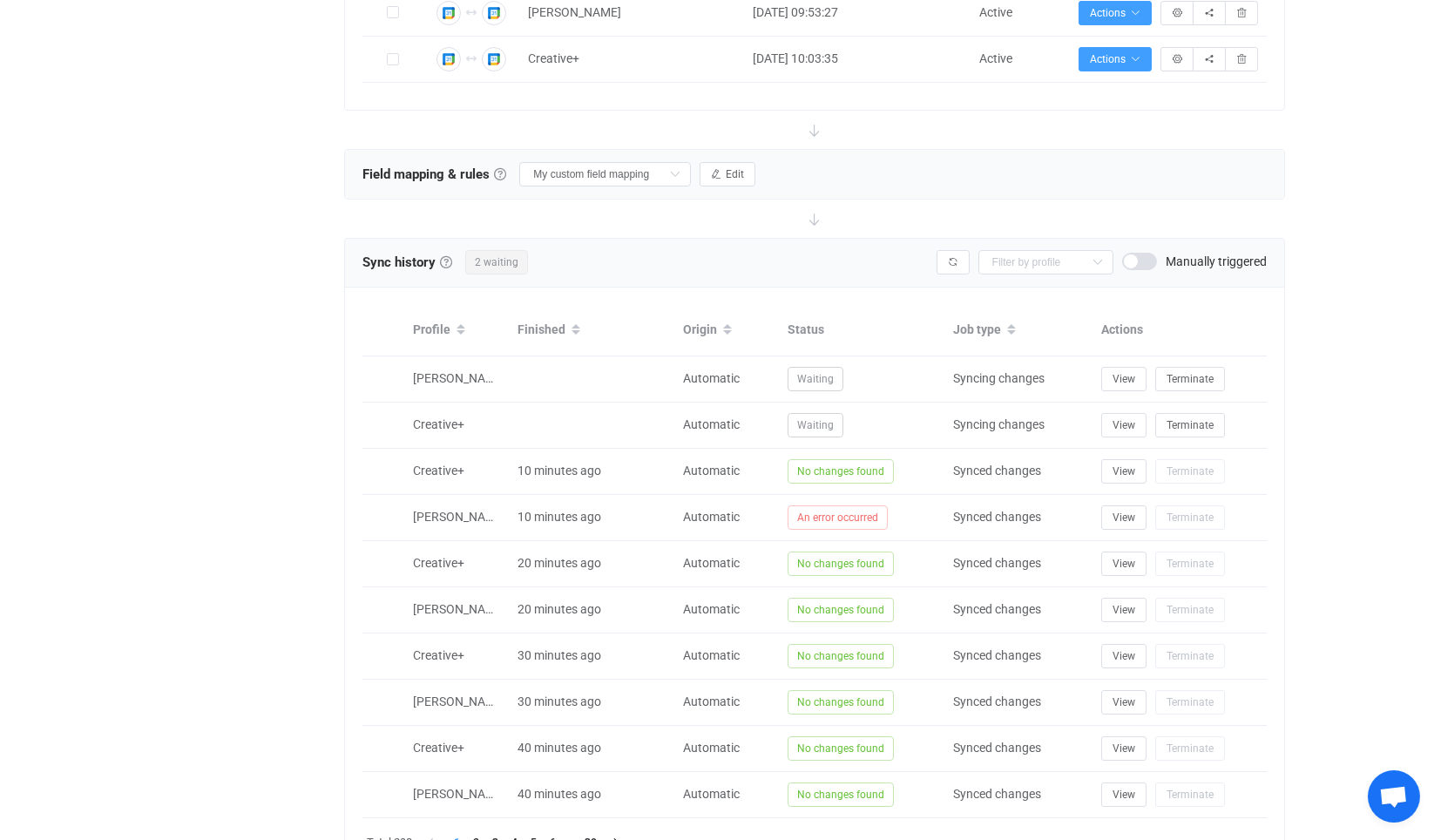
scroll to position [378, 0]
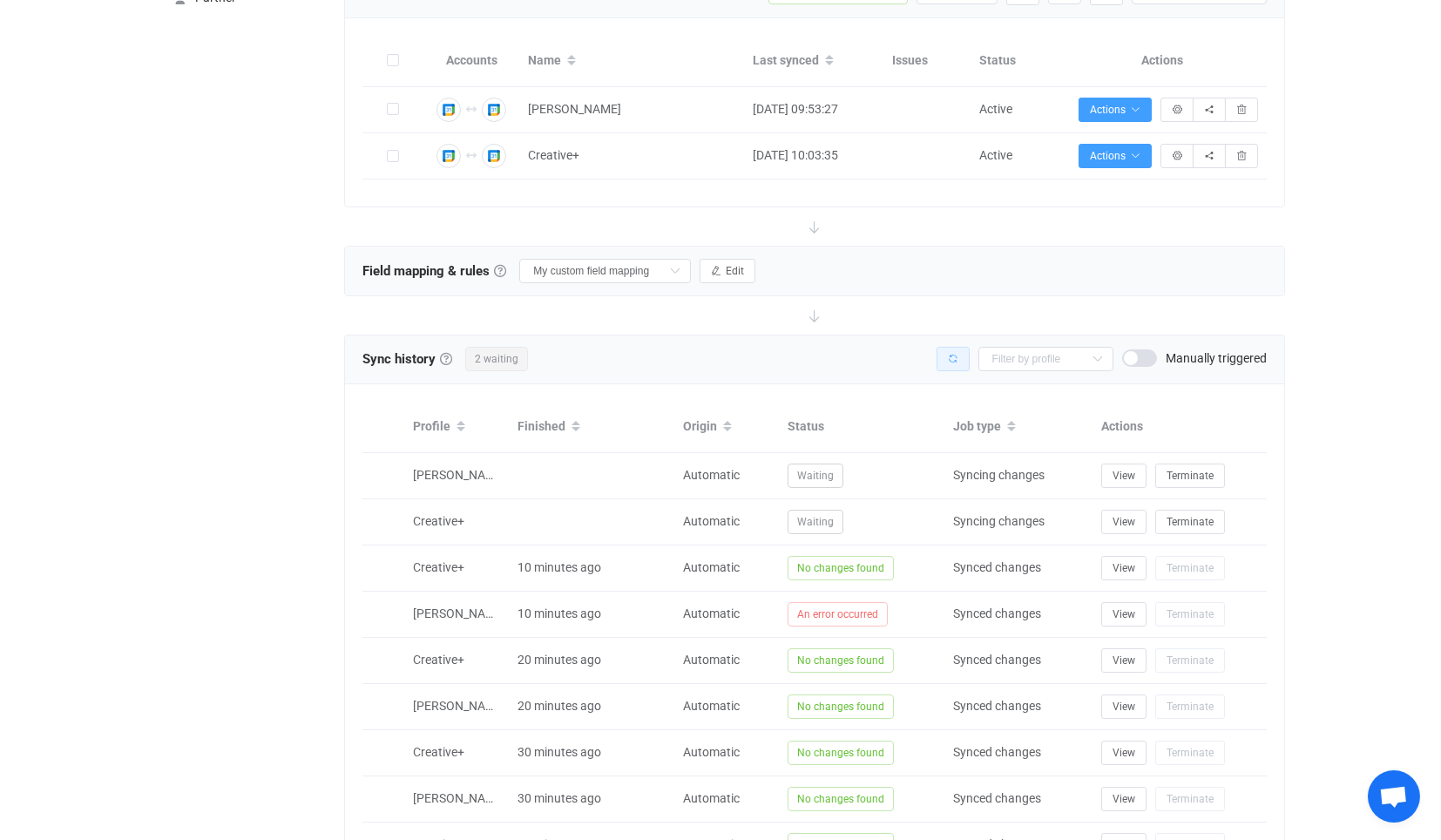
click at [956, 347] on button "button" at bounding box center [952, 358] width 33 height 24
click at [963, 350] on button "button" at bounding box center [952, 358] width 33 height 24
